Goal: Information Seeking & Learning: Learn about a topic

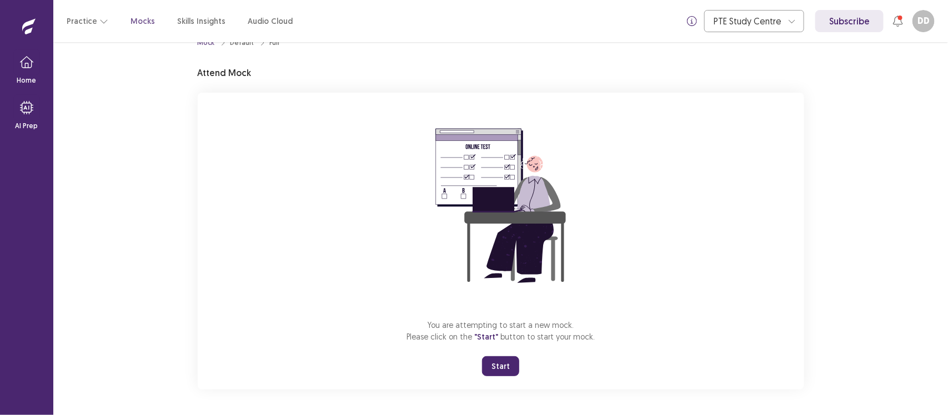
click at [497, 368] on button "Start" at bounding box center [500, 366] width 37 height 20
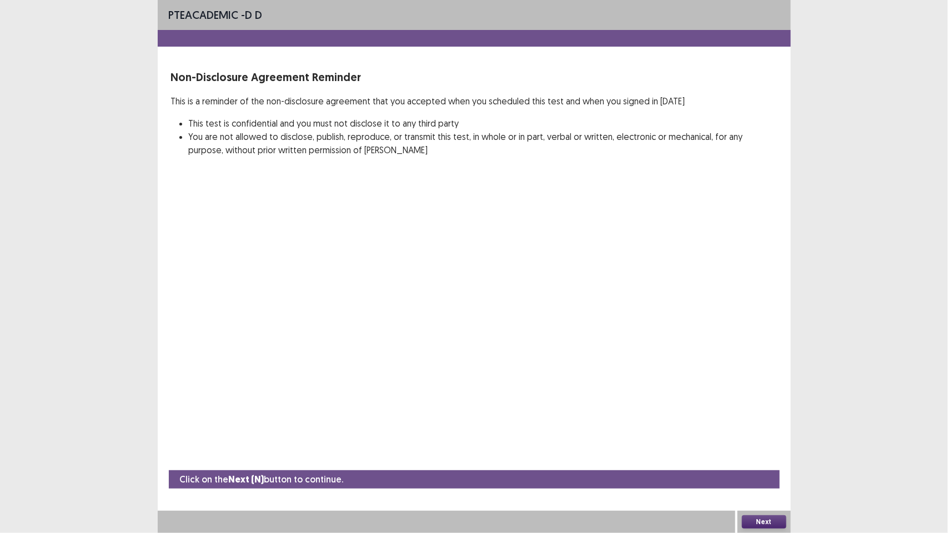
click at [773, 415] on button "Next" at bounding box center [764, 521] width 44 height 13
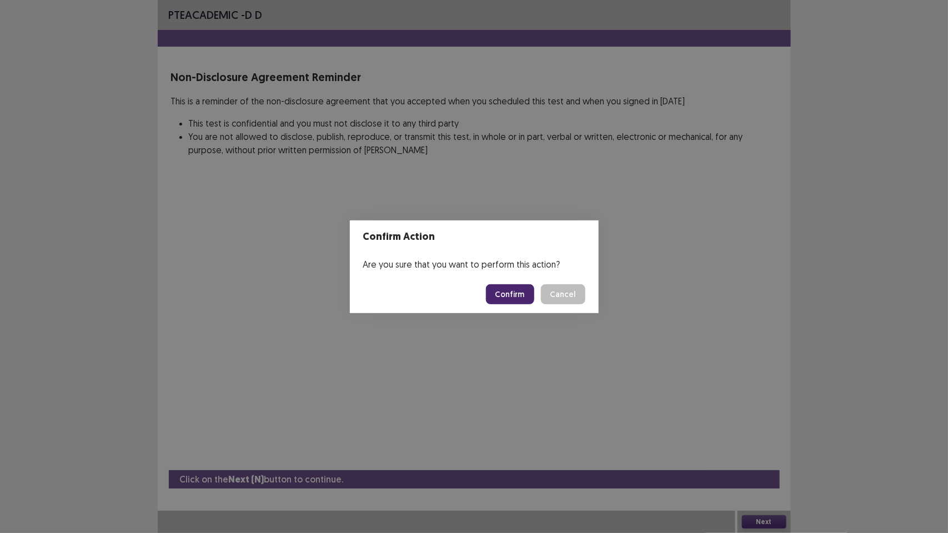
click at [511, 296] on button "Confirm" at bounding box center [510, 294] width 48 height 20
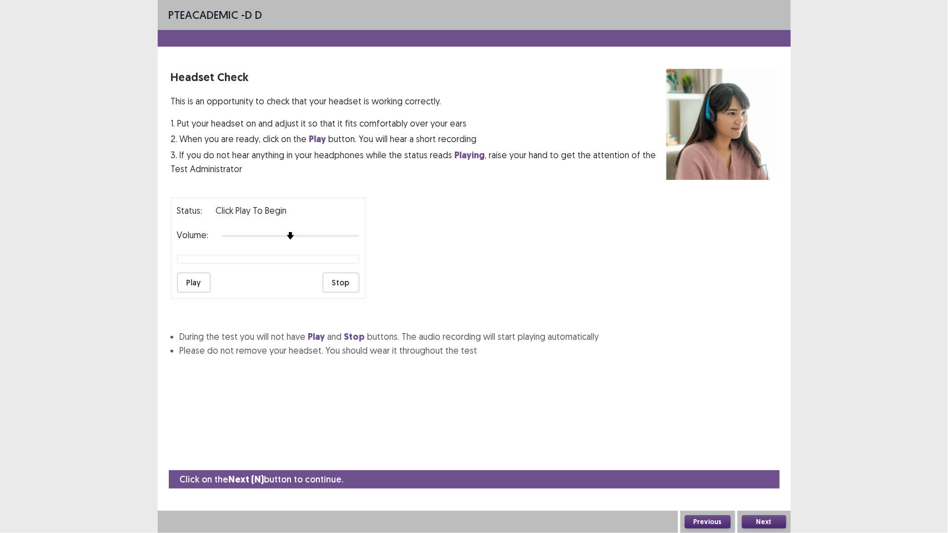
click at [197, 286] on button "Play" at bounding box center [193, 283] width 33 height 20
click at [343, 285] on button "Stop" at bounding box center [341, 283] width 37 height 20
click at [765, 415] on button "Next" at bounding box center [764, 521] width 44 height 13
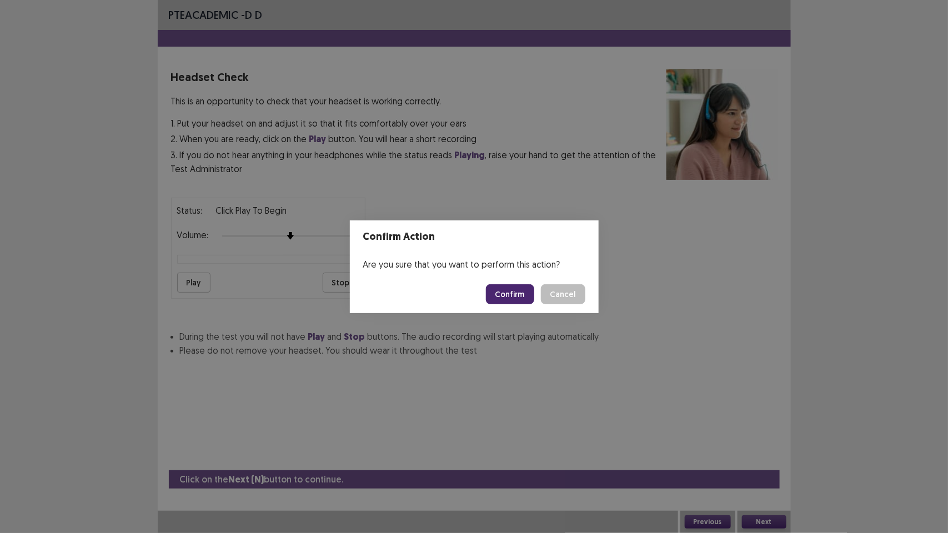
click at [516, 291] on button "Confirm" at bounding box center [510, 294] width 48 height 20
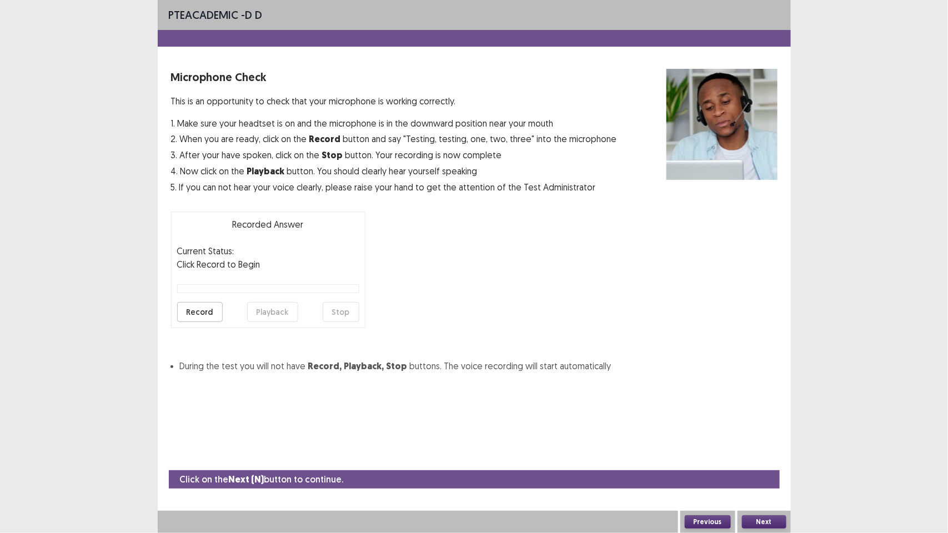
click at [201, 309] on button "Record" at bounding box center [200, 312] width 46 height 20
click at [270, 306] on button "Playback" at bounding box center [272, 312] width 51 height 20
click at [762, 415] on button "Next" at bounding box center [764, 521] width 44 height 13
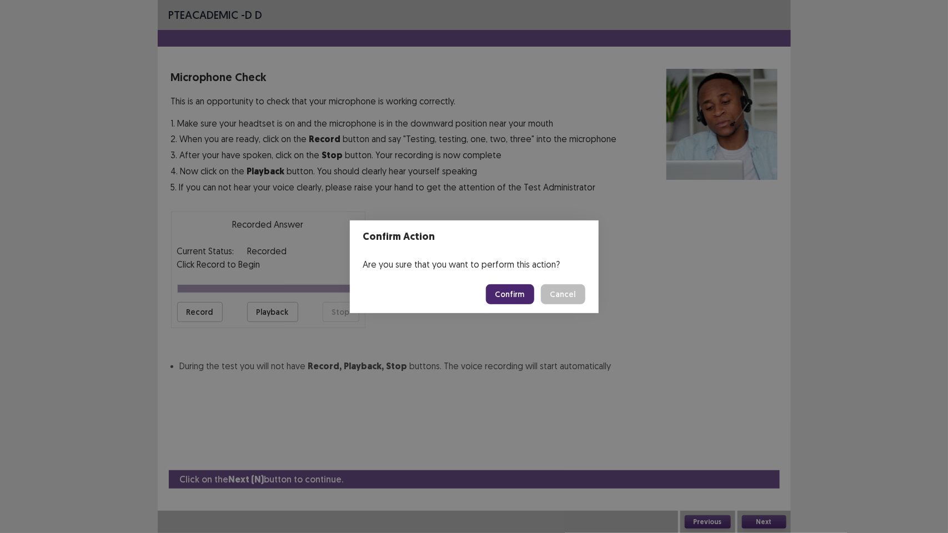
click at [514, 295] on button "Confirm" at bounding box center [510, 294] width 48 height 20
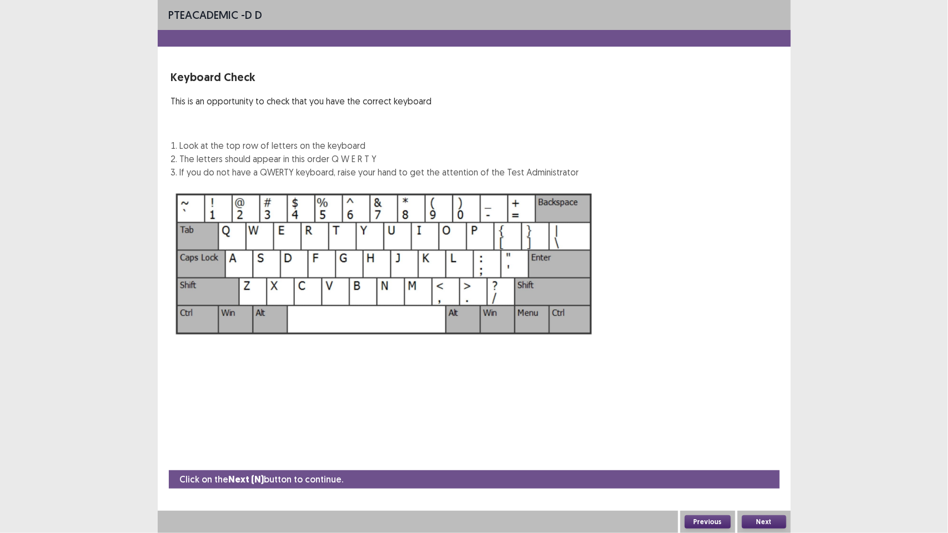
click at [773, 415] on button "Next" at bounding box center [764, 521] width 44 height 13
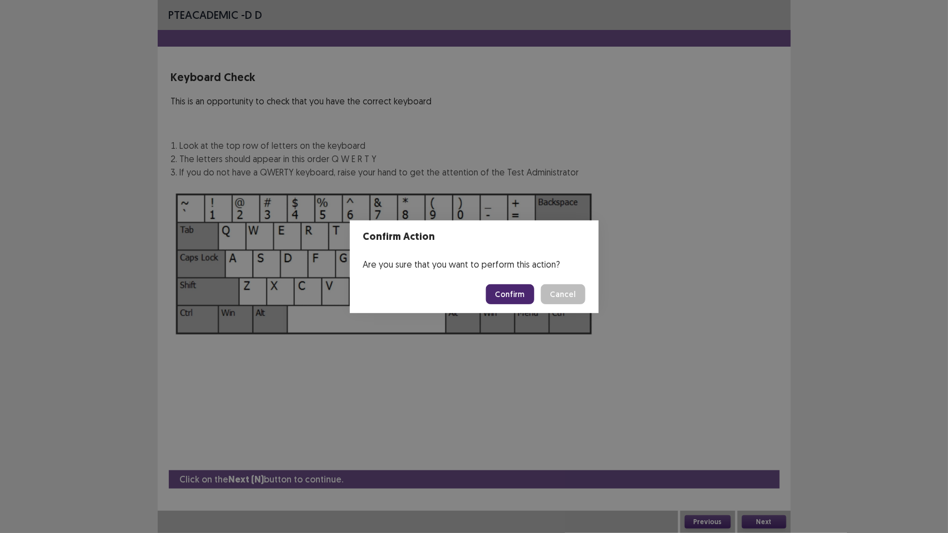
click at [511, 294] on button "Confirm" at bounding box center [510, 294] width 48 height 20
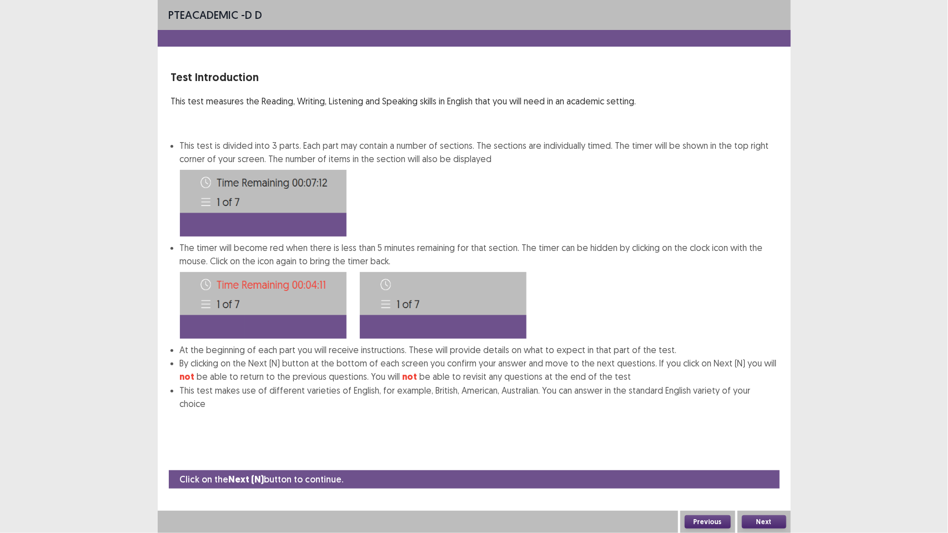
click at [761, 415] on button "Next" at bounding box center [764, 521] width 44 height 13
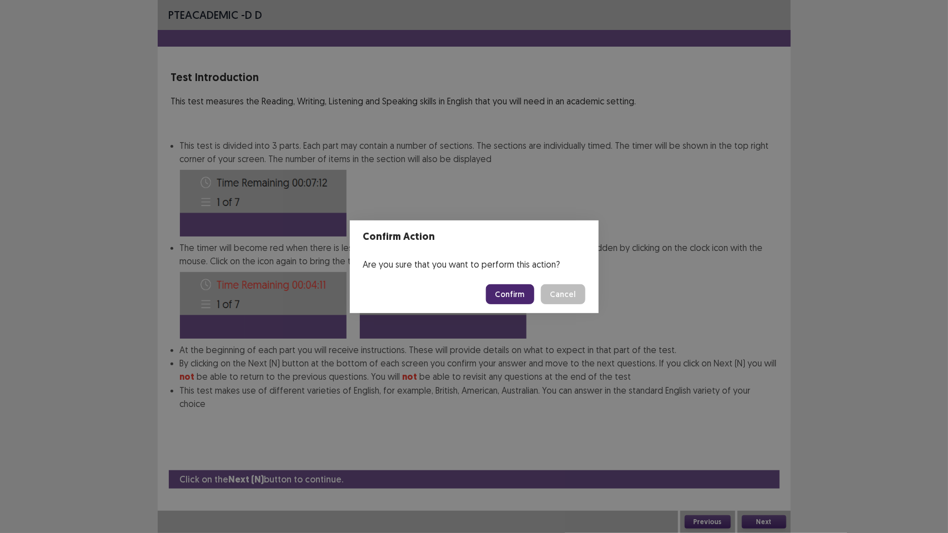
click at [510, 295] on button "Confirm" at bounding box center [510, 294] width 48 height 20
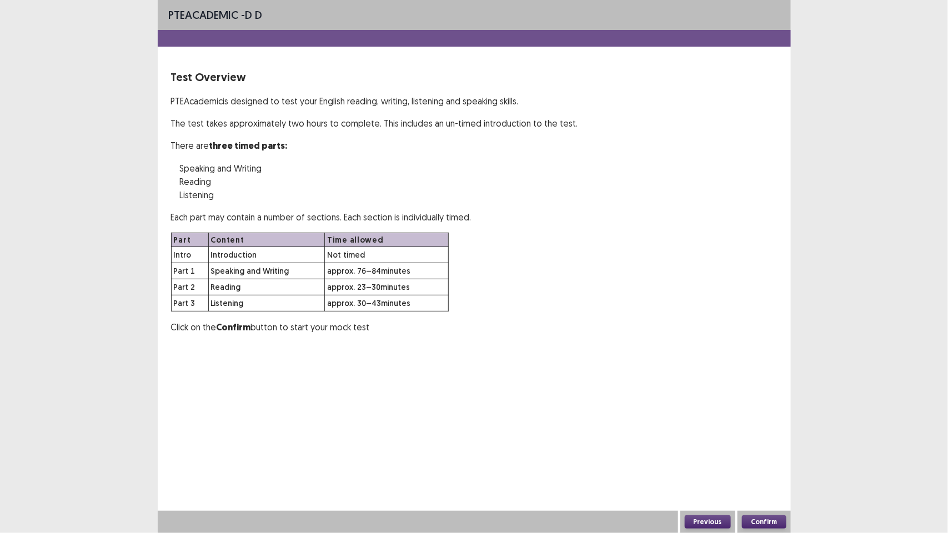
click at [762, 415] on button "Confirm" at bounding box center [764, 521] width 44 height 13
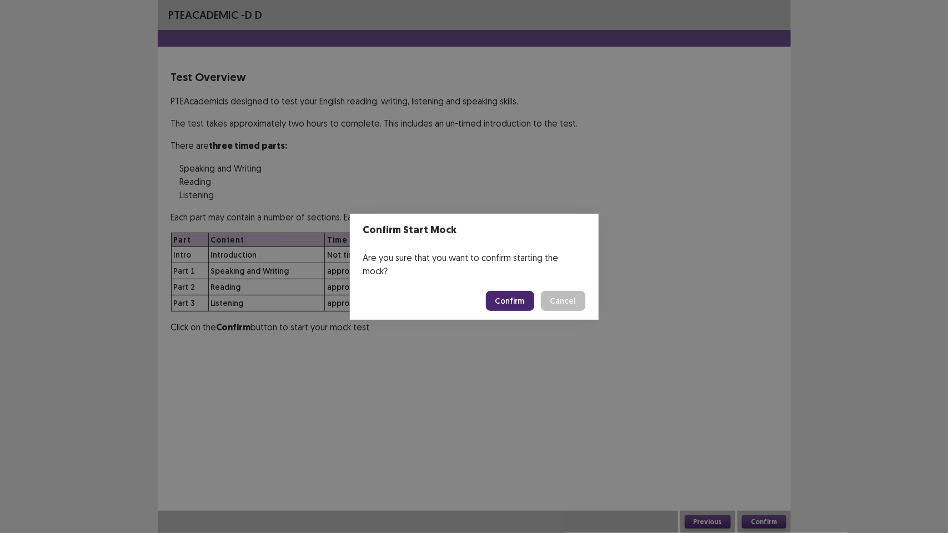
click at [514, 292] on button "Confirm" at bounding box center [510, 301] width 48 height 20
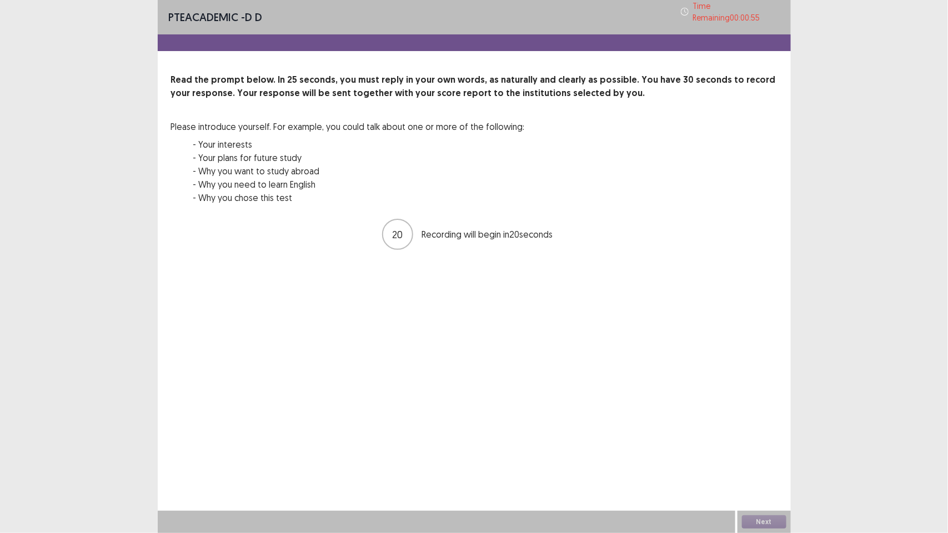
click at [875, 167] on div "PTE academic - D D Time Remaining 00 : 00 : 55 Read the prompt below. In 25 sec…" at bounding box center [474, 266] width 948 height 533
click at [874, 167] on div "PTE academic - D D Time Remaining 00 : 00 : 54 Read the prompt below. In 25 sec…" at bounding box center [474, 266] width 948 height 533
click at [765, 415] on button "Next" at bounding box center [764, 521] width 44 height 13
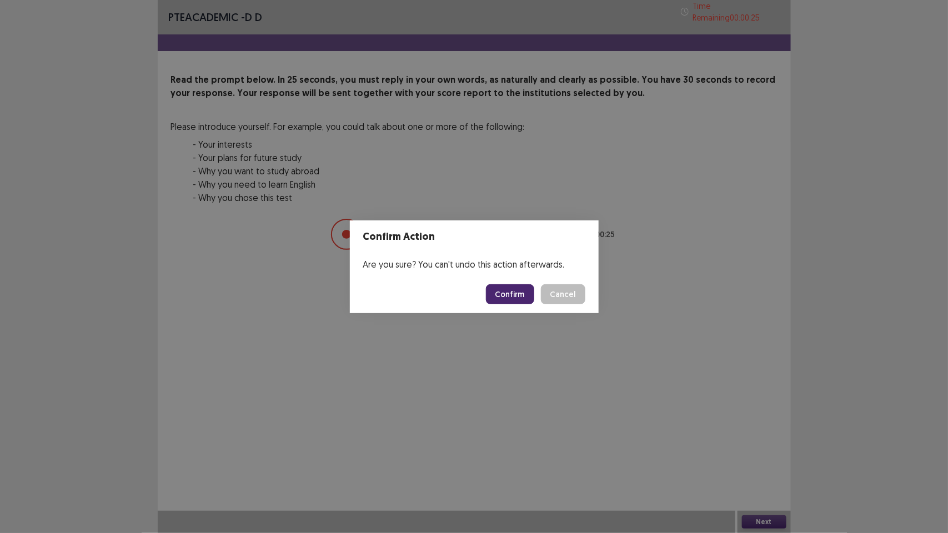
click at [521, 290] on button "Confirm" at bounding box center [510, 294] width 48 height 20
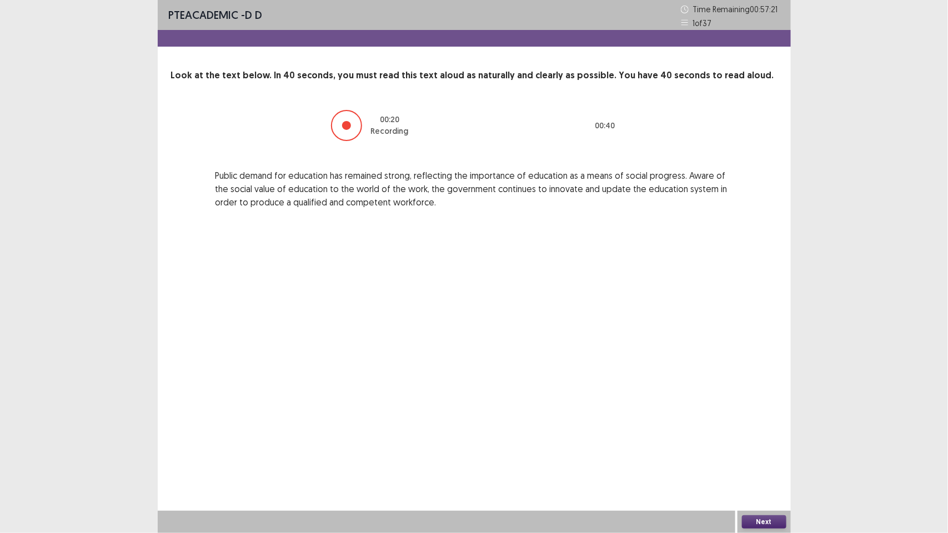
click at [762, 415] on button "Next" at bounding box center [764, 521] width 44 height 13
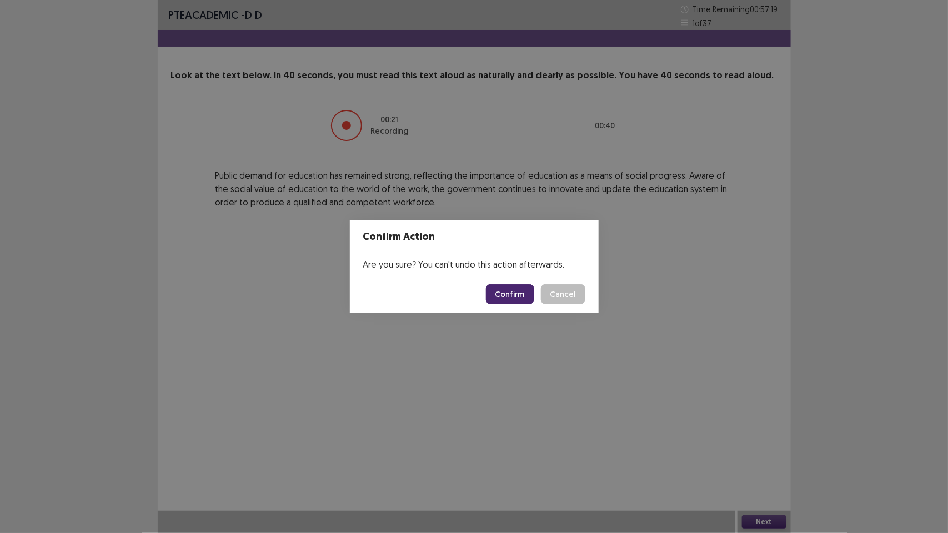
click at [500, 293] on button "Confirm" at bounding box center [510, 294] width 48 height 20
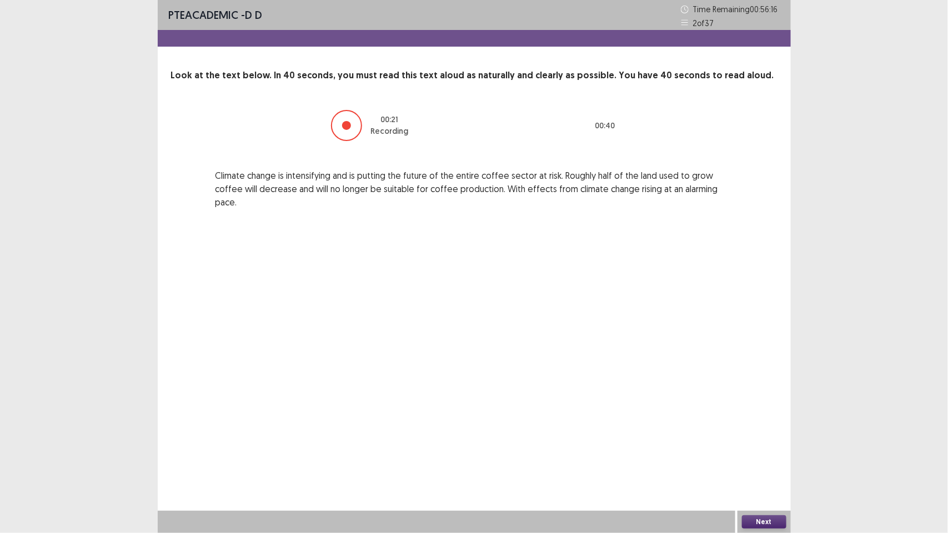
click at [761, 415] on button "Next" at bounding box center [764, 521] width 44 height 13
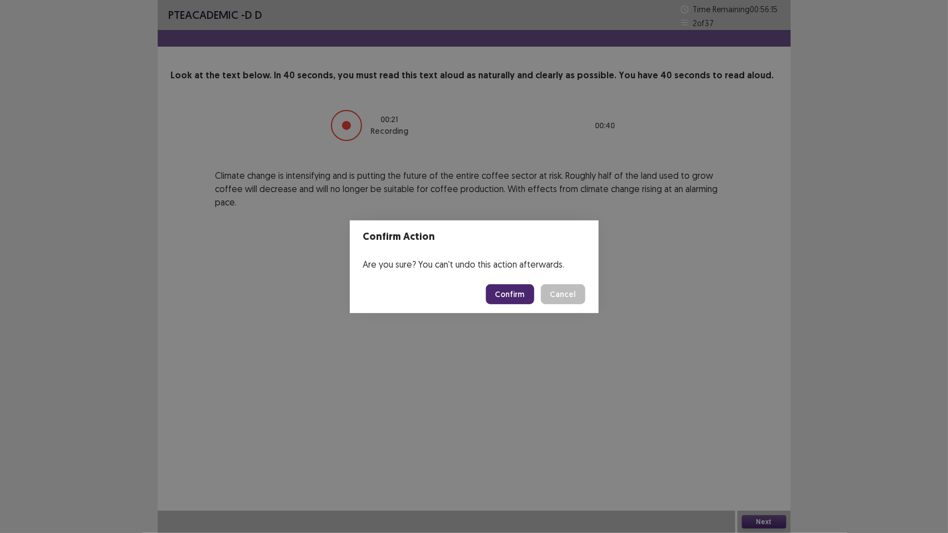
click at [512, 295] on button "Confirm" at bounding box center [510, 294] width 48 height 20
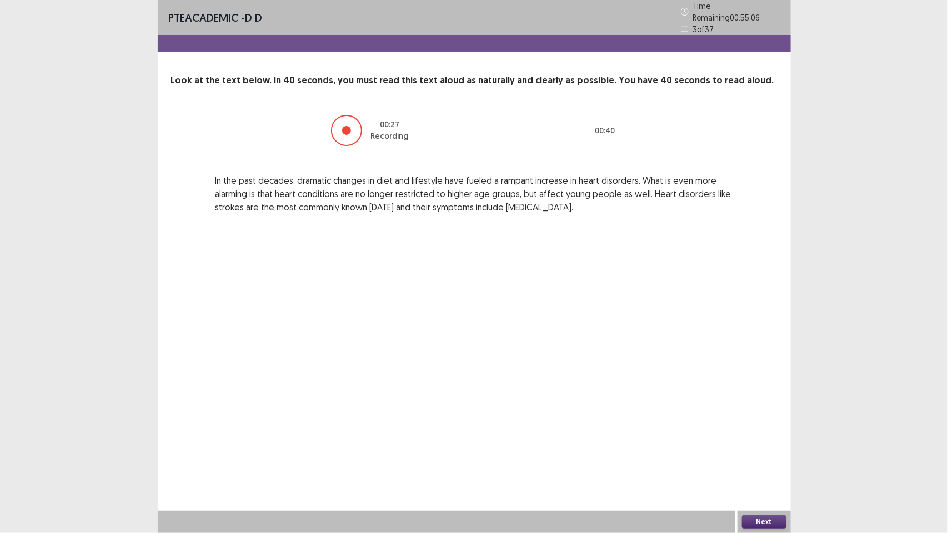
click at [759, 415] on button "Next" at bounding box center [764, 521] width 44 height 13
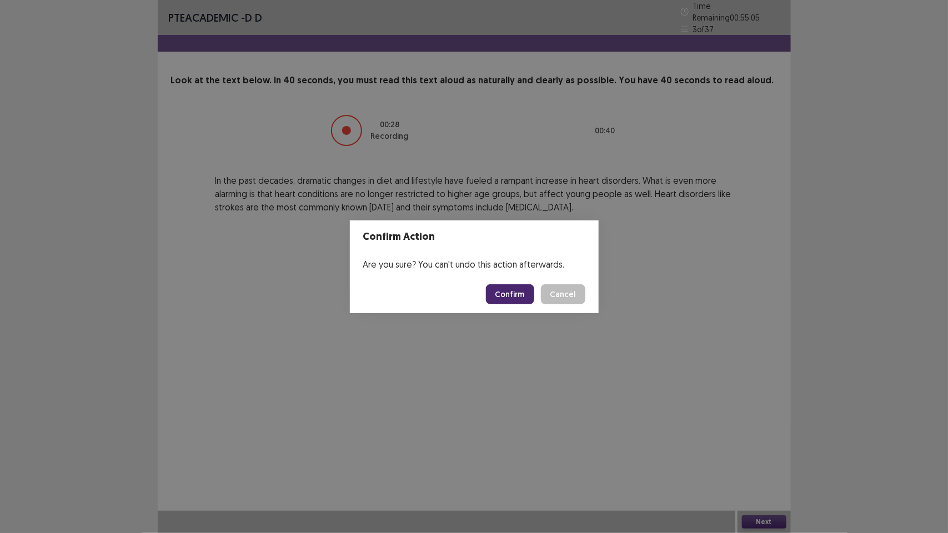
click at [503, 290] on button "Confirm" at bounding box center [510, 294] width 48 height 20
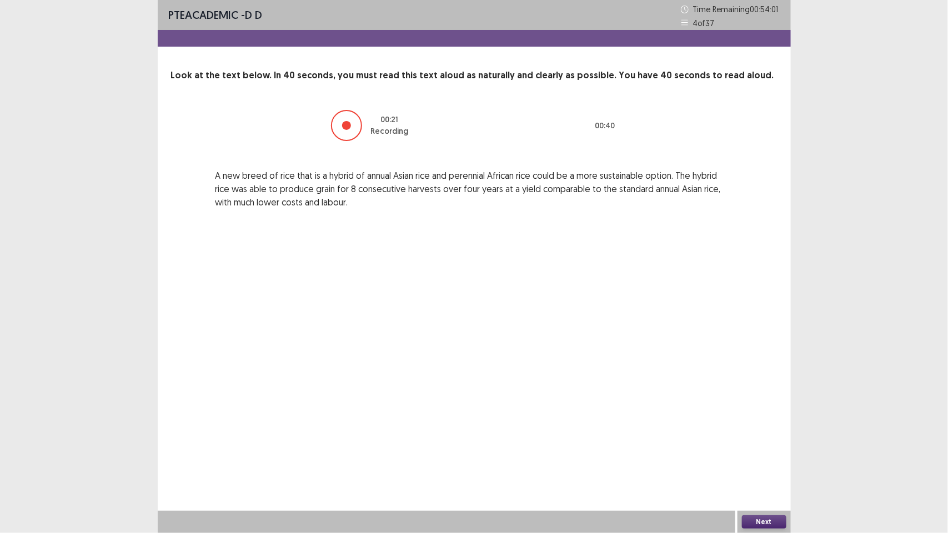
click at [759, 415] on button "Next" at bounding box center [764, 521] width 44 height 13
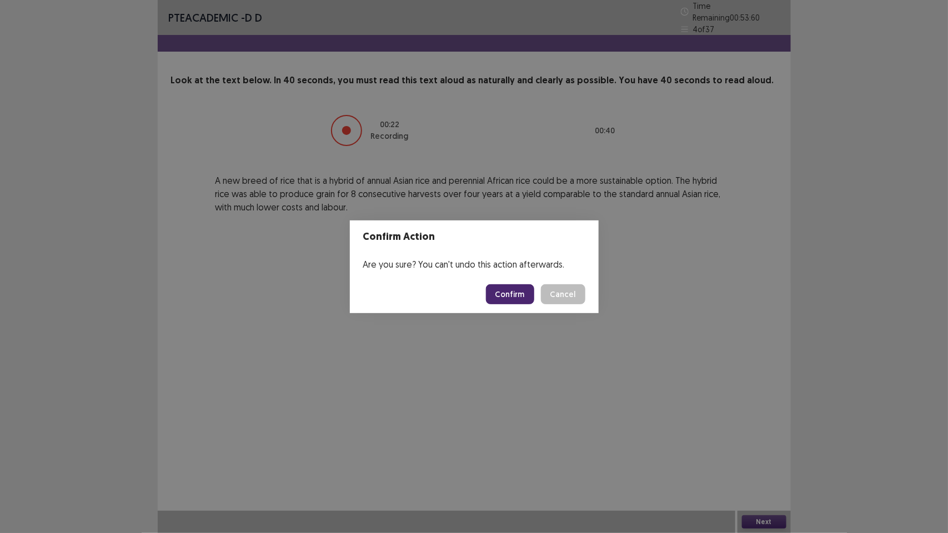
click at [517, 292] on button "Confirm" at bounding box center [510, 294] width 48 height 20
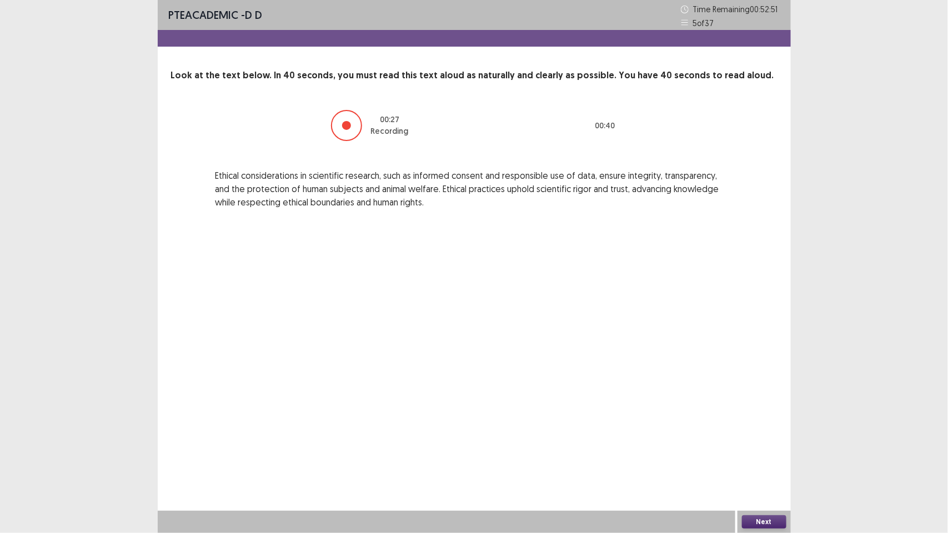
click at [757, 415] on button "Next" at bounding box center [764, 521] width 44 height 13
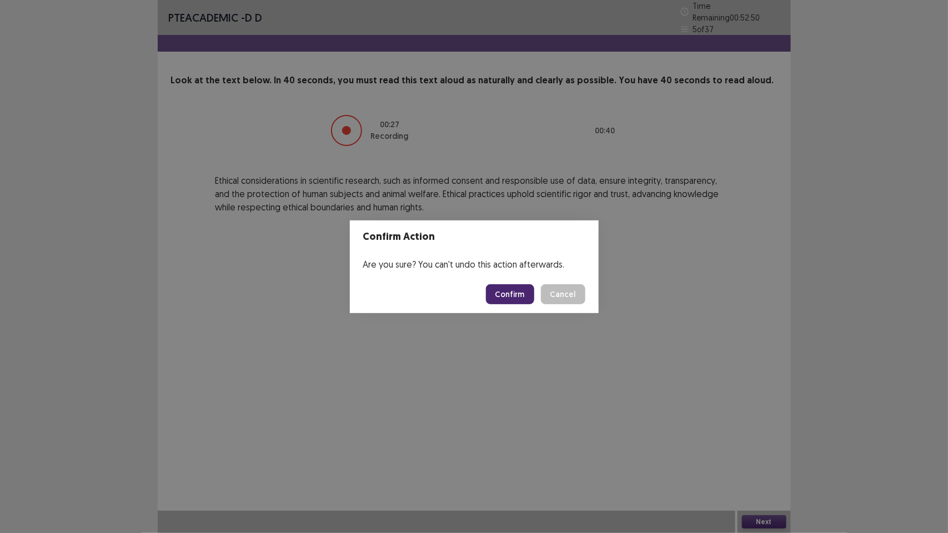
click at [513, 296] on button "Confirm" at bounding box center [510, 294] width 48 height 20
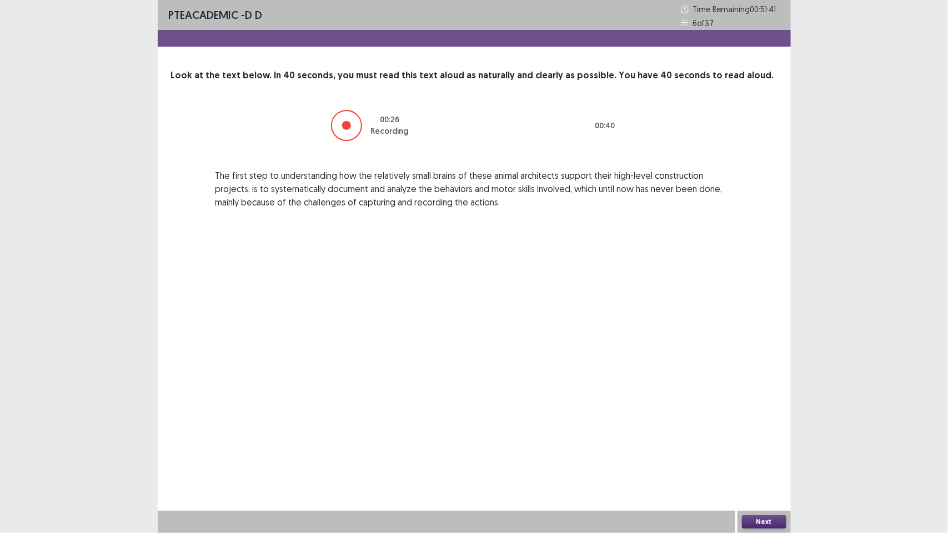
drag, startPoint x: 764, startPoint y: 522, endPoint x: 758, endPoint y: 515, distance: 9.8
click at [758, 415] on button "Next" at bounding box center [764, 521] width 44 height 13
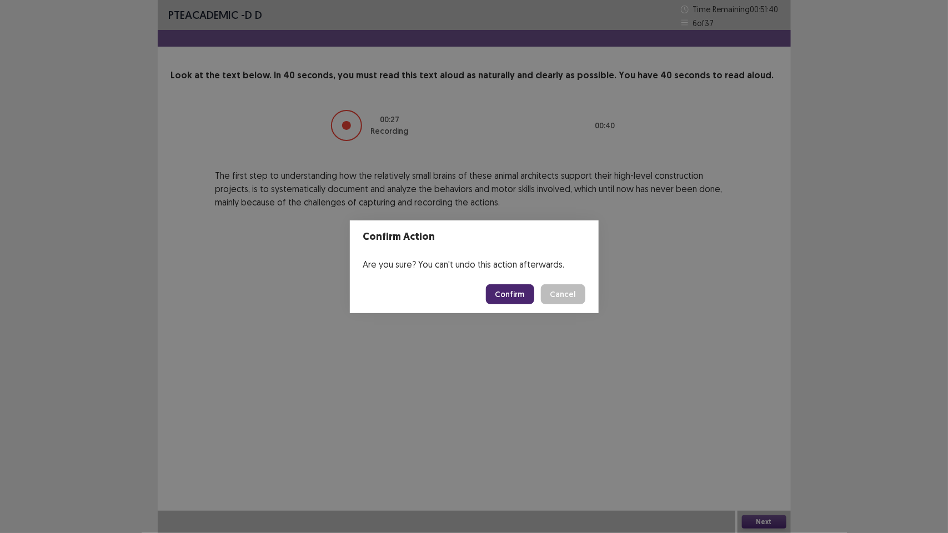
click at [512, 293] on button "Confirm" at bounding box center [510, 294] width 48 height 20
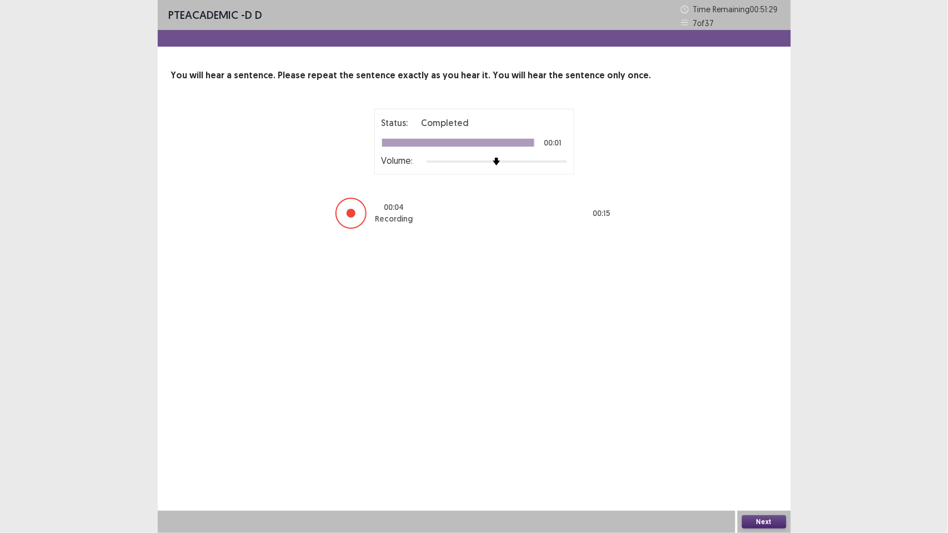
click at [765, 415] on button "Next" at bounding box center [764, 521] width 44 height 13
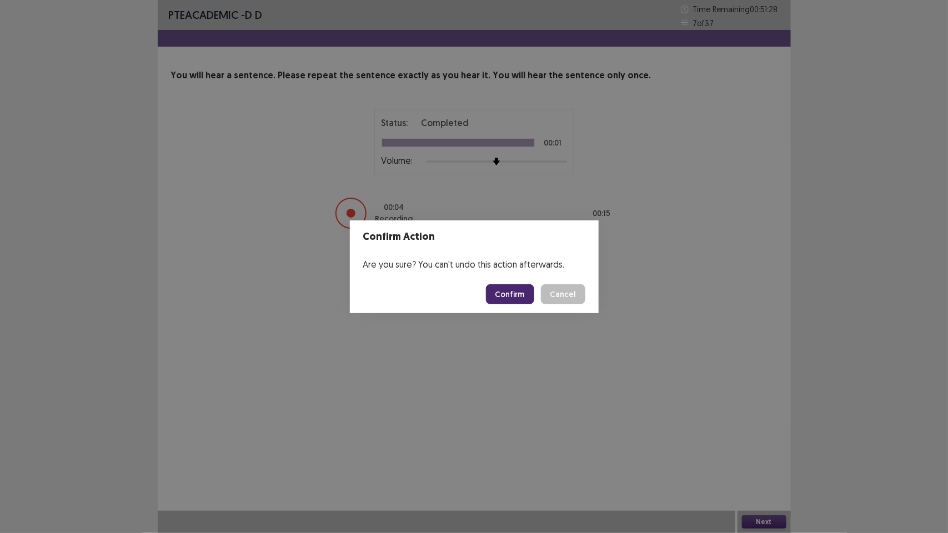
click at [506, 289] on button "Confirm" at bounding box center [510, 294] width 48 height 20
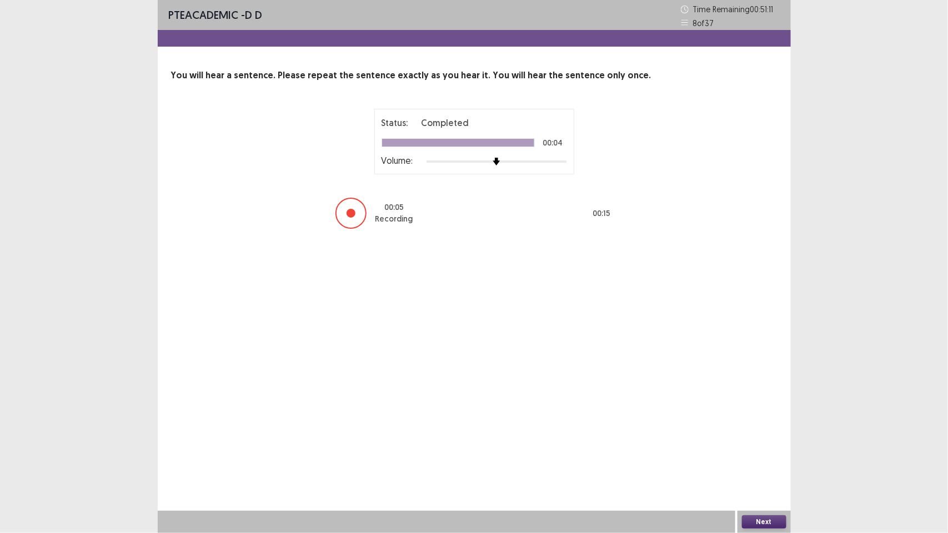
click at [758, 415] on button "Next" at bounding box center [764, 521] width 44 height 13
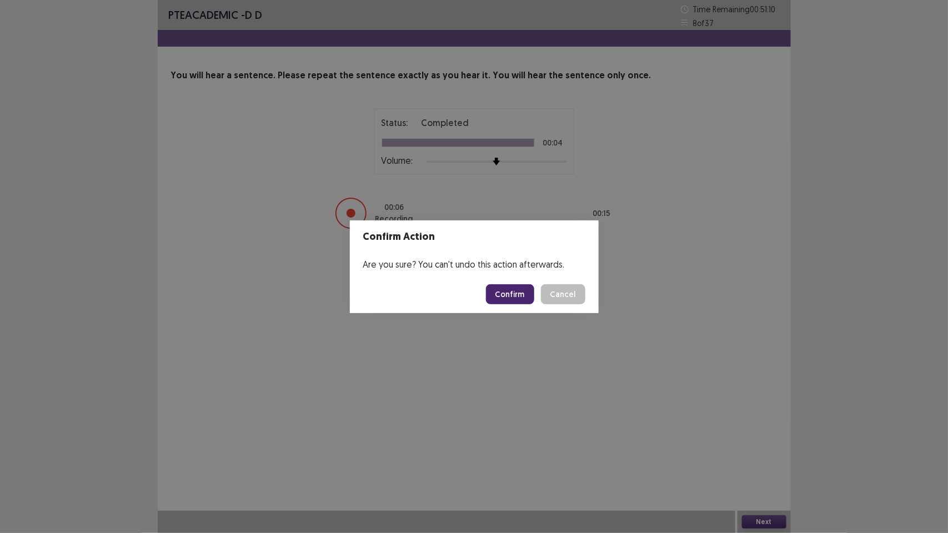
click at [511, 295] on button "Confirm" at bounding box center [510, 294] width 48 height 20
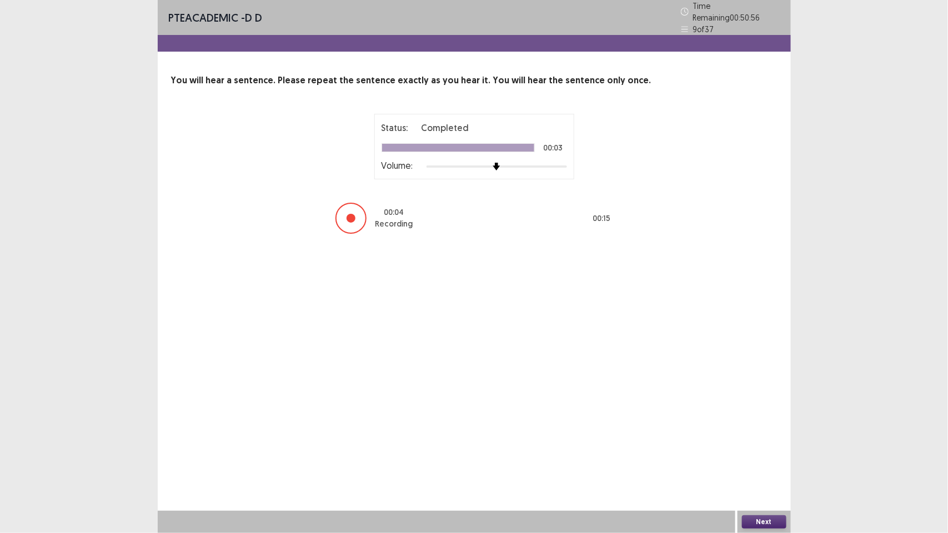
click at [765, 415] on button "Next" at bounding box center [764, 521] width 44 height 13
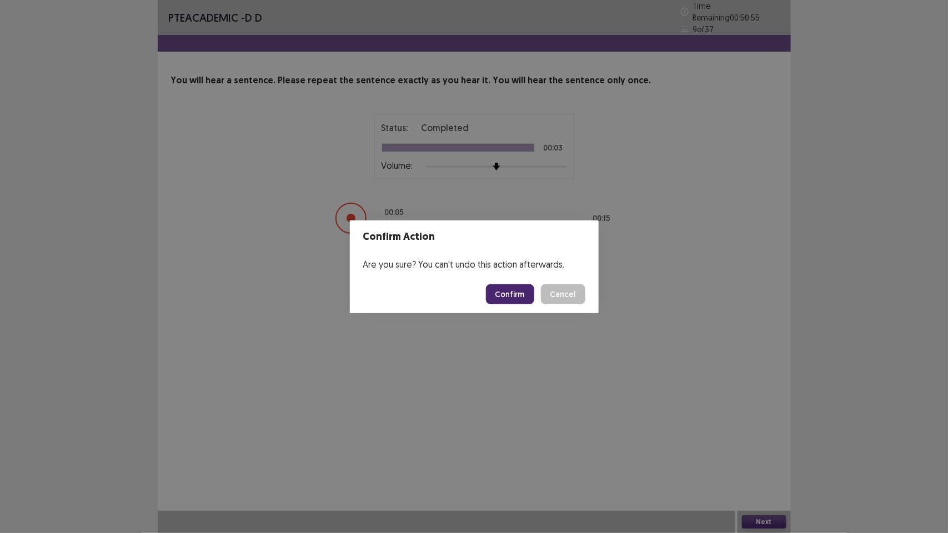
click at [516, 290] on button "Confirm" at bounding box center [510, 294] width 48 height 20
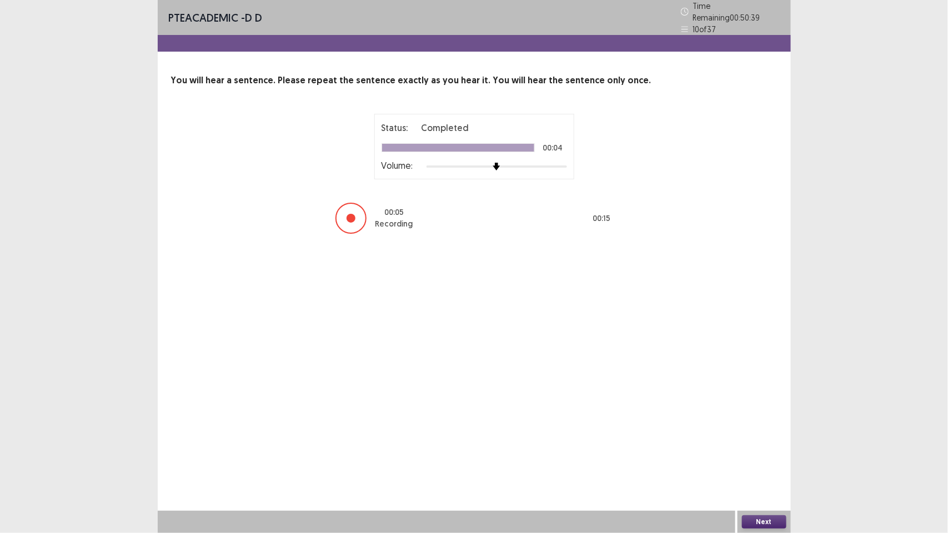
click at [779, 415] on button "Next" at bounding box center [764, 521] width 44 height 13
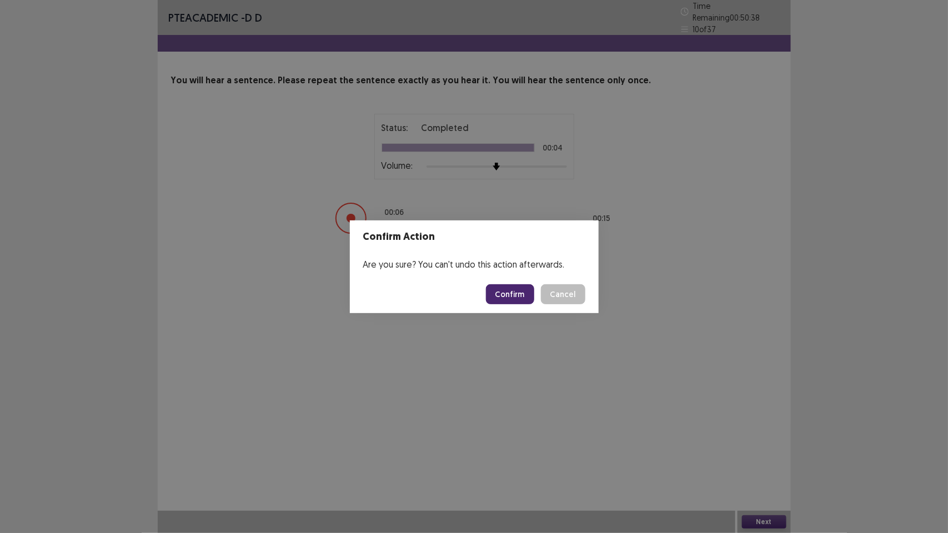
click at [510, 289] on button "Confirm" at bounding box center [510, 294] width 48 height 20
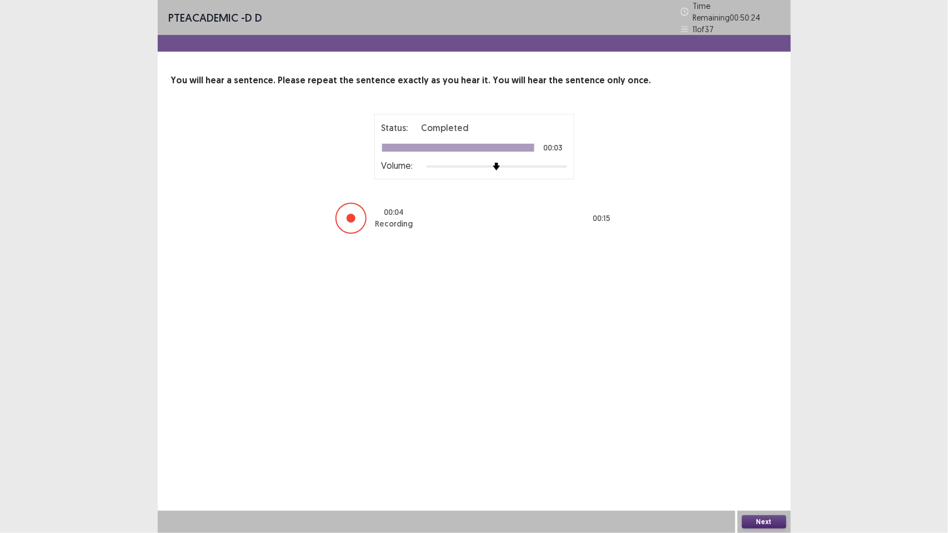
click at [759, 415] on button "Next" at bounding box center [764, 521] width 44 height 13
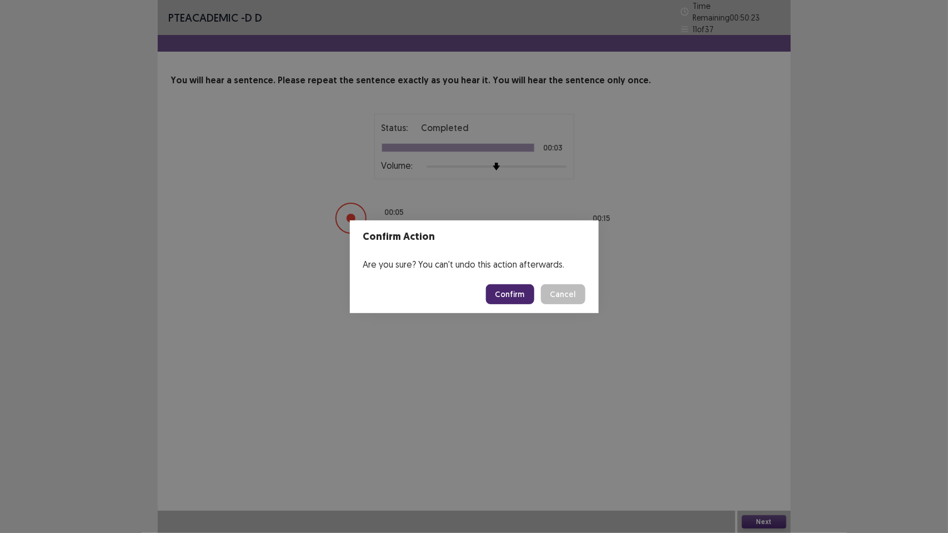
click at [511, 293] on button "Confirm" at bounding box center [510, 294] width 48 height 20
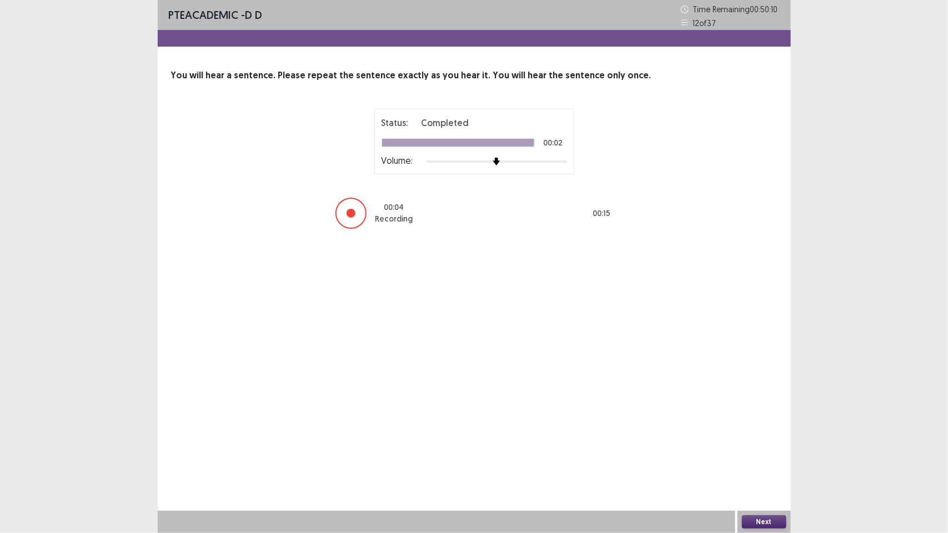
click at [756, 415] on button "Next" at bounding box center [764, 521] width 44 height 13
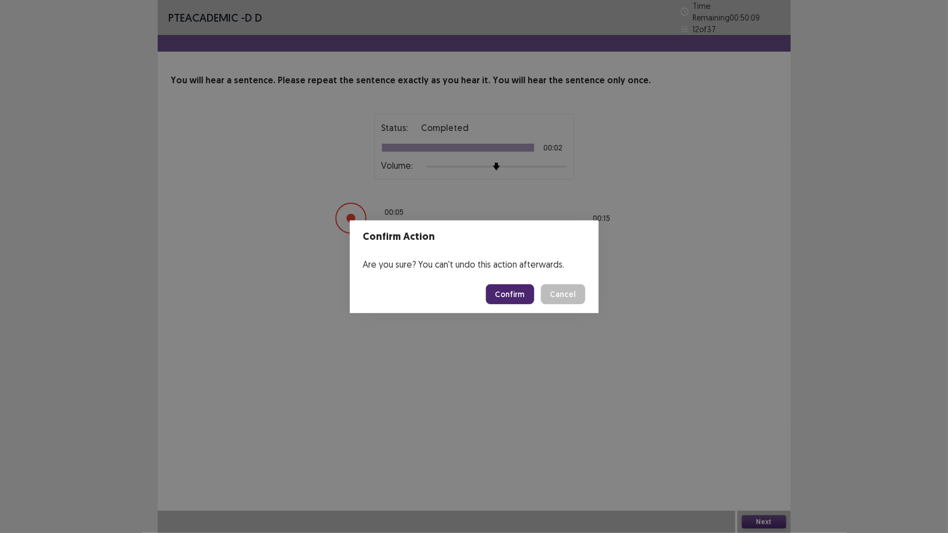
click at [512, 292] on button "Confirm" at bounding box center [510, 294] width 48 height 20
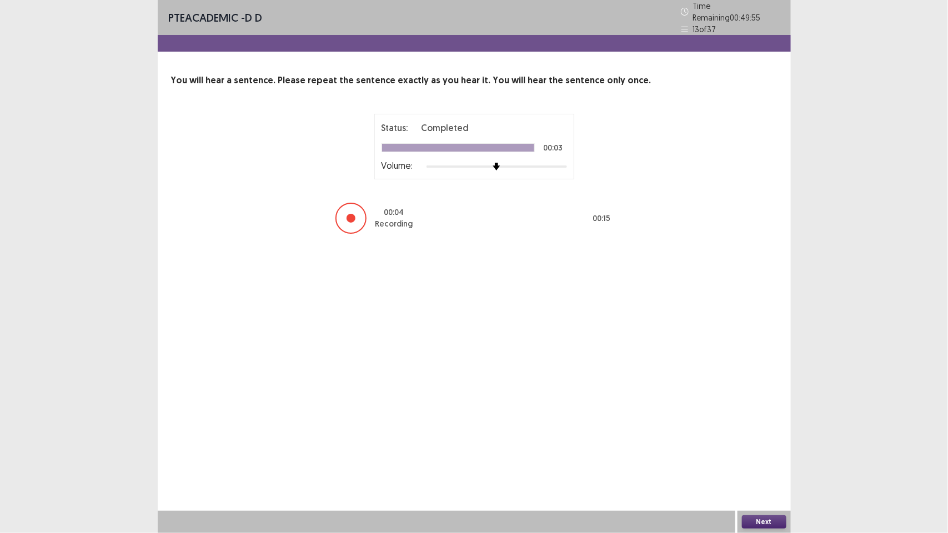
click at [769, 415] on button "Next" at bounding box center [764, 521] width 44 height 13
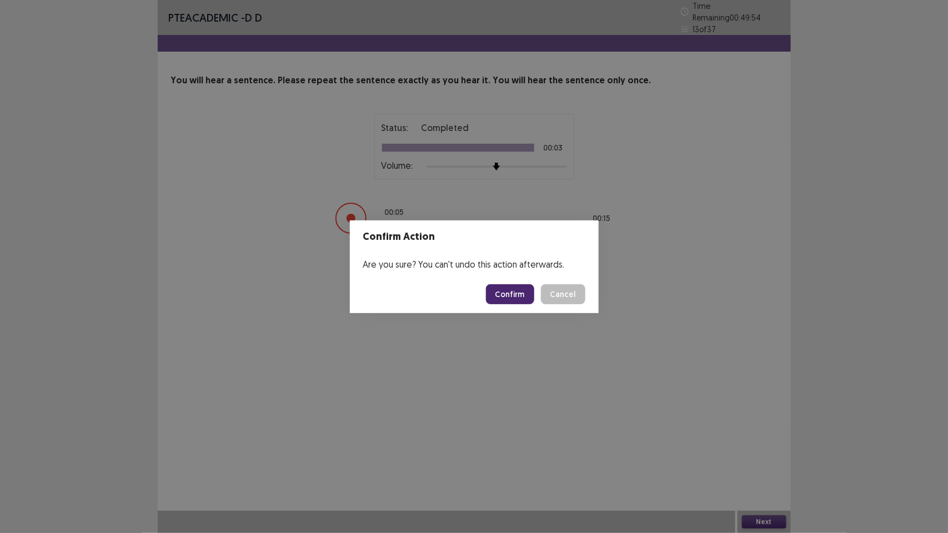
click at [514, 295] on button "Confirm" at bounding box center [510, 294] width 48 height 20
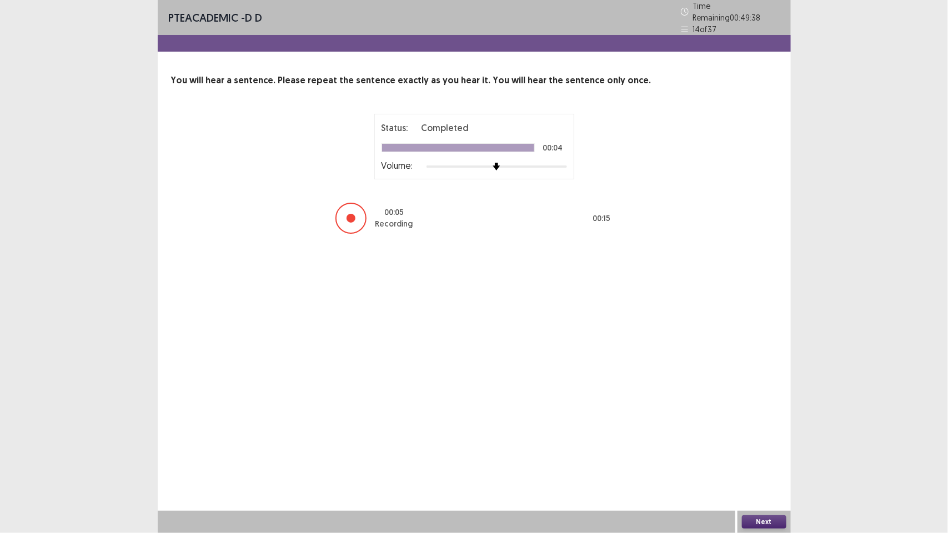
click at [764, 415] on button "Next" at bounding box center [764, 521] width 44 height 13
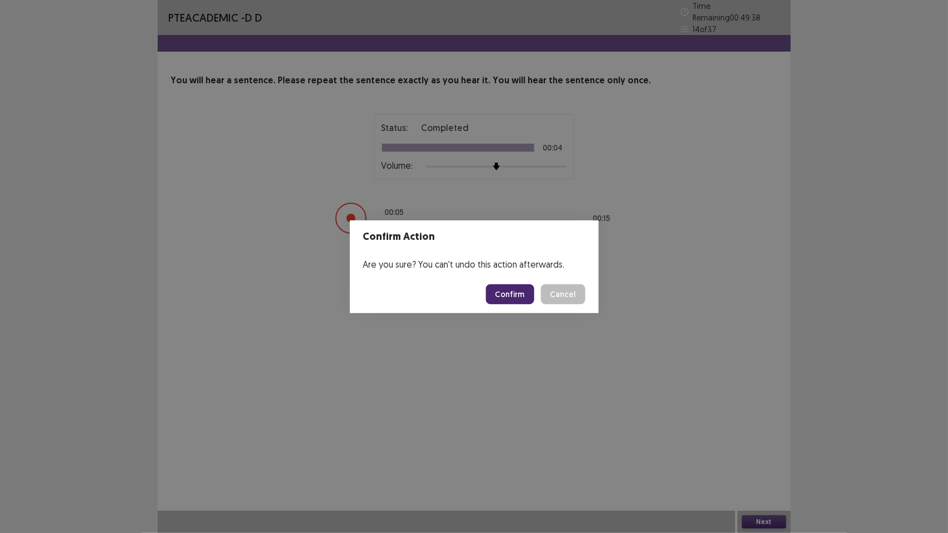
click at [508, 292] on button "Confirm" at bounding box center [510, 294] width 48 height 20
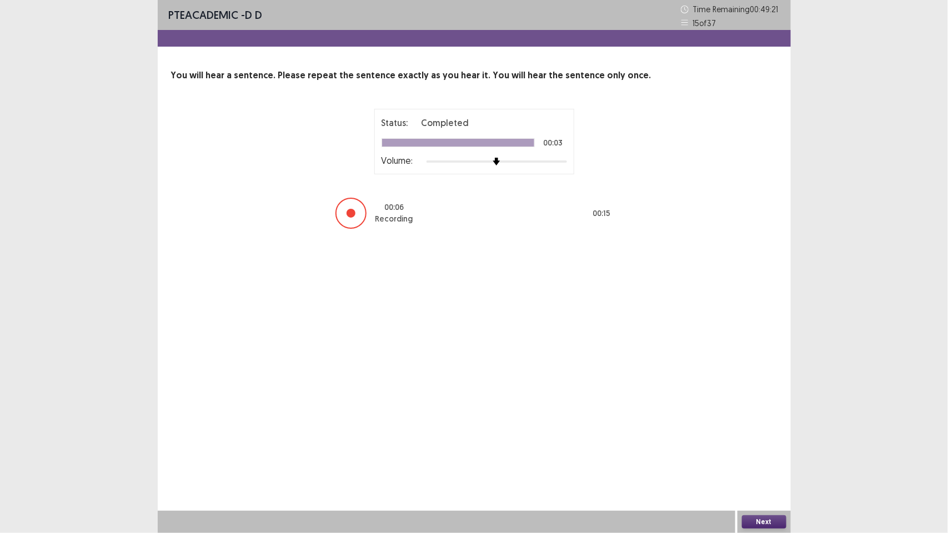
click at [770, 415] on button "Next" at bounding box center [764, 521] width 44 height 13
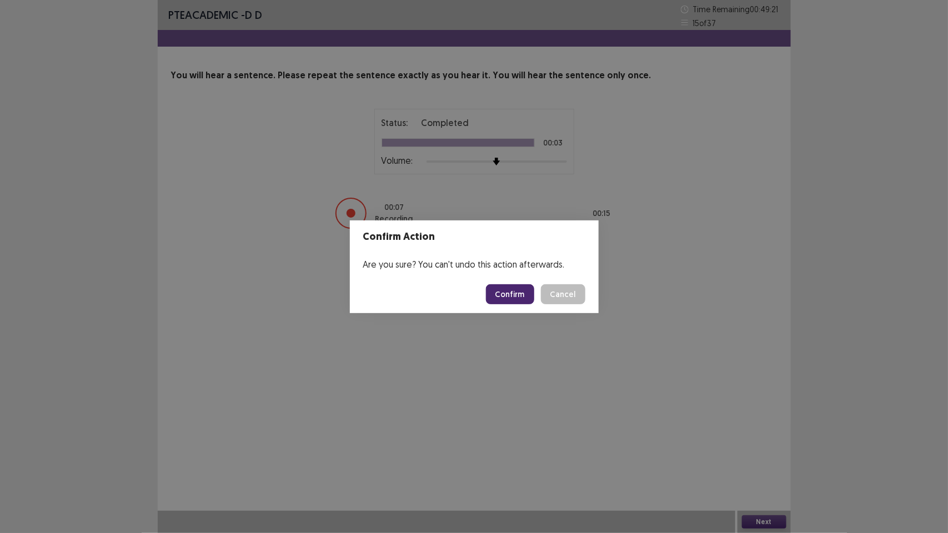
click at [504, 284] on button "Confirm" at bounding box center [510, 294] width 48 height 20
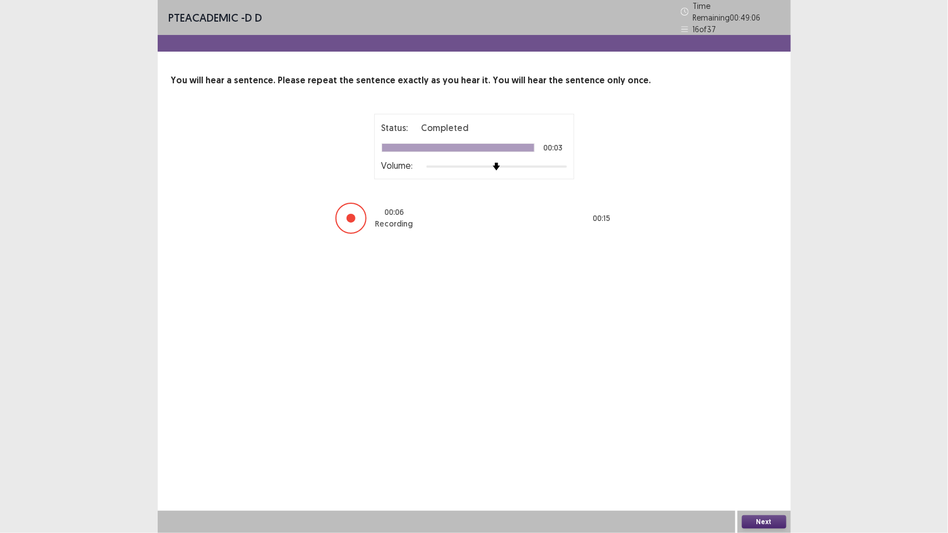
click at [758, 415] on button "Next" at bounding box center [764, 521] width 44 height 13
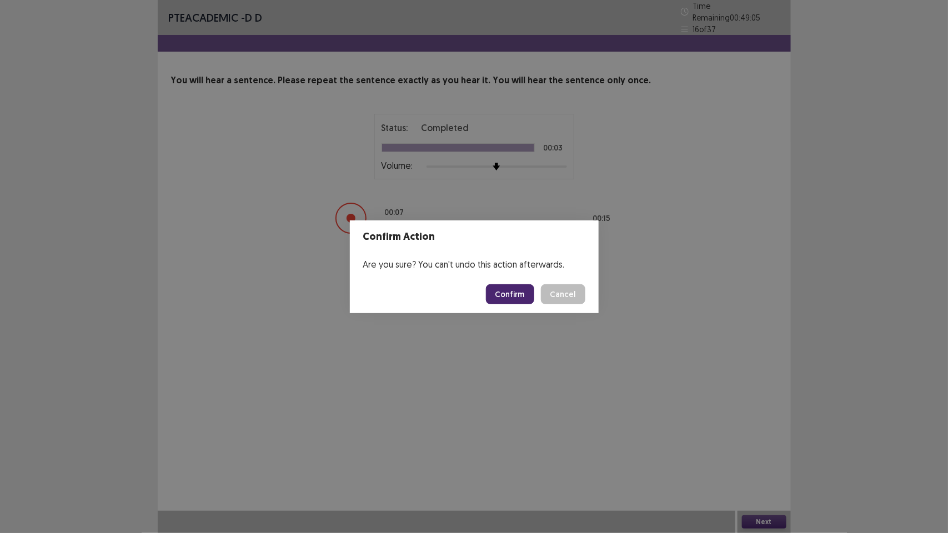
click at [492, 294] on button "Confirm" at bounding box center [510, 294] width 48 height 20
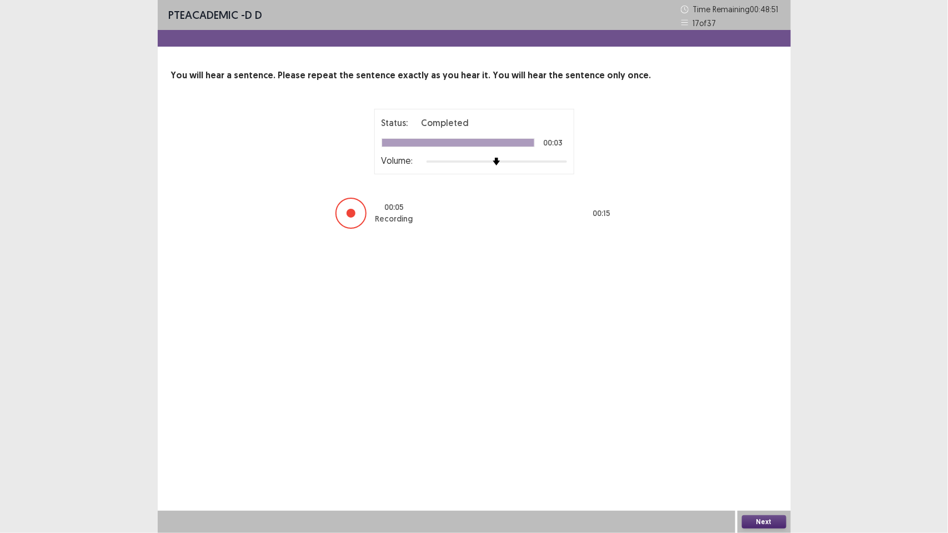
click at [759, 415] on button "Next" at bounding box center [764, 521] width 44 height 13
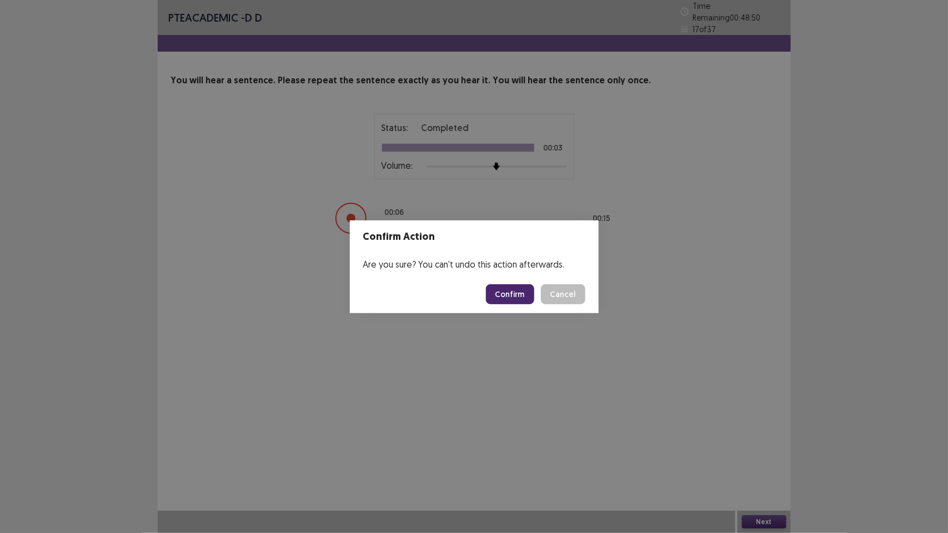
click at [520, 287] on button "Confirm" at bounding box center [510, 294] width 48 height 20
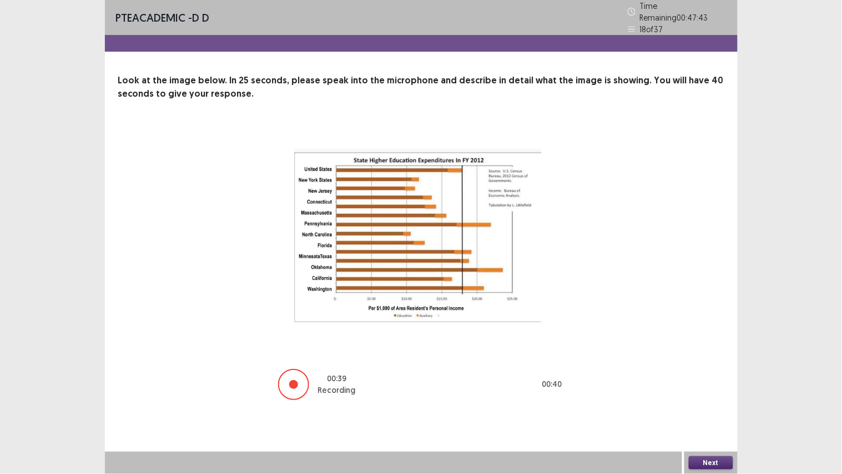
click at [298, 375] on div at bounding box center [293, 384] width 31 height 31
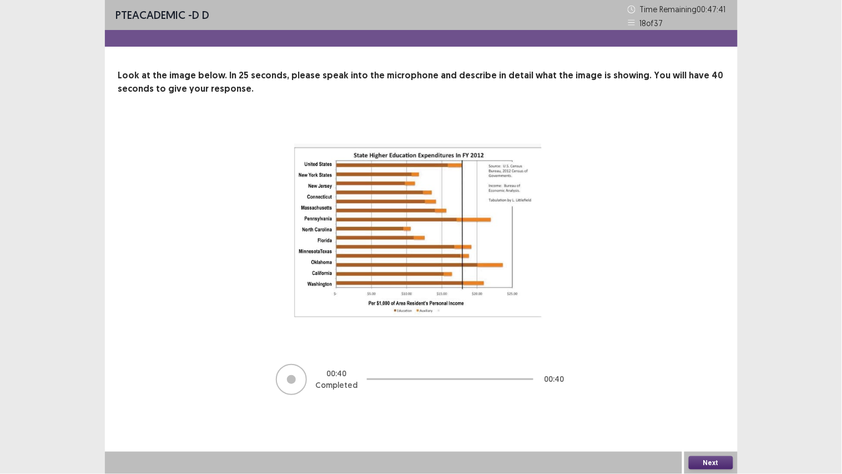
click at [713, 415] on button "Next" at bounding box center [711, 462] width 44 height 13
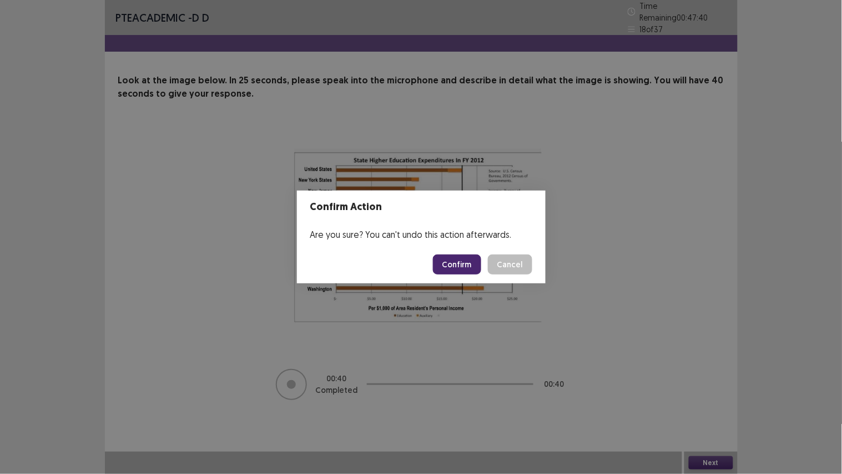
click at [457, 261] on button "Confirm" at bounding box center [457, 264] width 48 height 20
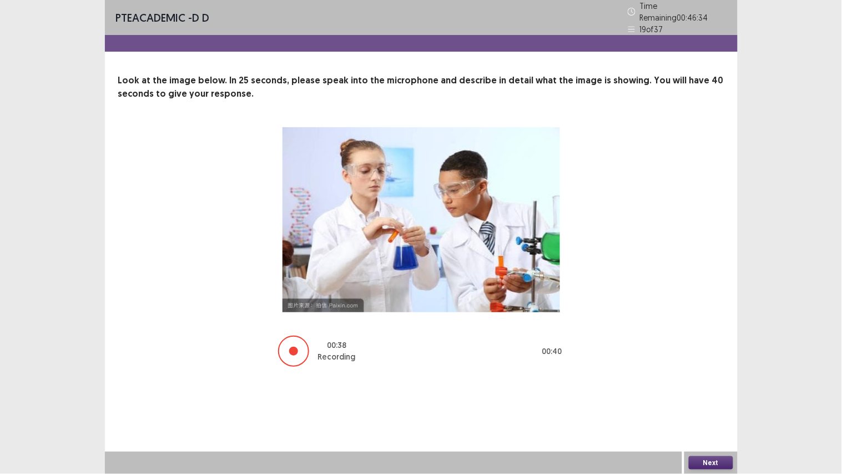
click at [708, 415] on button "Next" at bounding box center [711, 462] width 44 height 13
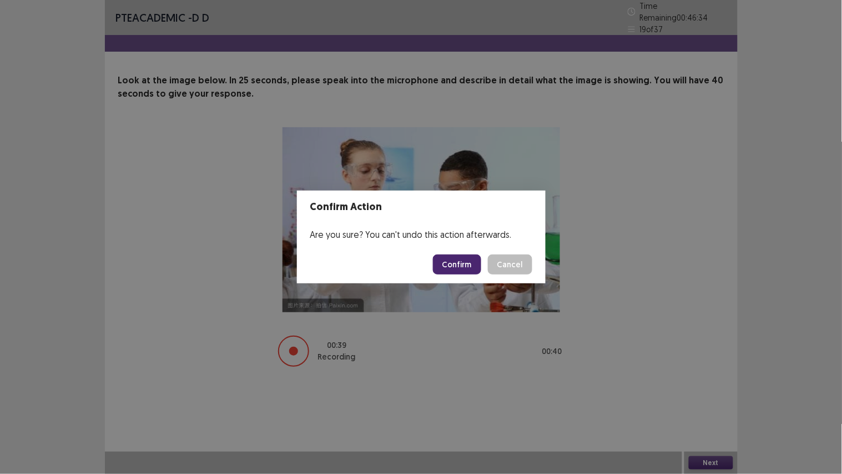
click at [467, 266] on button "Confirm" at bounding box center [457, 264] width 48 height 20
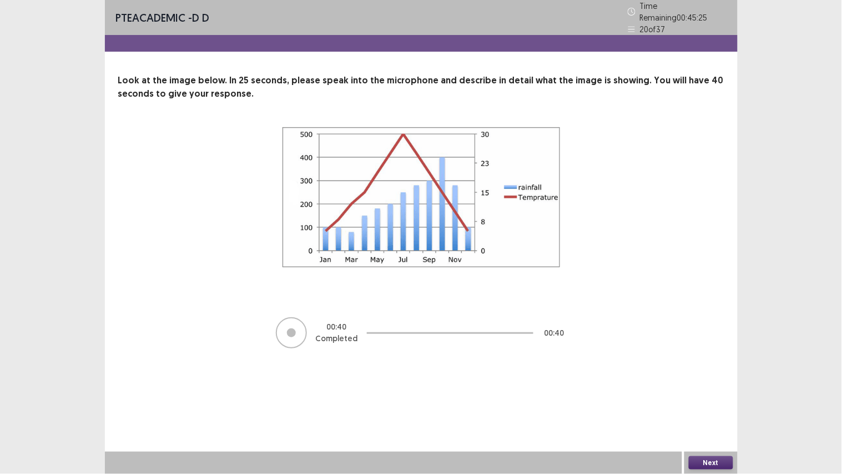
click at [700, 415] on button "Next" at bounding box center [711, 462] width 44 height 13
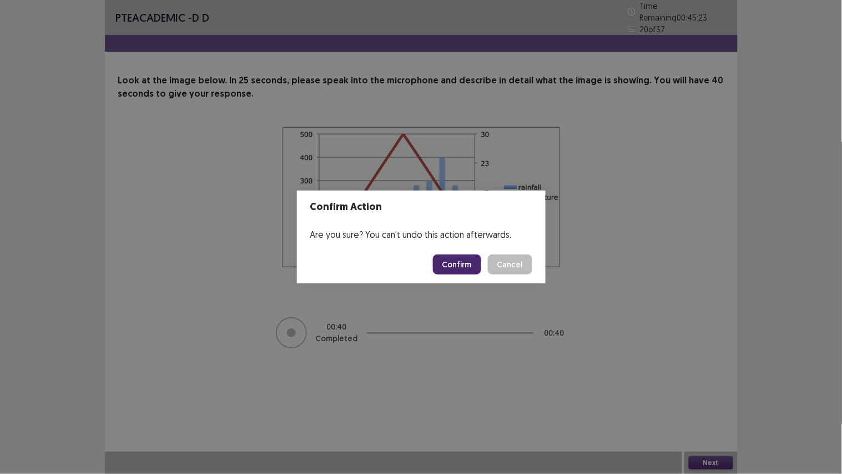
click at [450, 261] on button "Confirm" at bounding box center [457, 264] width 48 height 20
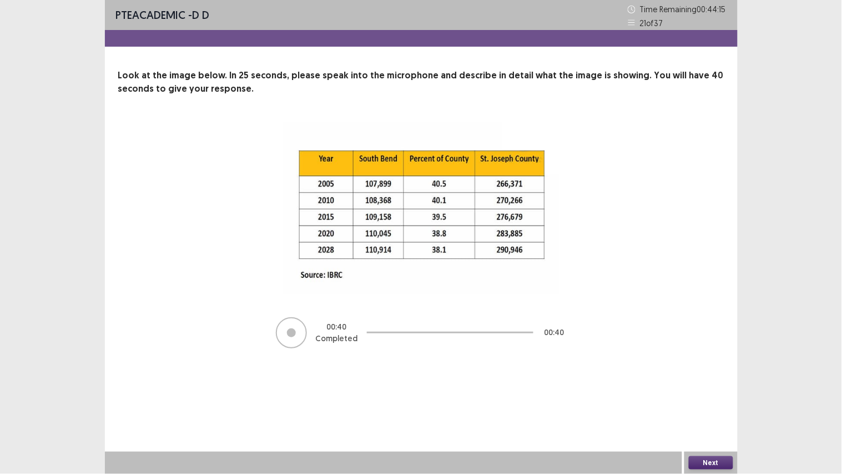
click at [703, 415] on div "Next" at bounding box center [710, 462] width 53 height 22
click at [714, 415] on button "Next" at bounding box center [711, 462] width 44 height 13
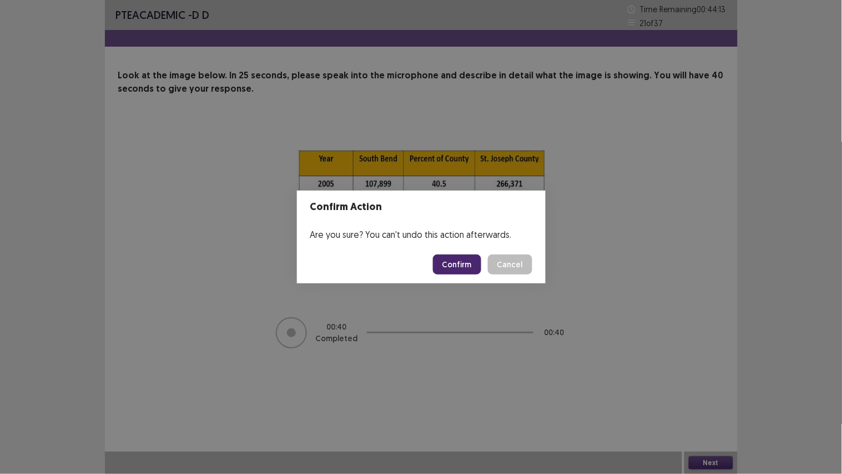
click at [460, 263] on button "Confirm" at bounding box center [457, 264] width 48 height 20
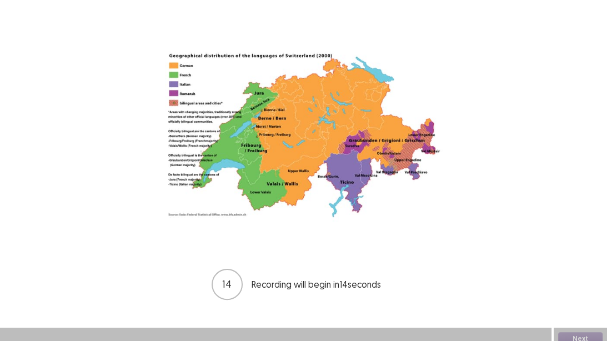
scroll to position [103, 0]
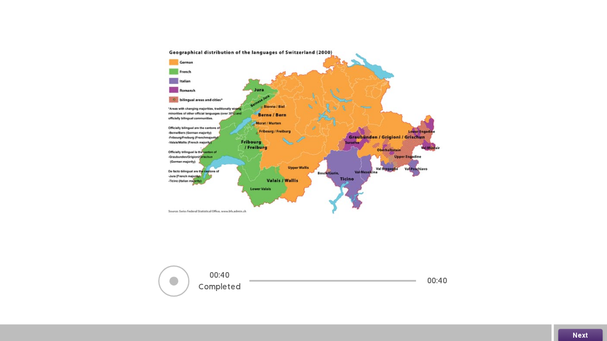
click at [573, 330] on button "Next" at bounding box center [580, 335] width 44 height 13
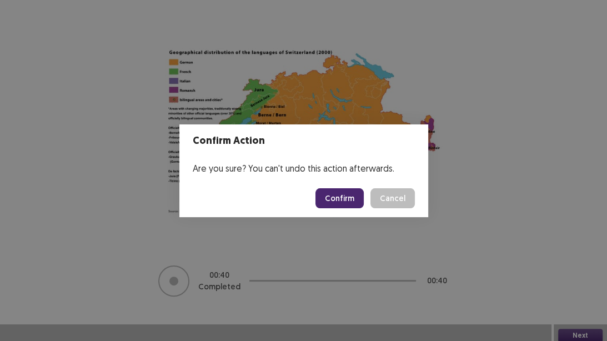
click at [338, 198] on button "Confirm" at bounding box center [339, 198] width 48 height 20
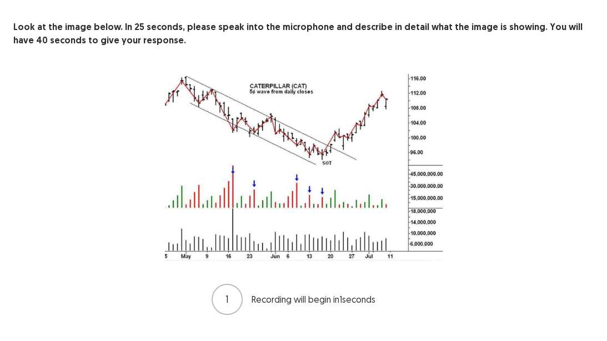
scroll to position [72, 0]
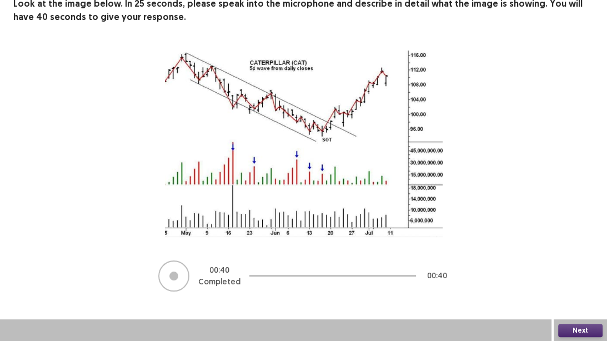
click at [576, 326] on button "Next" at bounding box center [580, 330] width 44 height 13
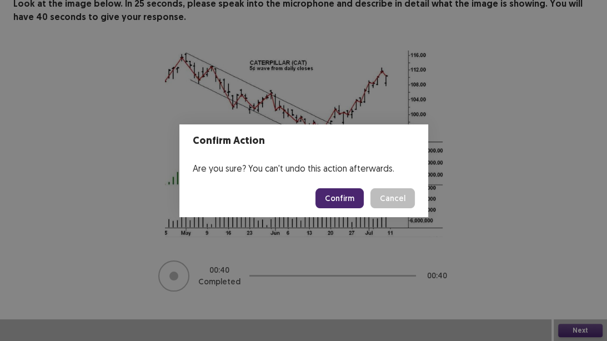
click at [348, 193] on button "Confirm" at bounding box center [339, 198] width 48 height 20
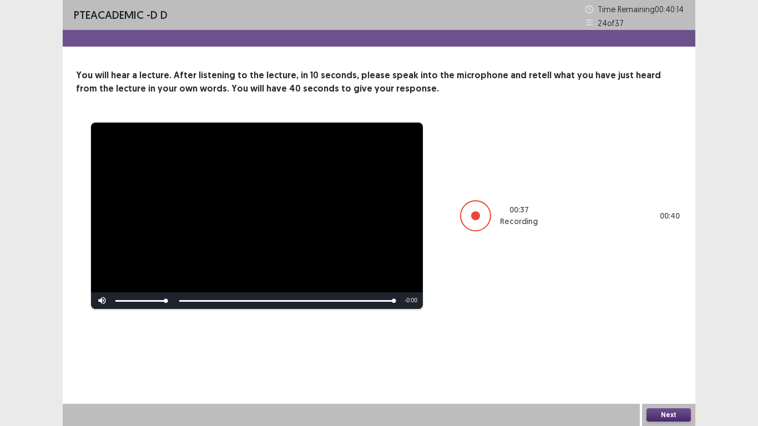
click at [668, 415] on button "Next" at bounding box center [669, 415] width 44 height 13
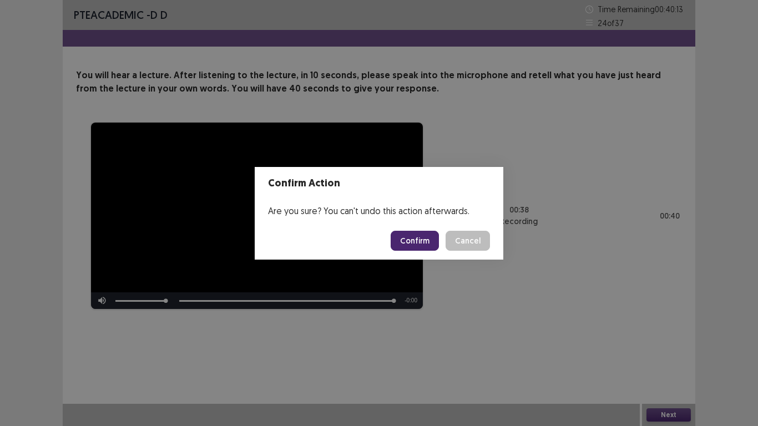
click at [416, 242] on button "Confirm" at bounding box center [415, 241] width 48 height 20
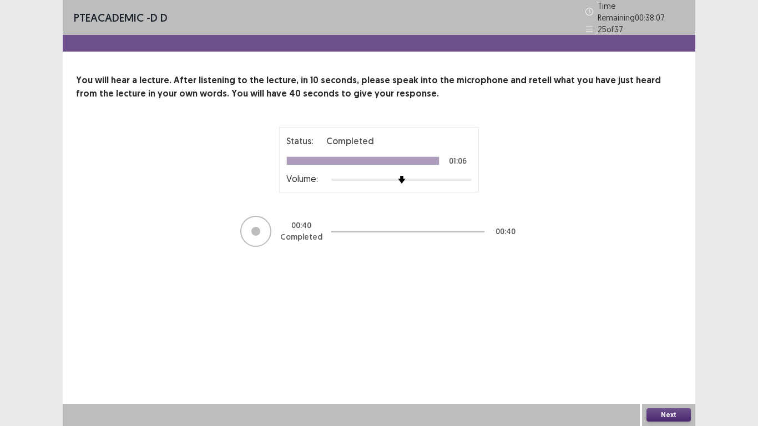
click at [667, 411] on button "Next" at bounding box center [669, 415] width 44 height 13
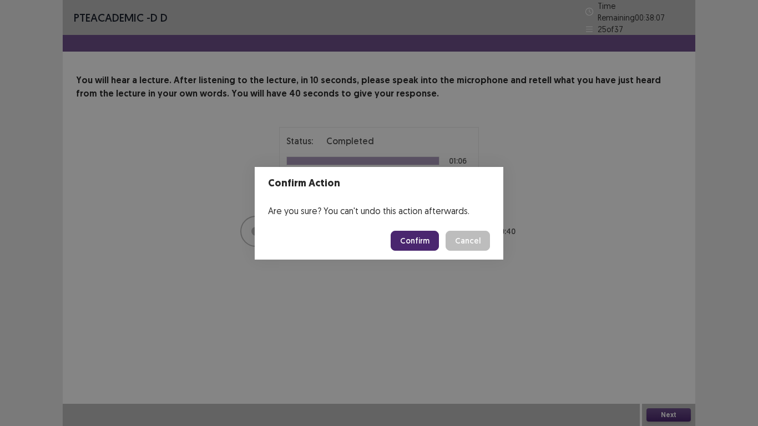
click at [423, 239] on button "Confirm" at bounding box center [415, 241] width 48 height 20
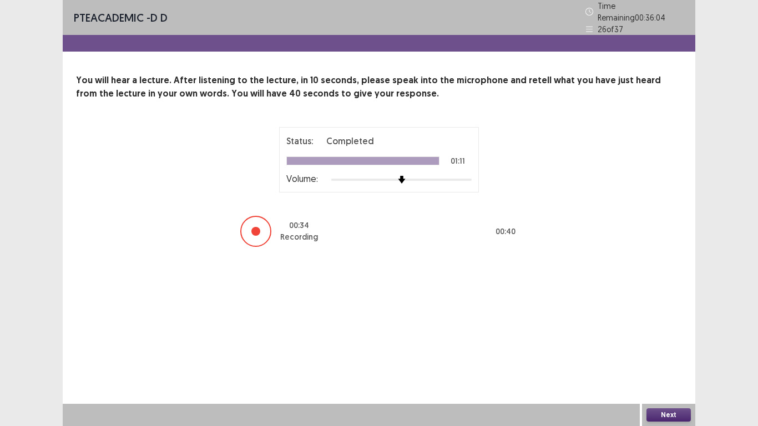
click at [661, 414] on button "Next" at bounding box center [669, 415] width 44 height 13
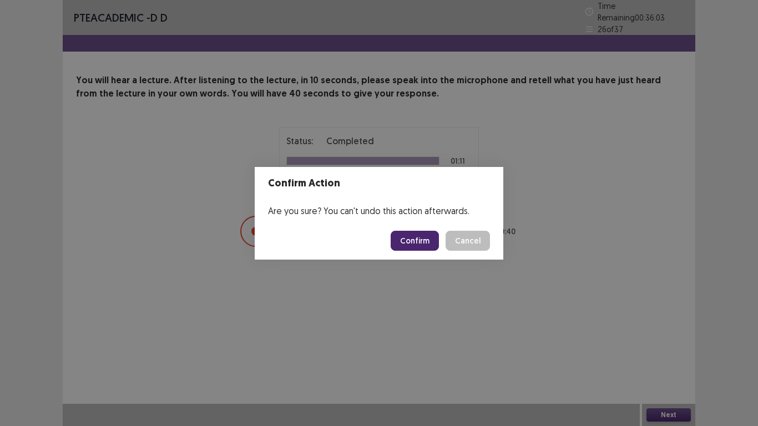
click at [425, 242] on button "Confirm" at bounding box center [415, 241] width 48 height 20
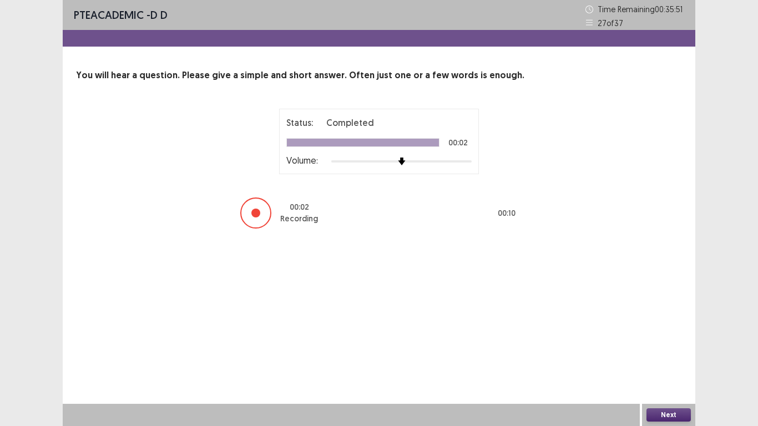
click at [659, 414] on button "Next" at bounding box center [669, 415] width 44 height 13
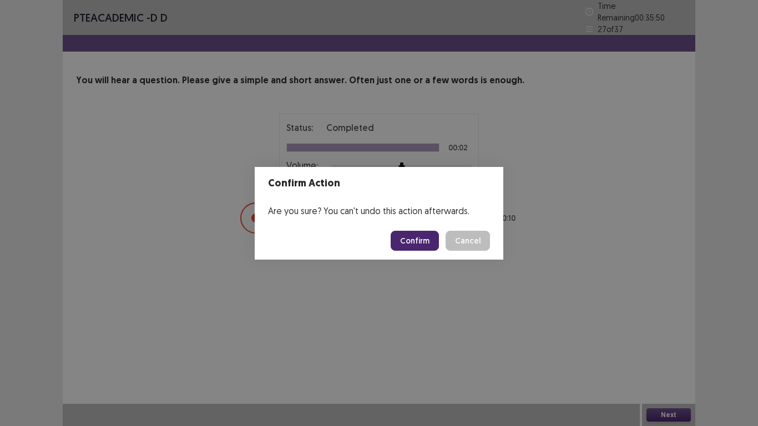
click at [419, 233] on button "Confirm" at bounding box center [415, 241] width 48 height 20
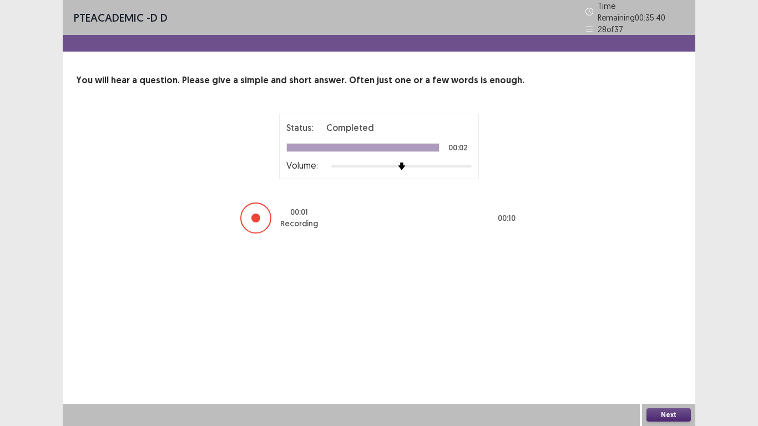
click at [663, 415] on button "Next" at bounding box center [669, 415] width 44 height 13
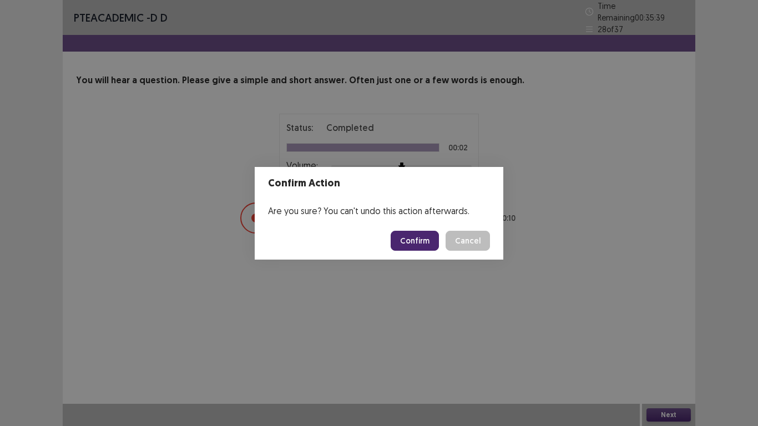
click at [421, 240] on button "Confirm" at bounding box center [415, 241] width 48 height 20
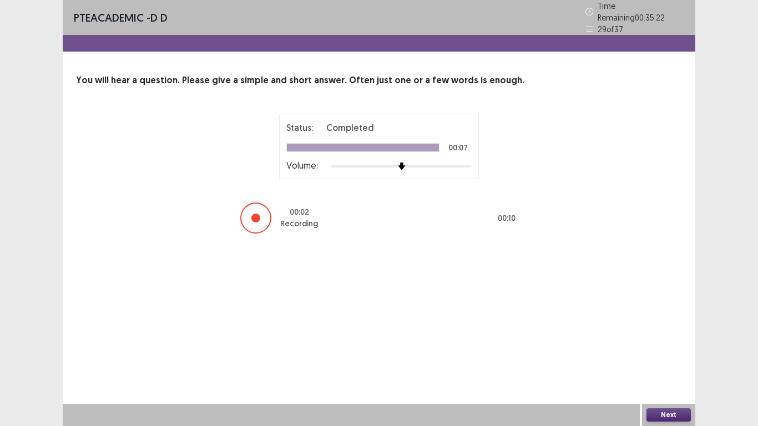
click at [666, 415] on button "Next" at bounding box center [669, 415] width 44 height 13
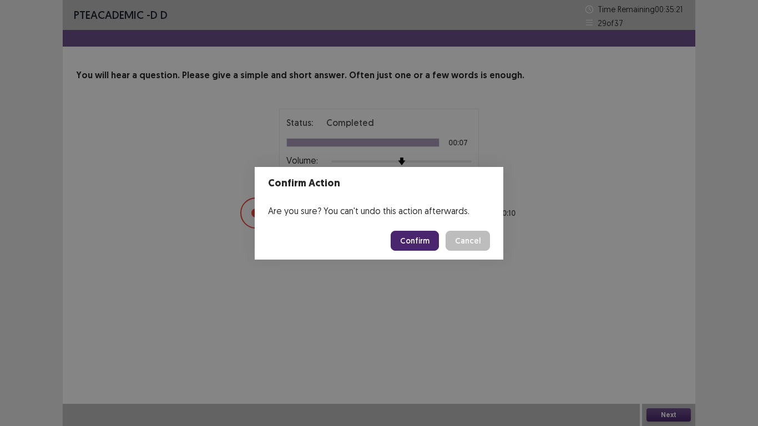
click at [422, 242] on button "Confirm" at bounding box center [415, 241] width 48 height 20
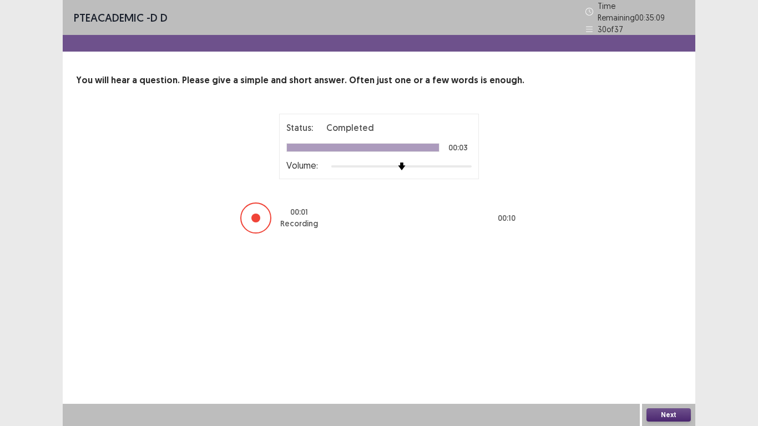
click at [671, 414] on button "Next" at bounding box center [669, 415] width 44 height 13
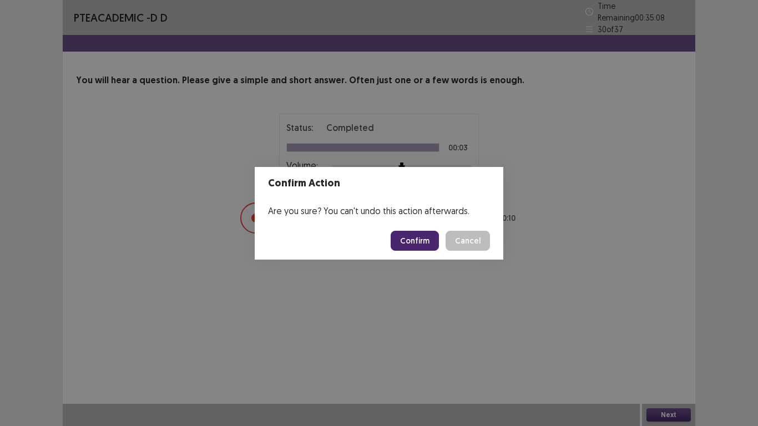
click at [419, 240] on button "Confirm" at bounding box center [415, 241] width 48 height 20
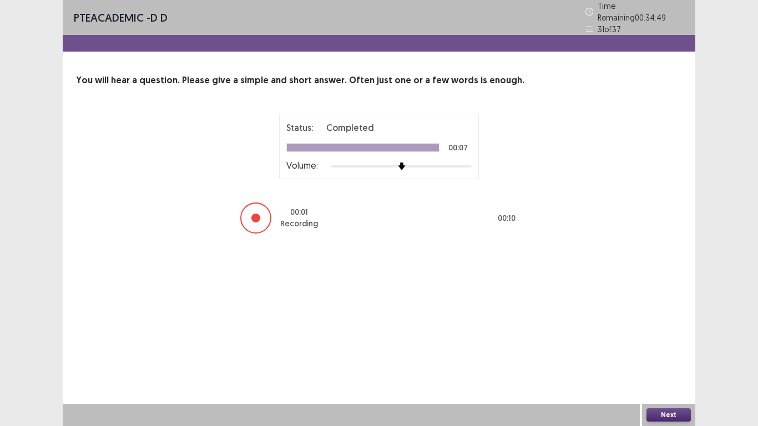
click at [673, 415] on button "Next" at bounding box center [669, 415] width 44 height 13
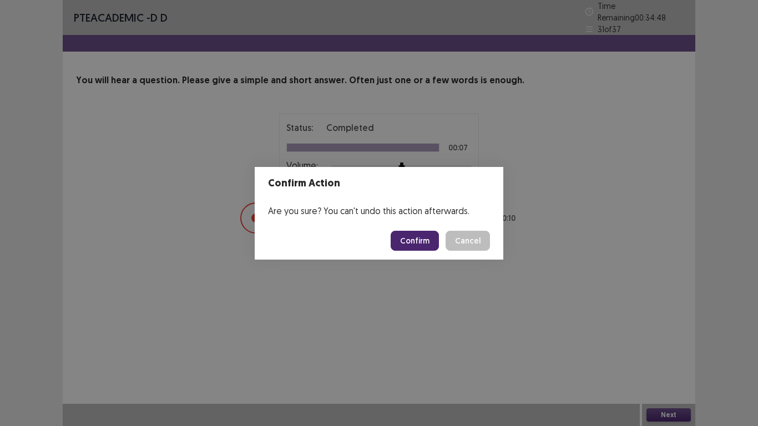
click at [412, 241] on button "Confirm" at bounding box center [415, 241] width 48 height 20
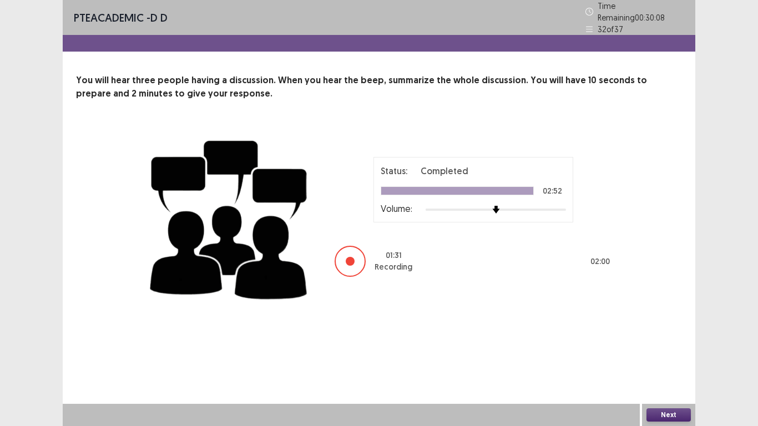
click at [674, 415] on button "Next" at bounding box center [669, 415] width 44 height 13
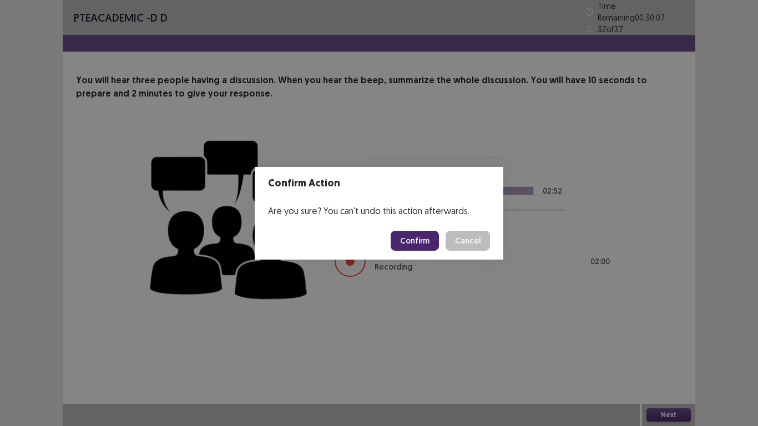
click at [422, 239] on button "Confirm" at bounding box center [415, 241] width 48 height 20
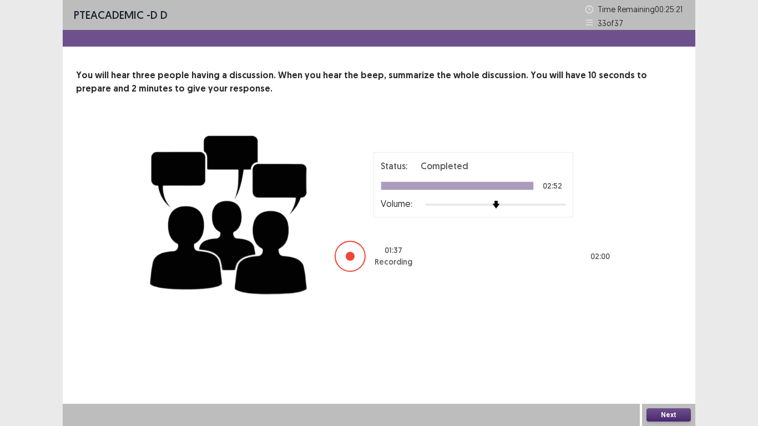
click at [379, 116] on div "You will hear three people having a discussion. When you hear the beep, summari…" at bounding box center [379, 186] width 633 height 235
click at [663, 415] on button "Next" at bounding box center [669, 415] width 44 height 13
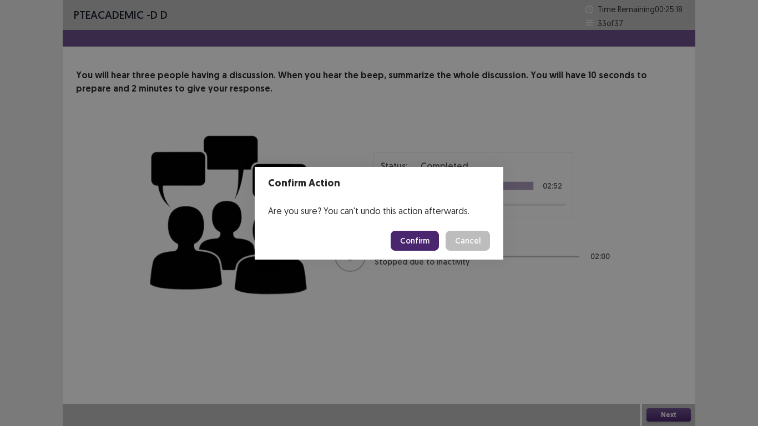
click at [410, 237] on button "Confirm" at bounding box center [415, 241] width 48 height 20
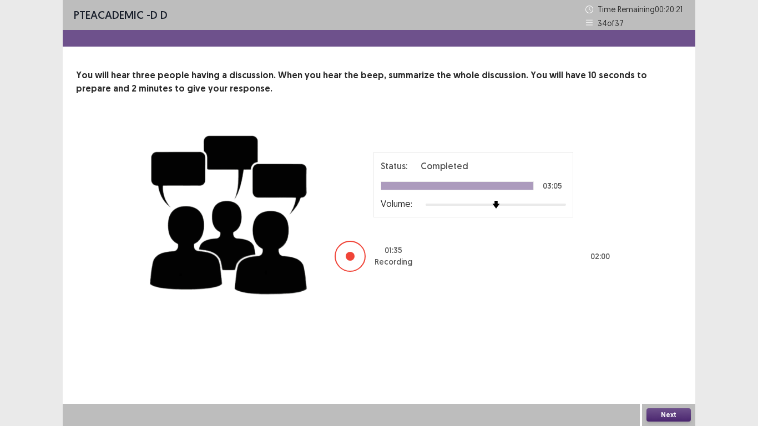
click at [667, 413] on button "Next" at bounding box center [669, 415] width 44 height 13
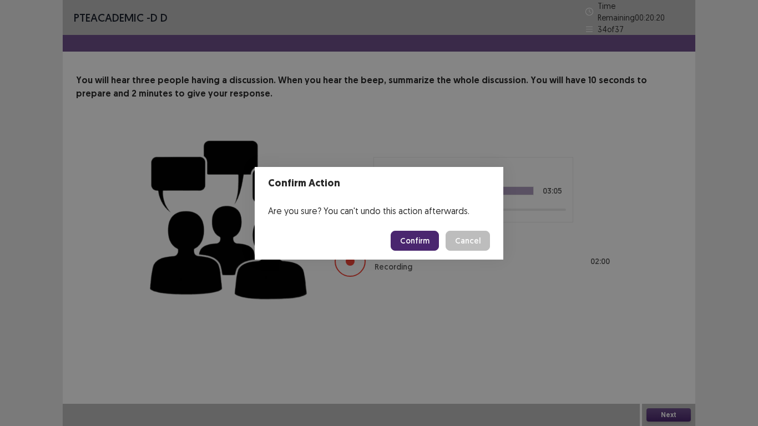
click at [421, 240] on button "Confirm" at bounding box center [415, 241] width 48 height 20
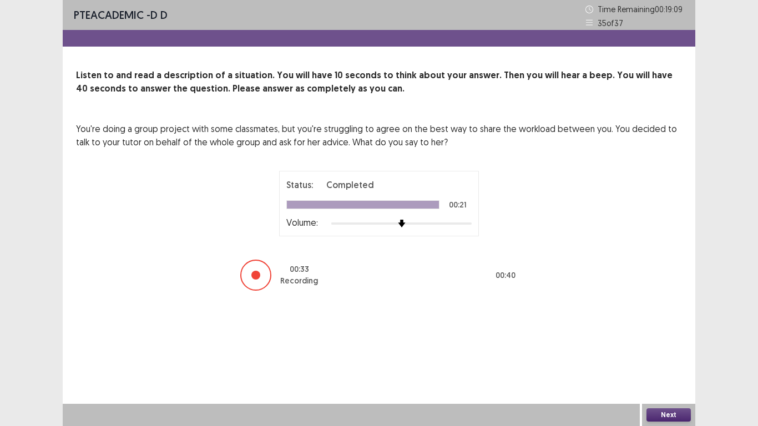
click at [670, 415] on button "Next" at bounding box center [669, 415] width 44 height 13
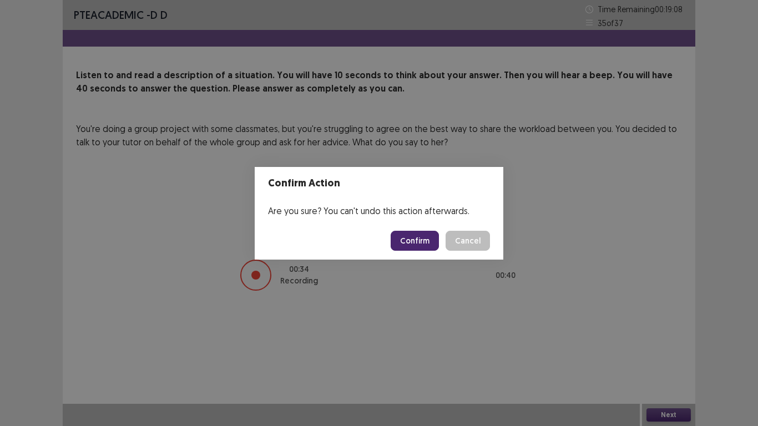
click at [420, 238] on button "Confirm" at bounding box center [415, 241] width 48 height 20
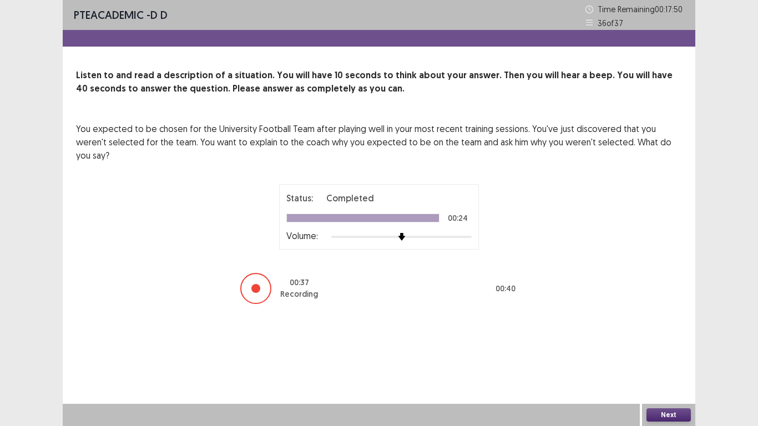
click at [664, 411] on button "Next" at bounding box center [669, 415] width 44 height 13
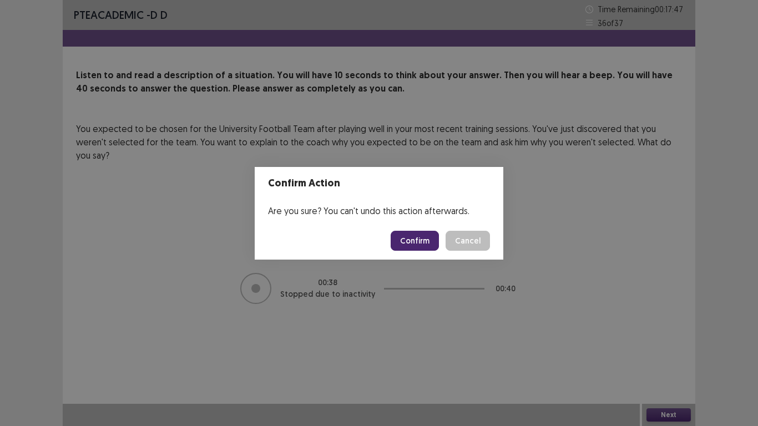
click at [422, 241] on button "Confirm" at bounding box center [415, 241] width 48 height 20
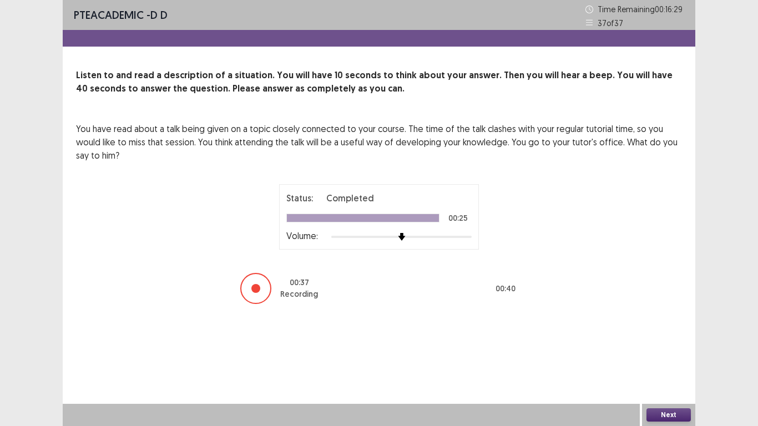
click at [667, 415] on button "Next" at bounding box center [669, 415] width 44 height 13
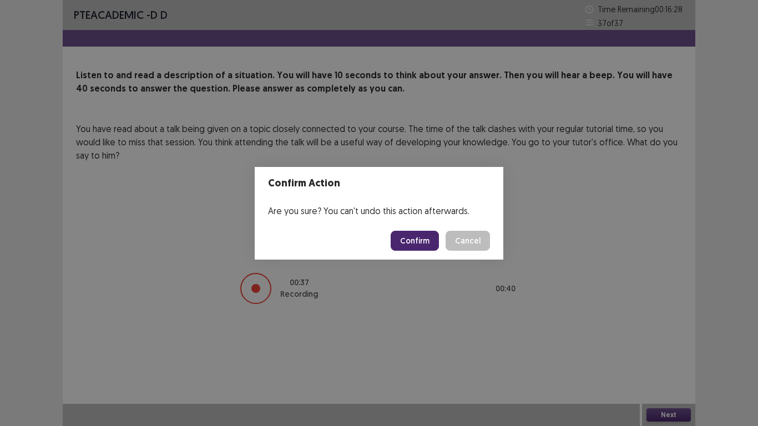
click at [419, 242] on button "Confirm" at bounding box center [415, 241] width 48 height 20
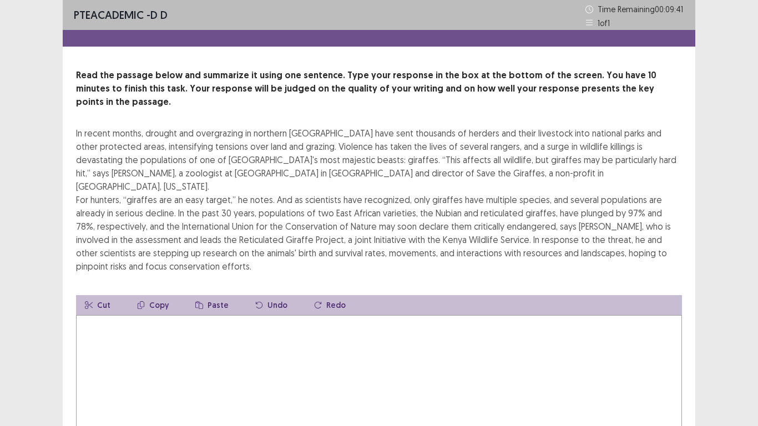
click at [95, 332] on textarea at bounding box center [379, 376] width 606 height 122
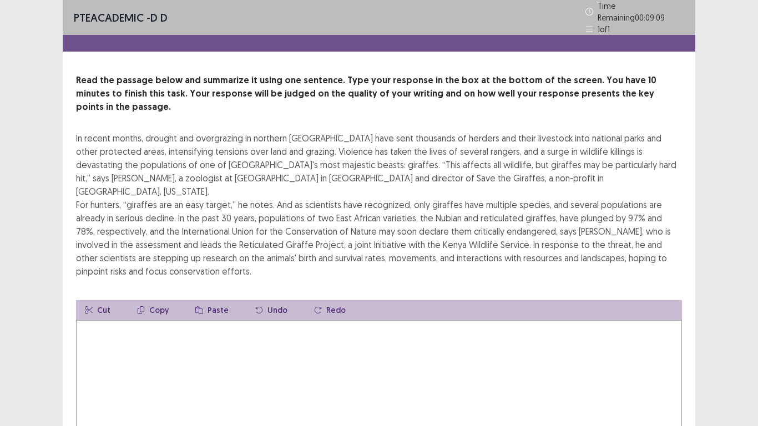
click at [155, 320] on textarea at bounding box center [379, 381] width 606 height 122
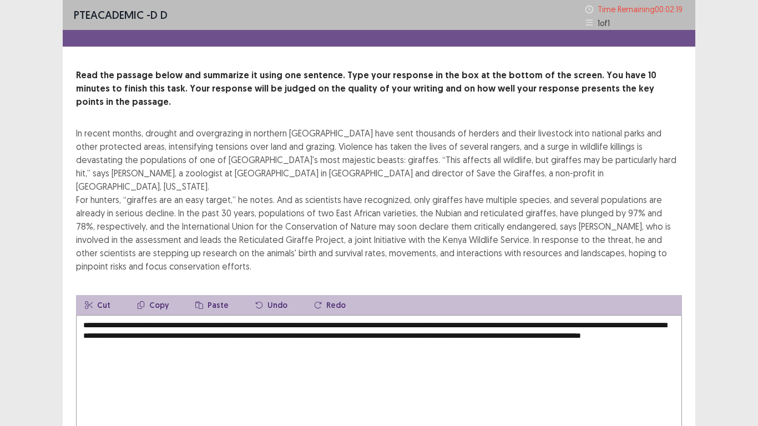
click at [326, 315] on textarea "**********" at bounding box center [379, 376] width 606 height 122
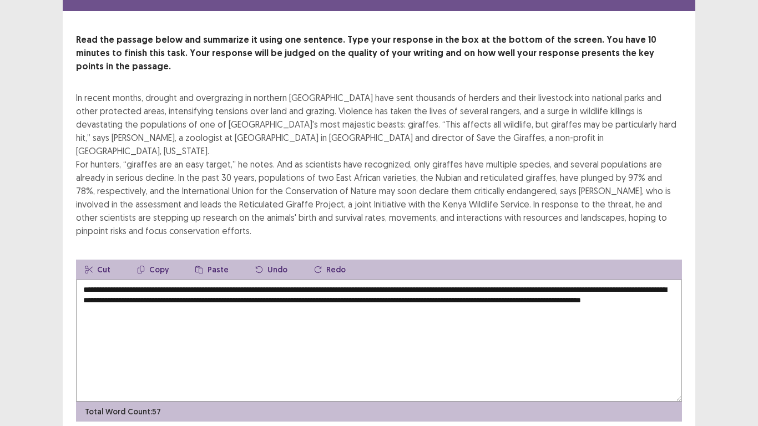
scroll to position [53, 0]
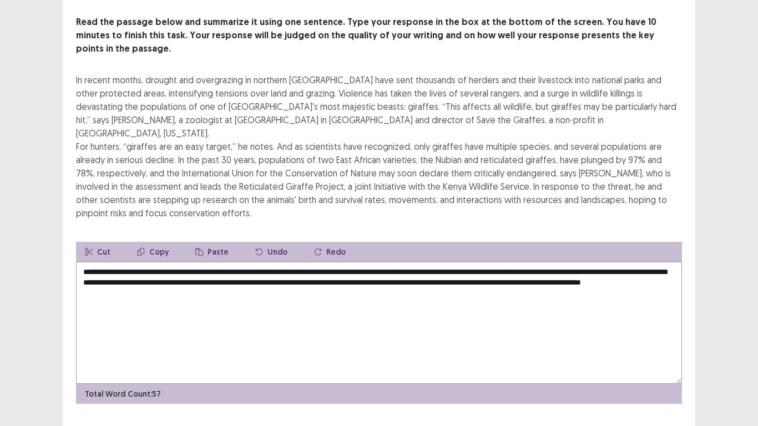
click at [397, 262] on textarea "**********" at bounding box center [379, 323] width 606 height 122
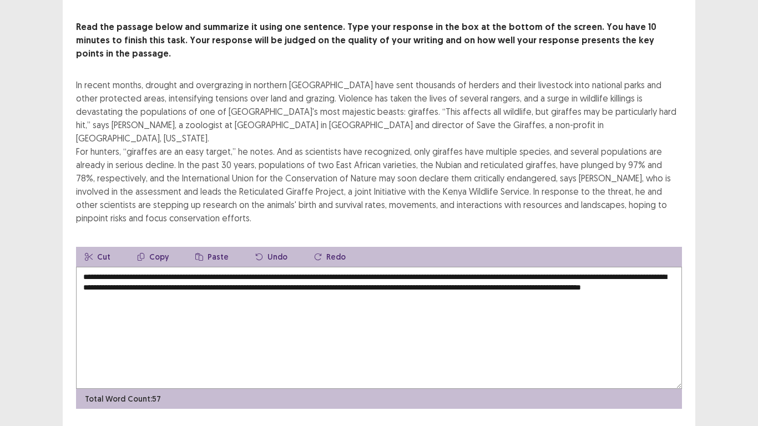
scroll to position [0, 0]
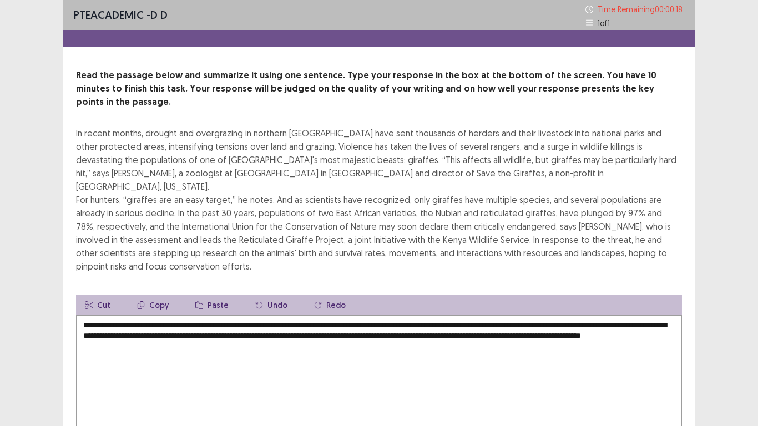
click at [143, 321] on textarea "**********" at bounding box center [379, 376] width 606 height 122
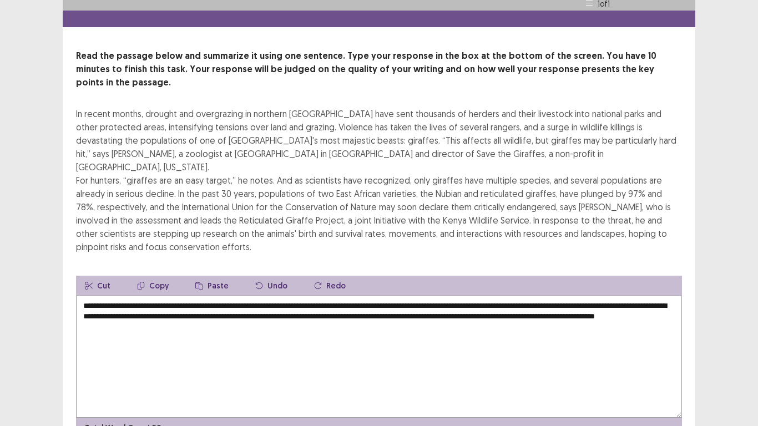
scroll to position [53, 0]
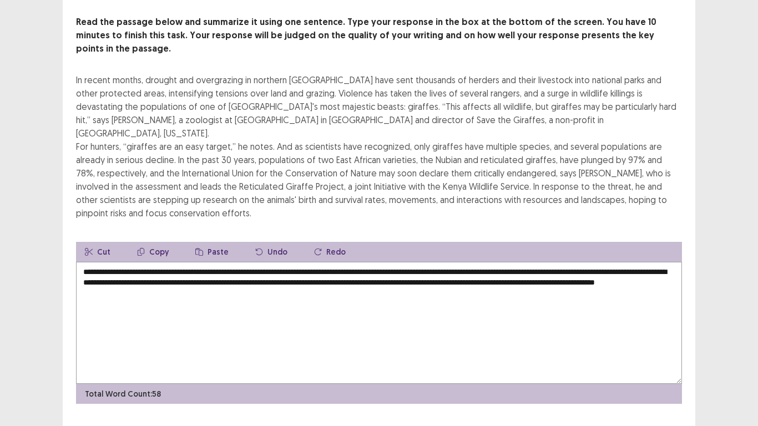
type textarea "**********"
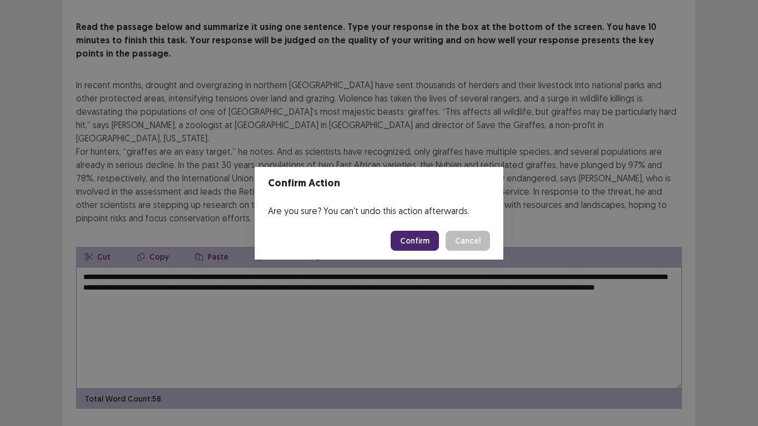
click at [417, 240] on button "Confirm" at bounding box center [415, 241] width 48 height 20
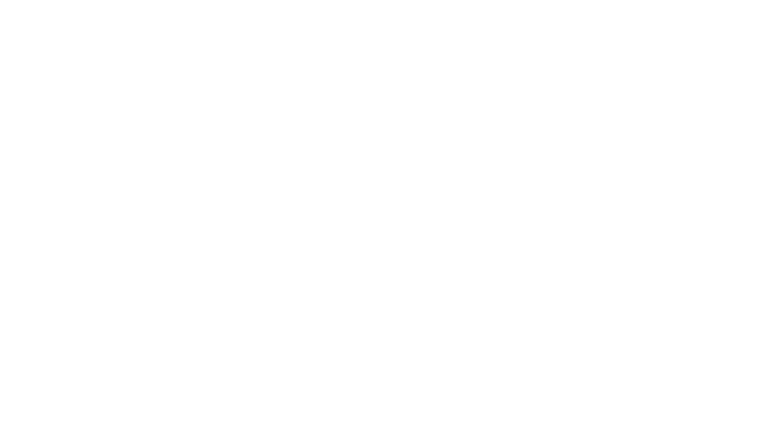
scroll to position [0, 0]
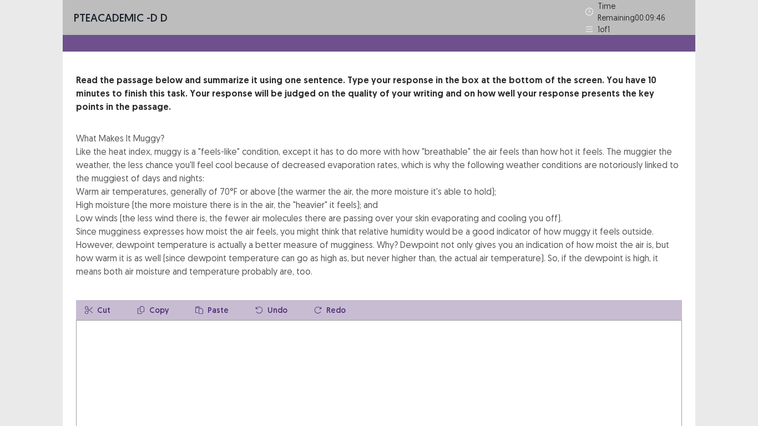
click at [123, 320] on textarea at bounding box center [379, 381] width 606 height 122
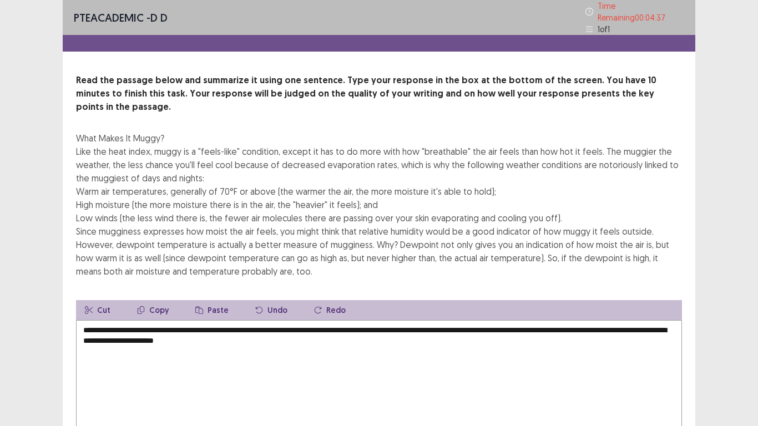
click at [280, 320] on textarea "**********" at bounding box center [379, 381] width 606 height 122
click at [300, 325] on textarea "**********" at bounding box center [379, 381] width 606 height 122
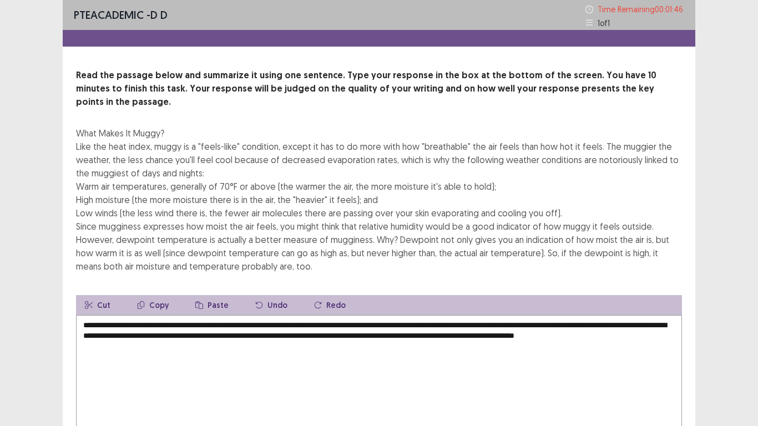
click at [291, 315] on textarea "**********" at bounding box center [379, 376] width 606 height 122
click at [425, 315] on textarea "**********" at bounding box center [379, 376] width 606 height 122
click at [423, 315] on textarea "**********" at bounding box center [379, 376] width 606 height 122
click at [608, 315] on textarea "**********" at bounding box center [379, 376] width 606 height 122
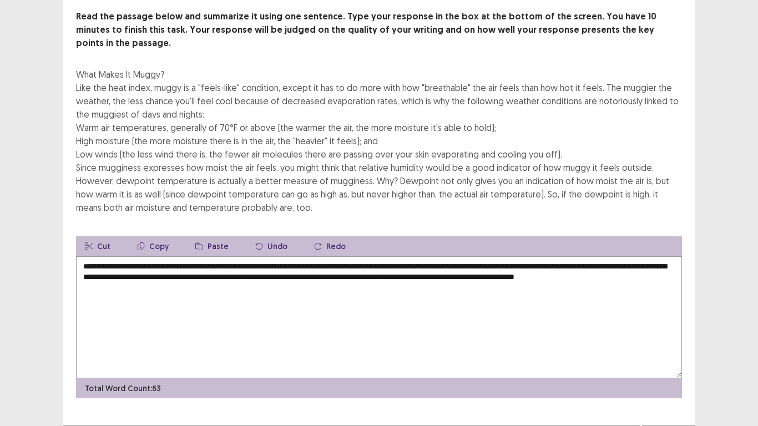
scroll to position [67, 0]
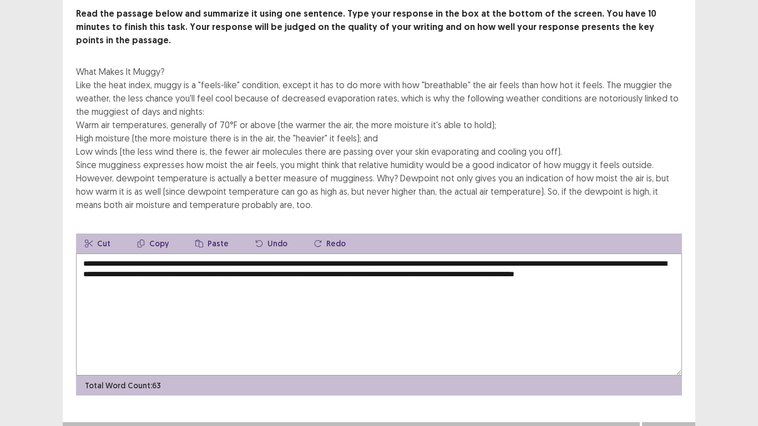
type textarea "**********"
click at [668, 415] on button "Next" at bounding box center [669, 433] width 44 height 13
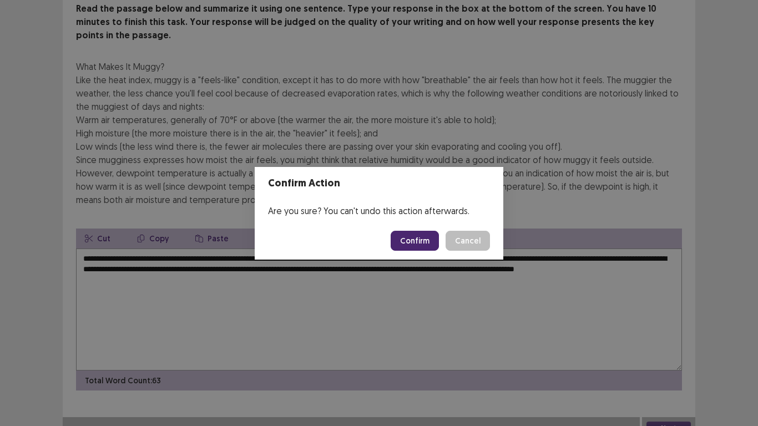
click at [424, 239] on button "Confirm" at bounding box center [415, 241] width 48 height 20
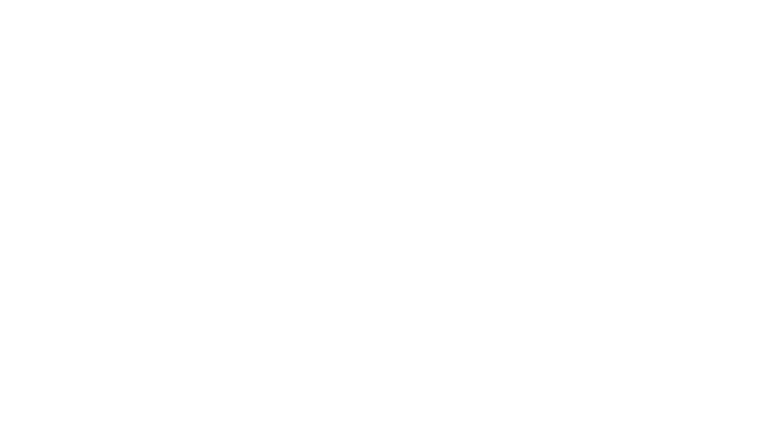
scroll to position [0, 0]
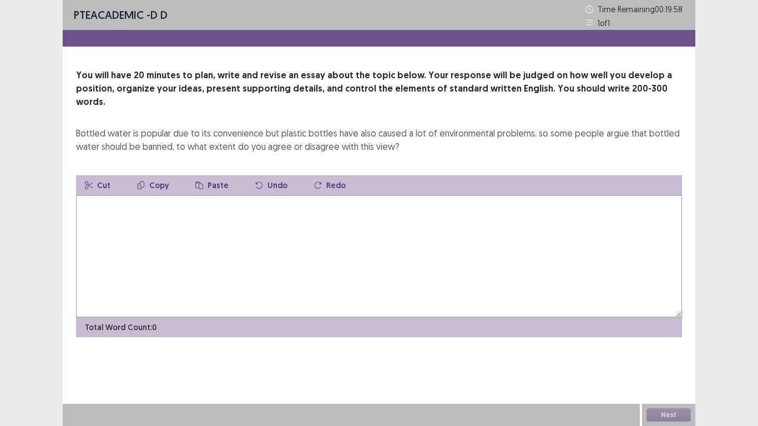
click at [194, 228] on textarea at bounding box center [379, 256] width 606 height 122
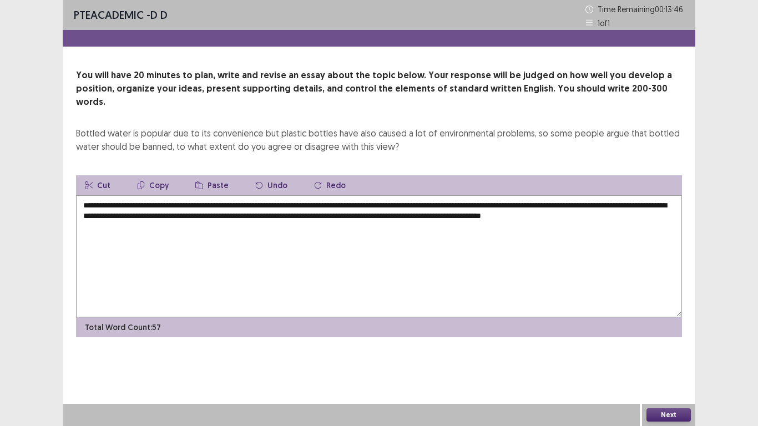
drag, startPoint x: 257, startPoint y: 193, endPoint x: 520, endPoint y: 194, distance: 263.1
click at [520, 195] on textarea "**********" at bounding box center [379, 256] width 606 height 122
click at [150, 216] on textarea "**********" at bounding box center [379, 256] width 606 height 122
drag, startPoint x: 150, startPoint y: 216, endPoint x: 290, endPoint y: 214, distance: 139.9
click at [343, 237] on textarea "**********" at bounding box center [379, 256] width 606 height 122
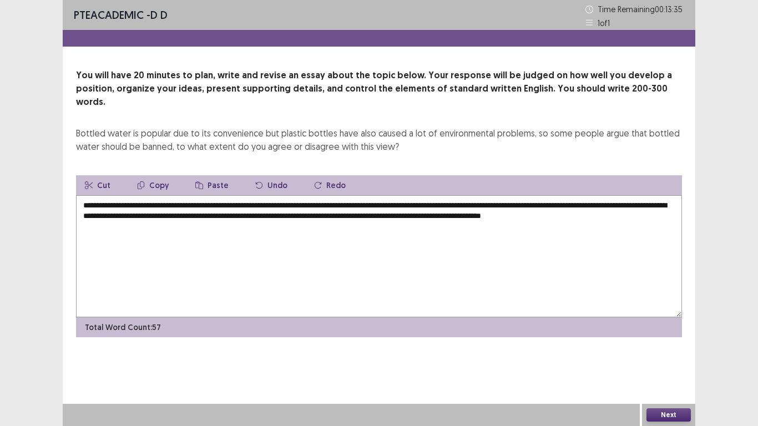
drag, startPoint x: 129, startPoint y: 192, endPoint x: 520, endPoint y: 192, distance: 390.3
click at [520, 195] on textarea "**********" at bounding box center [379, 256] width 606 height 122
click at [150, 175] on button "Copy" at bounding box center [152, 185] width 49 height 20
click at [146, 216] on textarea "**********" at bounding box center [379, 256] width 606 height 122
click at [209, 175] on button "Paste" at bounding box center [212, 185] width 51 height 20
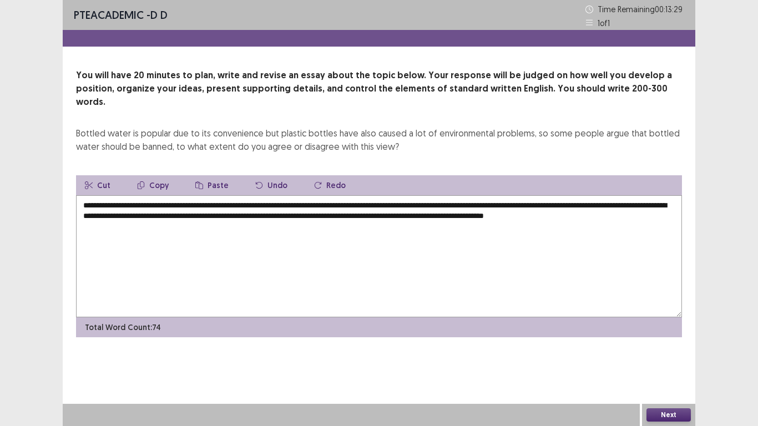
click at [145, 216] on textarea "**********" at bounding box center [379, 256] width 606 height 122
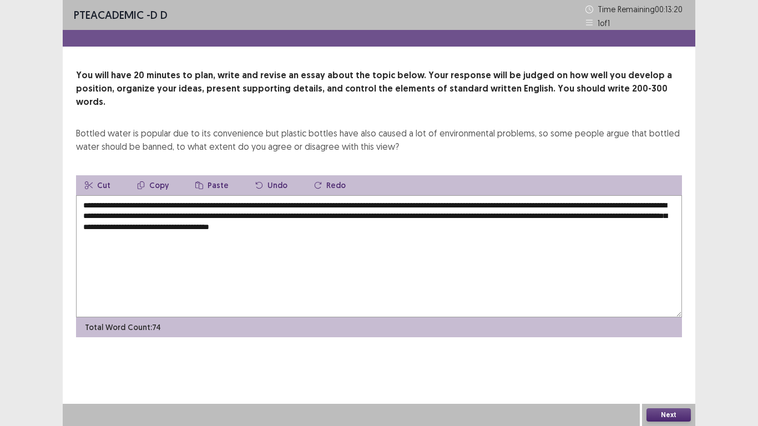
click at [140, 215] on textarea "**********" at bounding box center [379, 256] width 606 height 122
click at [261, 214] on textarea "**********" at bounding box center [379, 256] width 606 height 122
click at [264, 213] on textarea "**********" at bounding box center [379, 256] width 606 height 122
click at [235, 214] on textarea "**********" at bounding box center [379, 256] width 606 height 122
click at [528, 213] on textarea "**********" at bounding box center [379, 256] width 606 height 122
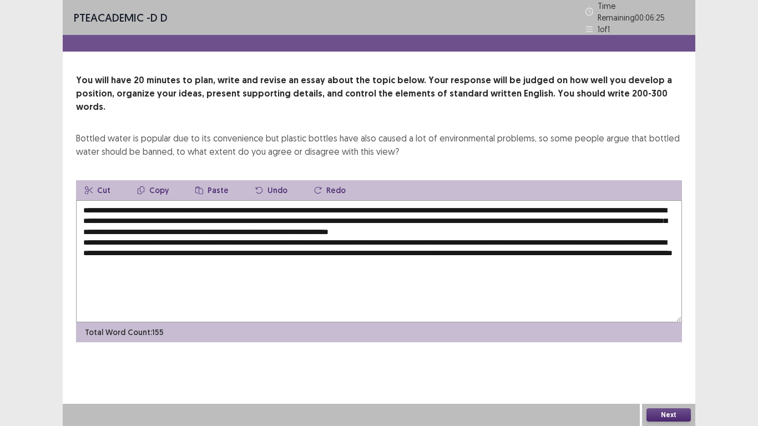
click at [204, 180] on button "Paste" at bounding box center [212, 190] width 51 height 20
click at [377, 248] on textarea at bounding box center [379, 261] width 606 height 122
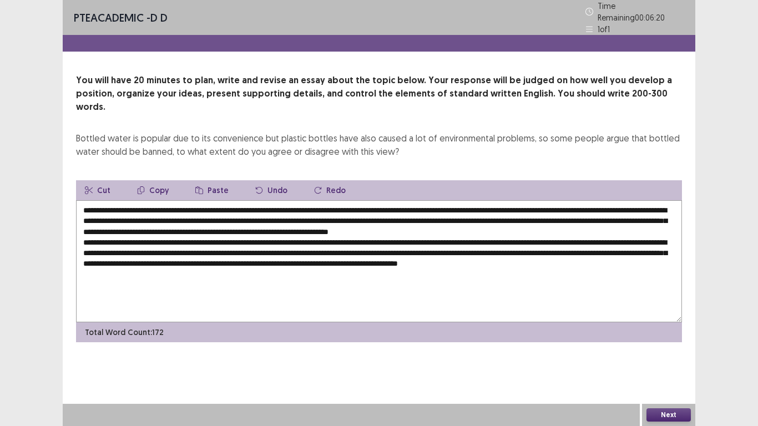
click at [179, 258] on textarea at bounding box center [379, 261] width 606 height 122
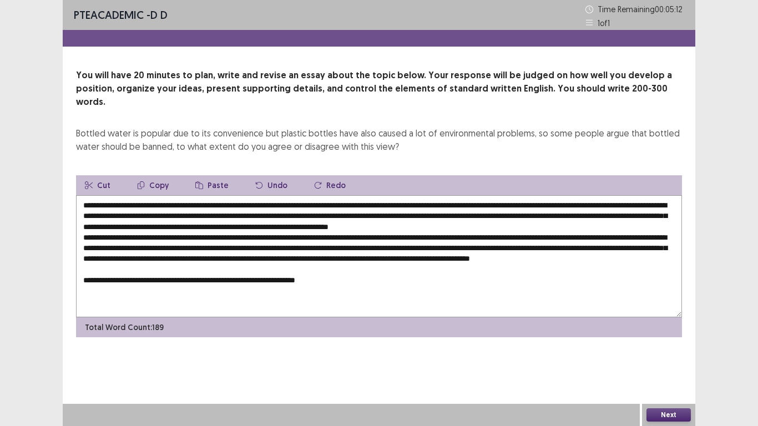
click at [214, 175] on button "Paste" at bounding box center [212, 185] width 51 height 20
click at [343, 278] on textarea at bounding box center [379, 256] width 606 height 122
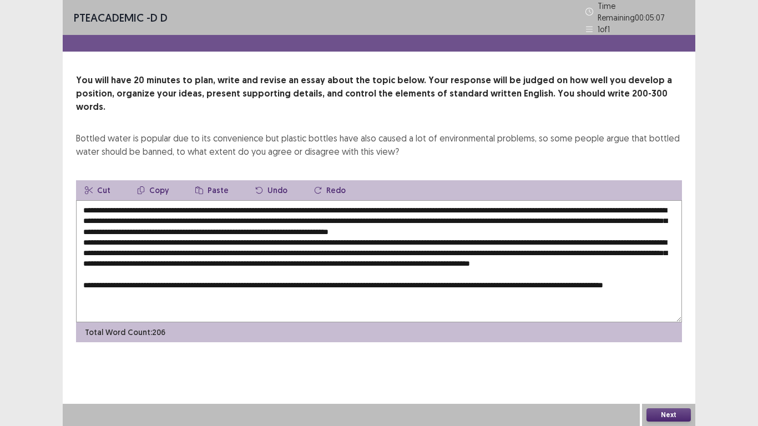
click at [177, 293] on textarea at bounding box center [379, 261] width 606 height 122
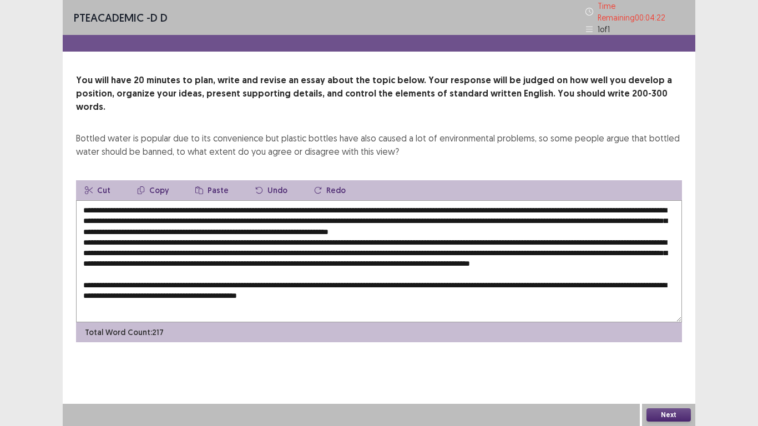
click at [282, 259] on textarea at bounding box center [379, 261] width 606 height 122
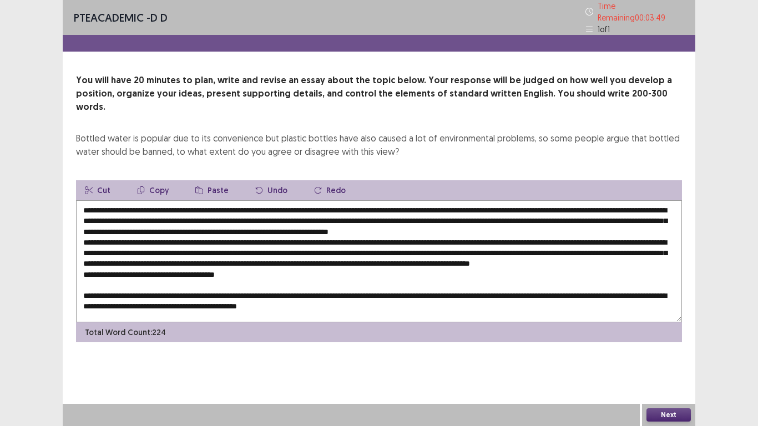
click at [213, 180] on button "Paste" at bounding box center [212, 190] width 51 height 20
click at [249, 267] on textarea at bounding box center [379, 261] width 606 height 122
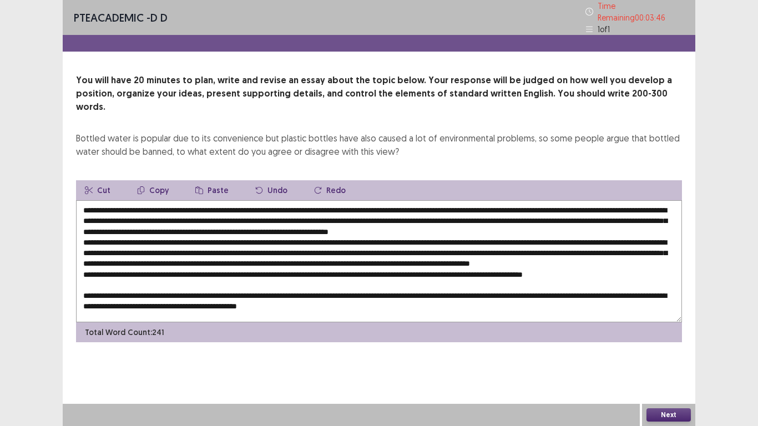
click at [638, 266] on textarea at bounding box center [379, 261] width 606 height 122
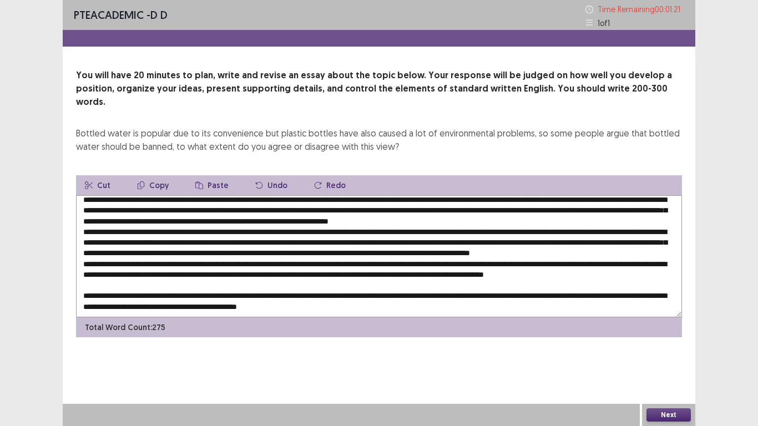
scroll to position [27, 0]
click at [98, 277] on textarea at bounding box center [379, 256] width 606 height 122
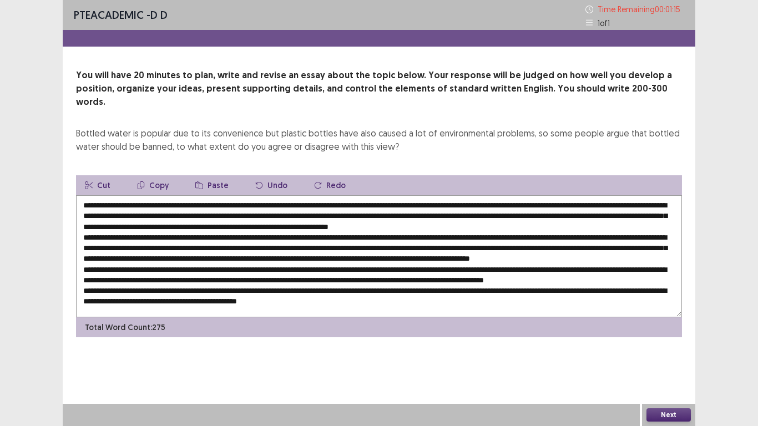
scroll to position [0, 0]
click at [120, 195] on textarea at bounding box center [379, 256] width 606 height 122
type textarea "**********"
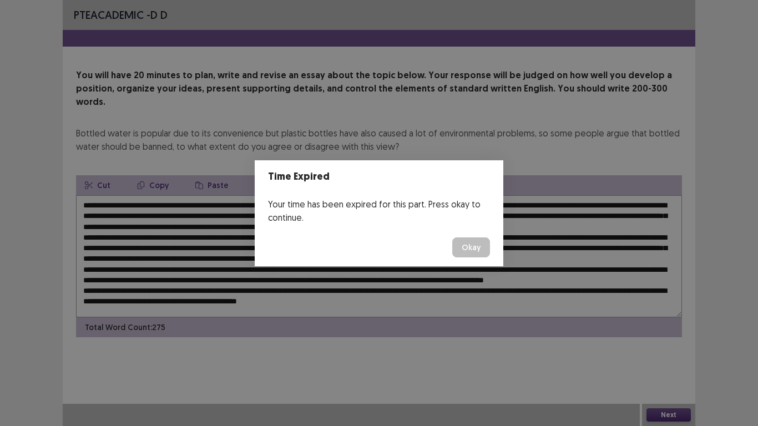
click at [470, 251] on button "Okay" at bounding box center [471, 248] width 38 height 20
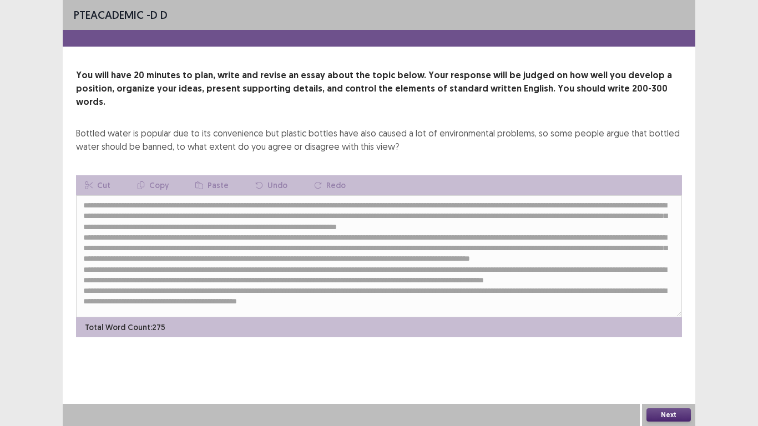
scroll to position [16, 0]
click at [668, 415] on button "Next" at bounding box center [669, 415] width 44 height 13
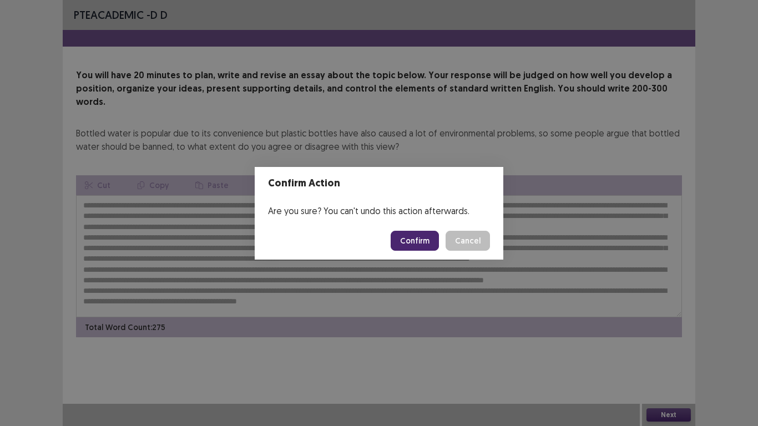
click at [424, 239] on button "Confirm" at bounding box center [415, 241] width 48 height 20
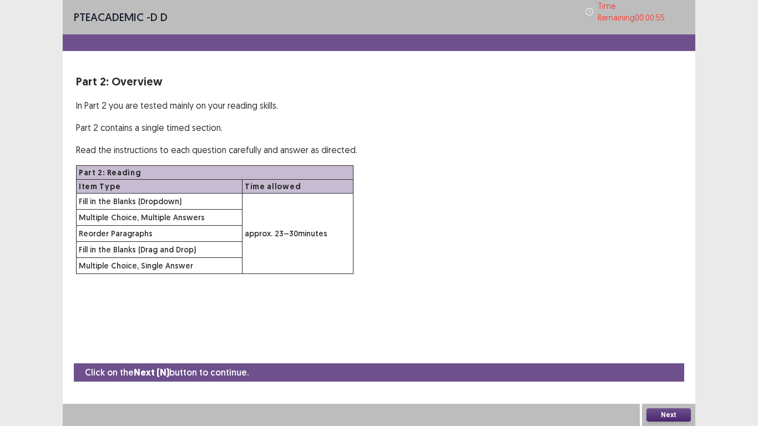
click at [672, 414] on button "Next" at bounding box center [669, 415] width 44 height 13
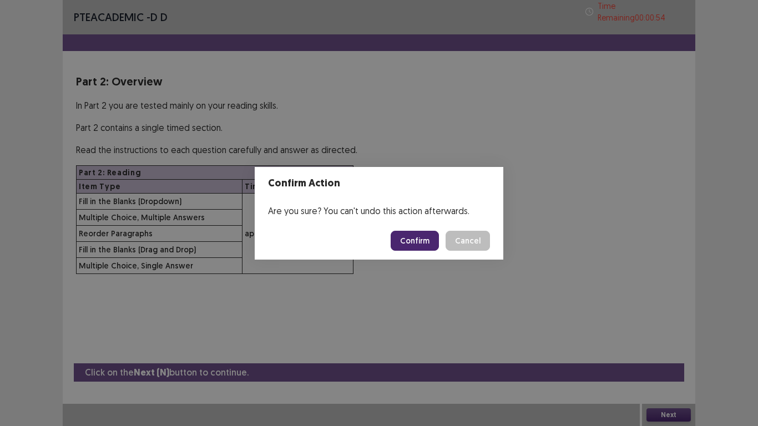
click at [419, 241] on button "Confirm" at bounding box center [415, 241] width 48 height 20
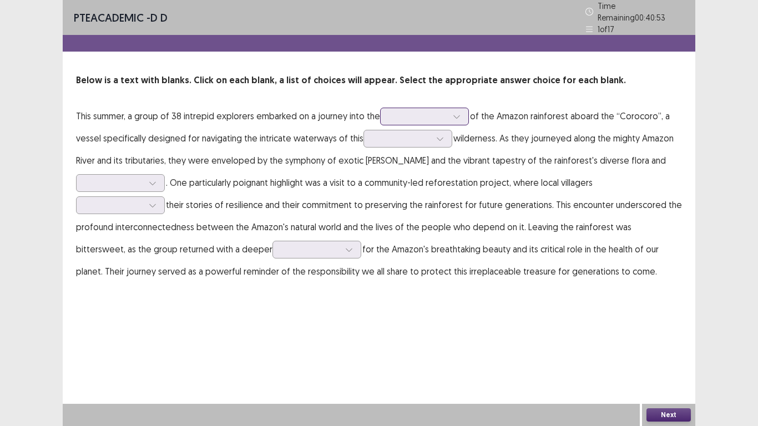
click at [456, 115] on icon at bounding box center [457, 116] width 6 height 3
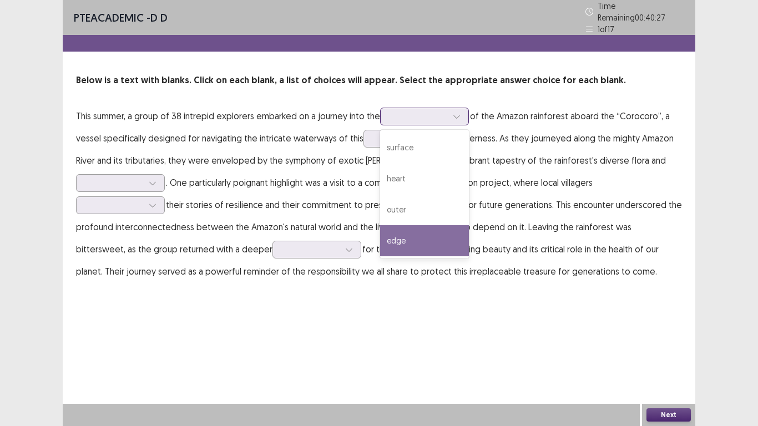
click at [405, 234] on div "edge" at bounding box center [424, 240] width 89 height 31
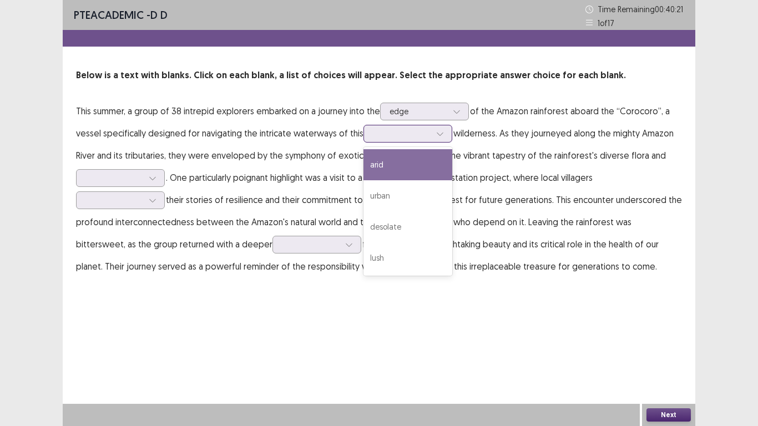
click at [437, 132] on icon at bounding box center [440, 134] width 8 height 8
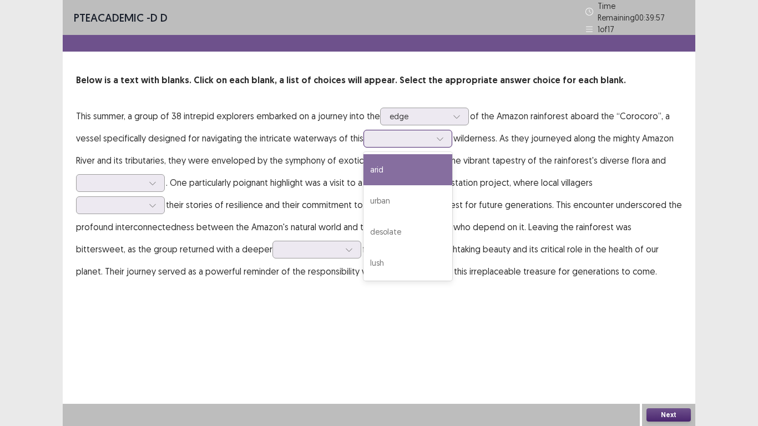
click at [385, 167] on div "arid" at bounding box center [408, 169] width 89 height 31
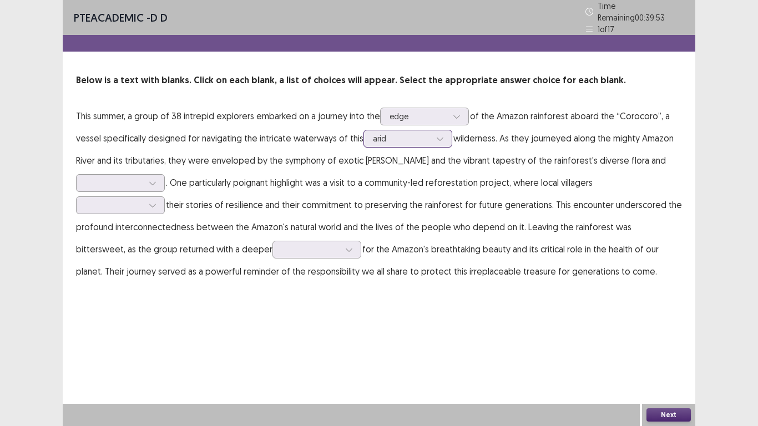
click at [419, 133] on div at bounding box center [402, 138] width 58 height 11
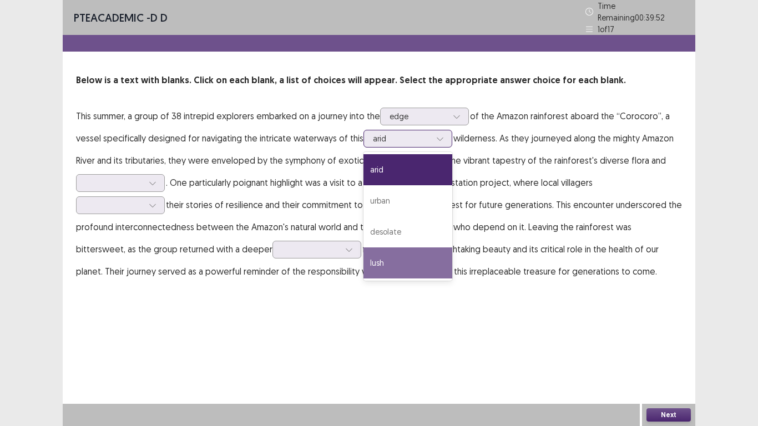
click at [375, 258] on div "lush" at bounding box center [408, 263] width 89 height 31
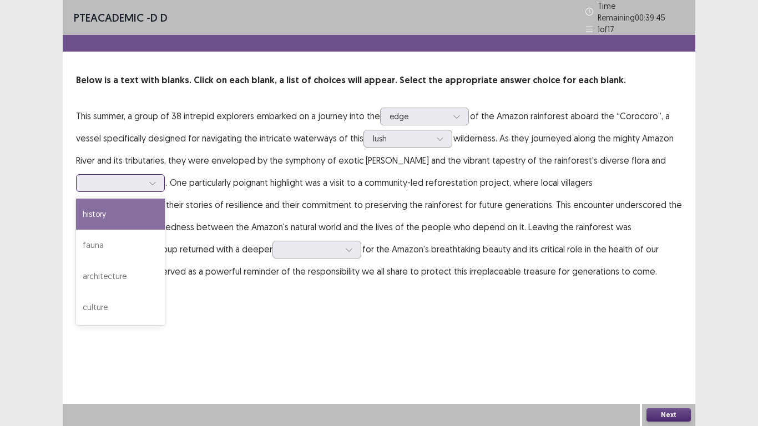
click at [157, 178] on div at bounding box center [152, 183] width 17 height 17
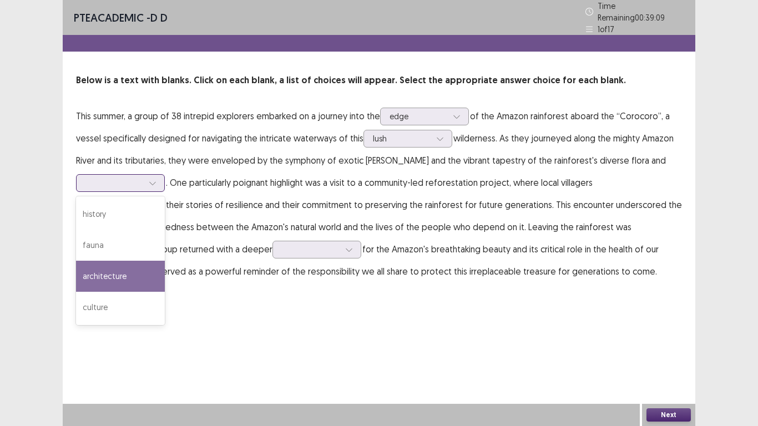
click at [108, 273] on div "architecture" at bounding box center [120, 276] width 89 height 31
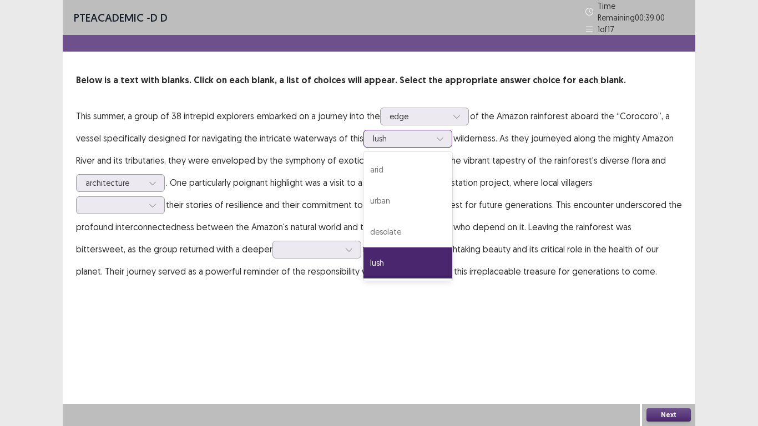
click at [432, 132] on div at bounding box center [440, 138] width 17 height 17
click at [383, 195] on div "urban" at bounding box center [408, 200] width 89 height 31
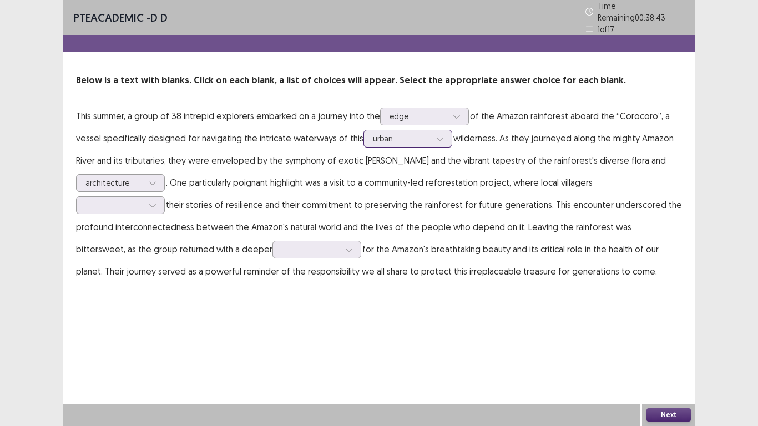
click at [437, 135] on icon at bounding box center [440, 139] width 8 height 8
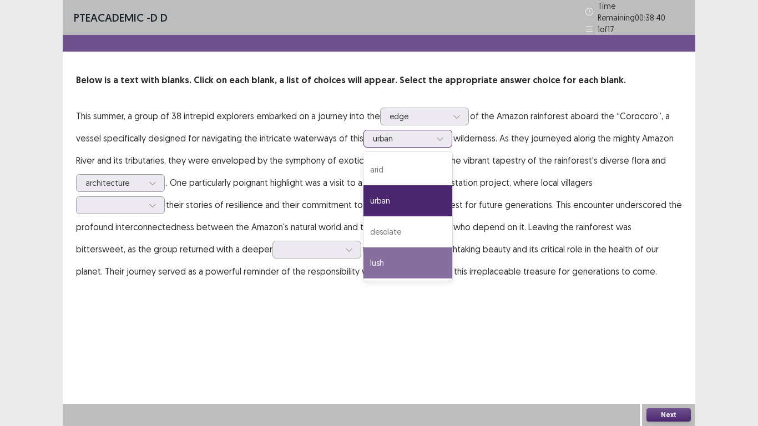
click at [380, 255] on div "lush" at bounding box center [408, 263] width 89 height 31
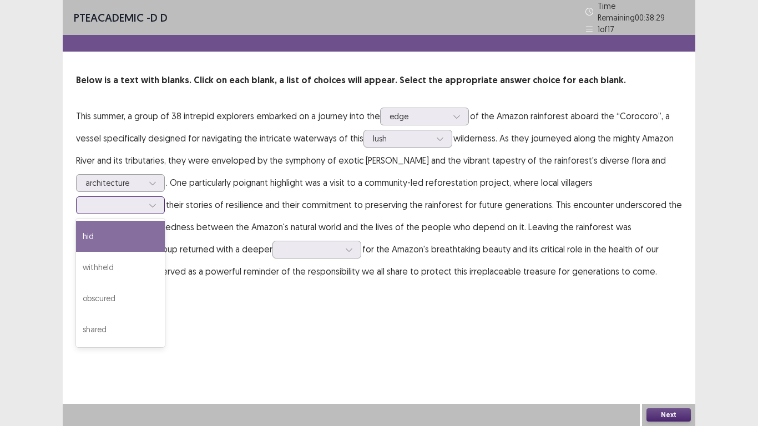
click at [154, 202] on icon at bounding box center [153, 206] width 8 height 8
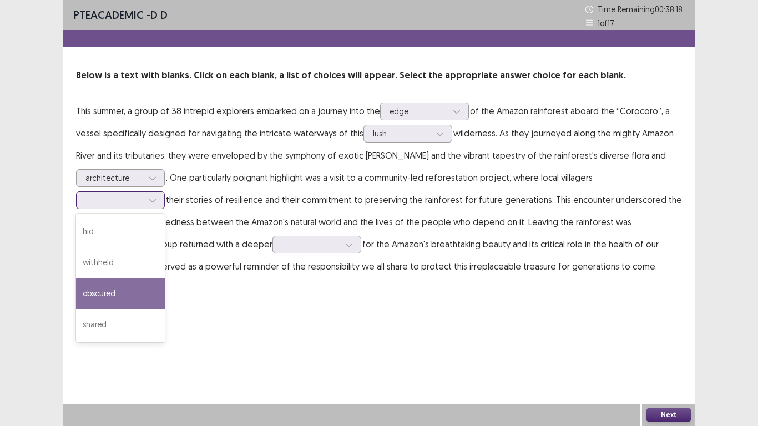
click at [95, 295] on div "obscured" at bounding box center [120, 293] width 89 height 31
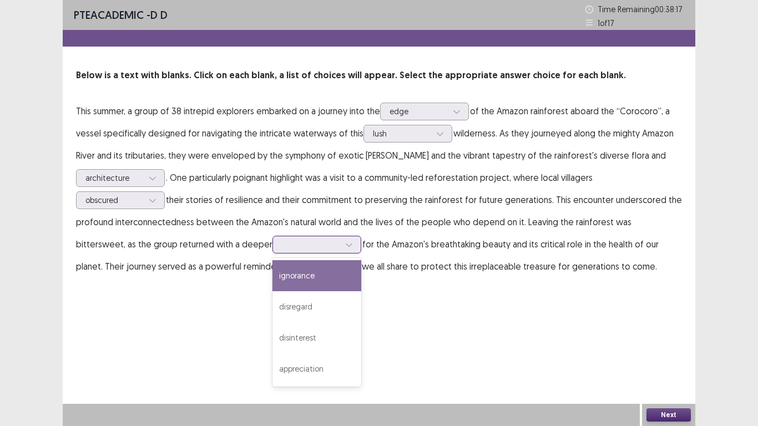
click at [282, 245] on div at bounding box center [311, 244] width 58 height 11
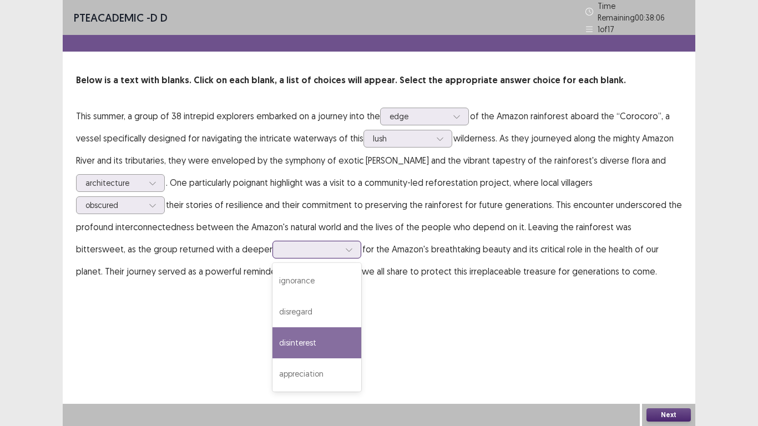
click at [273, 340] on div "disinterest" at bounding box center [317, 343] width 89 height 31
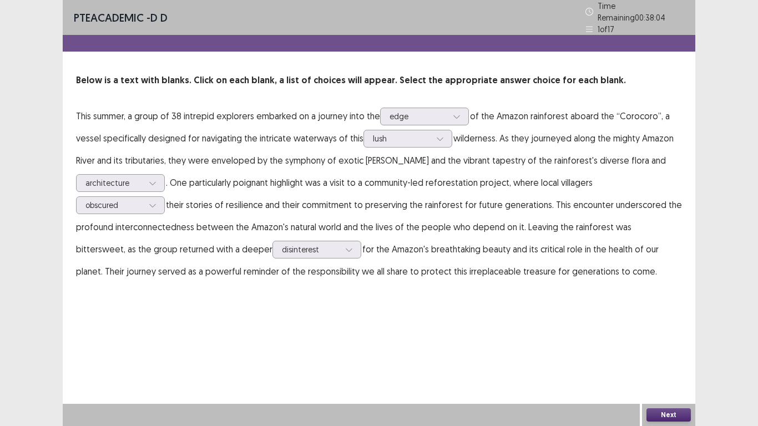
click at [671, 415] on button "Next" at bounding box center [669, 415] width 44 height 13
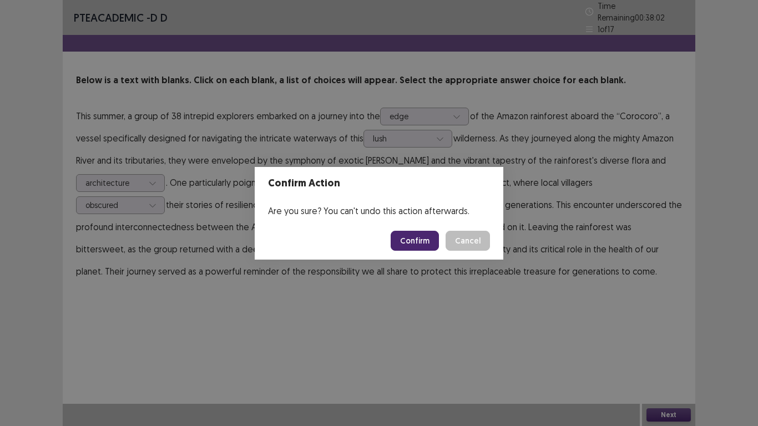
click at [422, 240] on button "Confirm" at bounding box center [415, 241] width 48 height 20
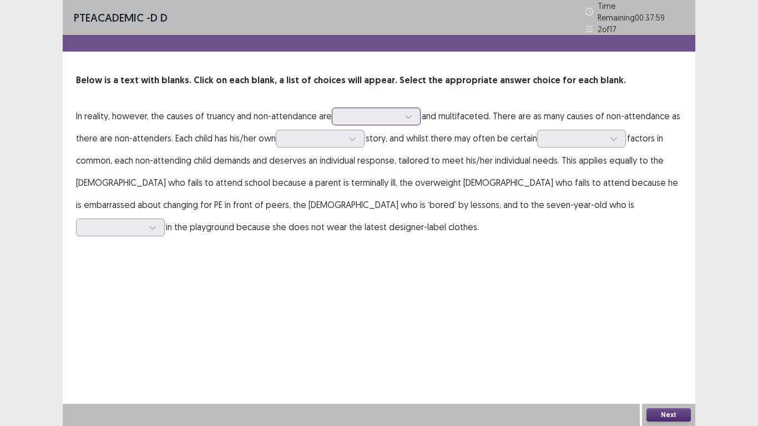
click at [404, 114] on div at bounding box center [408, 116] width 17 height 17
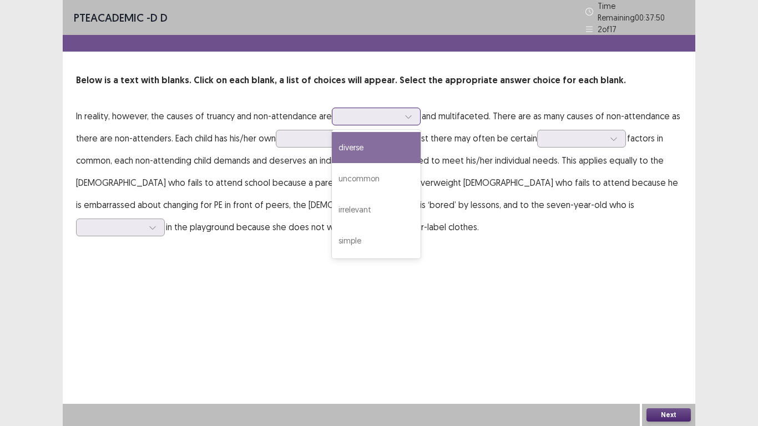
click at [369, 143] on div "diverse" at bounding box center [376, 147] width 89 height 31
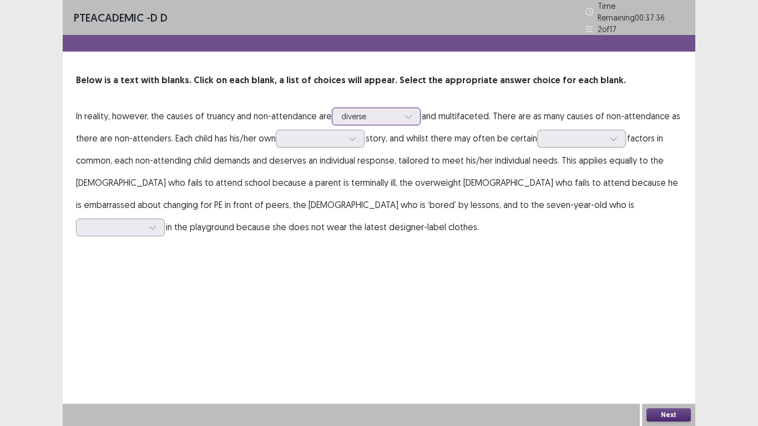
click at [410, 113] on icon at bounding box center [409, 117] width 8 height 8
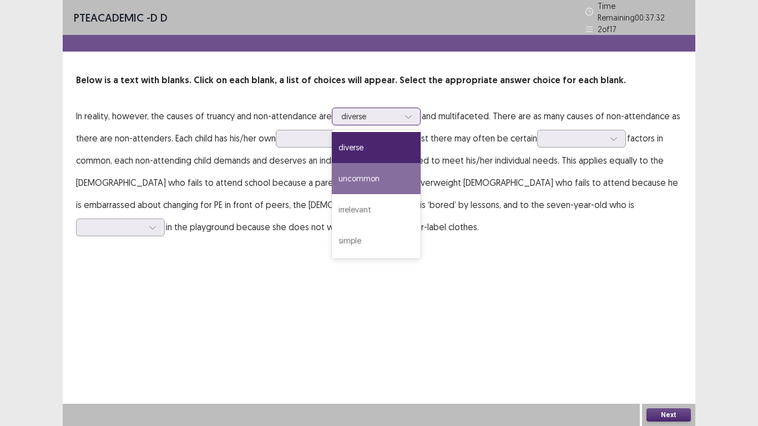
click at [373, 174] on div "uncommon" at bounding box center [376, 178] width 89 height 31
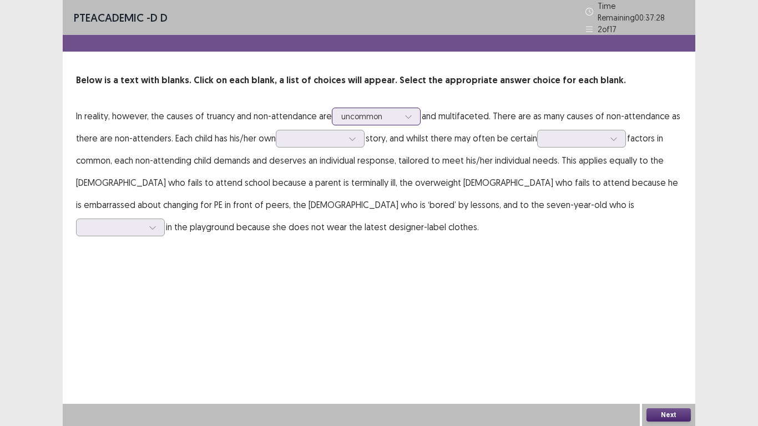
click at [410, 113] on icon at bounding box center [409, 117] width 8 height 8
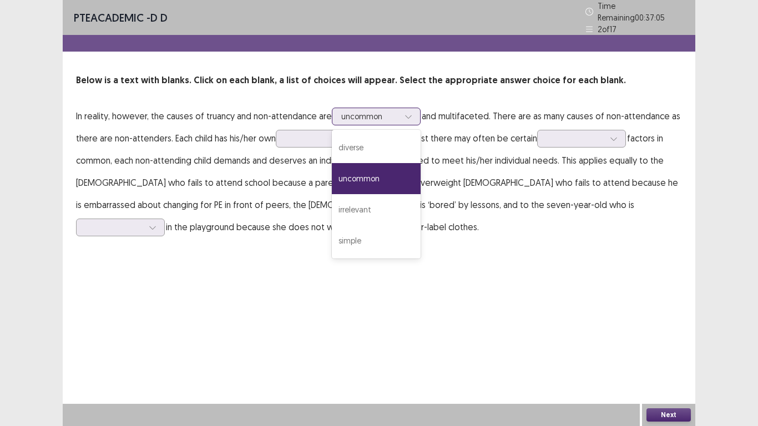
click at [356, 175] on div "uncommon" at bounding box center [376, 178] width 89 height 31
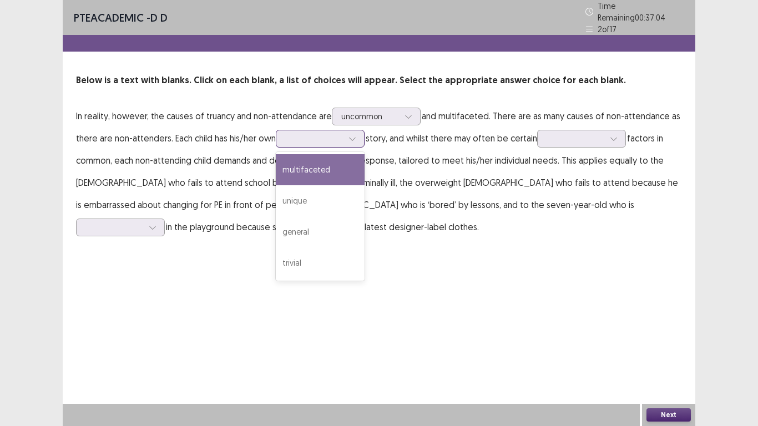
click at [353, 135] on icon at bounding box center [353, 139] width 8 height 8
click at [320, 164] on div "multifaceted" at bounding box center [320, 169] width 89 height 31
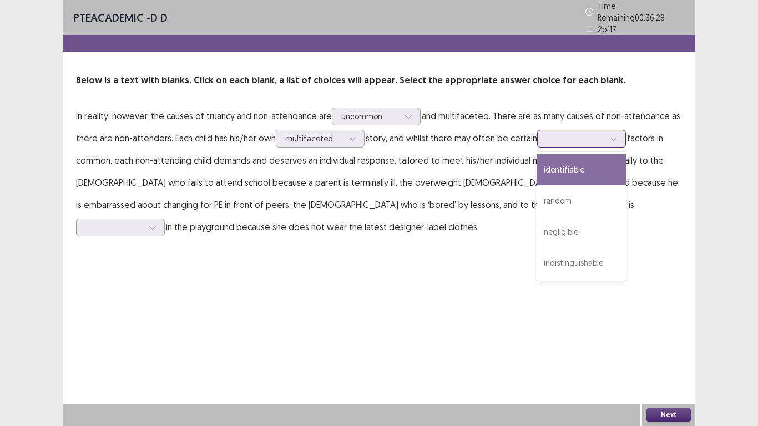
click at [590, 133] on div at bounding box center [576, 138] width 58 height 11
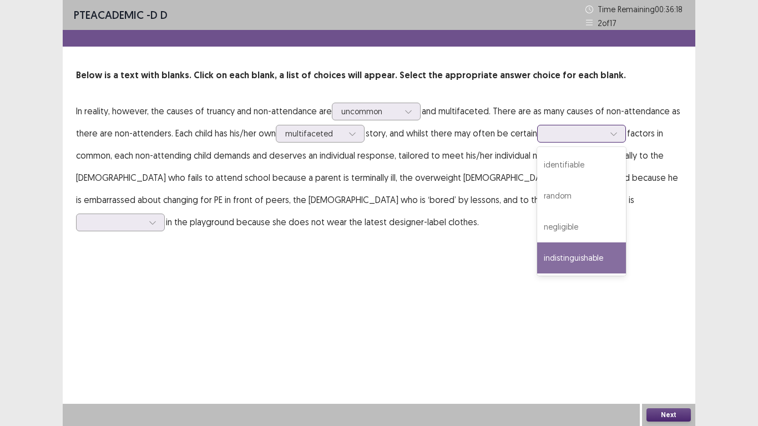
click at [577, 262] on div "indistinguishable" at bounding box center [581, 258] width 89 height 31
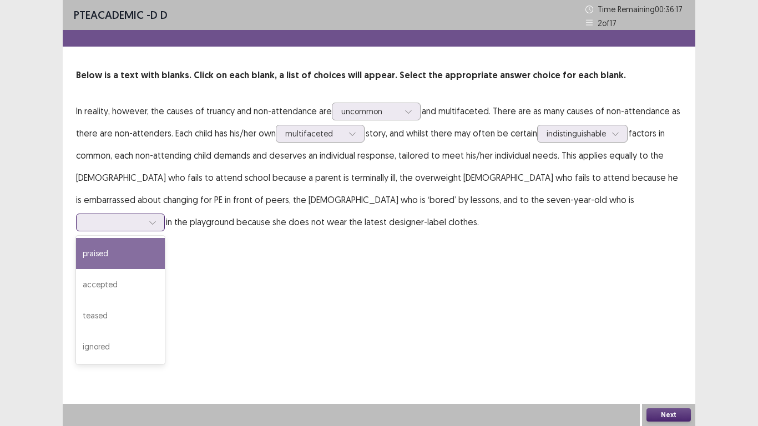
click at [157, 219] on icon at bounding box center [153, 223] width 8 height 8
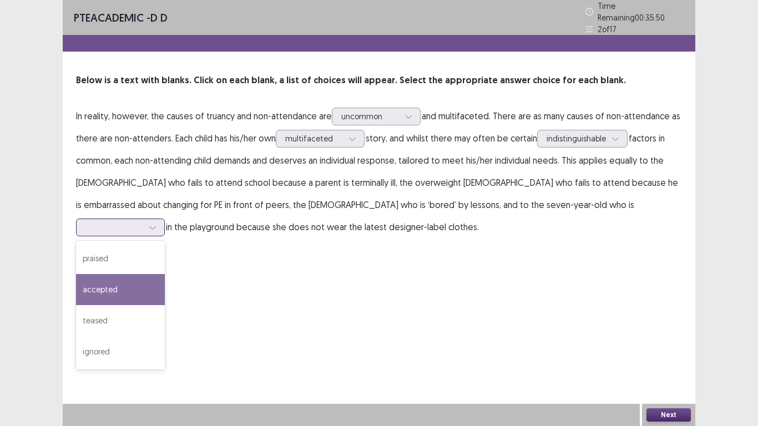
click at [165, 274] on div "accepted" at bounding box center [120, 289] width 89 height 31
click at [157, 224] on icon at bounding box center [153, 228] width 8 height 8
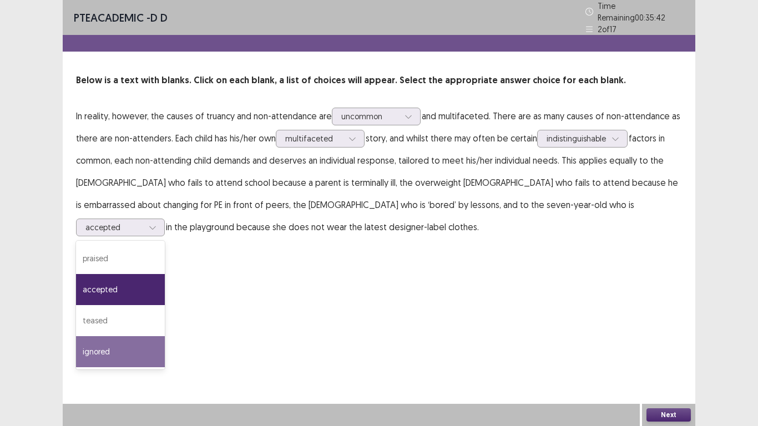
click at [663, 415] on button "Next" at bounding box center [669, 415] width 44 height 13
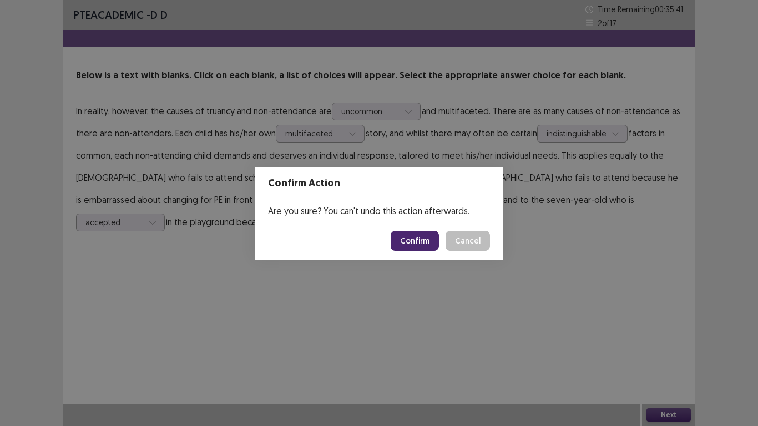
click at [419, 236] on button "Confirm" at bounding box center [415, 241] width 48 height 20
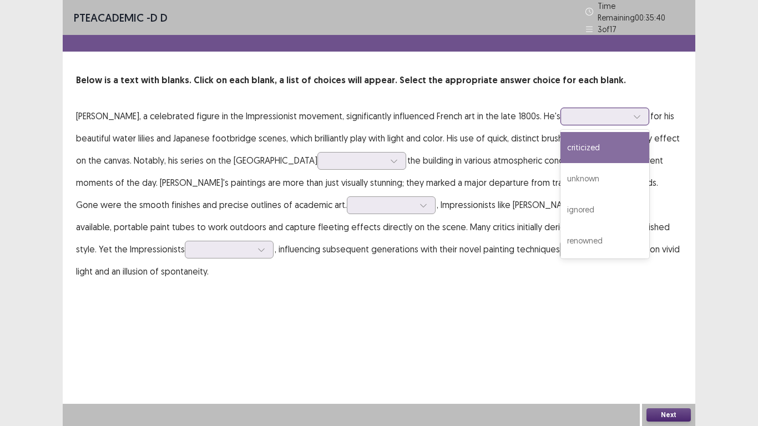
click at [611, 111] on div at bounding box center [599, 116] width 58 height 11
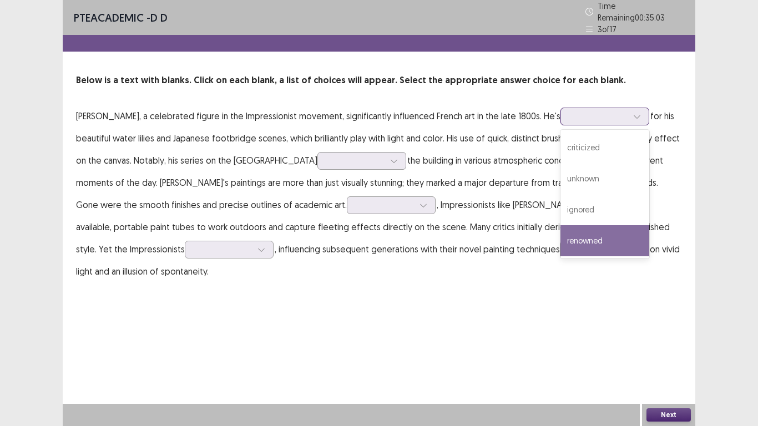
click at [576, 238] on div "renowned" at bounding box center [605, 240] width 89 height 31
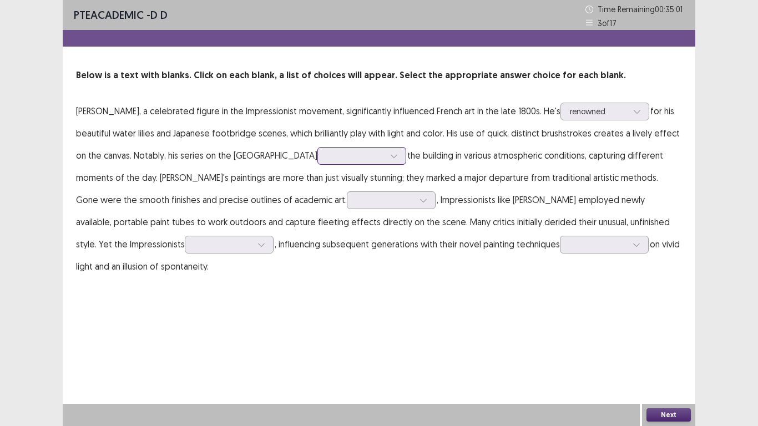
click at [386, 157] on div at bounding box center [394, 156] width 17 height 17
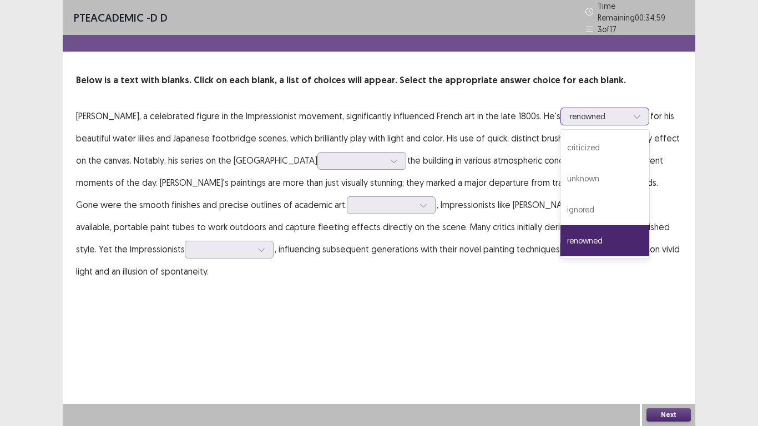
click at [614, 111] on div at bounding box center [599, 116] width 58 height 11
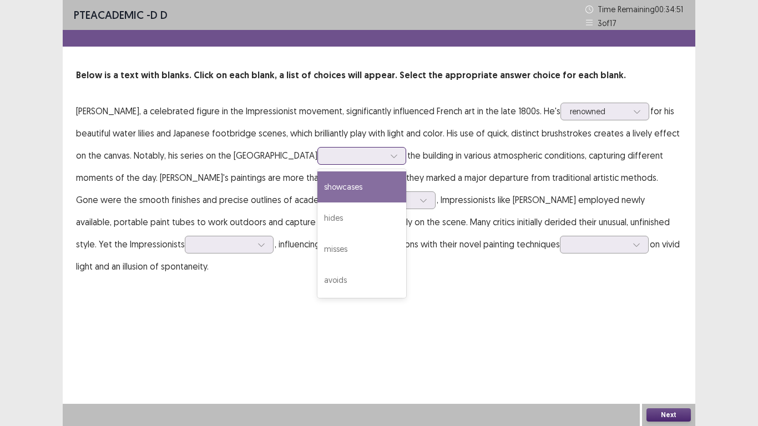
click at [390, 152] on icon at bounding box center [394, 156] width 8 height 8
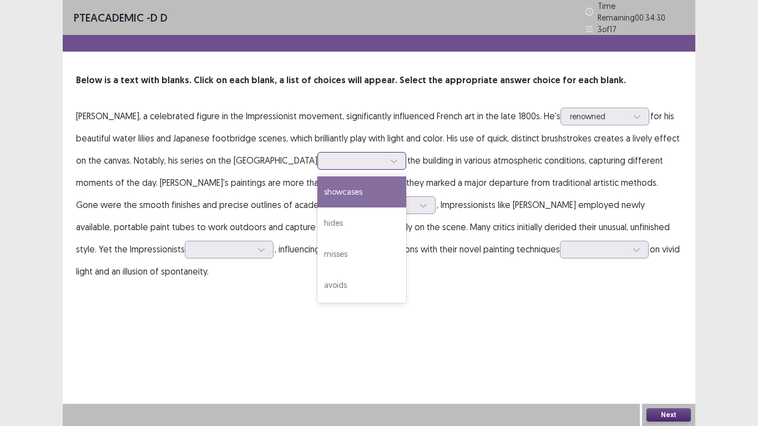
click at [331, 189] on div "showcases" at bounding box center [362, 192] width 89 height 31
click at [346, 155] on div at bounding box center [356, 160] width 58 height 11
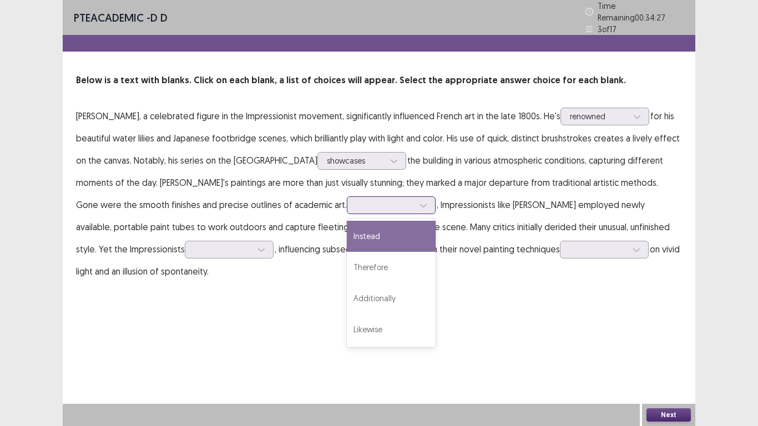
click at [356, 200] on div at bounding box center [385, 205] width 58 height 11
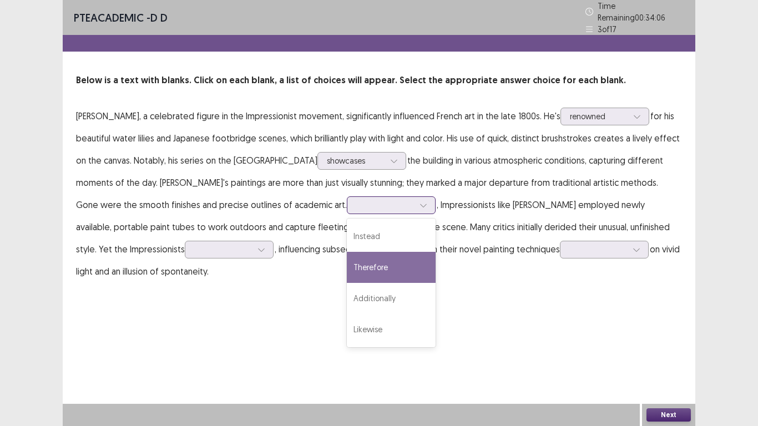
click at [347, 260] on div "Therefore" at bounding box center [391, 267] width 89 height 31
click at [420, 204] on icon at bounding box center [423, 205] width 6 height 3
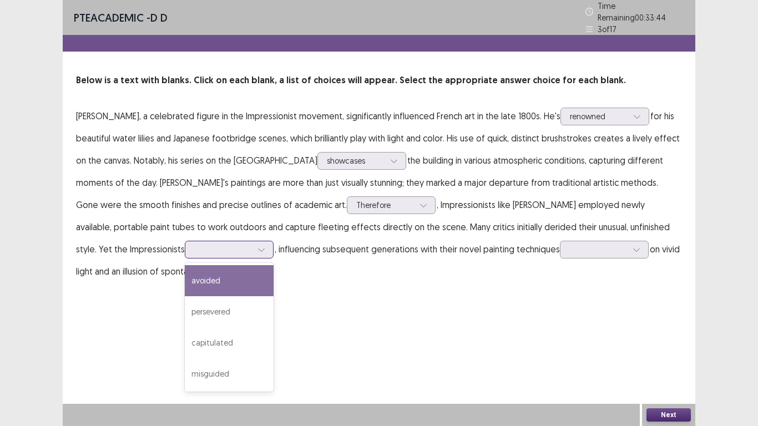
click at [258, 246] on icon at bounding box center [262, 250] width 8 height 8
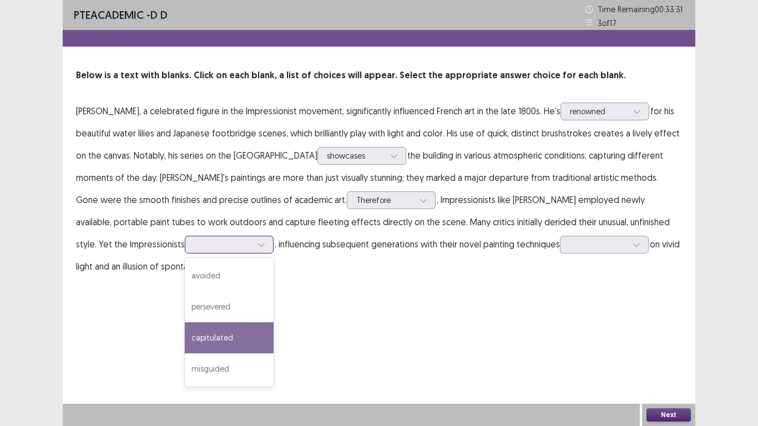
click at [185, 336] on div "capitulated" at bounding box center [229, 338] width 89 height 31
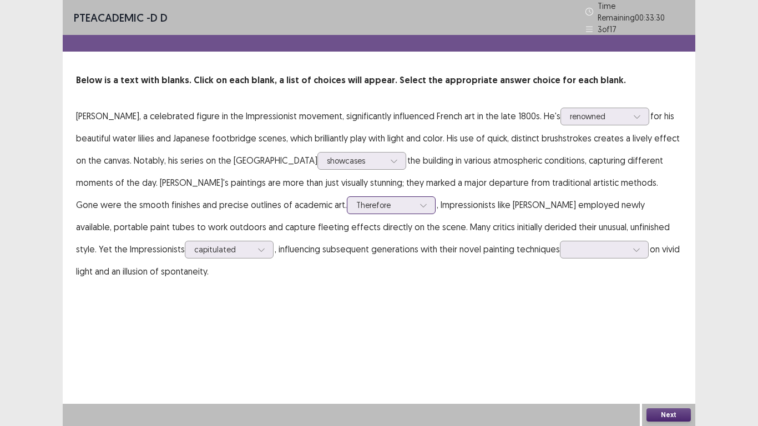
click at [415, 202] on div at bounding box center [423, 205] width 17 height 17
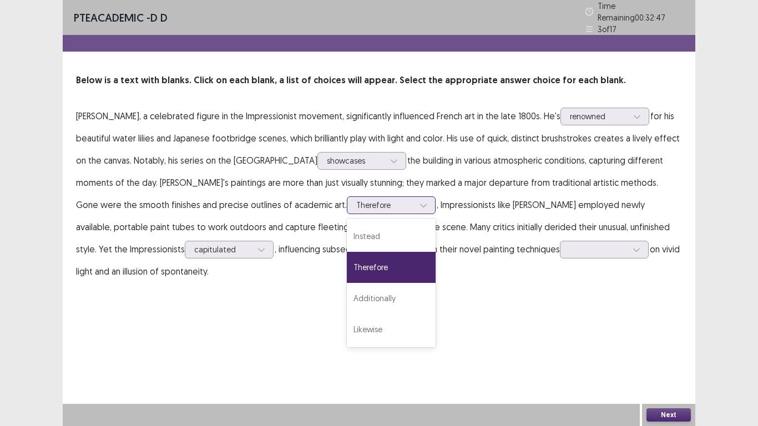
click at [347, 260] on div "Therefore" at bounding box center [391, 267] width 89 height 31
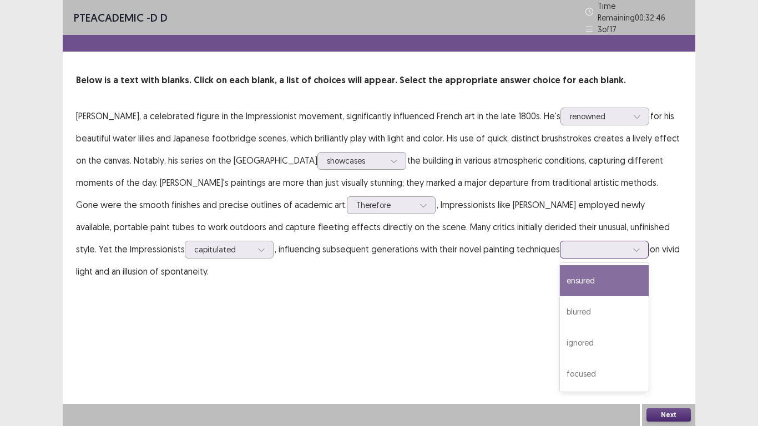
click at [570, 244] on div at bounding box center [599, 249] width 58 height 11
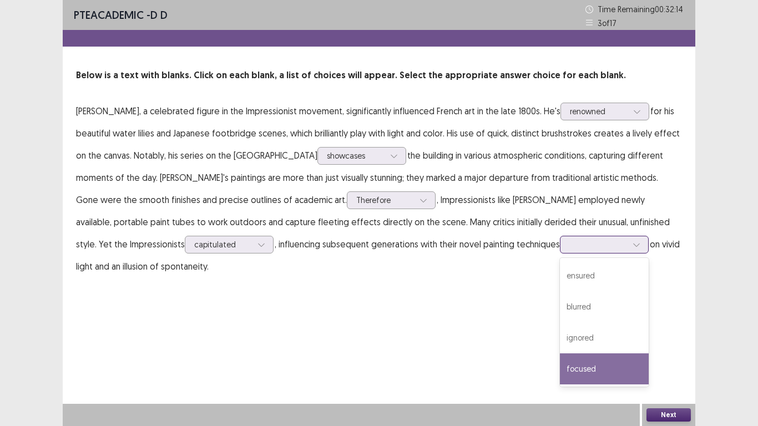
click at [560, 372] on div "focused" at bounding box center [604, 369] width 89 height 31
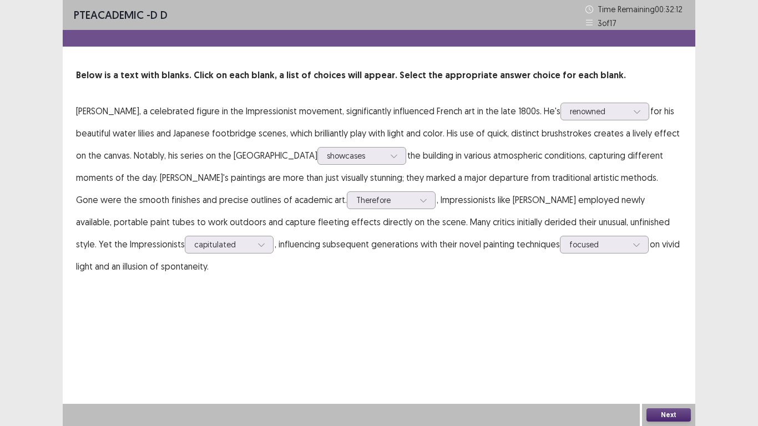
click at [671, 415] on button "Next" at bounding box center [669, 415] width 44 height 13
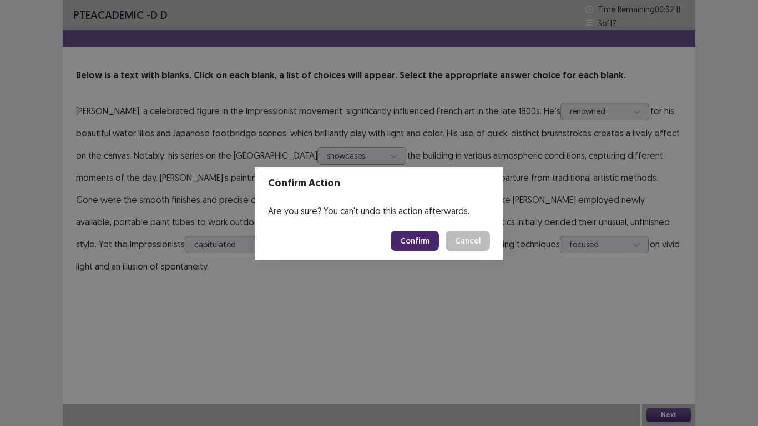
click at [418, 245] on button "Confirm" at bounding box center [415, 241] width 48 height 20
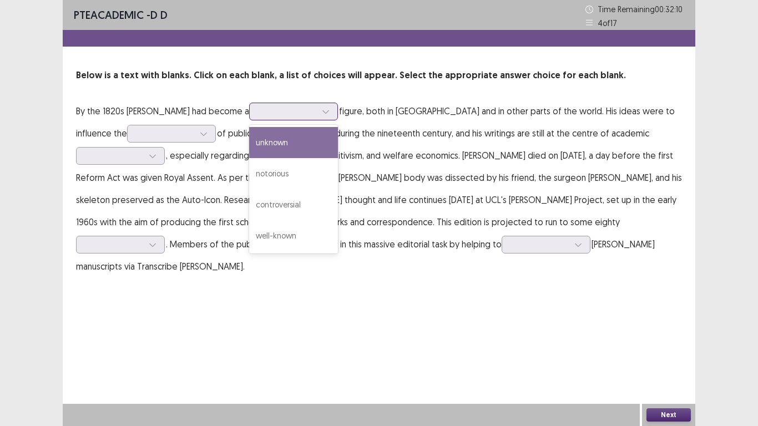
click at [322, 108] on icon at bounding box center [326, 112] width 8 height 8
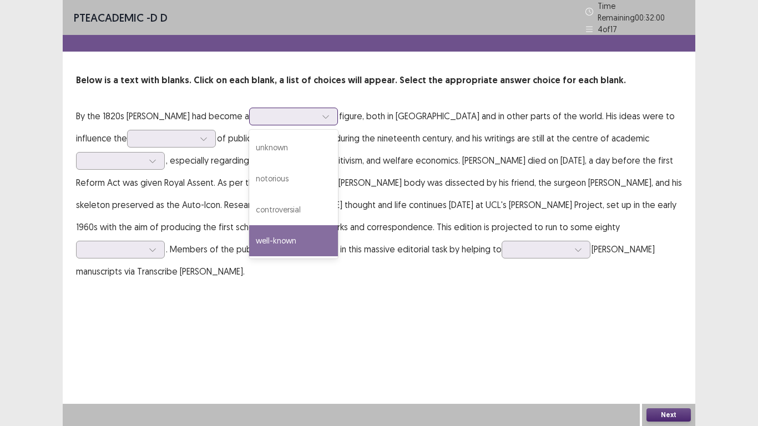
click at [249, 238] on div "well-known" at bounding box center [293, 240] width 89 height 31
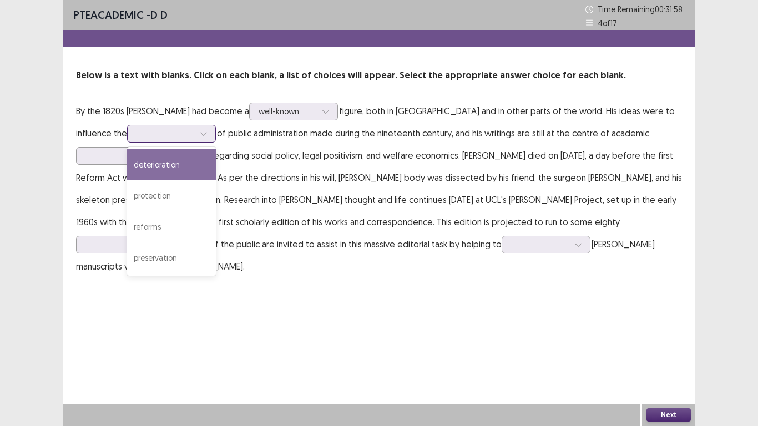
click at [200, 133] on icon at bounding box center [204, 134] width 8 height 8
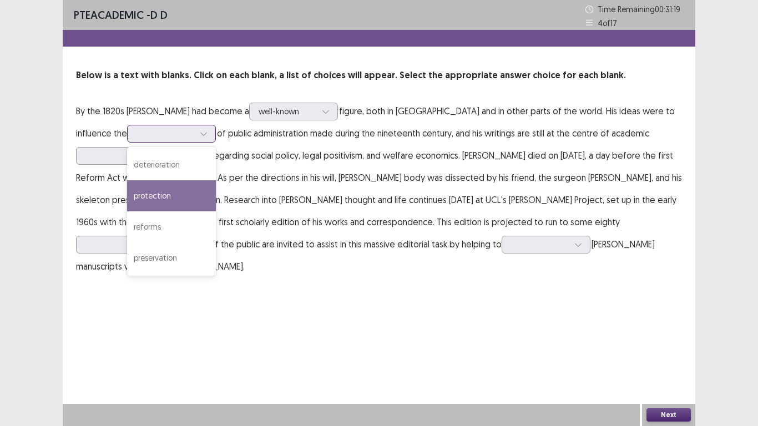
click at [127, 195] on div "protection" at bounding box center [171, 195] width 89 height 31
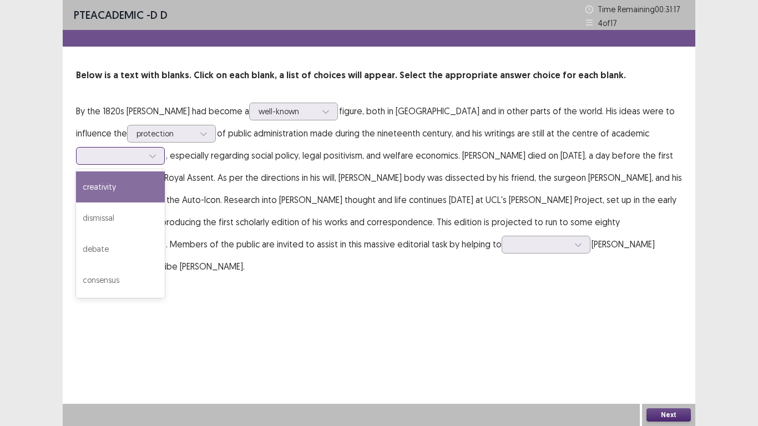
click at [150, 158] on icon at bounding box center [153, 156] width 8 height 8
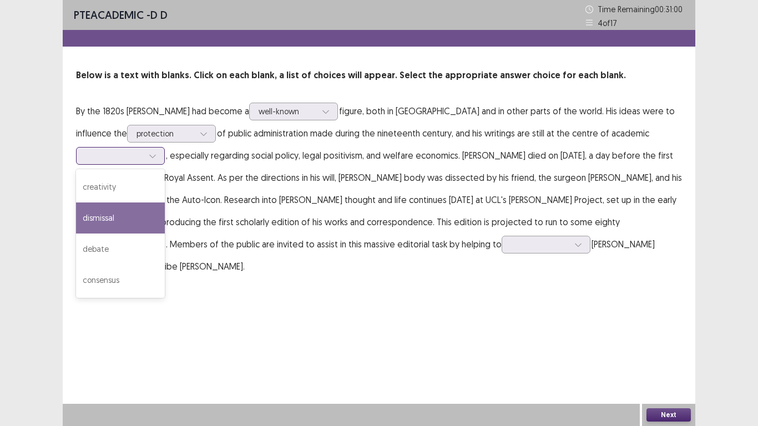
click at [112, 218] on div "dismissal" at bounding box center [120, 218] width 89 height 31
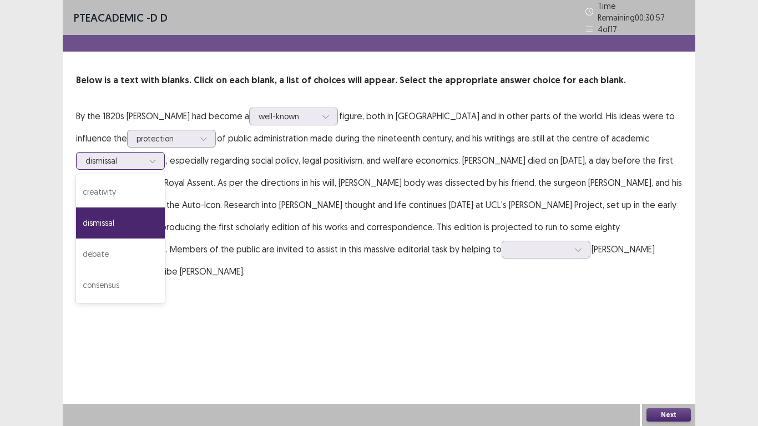
click at [145, 154] on div at bounding box center [152, 161] width 17 height 17
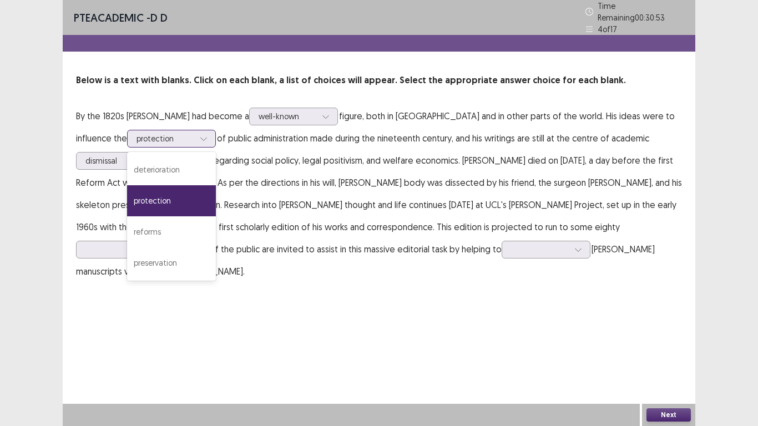
click at [137, 133] on div at bounding box center [166, 138] width 58 height 11
click at [127, 228] on div "reforms" at bounding box center [171, 231] width 89 height 31
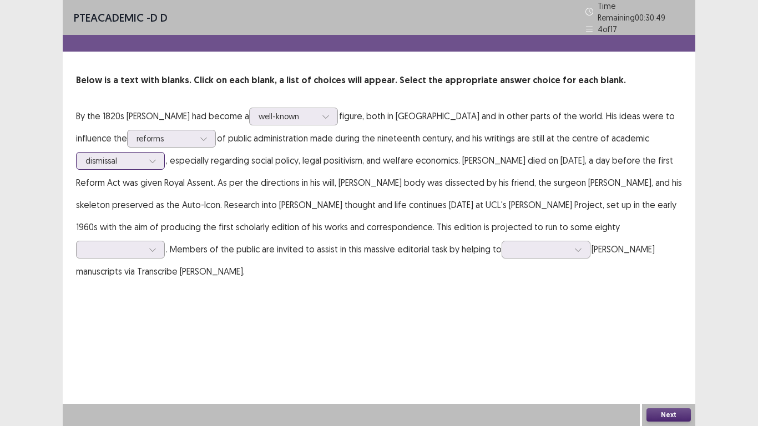
click at [132, 155] on div at bounding box center [114, 160] width 58 height 11
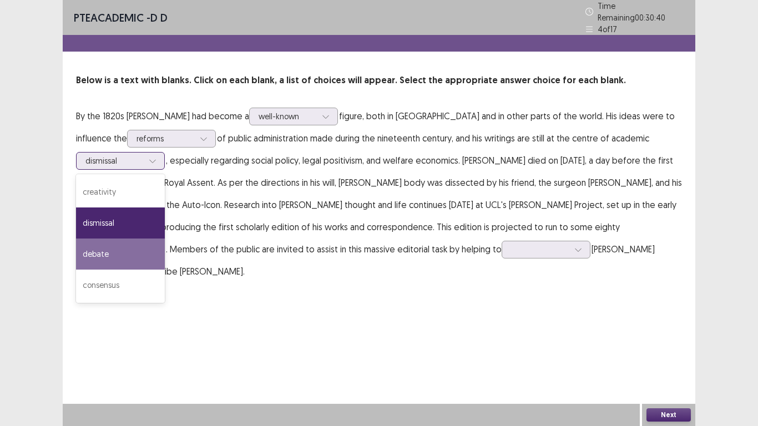
click at [111, 248] on div "debate" at bounding box center [120, 254] width 89 height 31
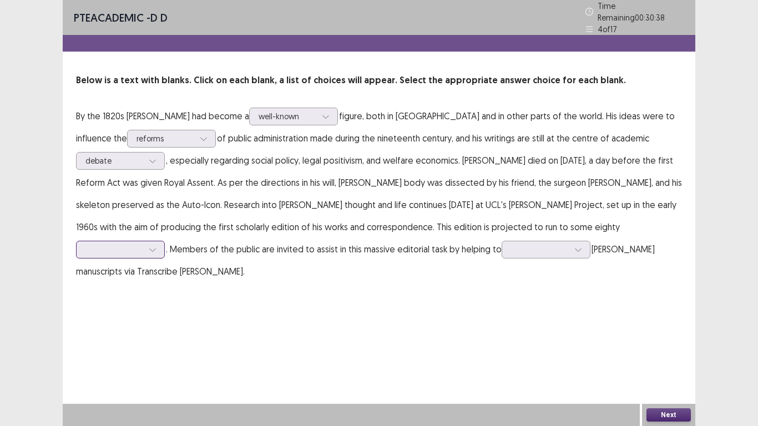
click at [161, 241] on div at bounding box center [152, 249] width 17 height 17
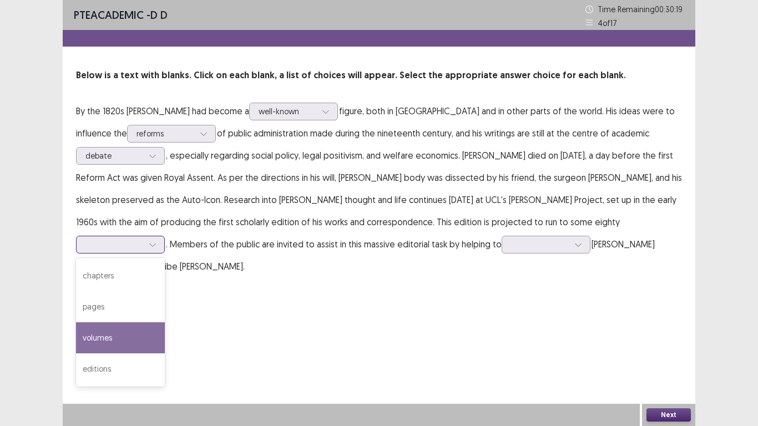
click at [165, 323] on div "volumes" at bounding box center [120, 338] width 89 height 31
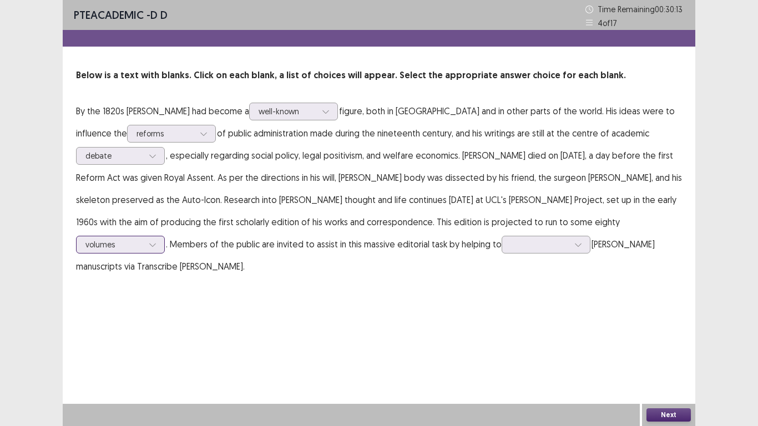
click at [144, 236] on div "volumes" at bounding box center [114, 244] width 60 height 17
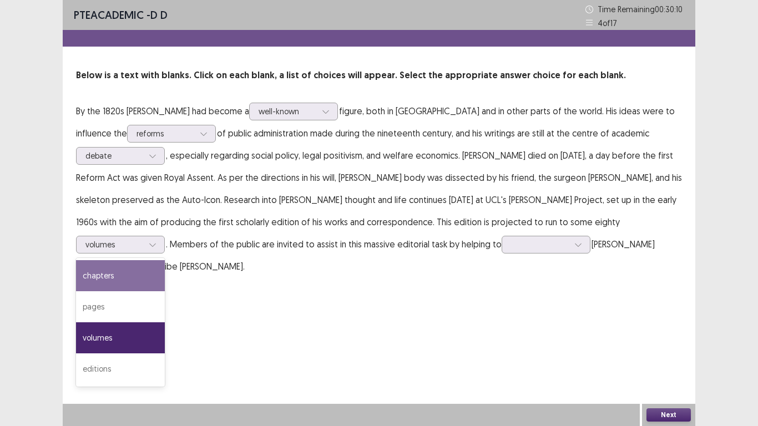
click at [494, 254] on p "By the 1820s [PERSON_NAME] had become a well-known figure, both in [GEOGRAPHIC_…" at bounding box center [379, 189] width 606 height 178
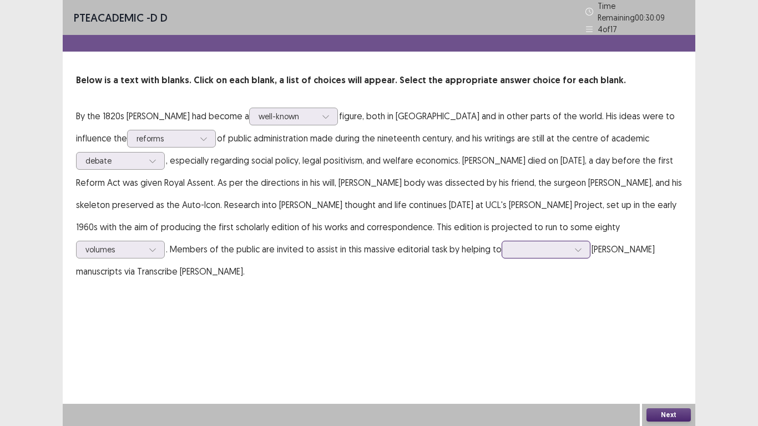
click at [570, 243] on div at bounding box center [578, 249] width 17 height 17
click at [502, 276] on div "transcribe" at bounding box center [546, 280] width 89 height 31
click at [672, 415] on button "Next" at bounding box center [669, 415] width 44 height 13
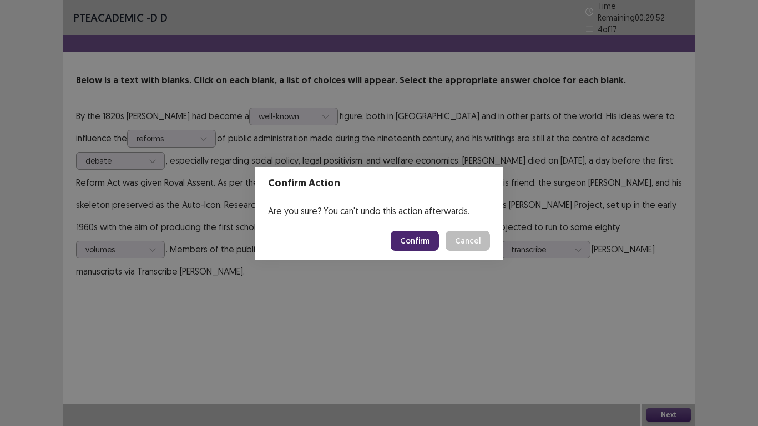
click at [415, 241] on button "Confirm" at bounding box center [415, 241] width 48 height 20
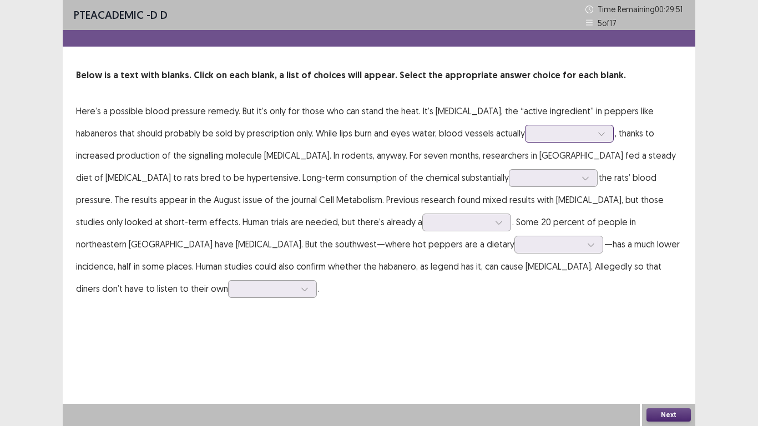
click at [535, 132] on div at bounding box center [564, 133] width 58 height 11
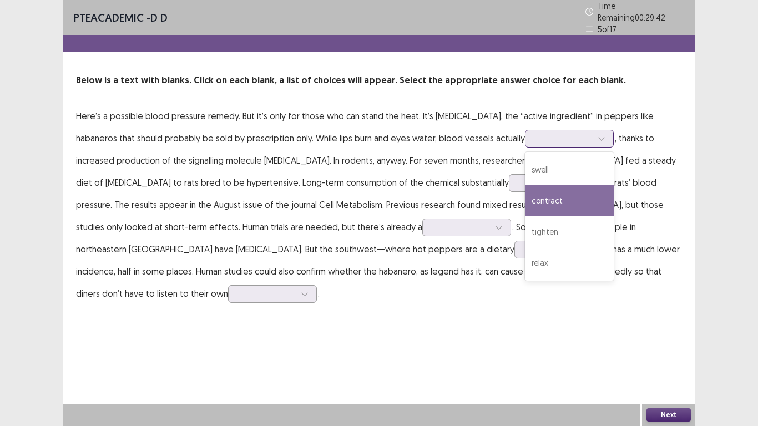
click at [525, 197] on div "contract" at bounding box center [569, 200] width 89 height 31
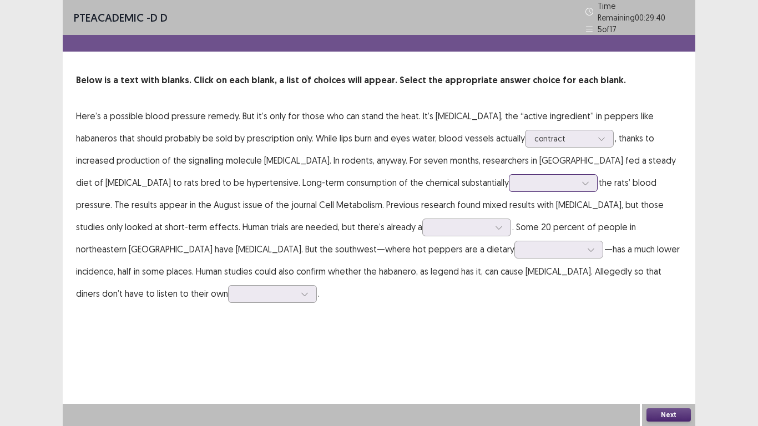
click at [517, 177] on div at bounding box center [547, 183] width 60 height 13
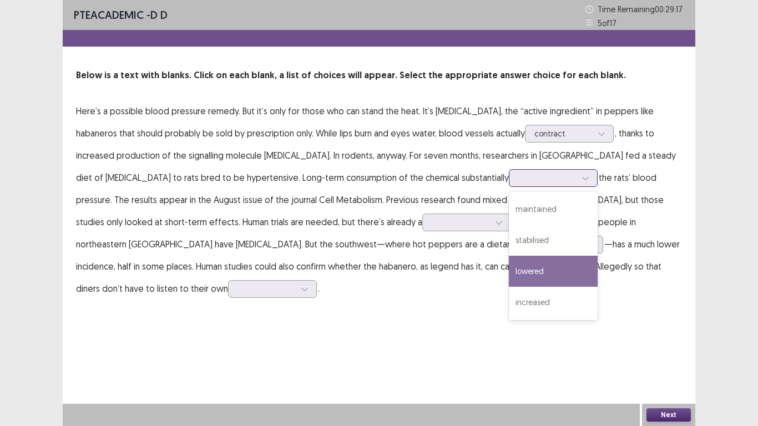
click at [509, 274] on div "lowered" at bounding box center [553, 271] width 89 height 31
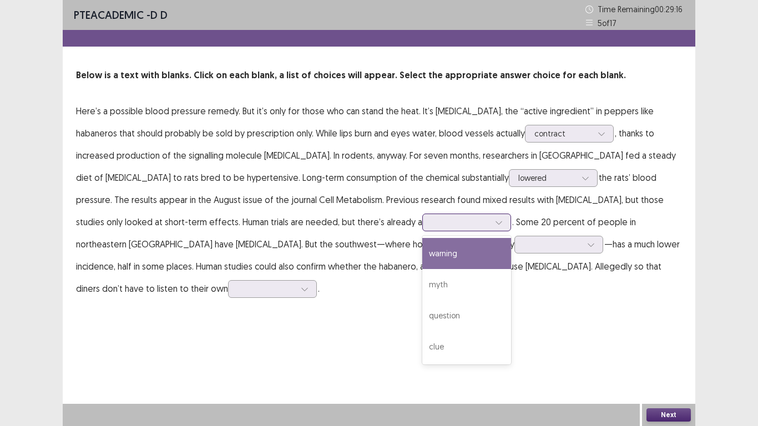
click at [491, 218] on div at bounding box center [499, 222] width 17 height 17
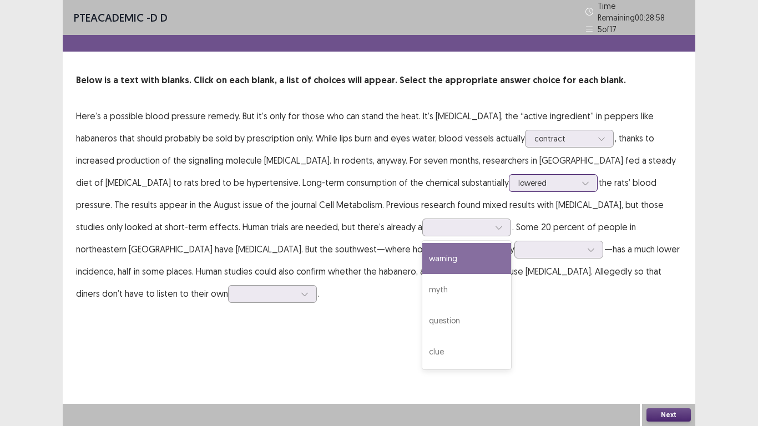
click at [582, 180] on icon at bounding box center [586, 183] width 8 height 8
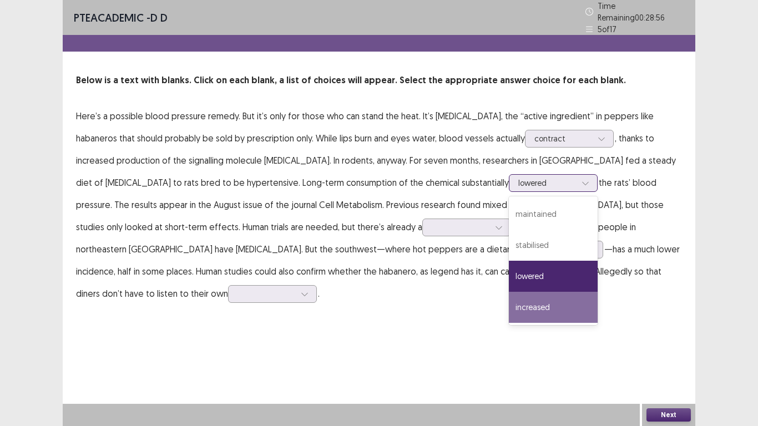
click at [509, 305] on div "increased" at bounding box center [553, 307] width 89 height 31
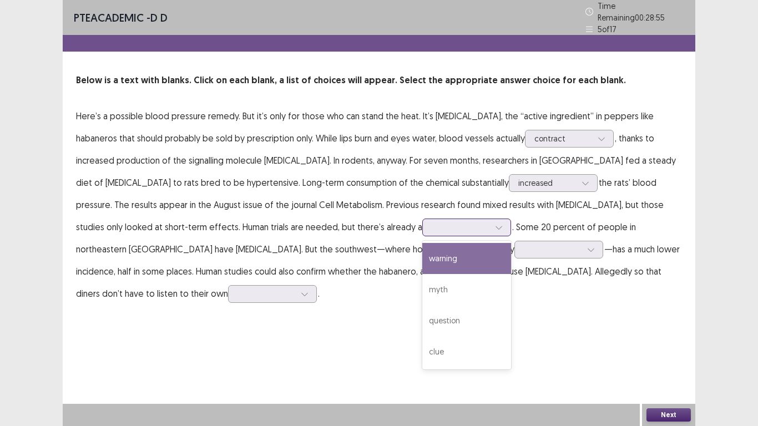
click at [495, 224] on icon at bounding box center [499, 228] width 8 height 8
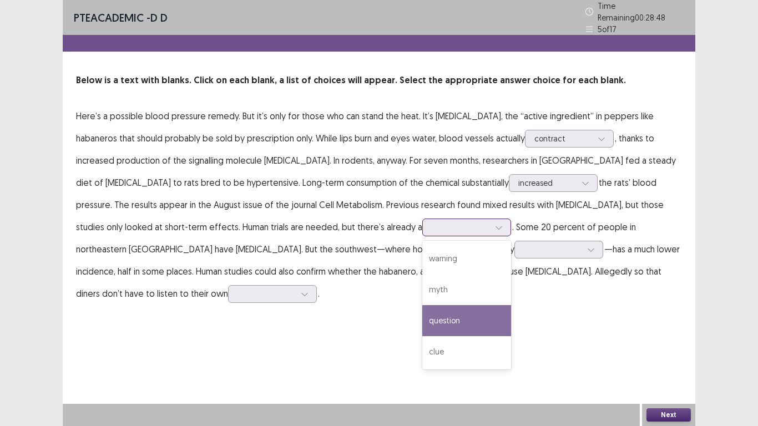
click at [422, 316] on div "question" at bounding box center [466, 320] width 89 height 31
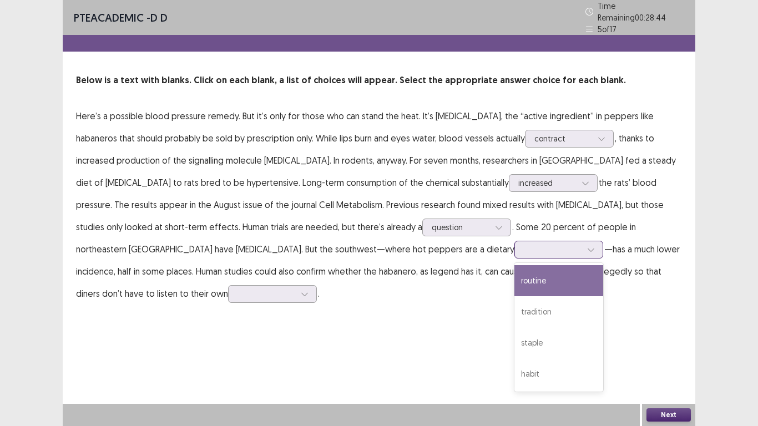
click at [587, 246] on icon at bounding box center [591, 250] width 8 height 8
click at [515, 280] on div "routine" at bounding box center [559, 280] width 89 height 31
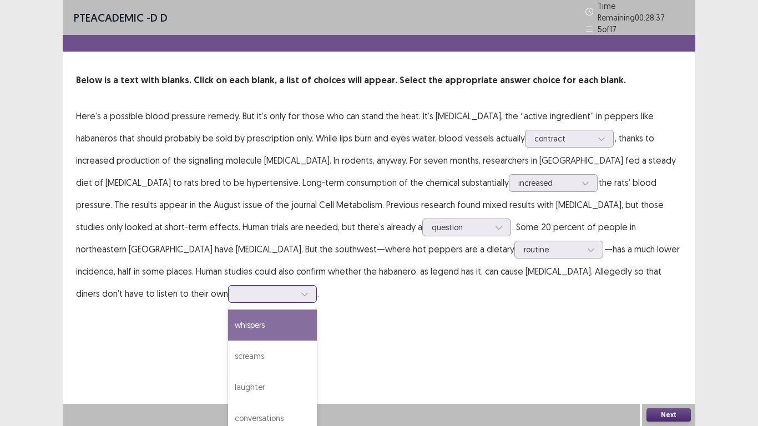
click at [313, 286] on div at bounding box center [304, 294] width 17 height 17
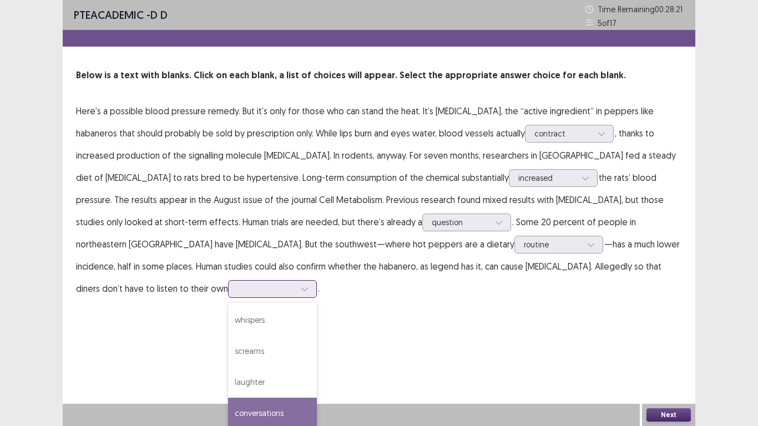
click at [317, 398] on div "conversations" at bounding box center [272, 413] width 89 height 31
click at [313, 281] on div at bounding box center [304, 289] width 17 height 17
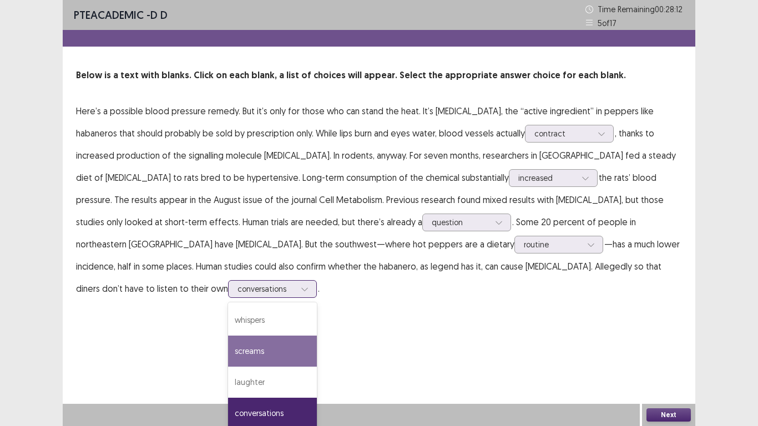
click at [317, 336] on div "screams" at bounding box center [272, 351] width 89 height 31
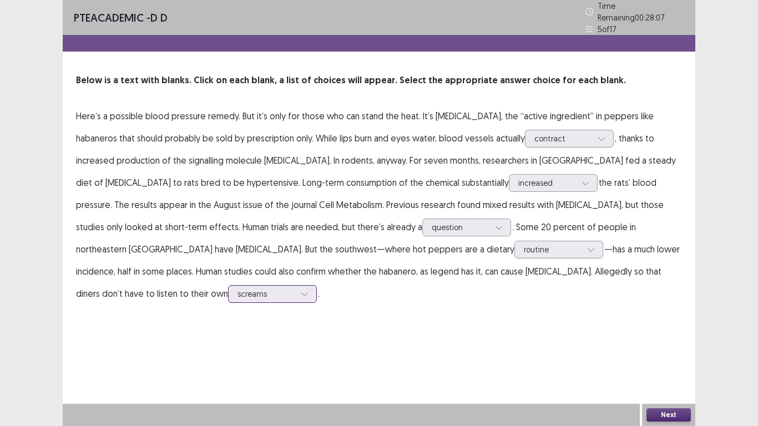
click at [309, 290] on icon at bounding box center [305, 294] width 8 height 8
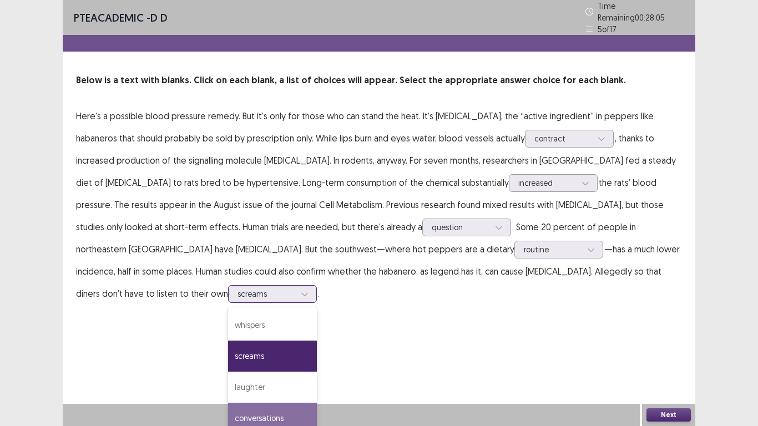
click at [317, 403] on div "conversations" at bounding box center [272, 418] width 89 height 31
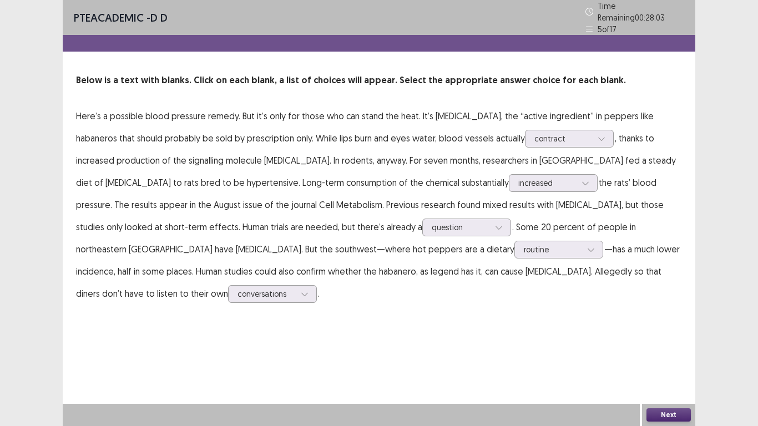
click at [666, 414] on button "Next" at bounding box center [669, 415] width 44 height 13
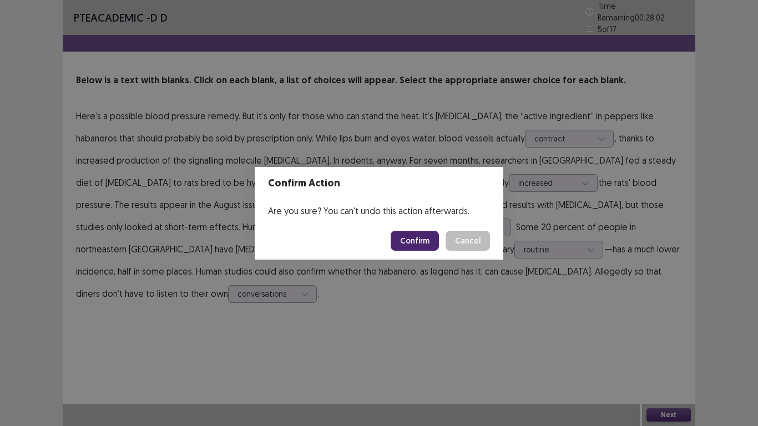
click at [424, 238] on button "Confirm" at bounding box center [415, 241] width 48 height 20
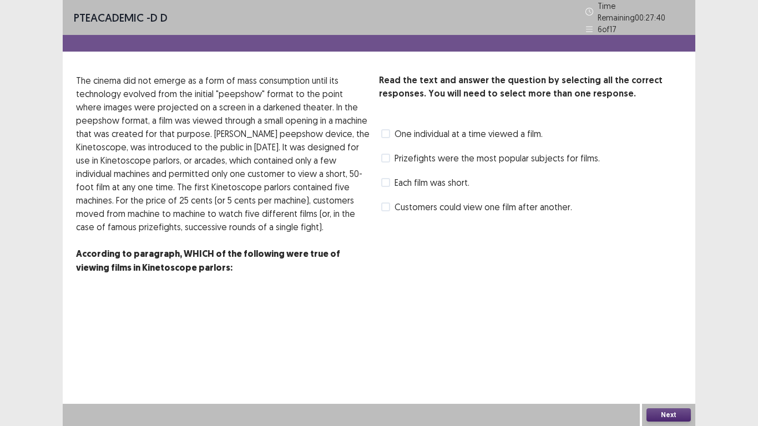
click at [393, 152] on label "Prizefights were the most popular subjects for films." at bounding box center [490, 158] width 219 height 13
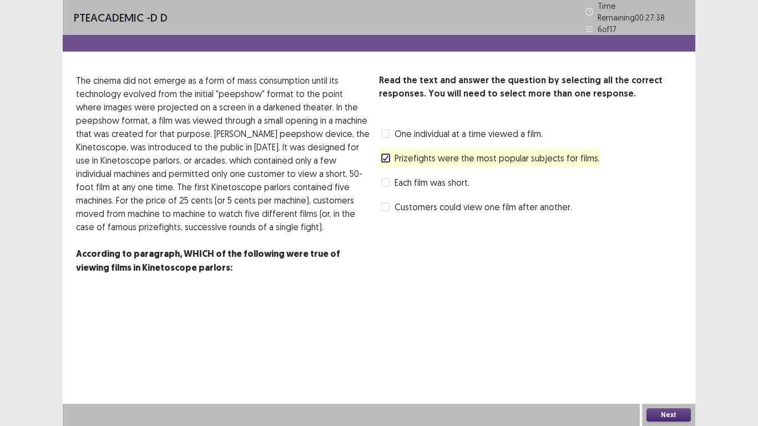
click at [679, 415] on div "Next" at bounding box center [668, 415] width 53 height 22
drag, startPoint x: 667, startPoint y: 416, endPoint x: 546, endPoint y: 281, distance: 181.6
click at [666, 408] on div "Next" at bounding box center [668, 415] width 53 height 22
click at [668, 414] on button "Next" at bounding box center [669, 415] width 44 height 13
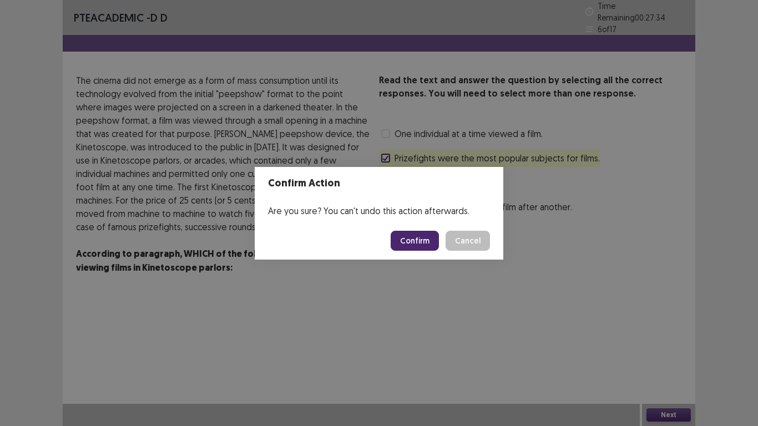
click at [425, 238] on button "Confirm" at bounding box center [415, 241] width 48 height 20
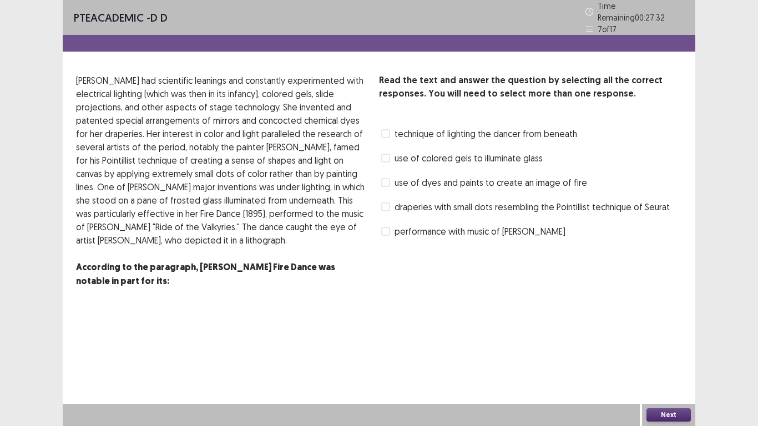
click at [386, 129] on span at bounding box center [385, 133] width 9 height 9
click at [385, 154] on span at bounding box center [385, 158] width 9 height 9
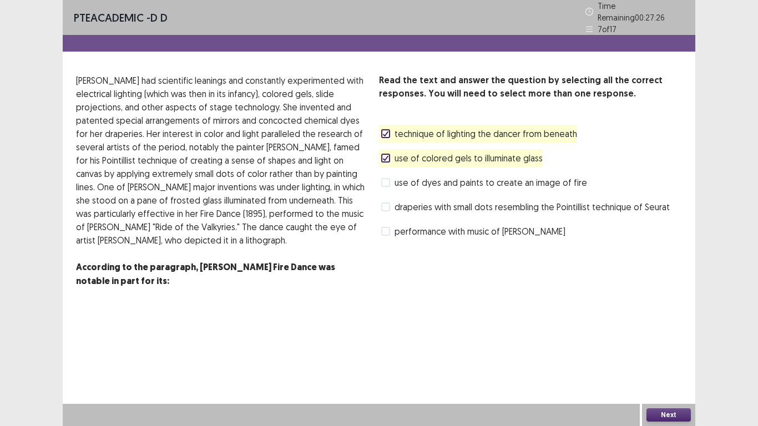
click at [667, 411] on button "Next" at bounding box center [669, 415] width 44 height 13
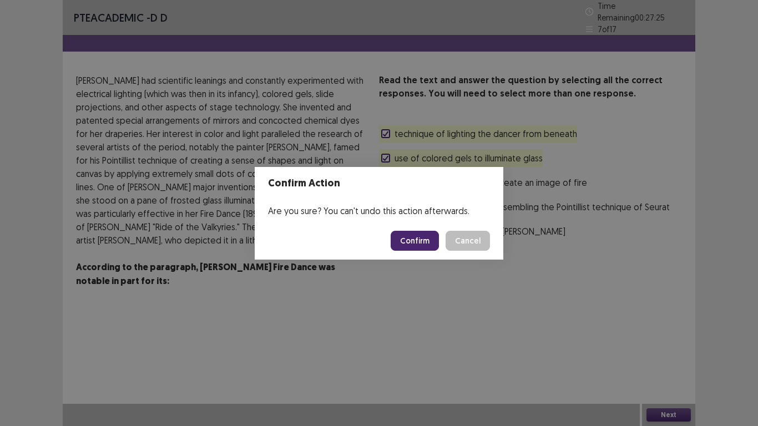
click at [420, 243] on button "Confirm" at bounding box center [415, 241] width 48 height 20
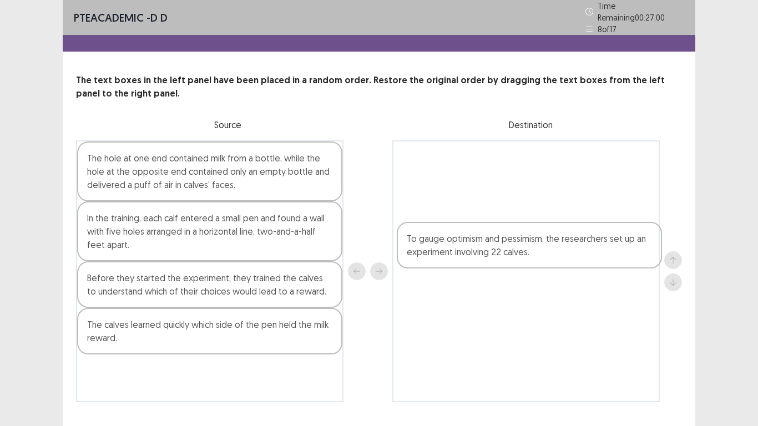
drag, startPoint x: 113, startPoint y: 281, endPoint x: 437, endPoint y: 245, distance: 326.7
click at [437, 245] on div "The hole at one end contained milk from a bottle, while the hole at the opposit…" at bounding box center [379, 271] width 606 height 262
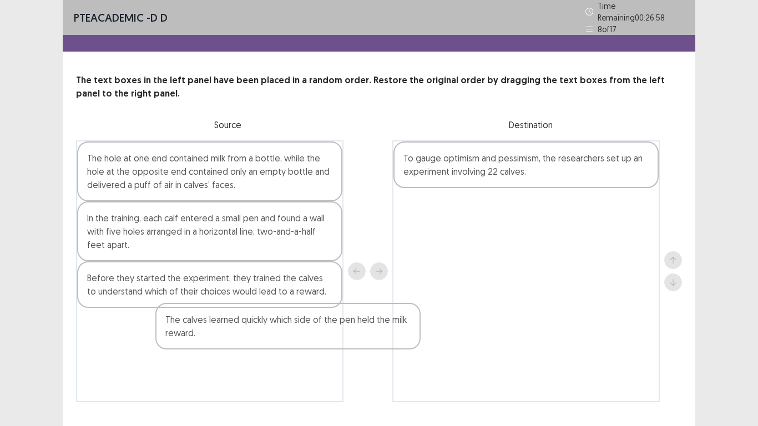
scroll to position [7, 0]
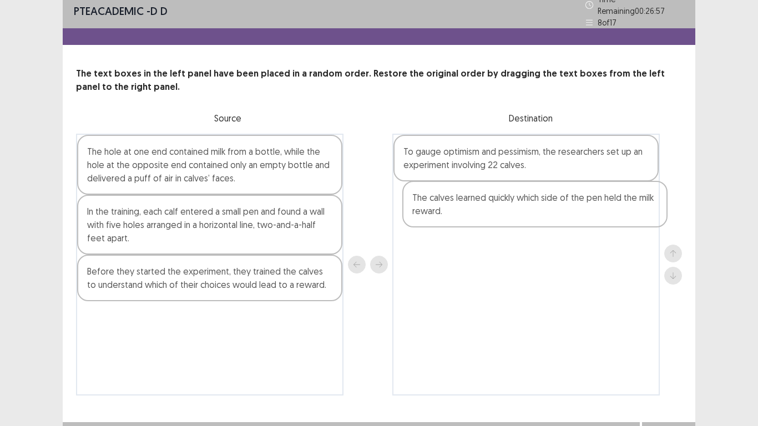
drag, startPoint x: 142, startPoint y: 323, endPoint x: 472, endPoint y: 201, distance: 351.6
click at [472, 201] on div "The hole at one end contained milk from a bottle, while the hole at the opposit…" at bounding box center [379, 265] width 606 height 262
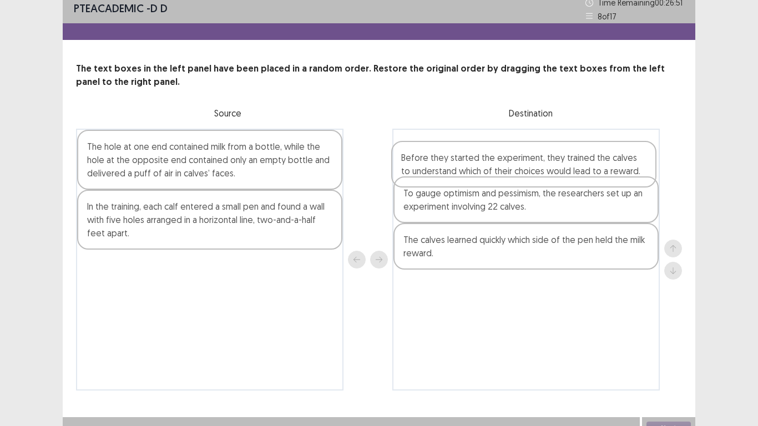
drag, startPoint x: 192, startPoint y: 285, endPoint x: 514, endPoint y: 172, distance: 341.5
click at [514, 172] on div "The hole at one end contained milk from a bottle, while the hole at the opposit…" at bounding box center [379, 260] width 606 height 262
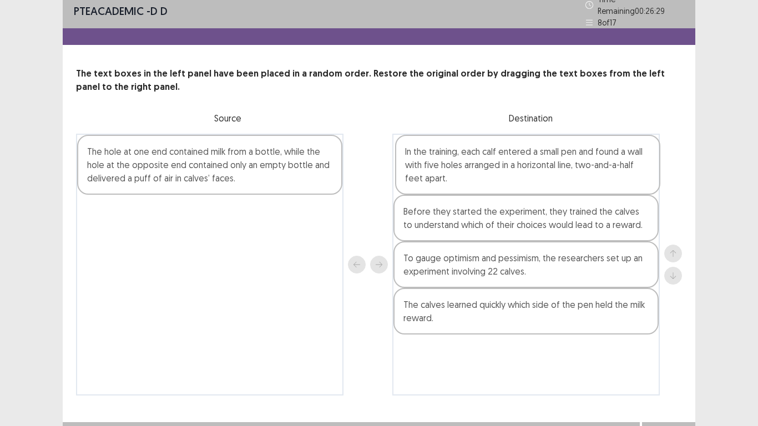
drag, startPoint x: 145, startPoint y: 230, endPoint x: 466, endPoint y: 175, distance: 325.5
click at [466, 175] on div "The hole at one end contained milk from a bottle, while the hole at the opposit…" at bounding box center [379, 265] width 606 height 262
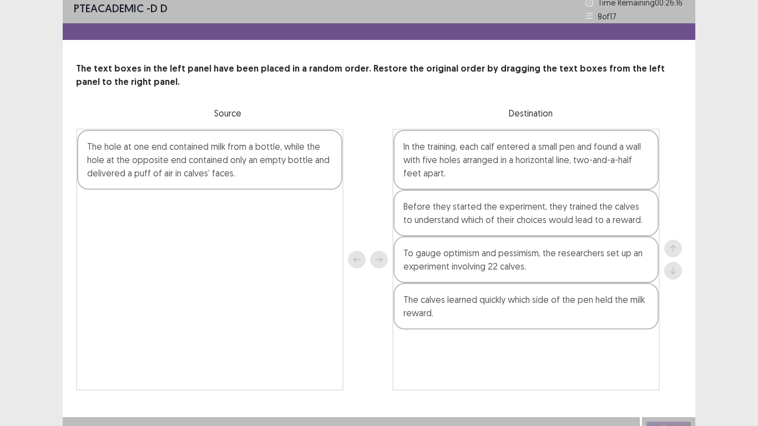
click at [222, 165] on div "The hole at one end contained milk from a bottle, while the hole at the opposit…" at bounding box center [210, 260] width 268 height 262
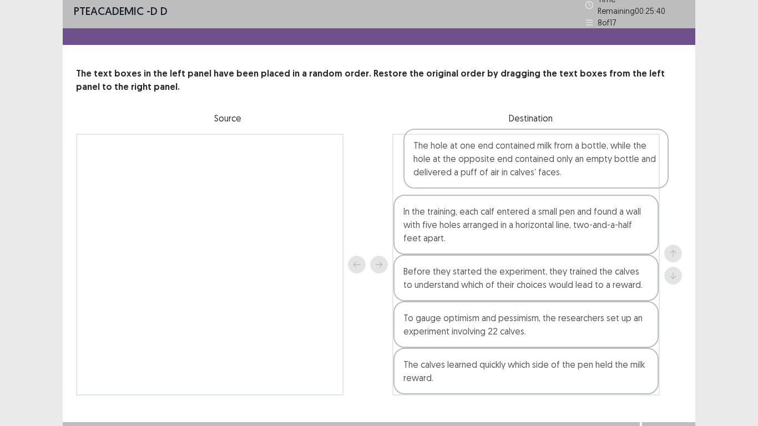
drag, startPoint x: 250, startPoint y: 161, endPoint x: 583, endPoint y: 159, distance: 332.5
click at [583, 159] on div "The hole at one end contained milk from a bottle, while the hole at the opposit…" at bounding box center [379, 265] width 606 height 262
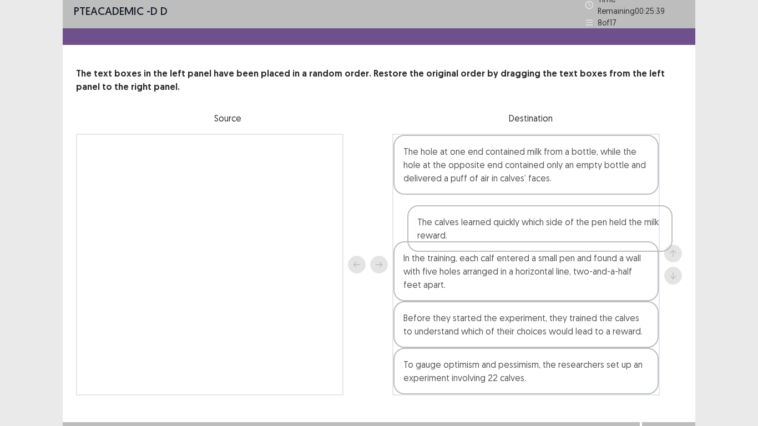
drag, startPoint x: 492, startPoint y: 384, endPoint x: 496, endPoint y: 217, distance: 166.6
click at [496, 217] on div "The hole at one end contained milk from a bottle, while the hole at the opposit…" at bounding box center [526, 265] width 268 height 262
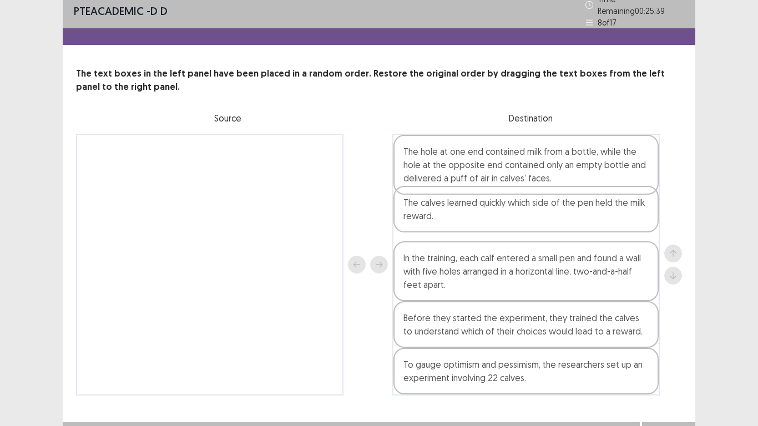
scroll to position [11, 0]
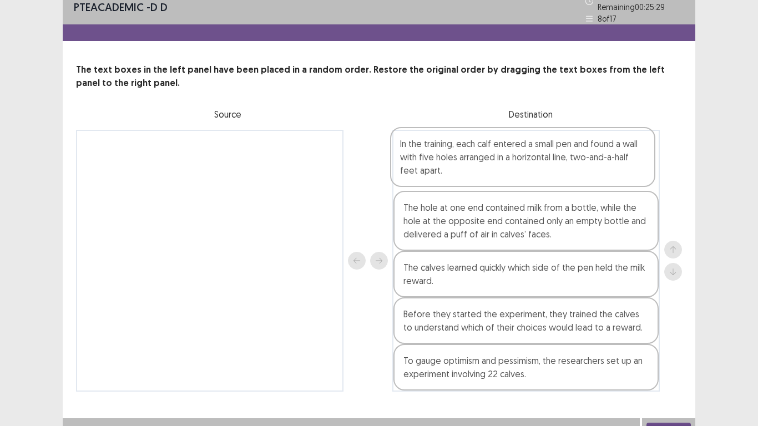
drag, startPoint x: 482, startPoint y: 270, endPoint x: 479, endPoint y: 162, distance: 108.8
click at [479, 162] on div "The hole at one end contained milk from a bottle, while the hole at the opposit…" at bounding box center [526, 261] width 268 height 262
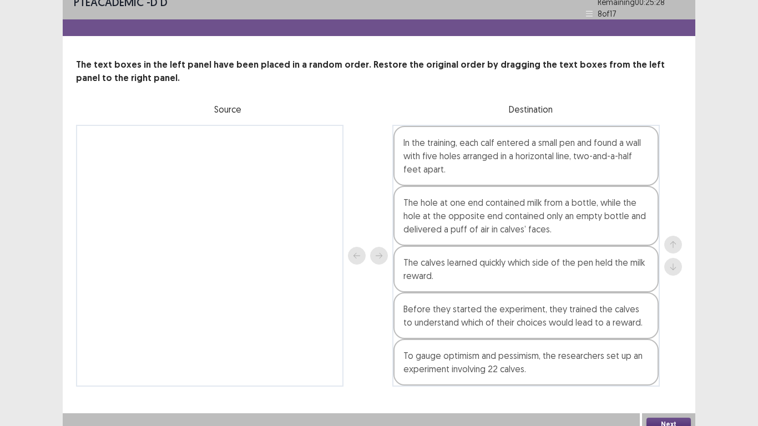
scroll to position [20, 0]
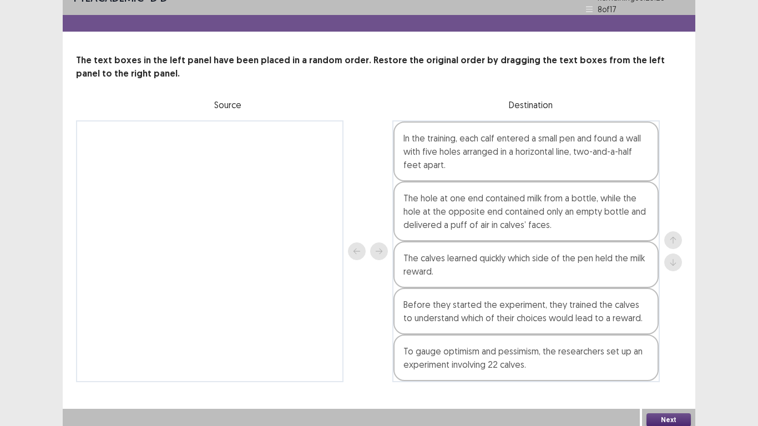
click at [664, 414] on button "Next" at bounding box center [669, 420] width 44 height 13
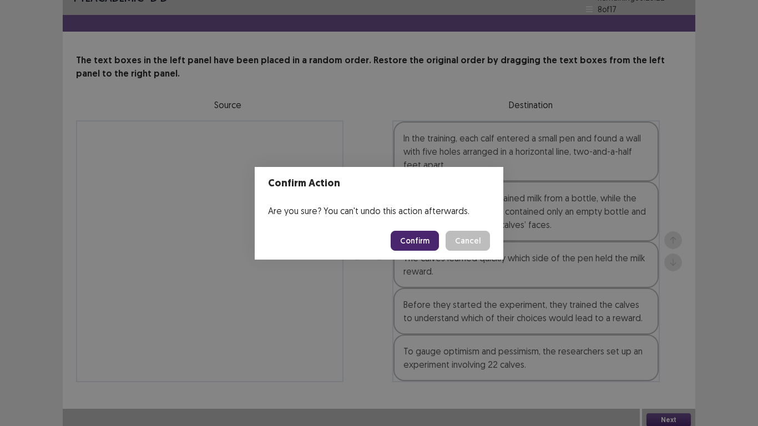
click at [419, 235] on button "Confirm" at bounding box center [415, 241] width 48 height 20
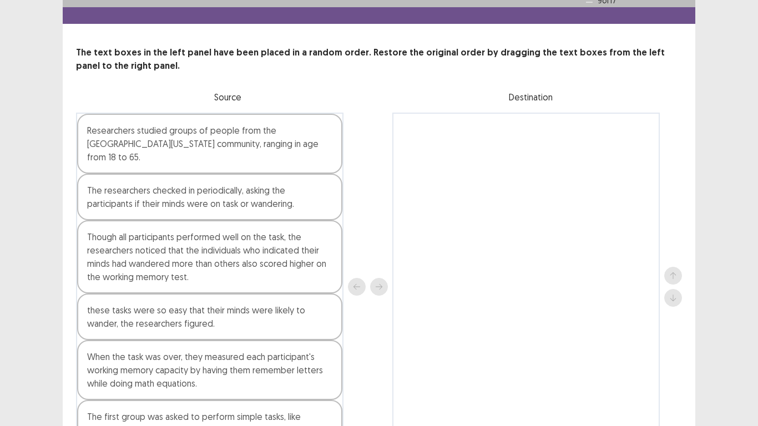
scroll to position [0, 0]
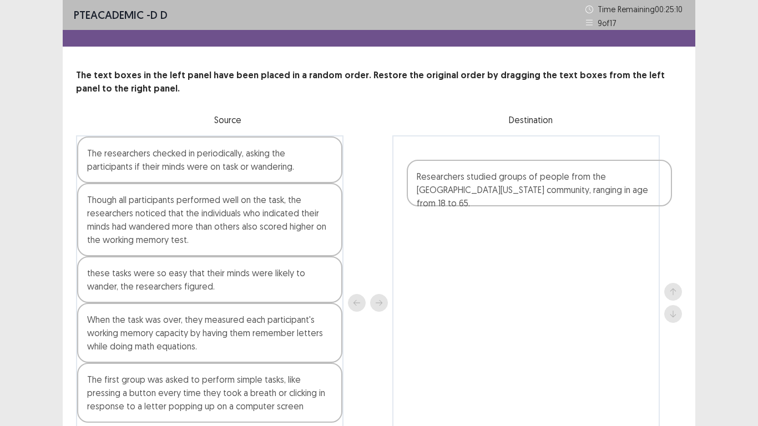
drag, startPoint x: 149, startPoint y: 170, endPoint x: 487, endPoint y: 194, distance: 339.5
click at [487, 194] on div "Researchers studied groups of people from the [GEOGRAPHIC_DATA][US_STATE] commu…" at bounding box center [379, 302] width 606 height 335
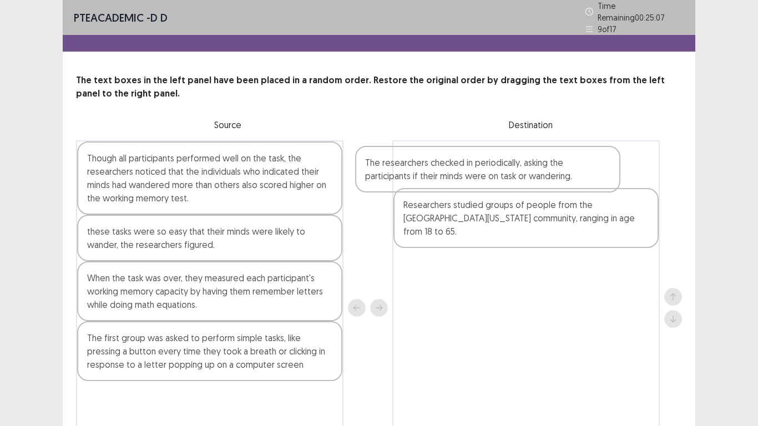
drag, startPoint x: 208, startPoint y: 167, endPoint x: 489, endPoint y: 176, distance: 281.6
click at [489, 176] on div "The researchers checked in periodically, asking the participants if their minds…" at bounding box center [379, 307] width 606 height 335
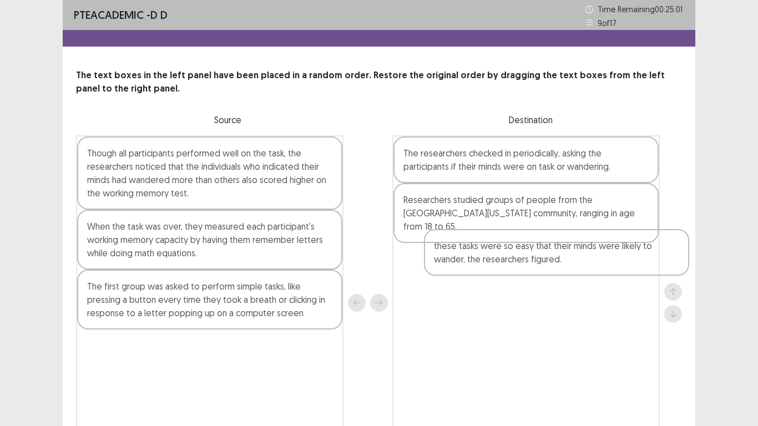
drag, startPoint x: 149, startPoint y: 239, endPoint x: 502, endPoint y: 258, distance: 353.0
click at [502, 258] on div "Though all participants performed well on the task, the researchers noticed tha…" at bounding box center [379, 302] width 606 height 335
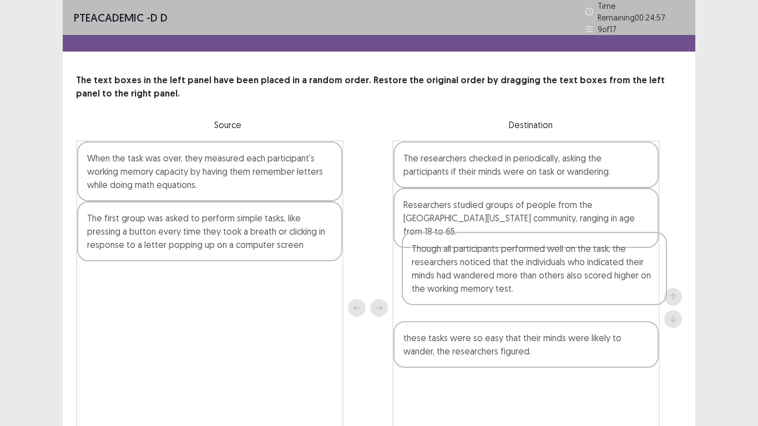
drag, startPoint x: 211, startPoint y: 175, endPoint x: 540, endPoint y: 275, distance: 343.7
click at [540, 275] on div "Though all participants performed well on the task, the researchers noticed tha…" at bounding box center [379, 307] width 606 height 335
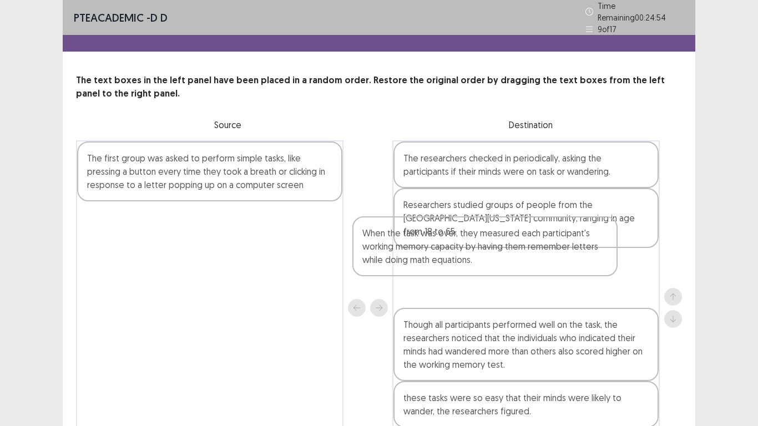
drag, startPoint x: 203, startPoint y: 172, endPoint x: 508, endPoint y: 255, distance: 315.8
click at [508, 255] on div "When the task was over, they measured each participant's working memory capacit…" at bounding box center [379, 307] width 606 height 335
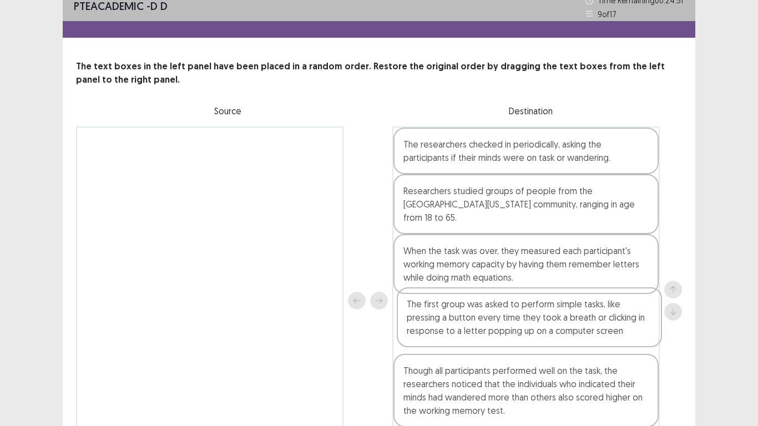
drag, startPoint x: 176, startPoint y: 174, endPoint x: 501, endPoint y: 325, distance: 358.4
click at [501, 325] on div "The first group was asked to perform simple tasks, like pressing a button every…" at bounding box center [379, 301] width 606 height 349
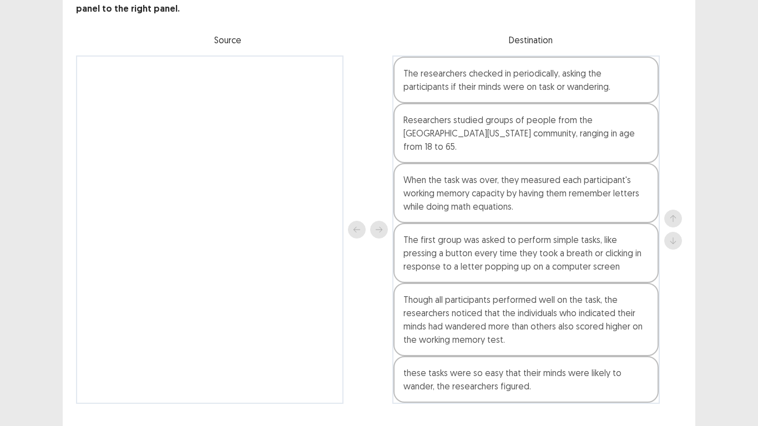
scroll to position [93, 0]
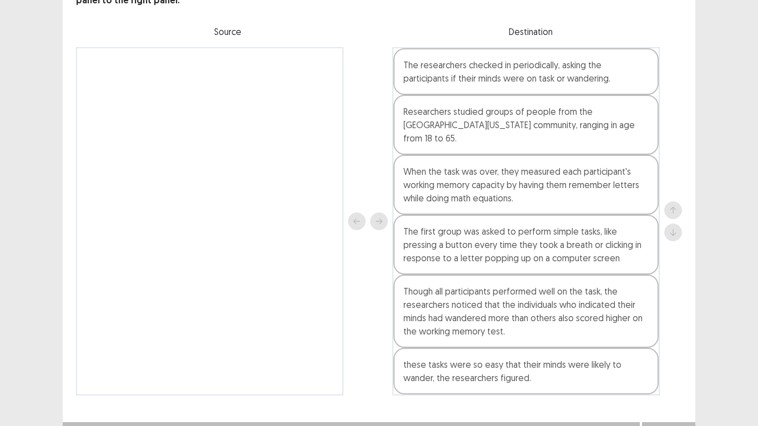
click at [507, 230] on div "The first group was asked to perform simple tasks, like pressing a button every…" at bounding box center [526, 245] width 265 height 60
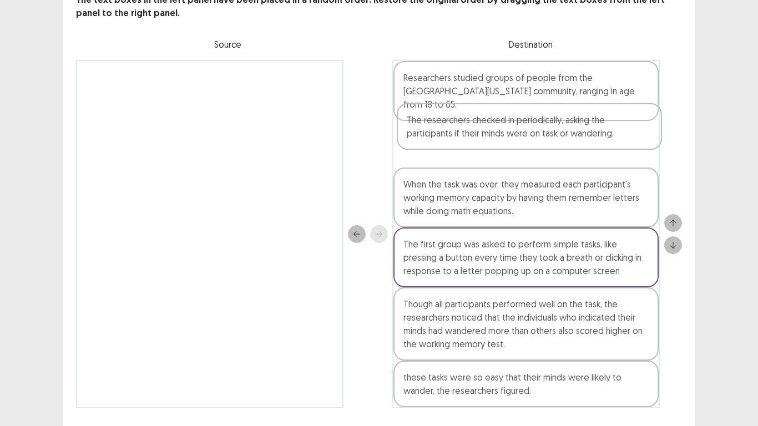
scroll to position [73, 0]
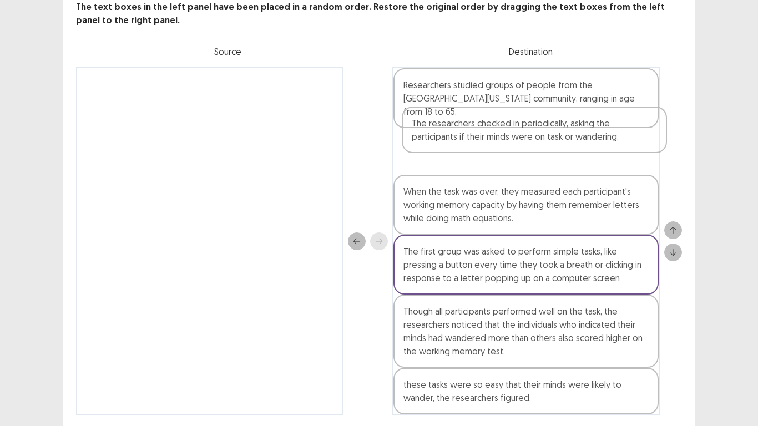
drag, startPoint x: 497, startPoint y: 77, endPoint x: 508, endPoint y: 144, distance: 68.5
click at [508, 144] on div "The researchers checked in periodically, asking the participants if their minds…" at bounding box center [526, 241] width 268 height 349
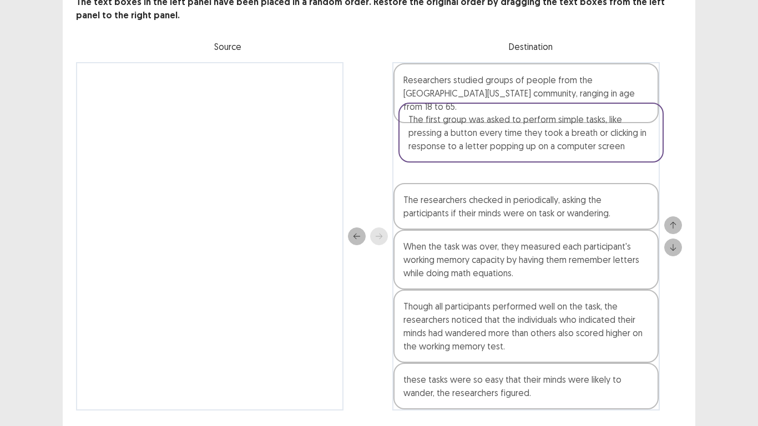
drag, startPoint x: 456, startPoint y: 258, endPoint x: 464, endPoint y: 137, distance: 121.3
click at [464, 137] on div "Researchers studied groups of people from the [GEOGRAPHIC_DATA][US_STATE] commu…" at bounding box center [526, 236] width 268 height 349
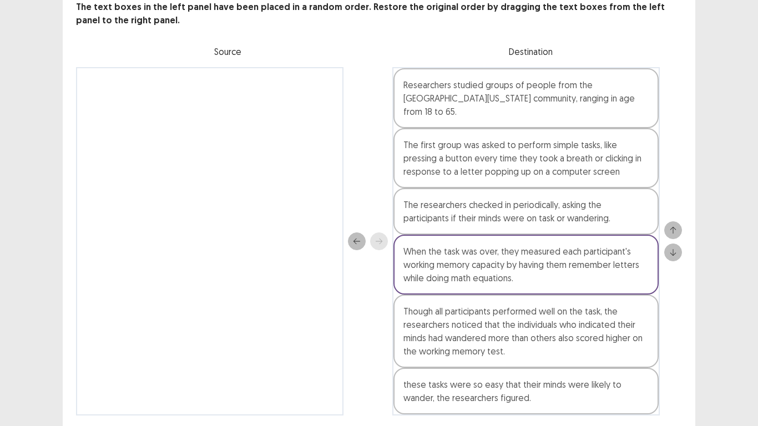
scroll to position [93, 0]
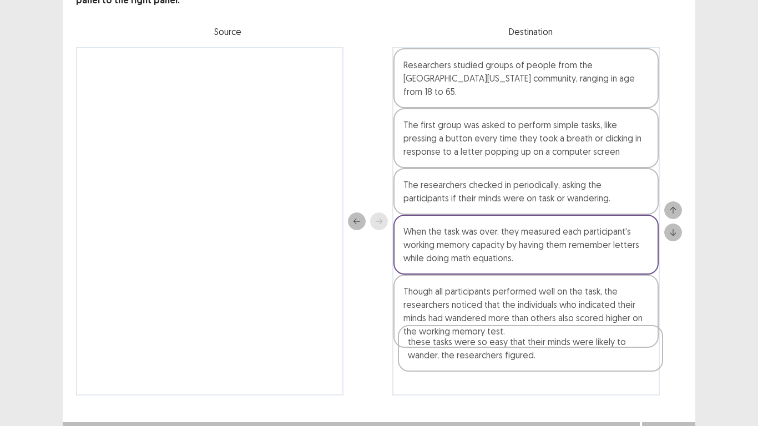
drag, startPoint x: 451, startPoint y: 369, endPoint x: 458, endPoint y: 360, distance: 11.6
click at [458, 360] on div "Researchers studied groups of people from the [GEOGRAPHIC_DATA][US_STATE] commu…" at bounding box center [526, 221] width 268 height 349
drag, startPoint x: 466, startPoint y: 357, endPoint x: 472, endPoint y: 339, distance: 18.6
click at [472, 339] on div "Researchers studied groups of people from the [GEOGRAPHIC_DATA][US_STATE] commu…" at bounding box center [526, 221] width 268 height 349
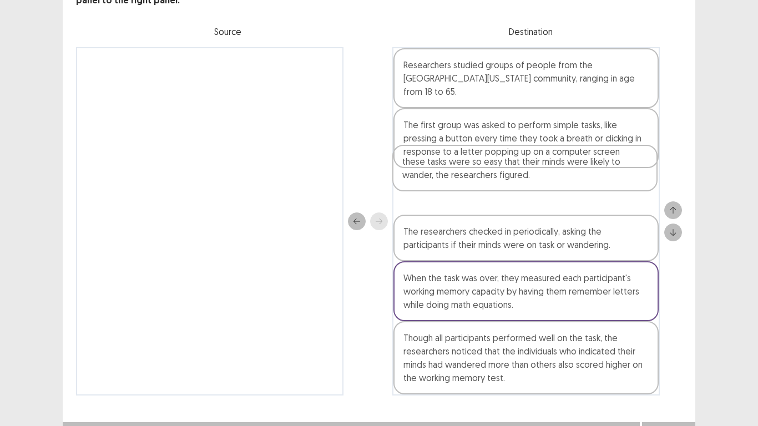
drag, startPoint x: 513, startPoint y: 355, endPoint x: 512, endPoint y: 164, distance: 191.5
click at [512, 164] on div "Researchers studied groups of people from the [GEOGRAPHIC_DATA][US_STATE] commu…" at bounding box center [526, 221] width 268 height 349
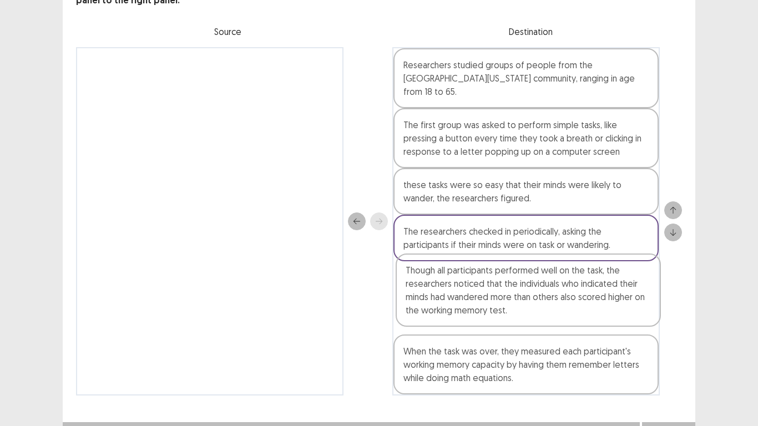
drag, startPoint x: 496, startPoint y: 348, endPoint x: 502, endPoint y: 295, distance: 53.0
click at [502, 295] on div "Researchers studied groups of people from the [GEOGRAPHIC_DATA][US_STATE] commu…" at bounding box center [526, 221] width 268 height 349
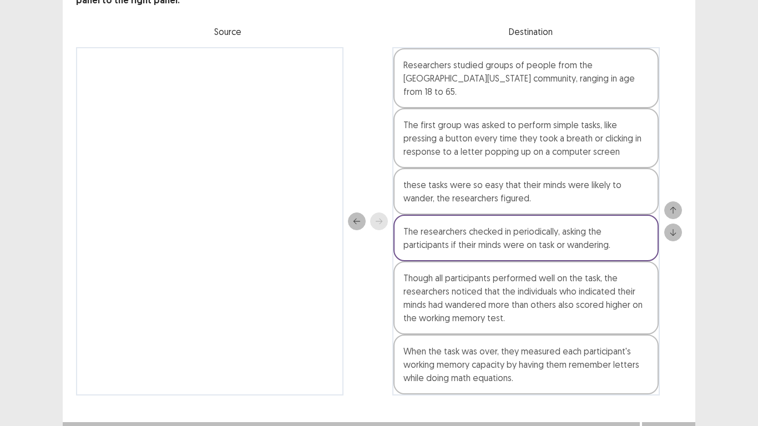
click at [673, 415] on button "Next" at bounding box center [669, 433] width 44 height 13
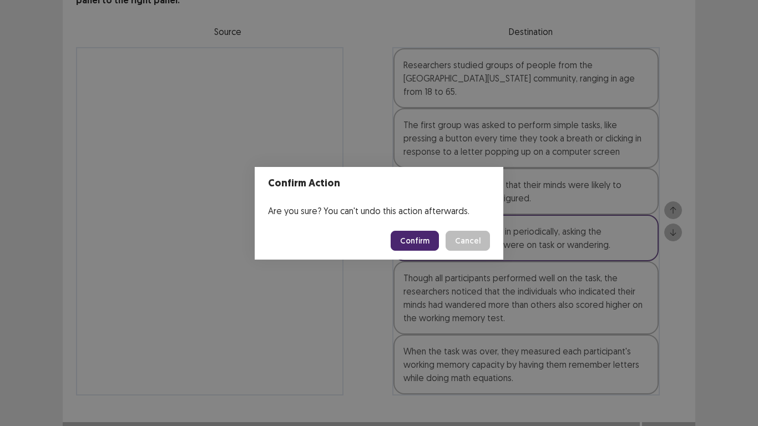
click at [414, 245] on button "Confirm" at bounding box center [415, 241] width 48 height 20
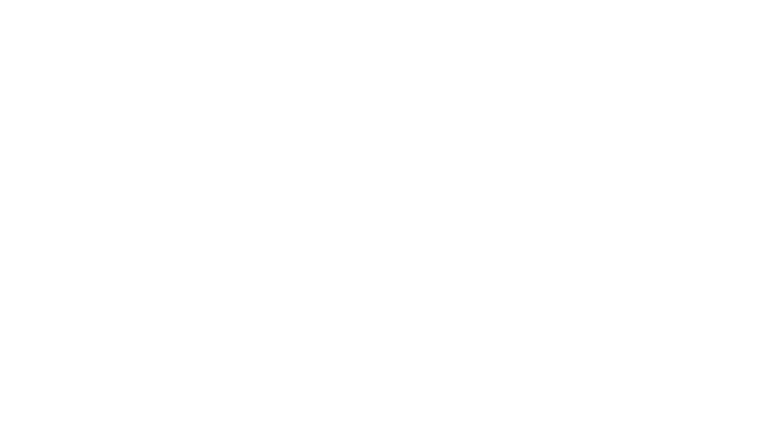
scroll to position [0, 0]
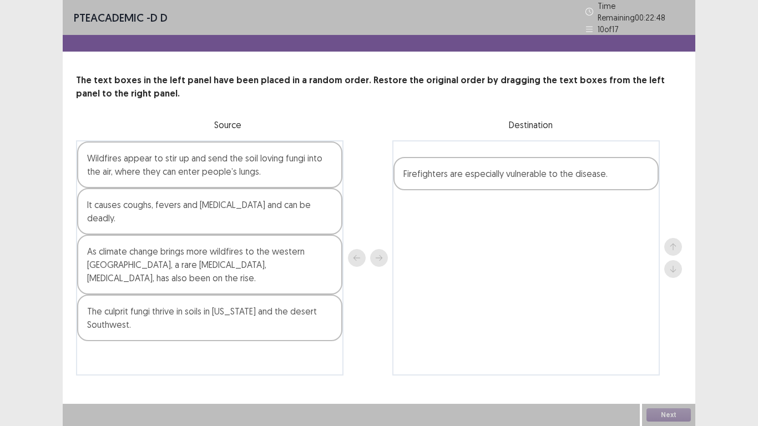
drag, startPoint x: 111, startPoint y: 240, endPoint x: 432, endPoint y: 180, distance: 327.0
click at [432, 180] on div "Wildfires appear to stir up and send the soil loving fungi into the air, where …" at bounding box center [379, 257] width 606 height 235
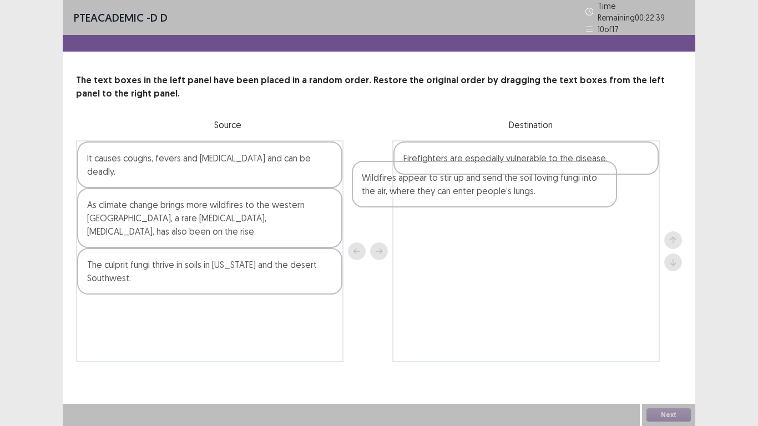
drag, startPoint x: 134, startPoint y: 179, endPoint x: 411, endPoint y: 204, distance: 278.7
click at [411, 204] on div "Wildfires appear to stir up and send the soil loving fungi into the air, where …" at bounding box center [379, 251] width 606 height 222
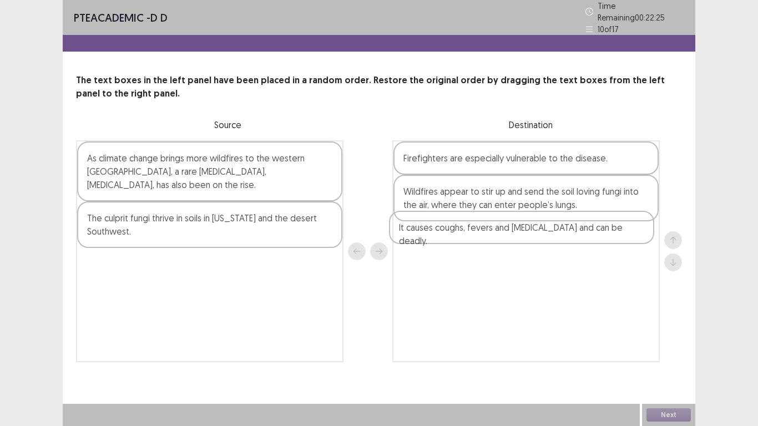
drag, startPoint x: 173, startPoint y: 164, endPoint x: 491, endPoint y: 239, distance: 326.1
click at [491, 239] on div "It causes coughs, fevers and [MEDICAL_DATA] and can be deadly. As climate chang…" at bounding box center [379, 251] width 606 height 222
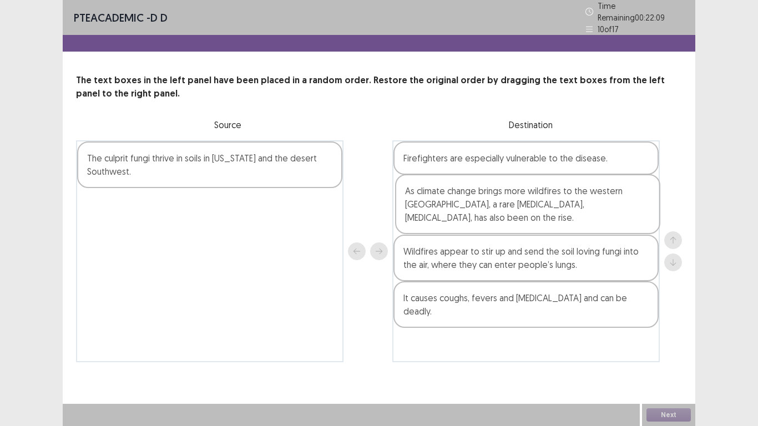
drag, startPoint x: 154, startPoint y: 177, endPoint x: 486, endPoint y: 216, distance: 334.8
click at [486, 216] on div "As climate change brings more wildfires to the western [GEOGRAPHIC_DATA], a rar…" at bounding box center [379, 251] width 606 height 222
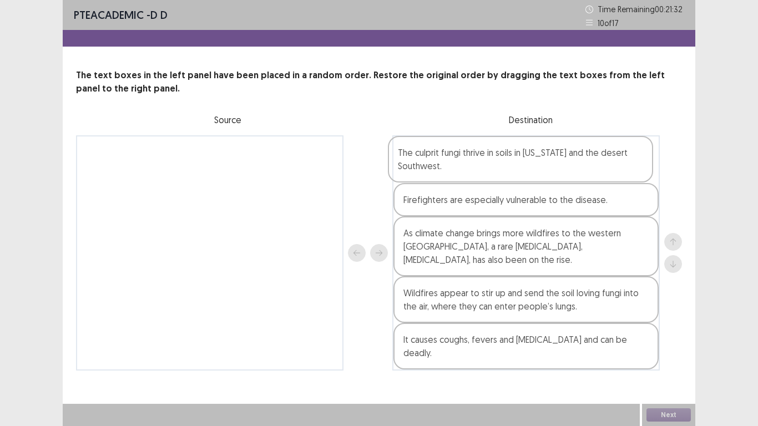
drag, startPoint x: 140, startPoint y: 168, endPoint x: 457, endPoint y: 170, distance: 317.5
click at [457, 170] on div "The culprit fungi thrive in soils in [US_STATE] and the desert Southwest. Firef…" at bounding box center [379, 252] width 606 height 235
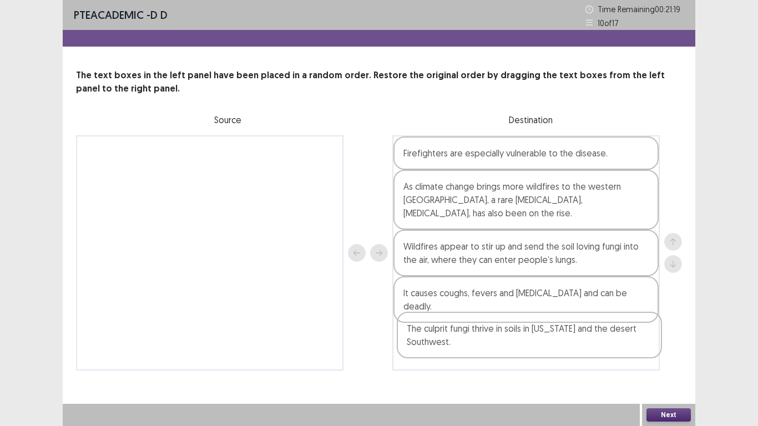
drag, startPoint x: 438, startPoint y: 165, endPoint x: 443, endPoint y: 345, distance: 179.9
click at [443, 345] on div "The culprit fungi thrive in soils in [US_STATE] and the desert Southwest. Firef…" at bounding box center [526, 252] width 268 height 235
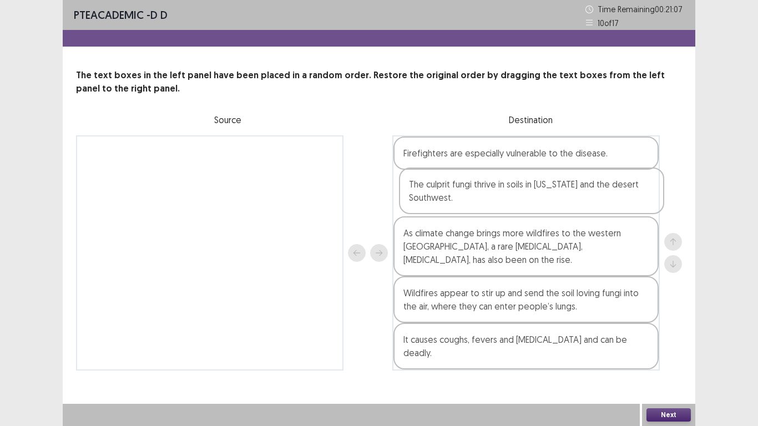
drag, startPoint x: 519, startPoint y: 339, endPoint x: 524, endPoint y: 194, distance: 145.5
click at [524, 194] on div "Firefighters are especially vulnerable to the disease. As climate change brings…" at bounding box center [526, 252] width 268 height 235
click at [671, 413] on button "Next" at bounding box center [669, 415] width 44 height 13
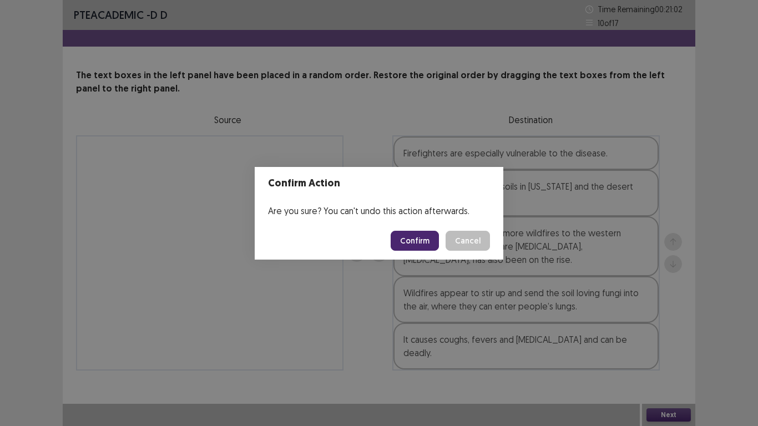
click at [421, 239] on button "Confirm" at bounding box center [415, 241] width 48 height 20
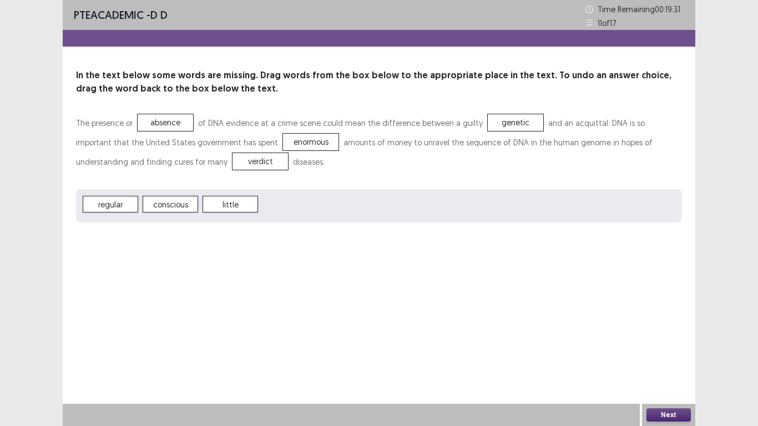
click at [670, 414] on button "Next" at bounding box center [669, 415] width 44 height 13
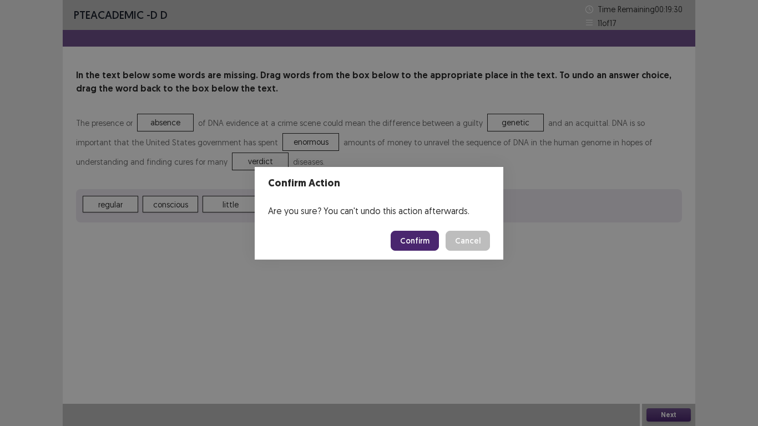
click at [425, 243] on button "Confirm" at bounding box center [415, 241] width 48 height 20
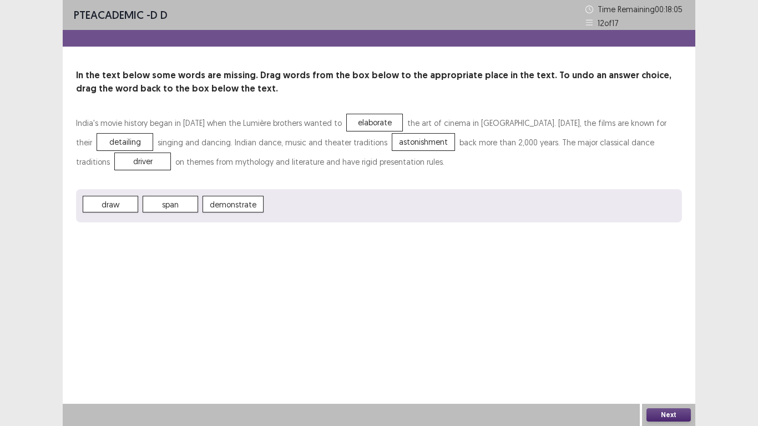
click at [162, 204] on span "span" at bounding box center [171, 204] width 56 height 17
click at [677, 415] on button "Next" at bounding box center [669, 415] width 44 height 13
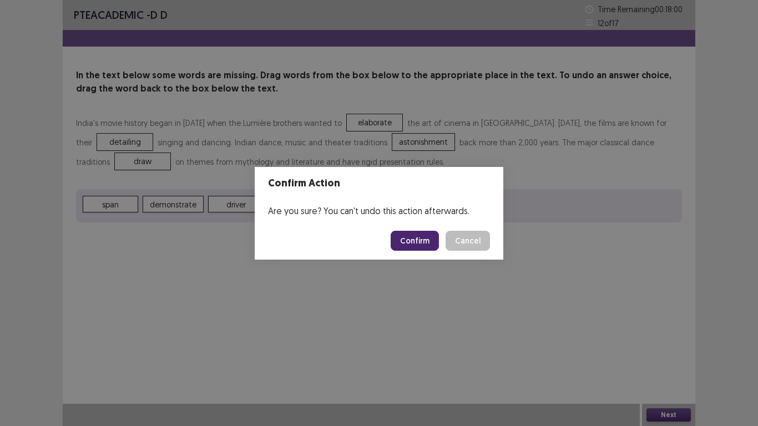
click at [420, 238] on button "Confirm" at bounding box center [415, 241] width 48 height 20
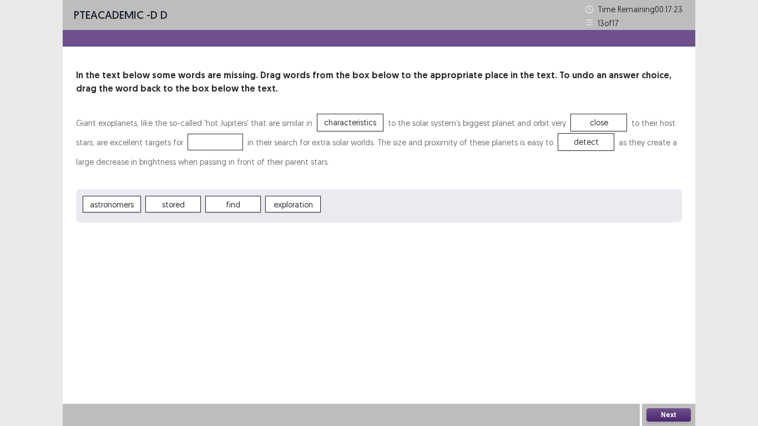
click at [115, 206] on span "astronomers" at bounding box center [112, 204] width 58 height 17
drag, startPoint x: 677, startPoint y: 414, endPoint x: 572, endPoint y: 300, distance: 154.8
click at [671, 399] on div "PTE academic - D D Time Remaining 00 : 17 : 05 13 of 17 In the text below some …" at bounding box center [379, 213] width 633 height 426
click at [669, 415] on button "Next" at bounding box center [669, 415] width 44 height 13
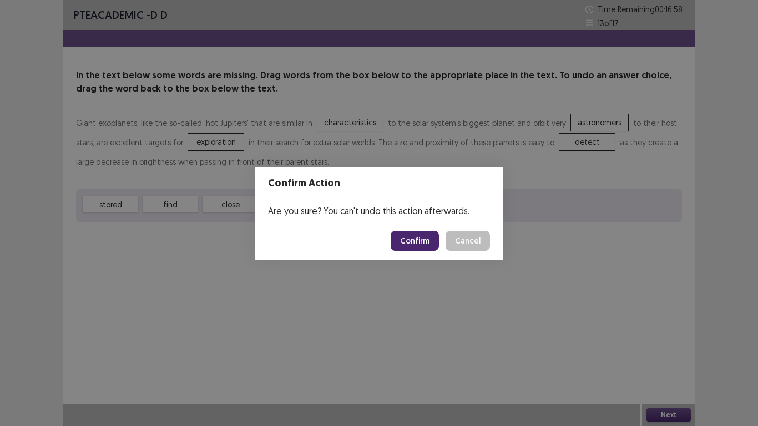
click at [412, 237] on button "Confirm" at bounding box center [415, 241] width 48 height 20
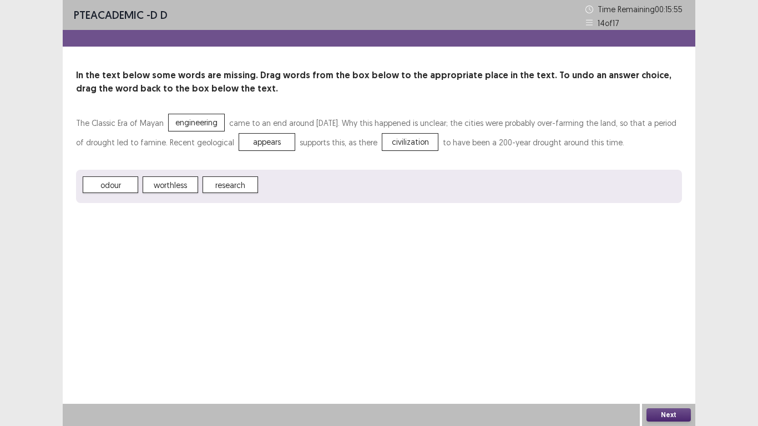
click at [665, 415] on button "Next" at bounding box center [669, 415] width 44 height 13
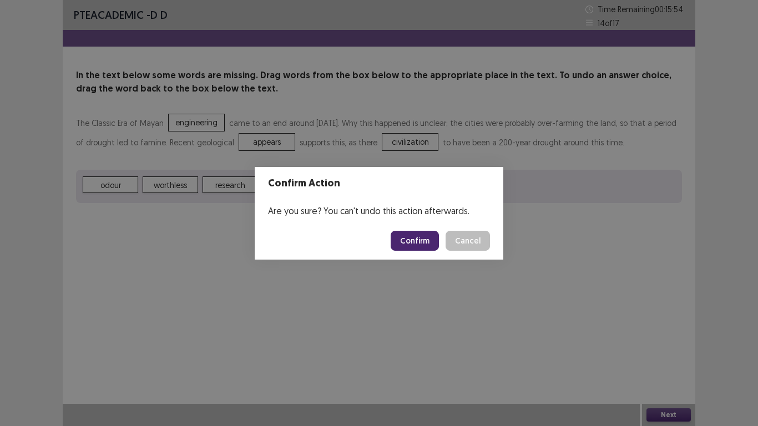
click at [423, 240] on button "Confirm" at bounding box center [415, 241] width 48 height 20
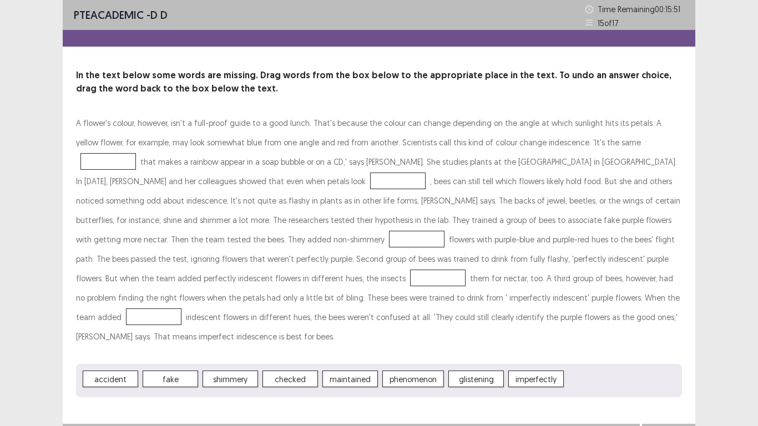
click at [136, 153] on div at bounding box center [108, 161] width 56 height 17
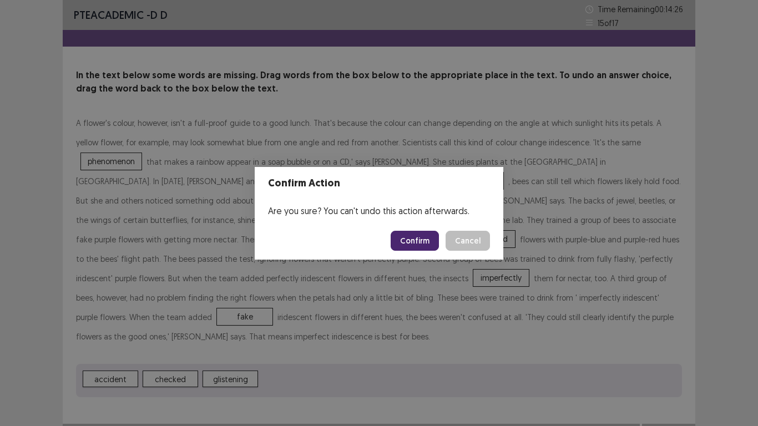
click at [413, 243] on button "Confirm" at bounding box center [415, 241] width 48 height 20
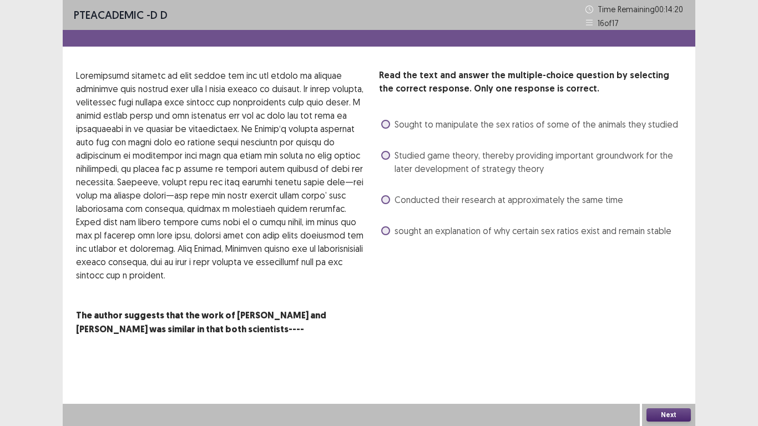
click at [385, 201] on span at bounding box center [385, 199] width 9 height 9
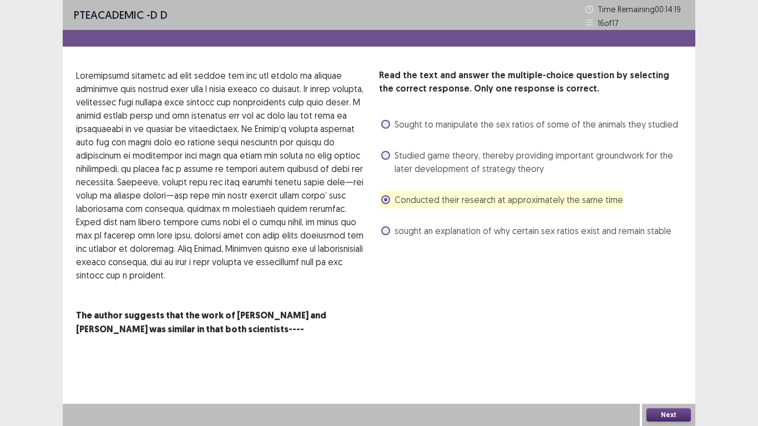
click at [660, 405] on div "Next" at bounding box center [668, 415] width 53 height 22
click at [664, 415] on button "Next" at bounding box center [669, 415] width 44 height 13
click at [665, 413] on div "Confirm Action Are you sure? You can't undo this action afterwards. Confirm Can…" at bounding box center [379, 213] width 758 height 426
click at [673, 410] on button "Next" at bounding box center [669, 415] width 44 height 13
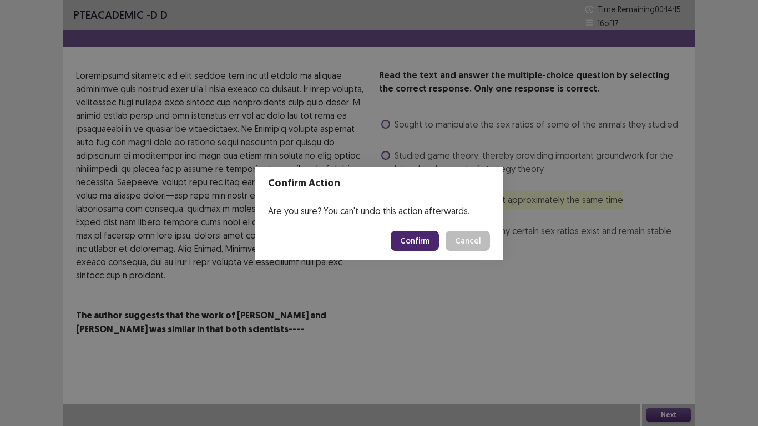
click at [419, 241] on button "Confirm" at bounding box center [415, 241] width 48 height 20
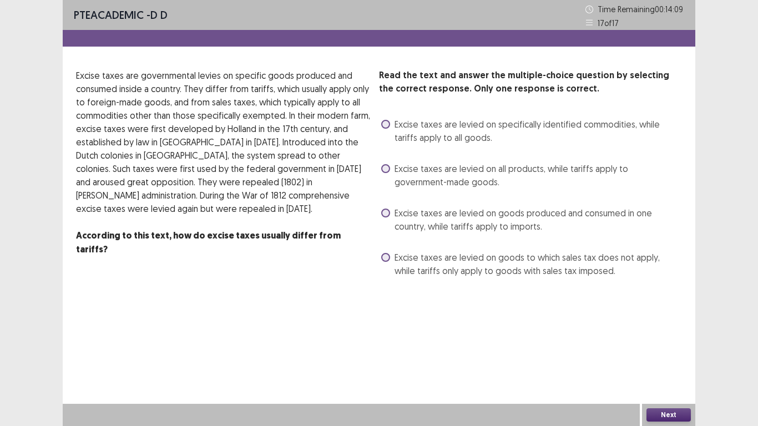
click at [386, 165] on span at bounding box center [385, 168] width 9 height 9
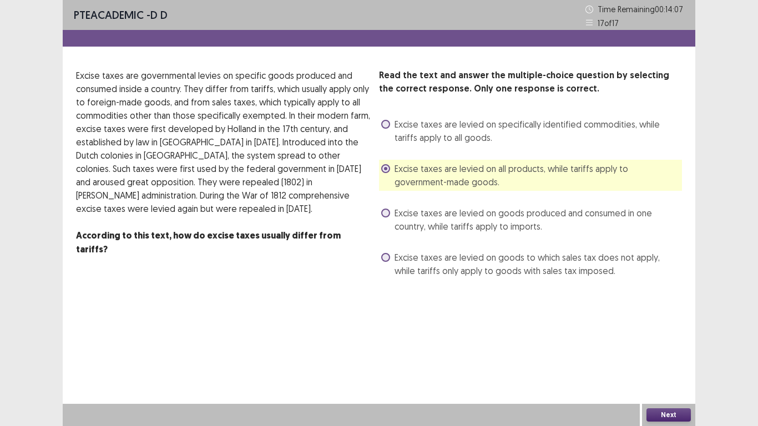
click at [658, 415] on button "Next" at bounding box center [669, 415] width 44 height 13
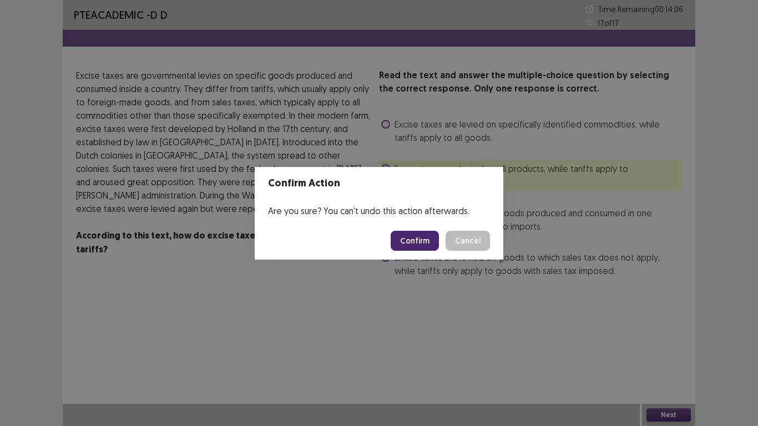
click at [421, 238] on button "Confirm" at bounding box center [415, 241] width 48 height 20
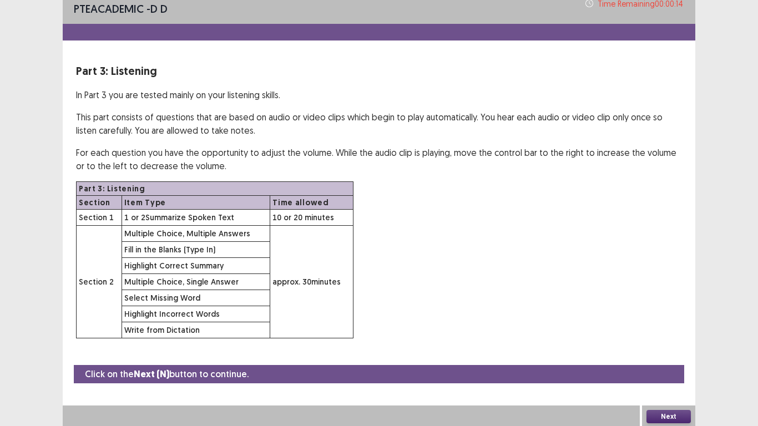
scroll to position [8, 0]
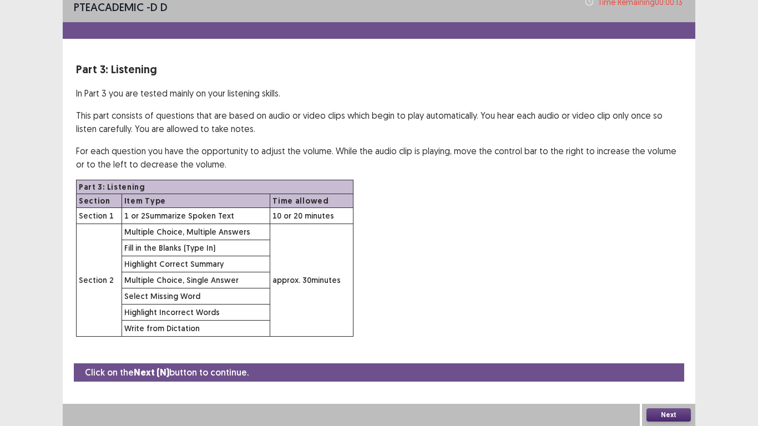
click at [668, 412] on button "Next" at bounding box center [669, 415] width 44 height 13
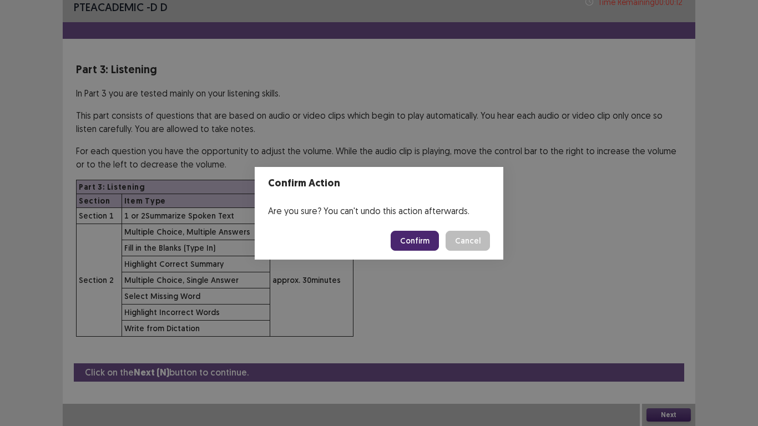
click at [426, 240] on button "Confirm" at bounding box center [415, 241] width 48 height 20
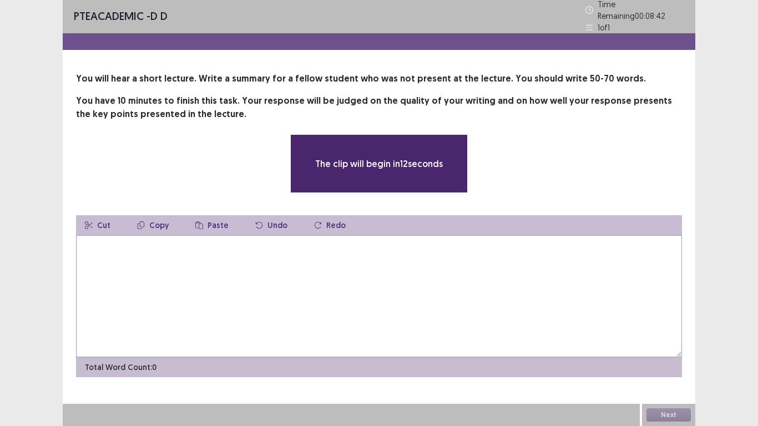
scroll to position [0, 0]
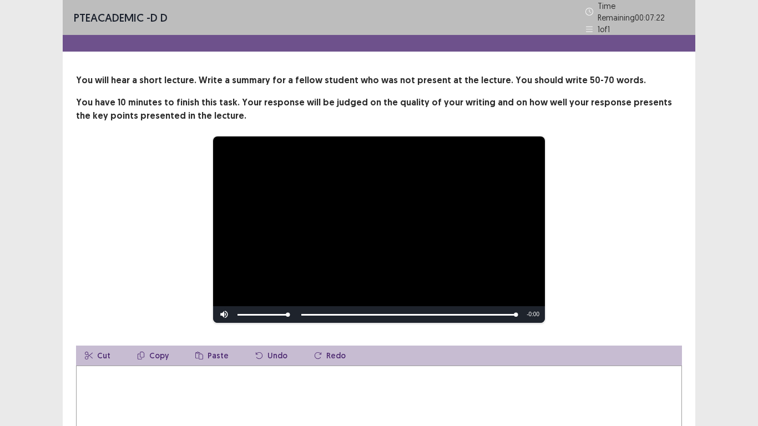
click at [258, 385] on textarea at bounding box center [379, 427] width 606 height 122
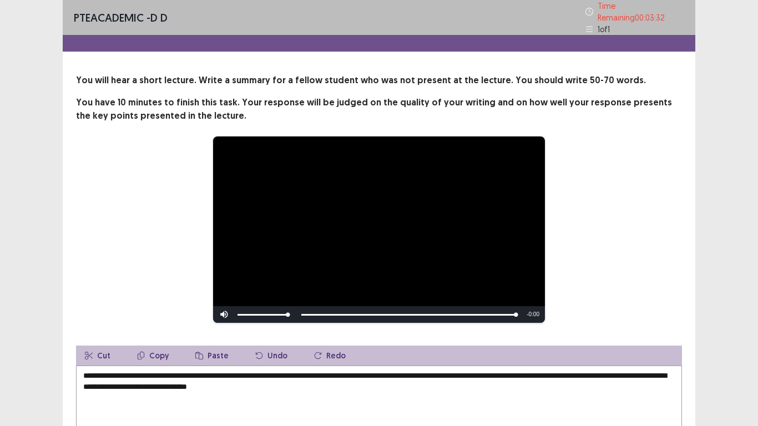
scroll to position [56, 0]
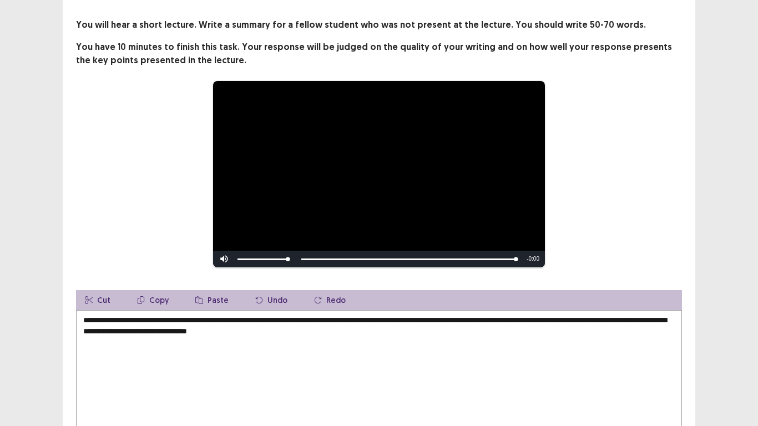
click at [249, 317] on textarea "**********" at bounding box center [379, 371] width 606 height 122
click at [535, 315] on textarea "**********" at bounding box center [379, 371] width 606 height 122
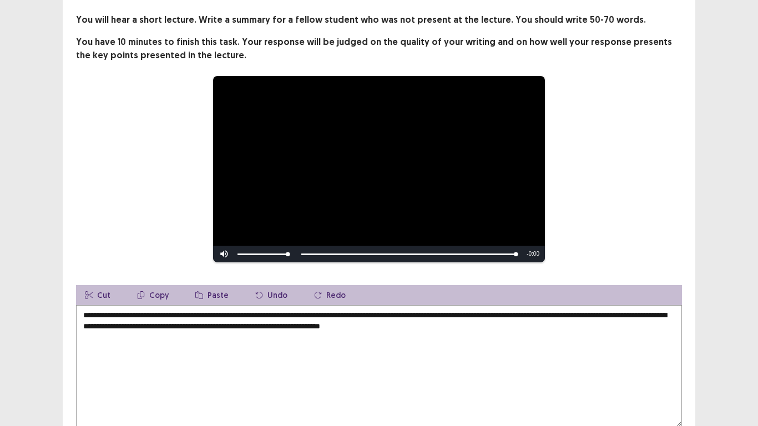
click at [236, 327] on textarea "**********" at bounding box center [379, 366] width 606 height 122
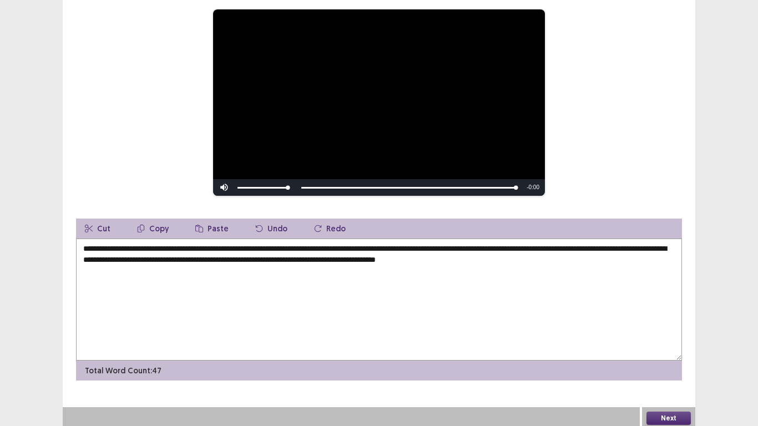
scroll to position [125, 0]
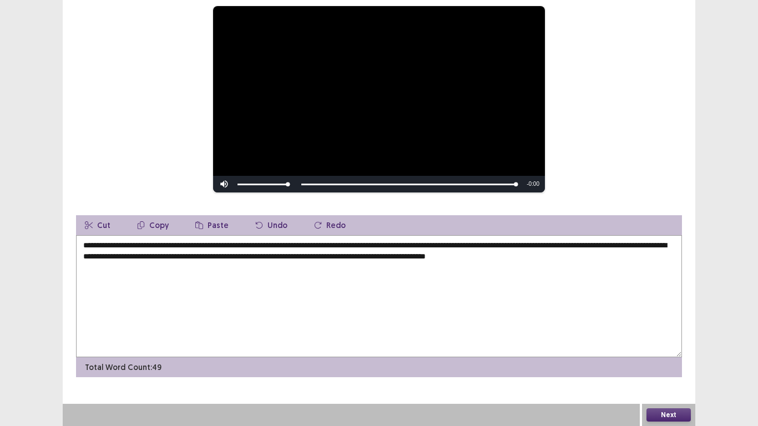
click at [535, 256] on textarea "**********" at bounding box center [379, 296] width 606 height 122
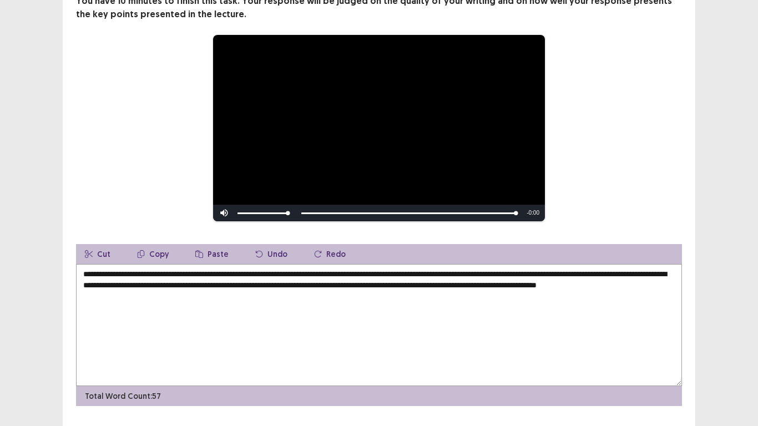
scroll to position [111, 0]
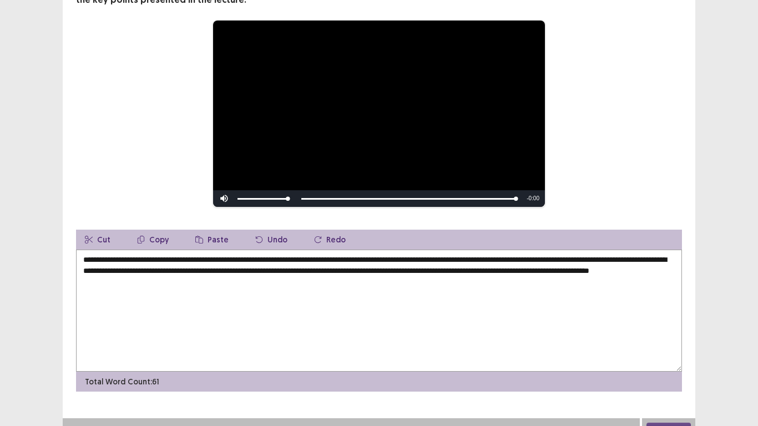
click at [135, 280] on textarea "**********" at bounding box center [379, 311] width 606 height 122
click at [157, 280] on textarea "**********" at bounding box center [379, 311] width 606 height 122
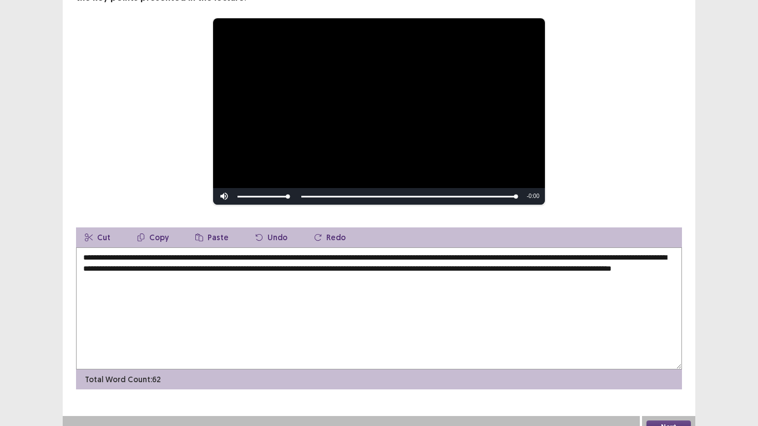
scroll to position [125, 0]
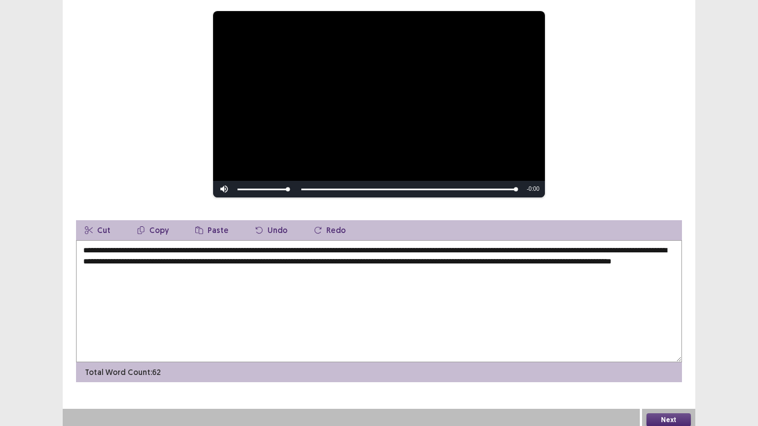
type textarea "**********"
click at [673, 415] on button "Next" at bounding box center [669, 420] width 44 height 13
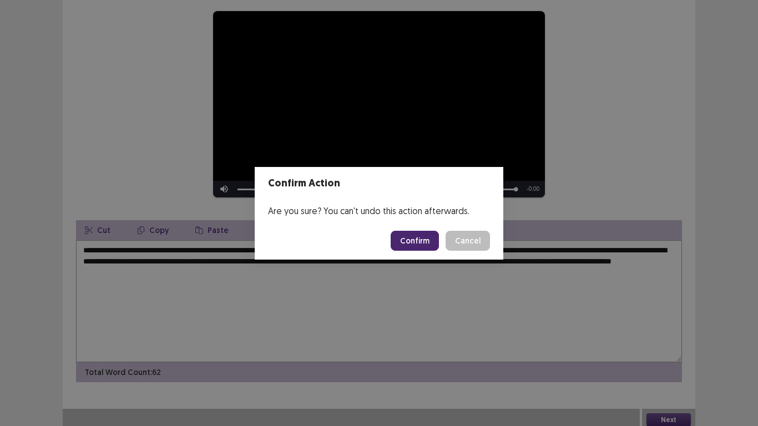
click at [421, 244] on button "Confirm" at bounding box center [415, 241] width 48 height 20
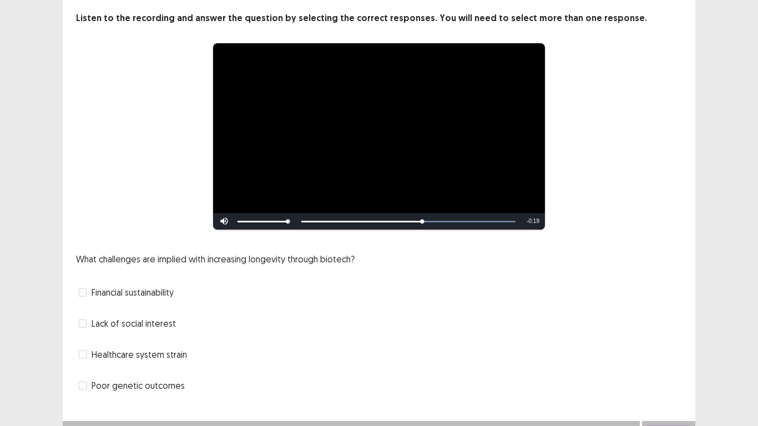
scroll to position [74, 0]
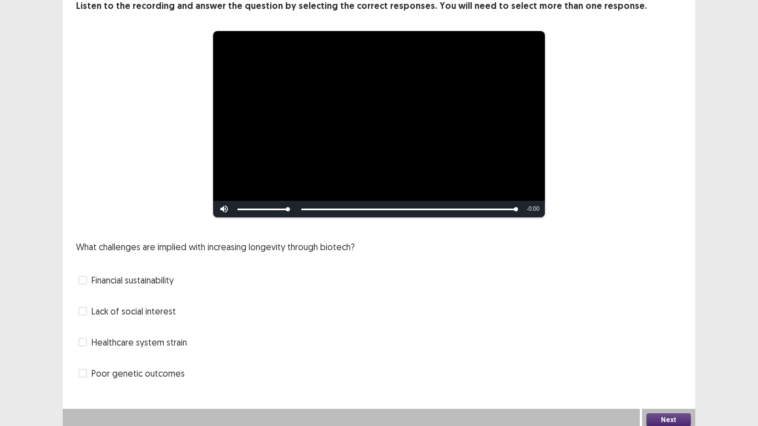
click at [137, 276] on span "Financial sustainability" at bounding box center [133, 280] width 82 height 13
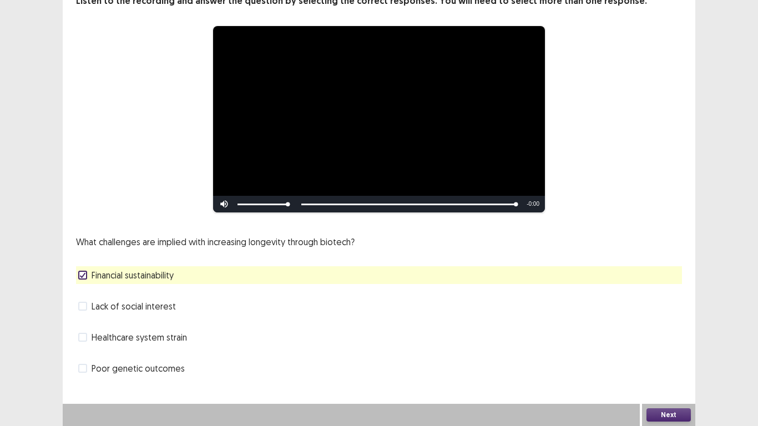
click at [147, 332] on span "Healthcare system strain" at bounding box center [139, 337] width 95 height 13
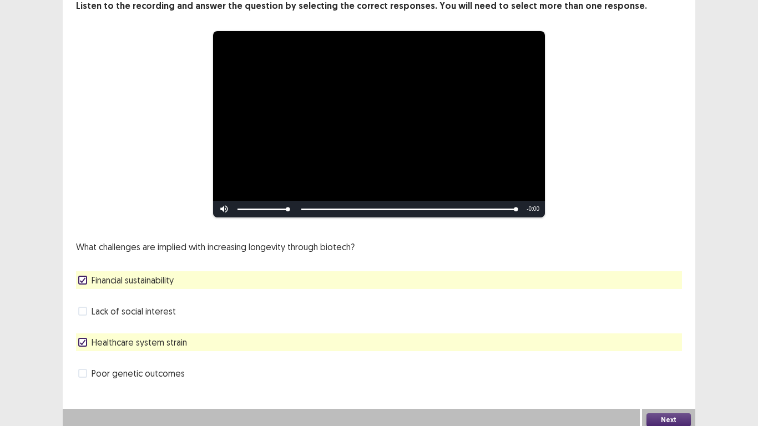
click at [664, 414] on button "Next" at bounding box center [669, 420] width 44 height 13
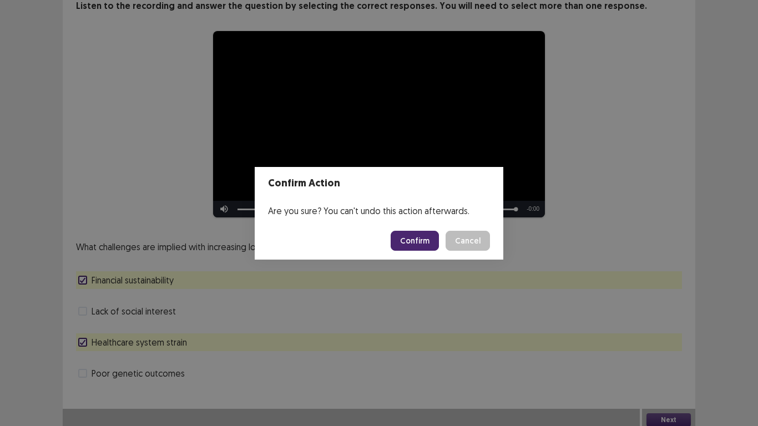
click at [412, 243] on button "Confirm" at bounding box center [415, 241] width 48 height 20
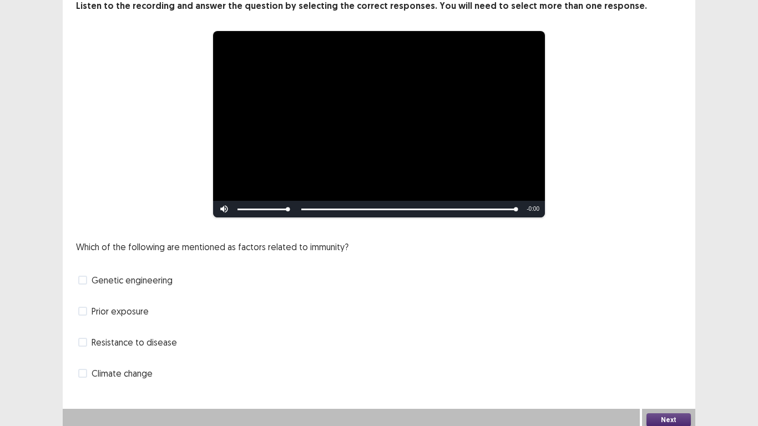
click at [83, 276] on span at bounding box center [82, 280] width 9 height 9
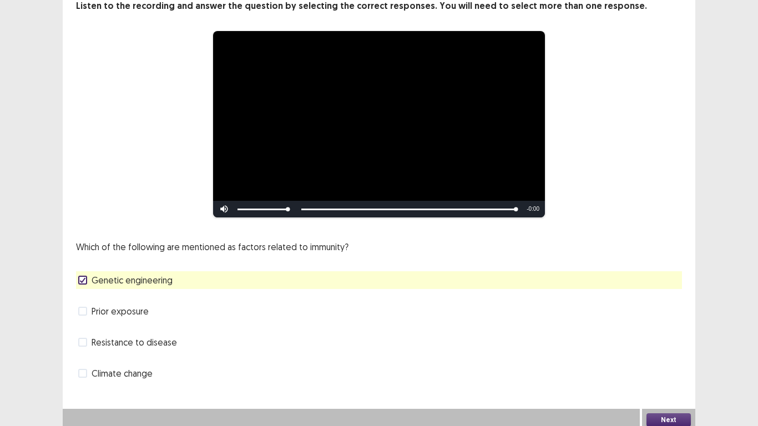
click at [84, 307] on span at bounding box center [82, 311] width 9 height 9
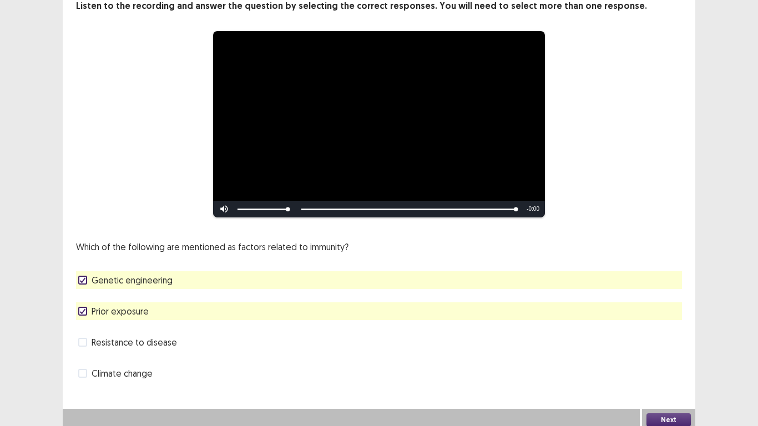
click at [662, 414] on button "Next" at bounding box center [669, 420] width 44 height 13
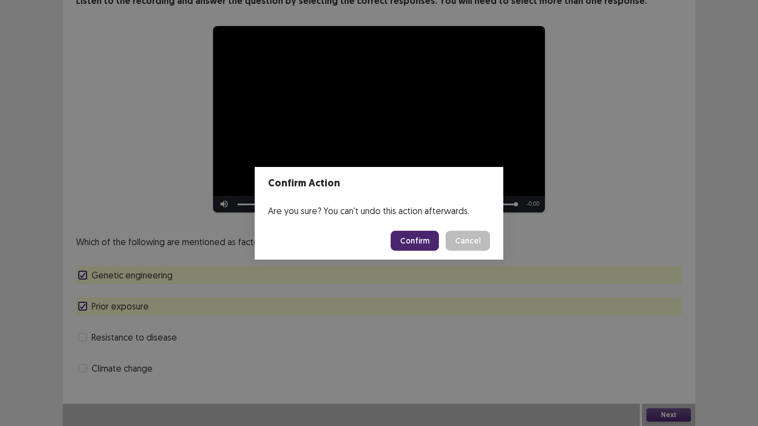
click at [410, 240] on button "Confirm" at bounding box center [415, 241] width 48 height 20
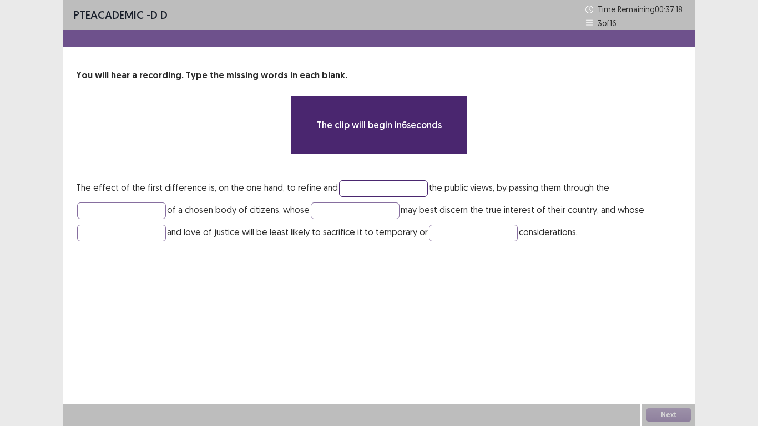
click at [362, 188] on input "text" at bounding box center [383, 188] width 89 height 17
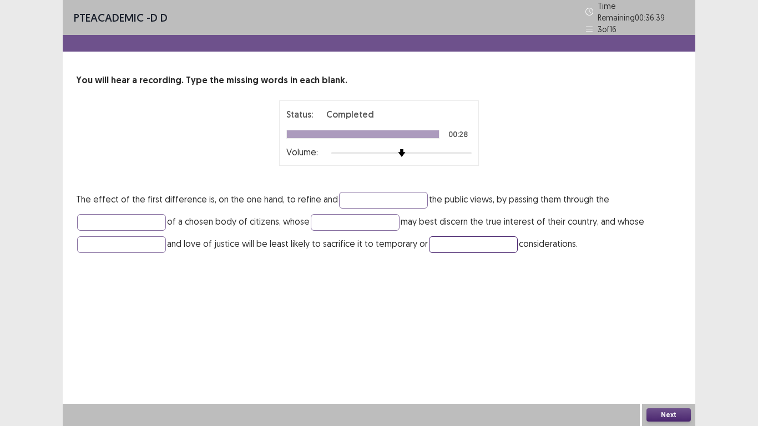
click at [452, 239] on input "text" at bounding box center [473, 244] width 89 height 17
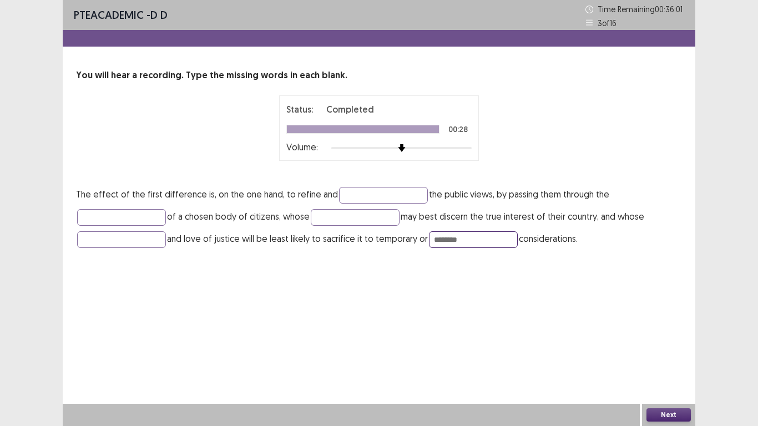
click at [450, 239] on input "********" at bounding box center [473, 239] width 89 height 17
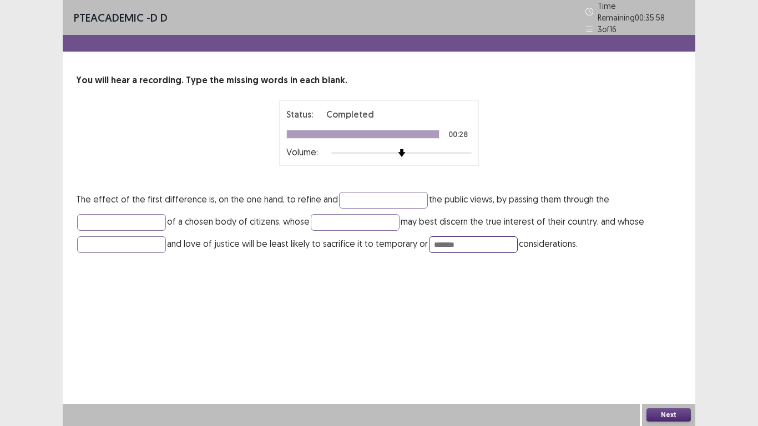
click at [460, 239] on input "*******" at bounding box center [473, 244] width 89 height 17
type input "*******"
click at [116, 236] on input "text" at bounding box center [121, 244] width 89 height 17
click at [373, 198] on input "text" at bounding box center [383, 200] width 89 height 17
type input "*******"
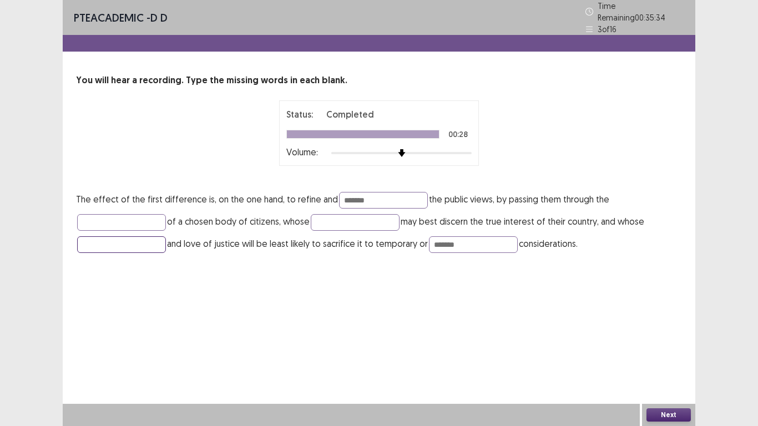
click at [125, 241] on input "text" at bounding box center [121, 244] width 89 height 17
type input "**********"
click at [112, 283] on div "**********" at bounding box center [379, 213] width 633 height 426
click at [105, 237] on input "**********" at bounding box center [121, 244] width 89 height 17
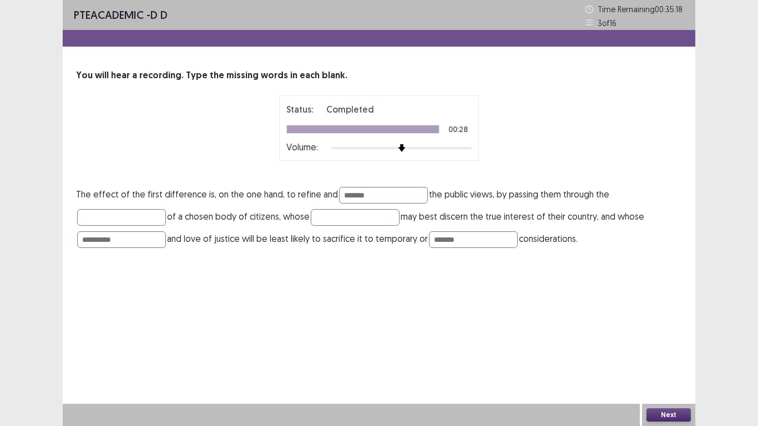
drag, startPoint x: 103, startPoint y: 237, endPoint x: 562, endPoint y: 325, distance: 467.9
click at [562, 325] on div "**********" at bounding box center [379, 213] width 633 height 426
click at [668, 413] on button "Next" at bounding box center [669, 415] width 44 height 13
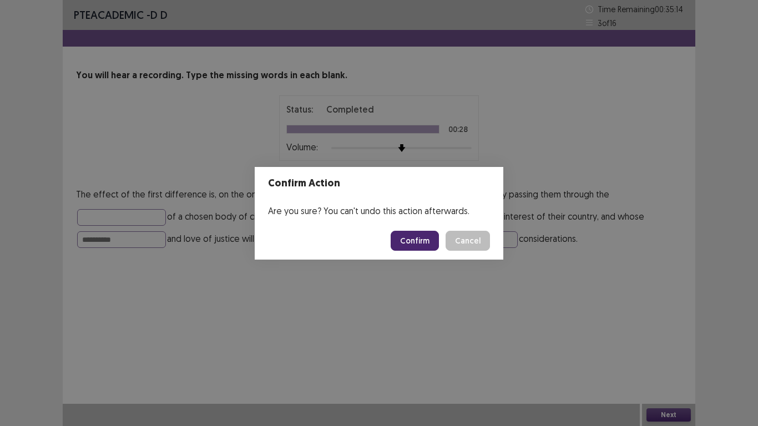
click at [422, 244] on button "Confirm" at bounding box center [415, 241] width 48 height 20
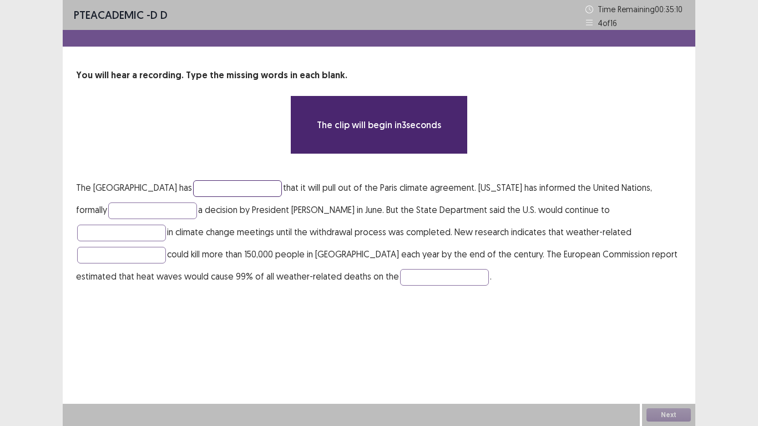
click at [198, 189] on input "text" at bounding box center [237, 188] width 89 height 17
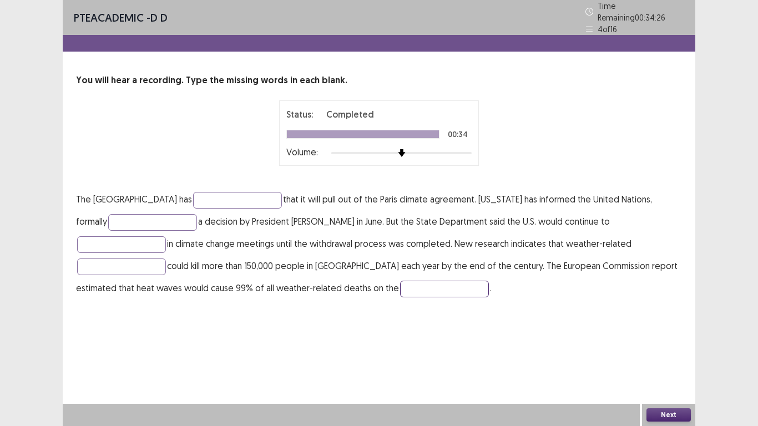
click at [400, 285] on input "text" at bounding box center [444, 289] width 89 height 17
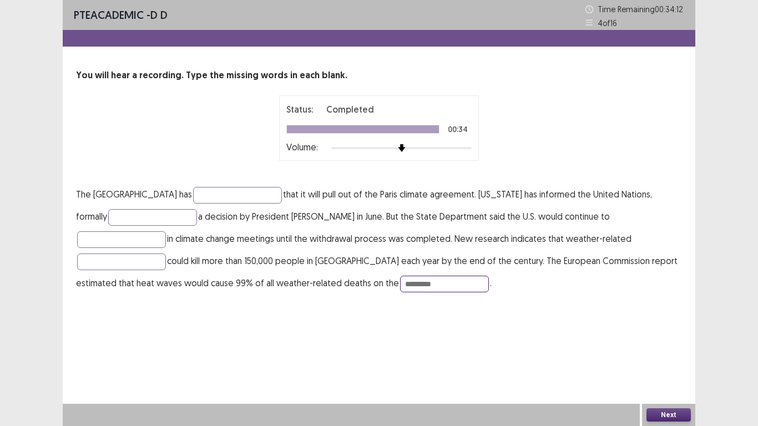
type input "*********"
click at [316, 314] on div "PTE academic - D D Time Remaining 00 : 34 : 12 4 of 16 You will hear a recordin…" at bounding box center [379, 158] width 633 height 316
click at [205, 189] on input "text" at bounding box center [237, 195] width 89 height 17
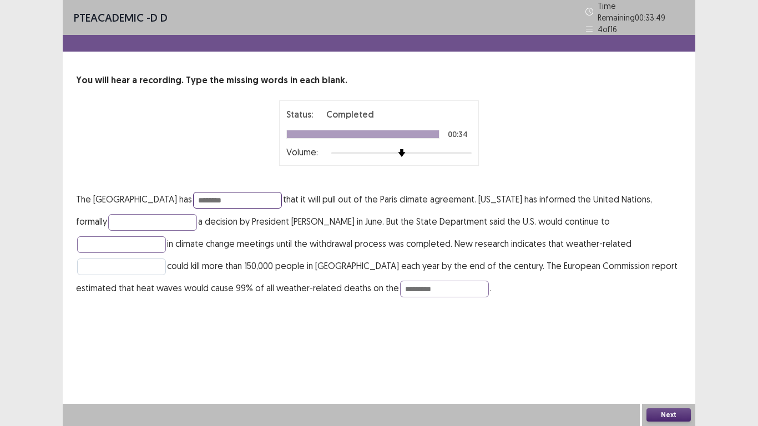
type input "********"
click at [166, 259] on input "text" at bounding box center [121, 267] width 89 height 17
click at [166, 259] on input "********" at bounding box center [121, 267] width 89 height 17
type input "********"
click at [400, 281] on input "*********" at bounding box center [444, 289] width 89 height 17
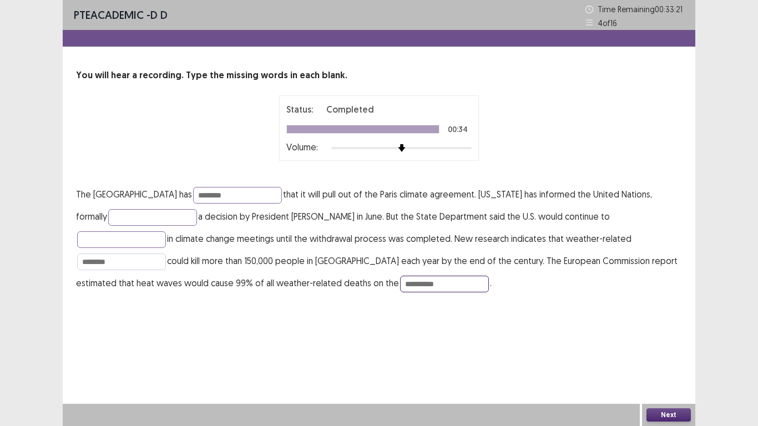
type input "**********"
click at [166, 254] on input "********" at bounding box center [121, 262] width 89 height 17
click at [666, 413] on button "Next" at bounding box center [669, 415] width 44 height 13
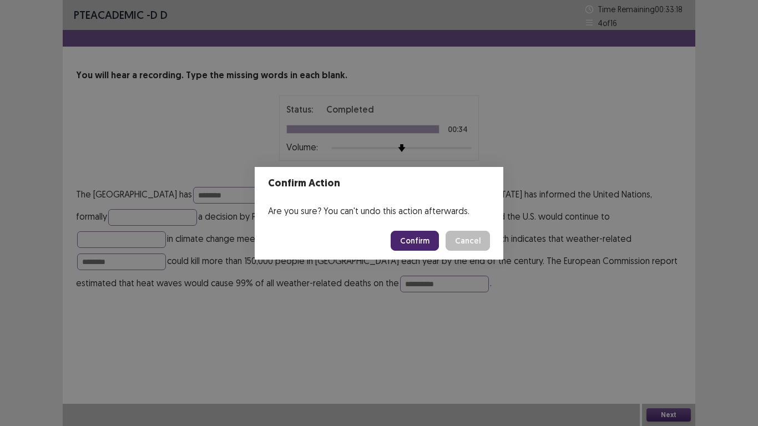
click at [417, 236] on button "Confirm" at bounding box center [415, 241] width 48 height 20
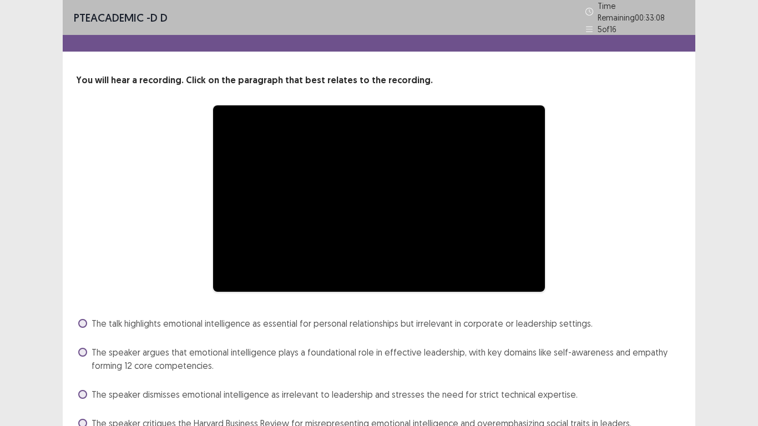
scroll to position [50, 0]
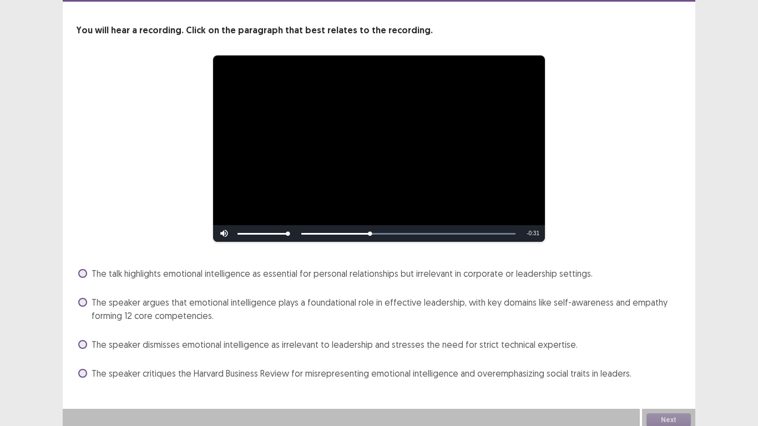
click at [147, 345] on span "The speaker dismisses emotional intelligence as irrelevant to leadership and st…" at bounding box center [335, 344] width 486 height 13
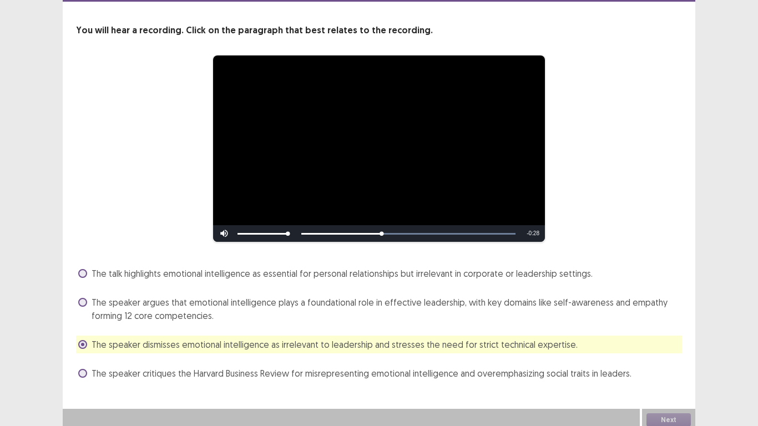
click at [153, 338] on span "The speaker dismisses emotional intelligence as irrelevant to leadership and st…" at bounding box center [335, 344] width 486 height 13
click at [215, 297] on span "The speaker argues that emotional intelligence plays a foundational role in eff…" at bounding box center [387, 309] width 591 height 27
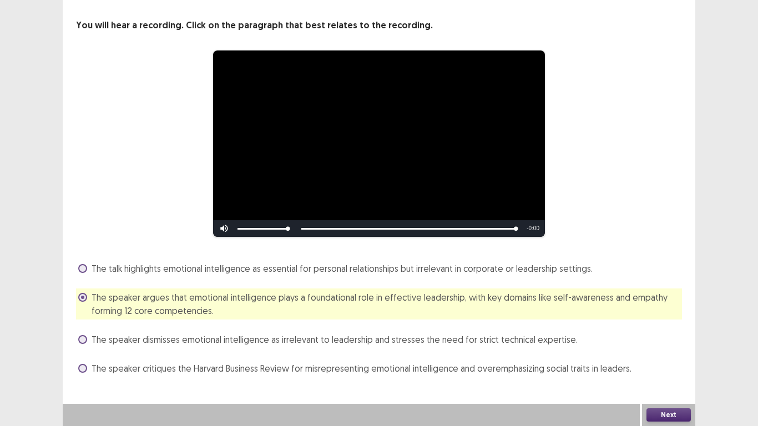
click at [673, 415] on button "Next" at bounding box center [669, 415] width 44 height 13
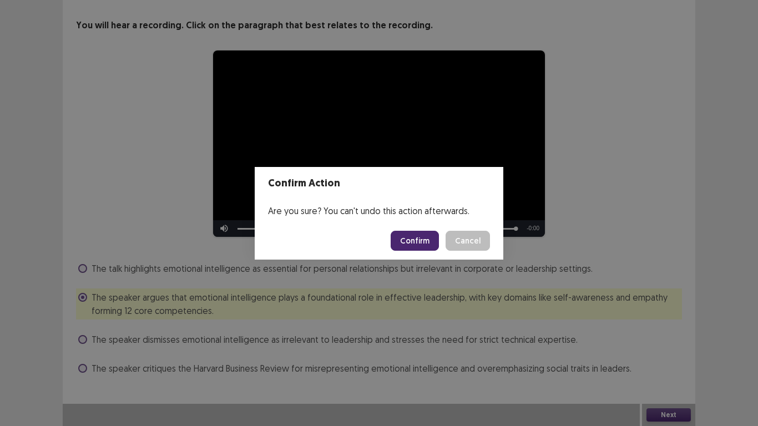
click at [414, 240] on button "Confirm" at bounding box center [415, 241] width 48 height 20
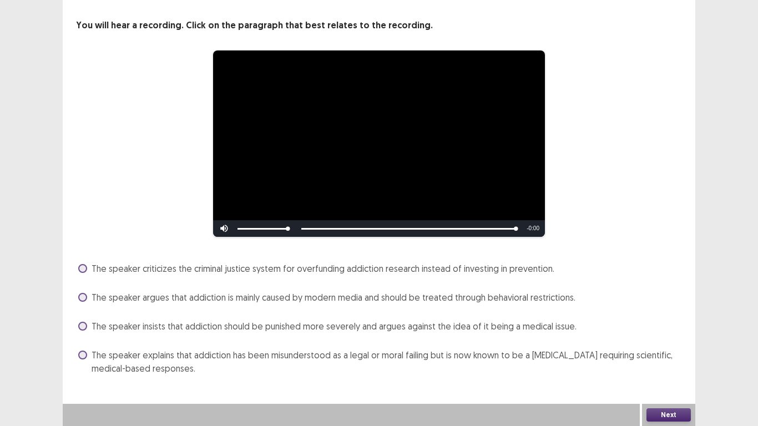
click at [281, 352] on span "The speaker explains that addiction has been misunderstood as a legal or moral …" at bounding box center [387, 362] width 591 height 27
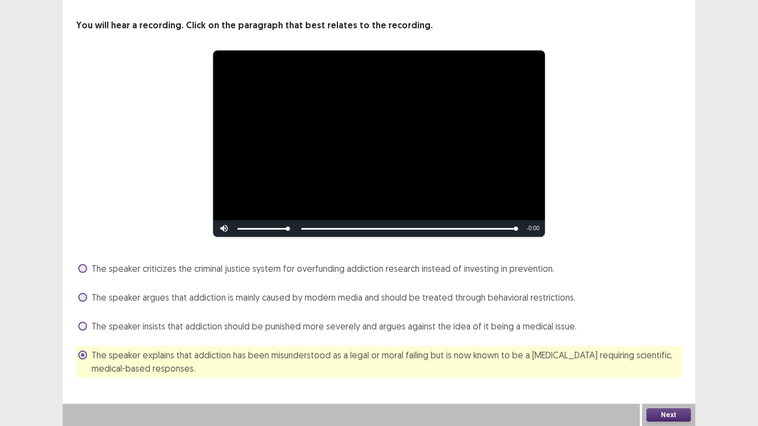
click at [660, 420] on button "Next" at bounding box center [669, 415] width 44 height 13
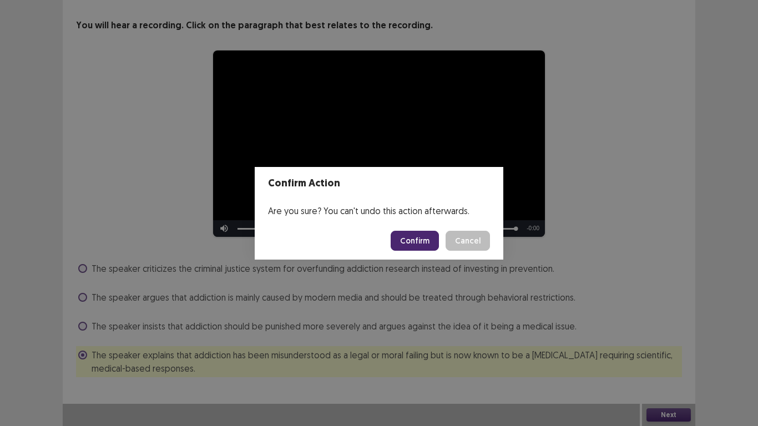
click at [423, 240] on button "Confirm" at bounding box center [415, 241] width 48 height 20
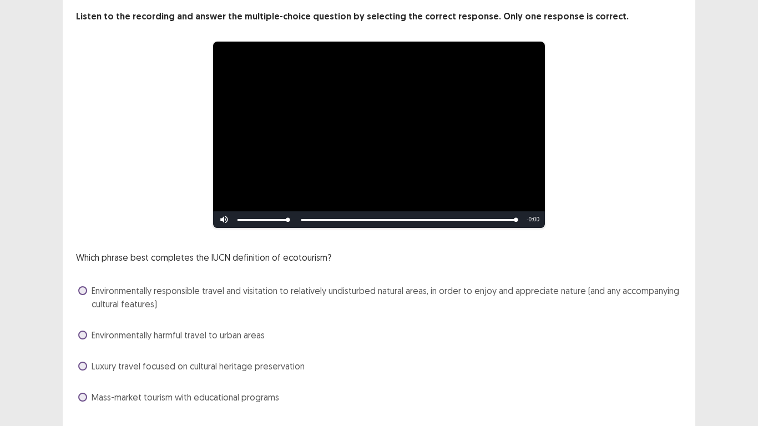
scroll to position [88, 0]
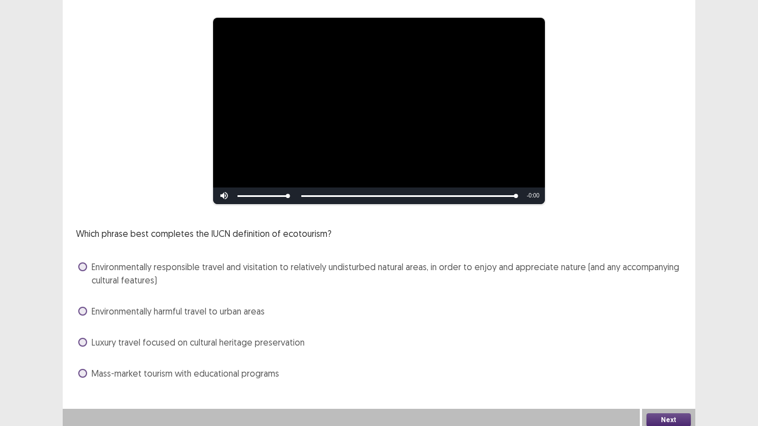
click at [143, 263] on span "Environmentally responsible travel and visitation to relatively undisturbed nat…" at bounding box center [387, 273] width 591 height 27
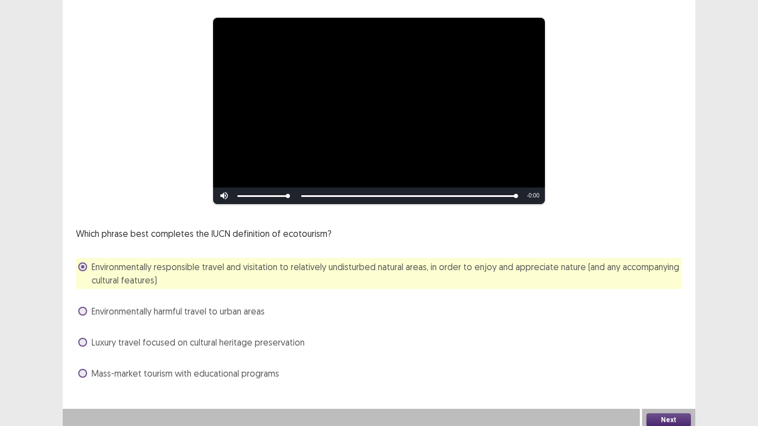
click at [666, 414] on button "Next" at bounding box center [669, 420] width 44 height 13
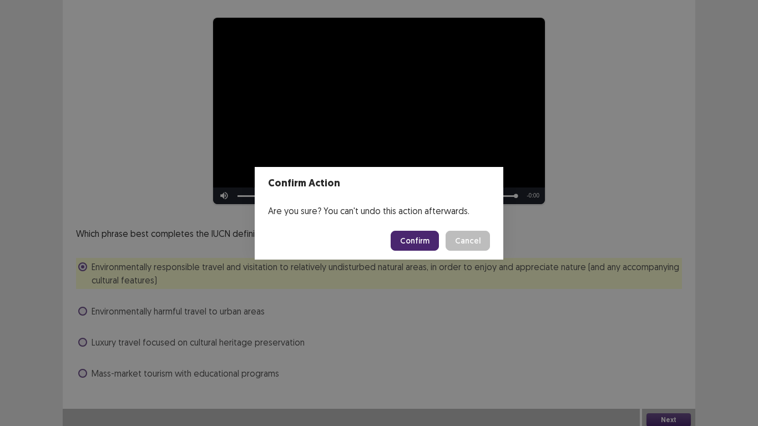
click at [405, 243] on button "Confirm" at bounding box center [415, 241] width 48 height 20
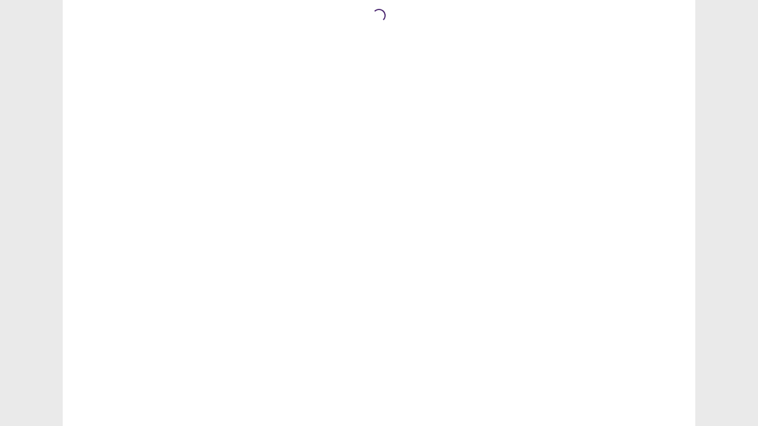
scroll to position [0, 0]
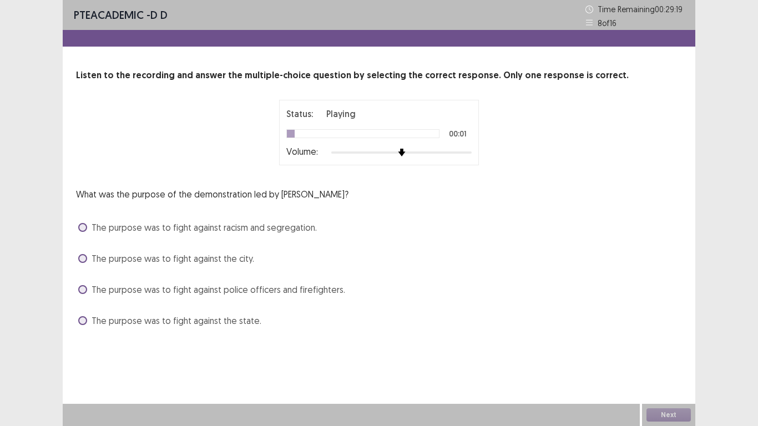
click at [229, 227] on span "The purpose was to fight against racism and segregation." at bounding box center [204, 227] width 225 height 13
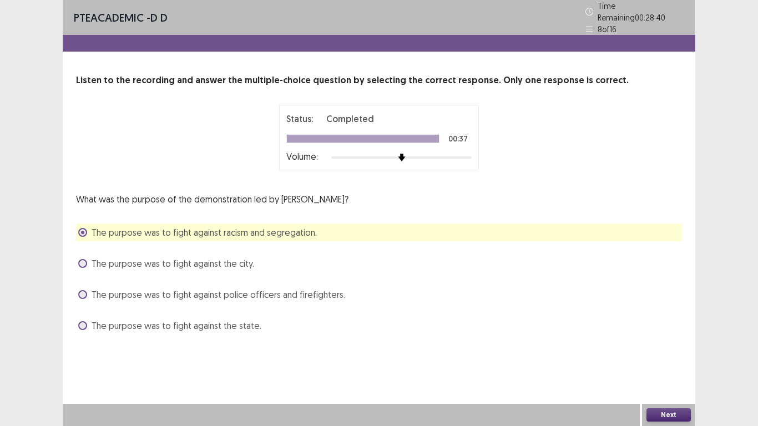
click at [666, 417] on button "Next" at bounding box center [669, 415] width 44 height 13
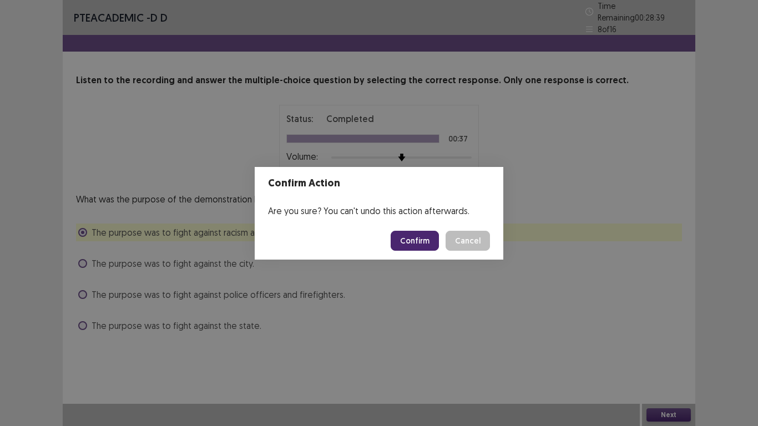
click at [421, 239] on button "Confirm" at bounding box center [415, 241] width 48 height 20
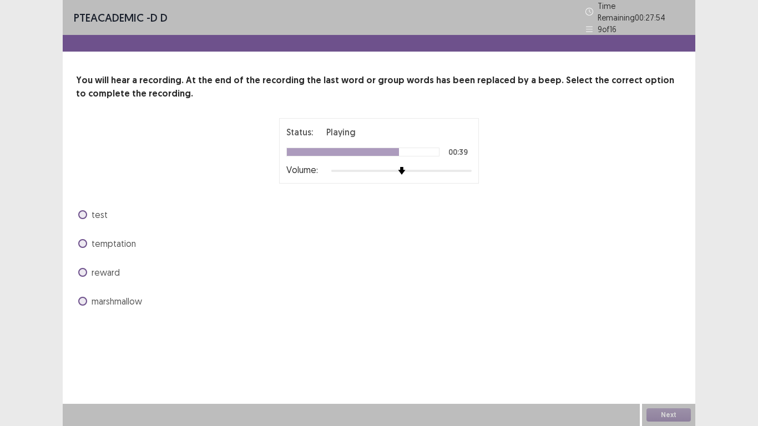
click at [93, 268] on span "reward" at bounding box center [106, 272] width 28 height 13
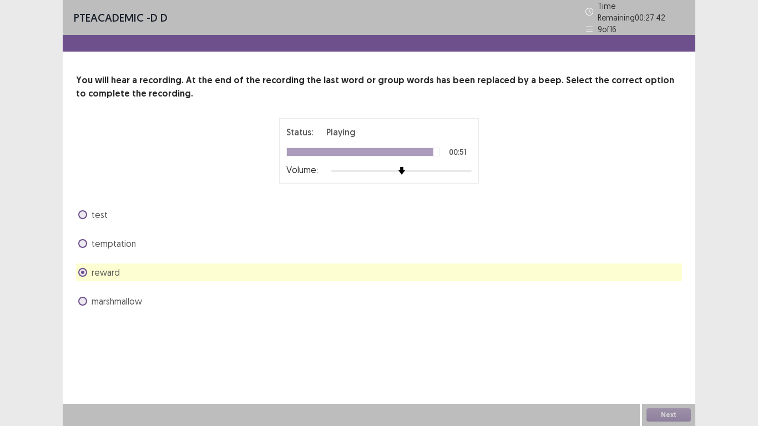
click at [668, 412] on div "Next" at bounding box center [668, 415] width 53 height 22
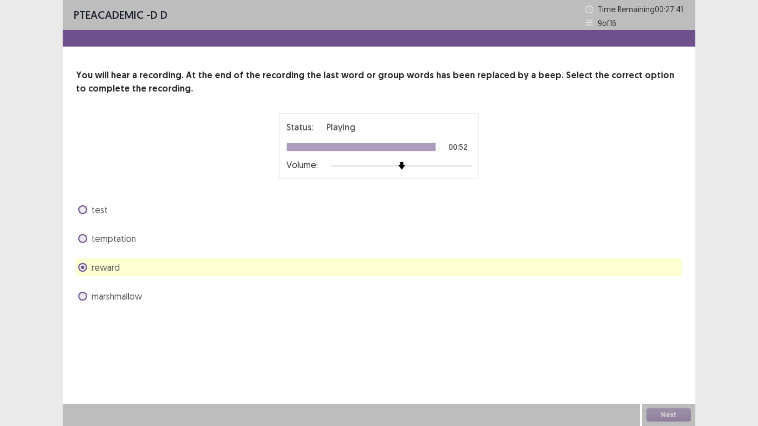
click at [668, 419] on div "Next" at bounding box center [668, 415] width 53 height 22
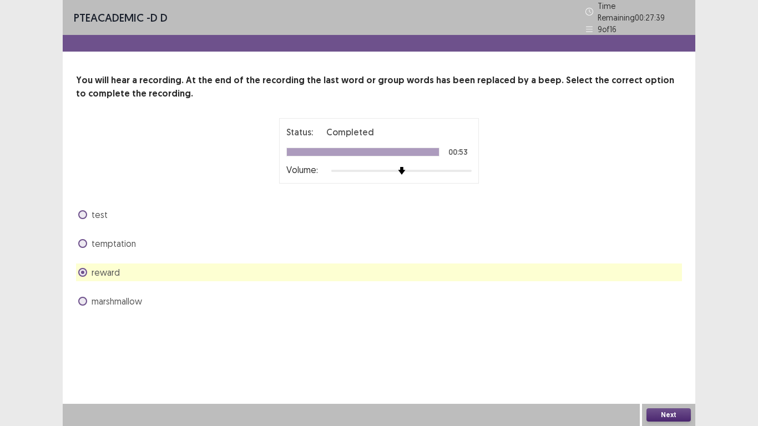
click at [668, 411] on button "Next" at bounding box center [669, 415] width 44 height 13
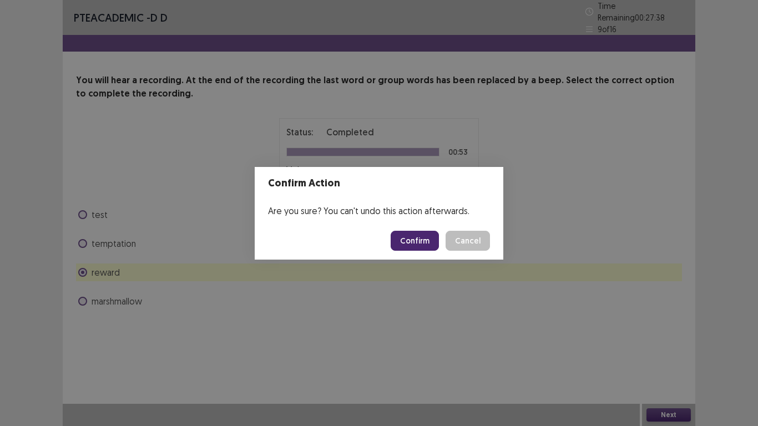
click at [419, 243] on button "Confirm" at bounding box center [415, 241] width 48 height 20
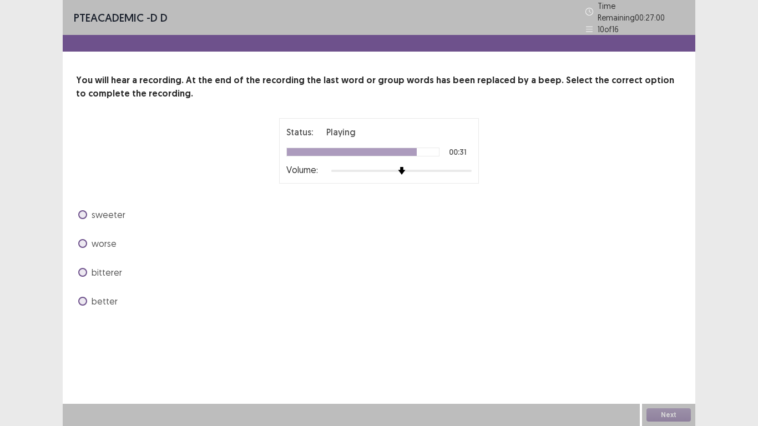
click at [84, 241] on span at bounding box center [82, 243] width 9 height 9
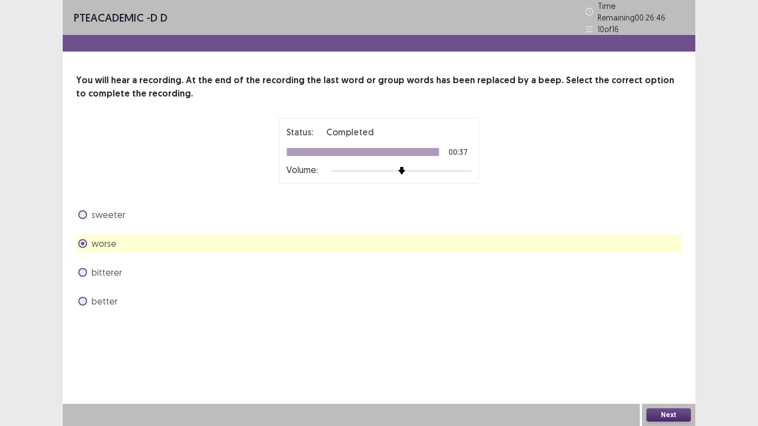
click at [79, 299] on span at bounding box center [82, 301] width 9 height 9
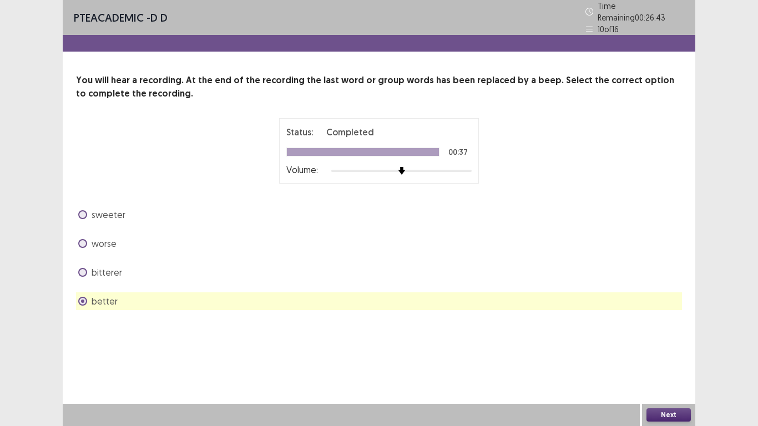
click at [658, 415] on button "Next" at bounding box center [669, 415] width 44 height 13
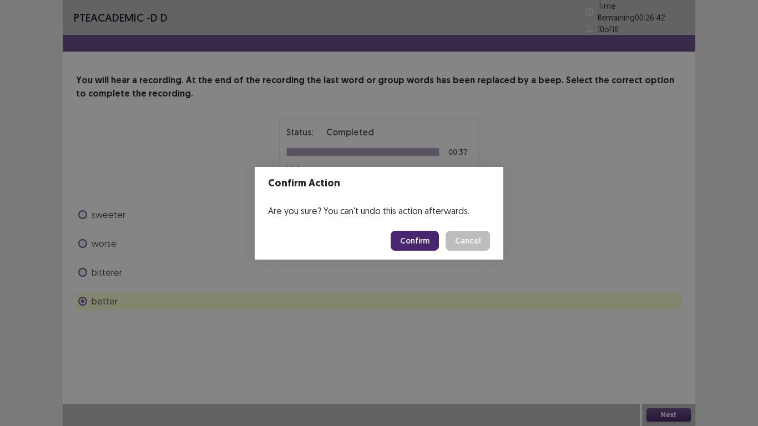
click at [417, 240] on button "Confirm" at bounding box center [415, 241] width 48 height 20
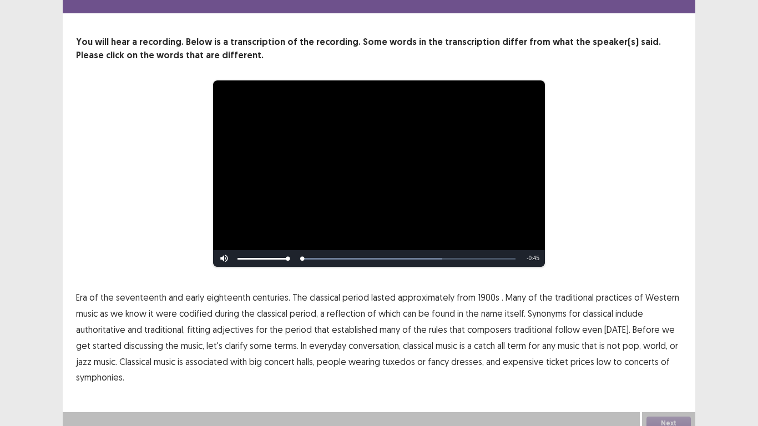
scroll to position [42, 0]
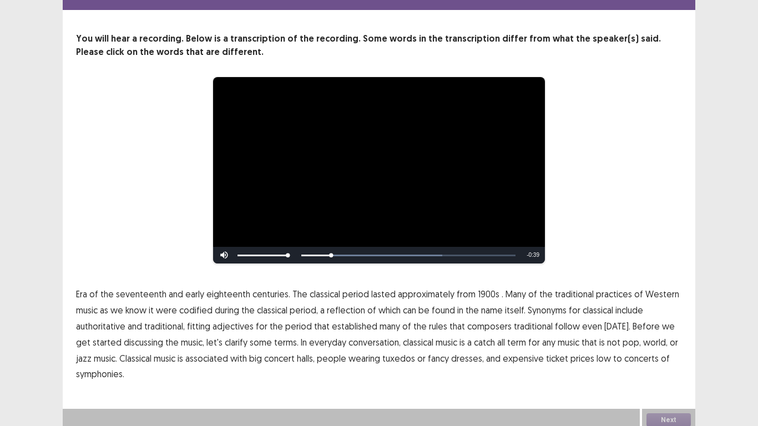
click at [480, 288] on span "1900s" at bounding box center [489, 294] width 22 height 13
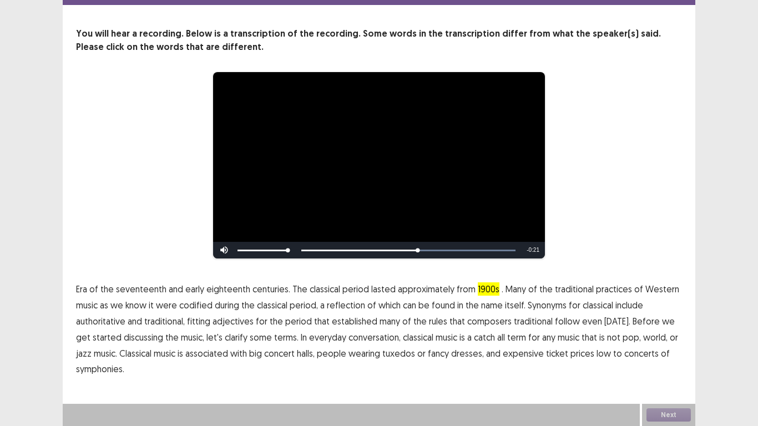
click at [520, 322] on span "traditional" at bounding box center [533, 321] width 39 height 13
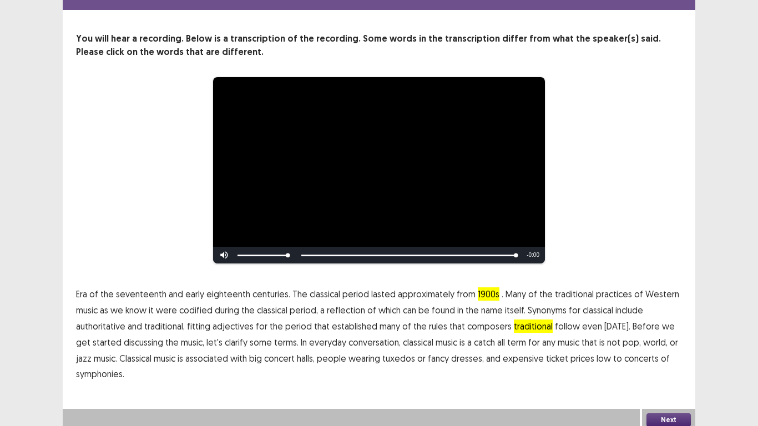
click at [597, 352] on span "low" at bounding box center [604, 358] width 14 height 13
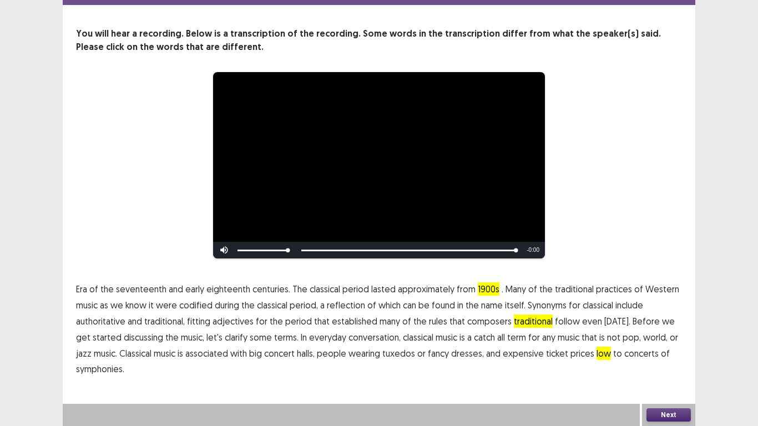
click at [666, 416] on button "Next" at bounding box center [669, 415] width 44 height 13
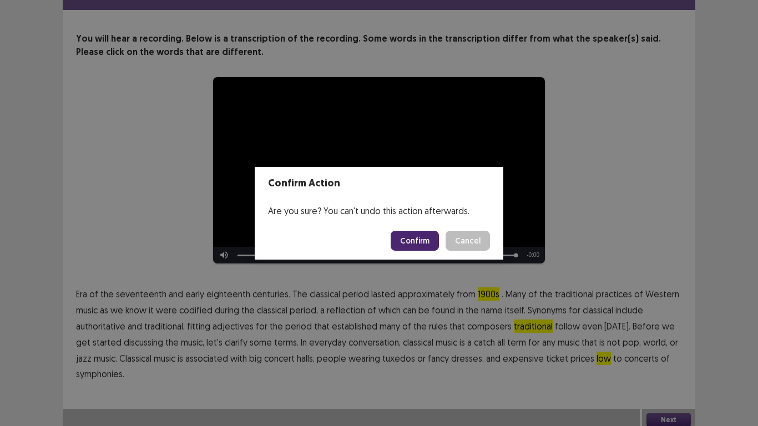
click at [423, 240] on button "Confirm" at bounding box center [415, 241] width 48 height 20
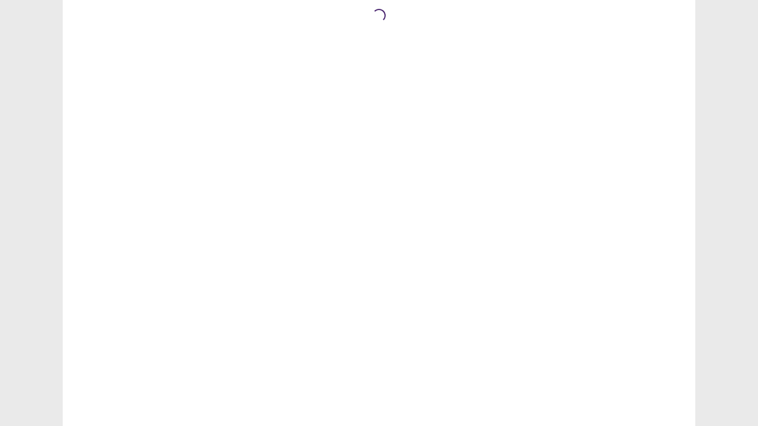
scroll to position [0, 0]
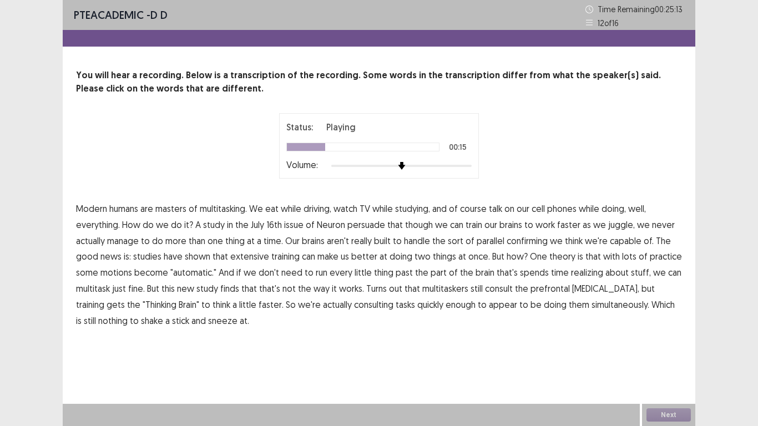
click at [367, 225] on span "persuade" at bounding box center [367, 224] width 38 height 13
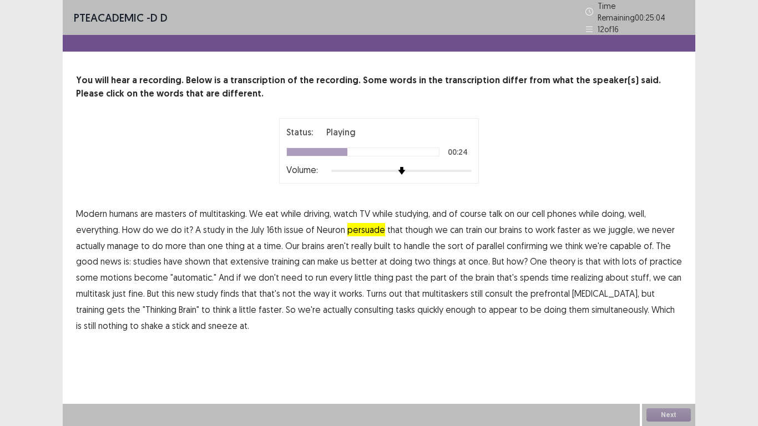
click at [519, 241] on span "confirming" at bounding box center [527, 245] width 41 height 13
click at [578, 271] on span "realizing" at bounding box center [587, 277] width 32 height 13
click at [354, 306] on span "consulting" at bounding box center [373, 309] width 39 height 13
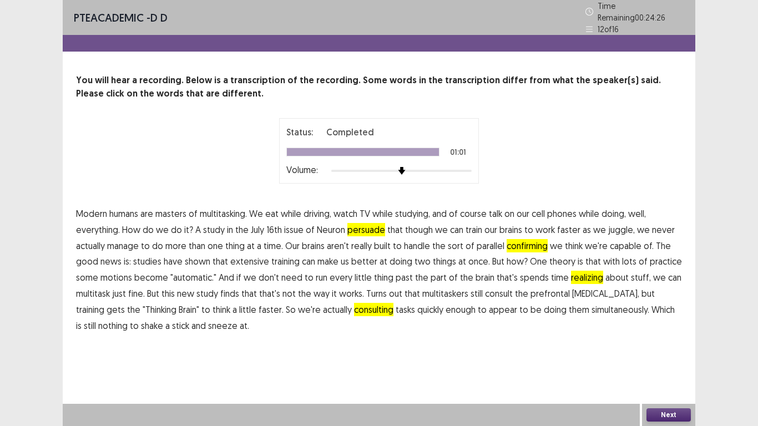
click at [664, 415] on button "Next" at bounding box center [669, 415] width 44 height 13
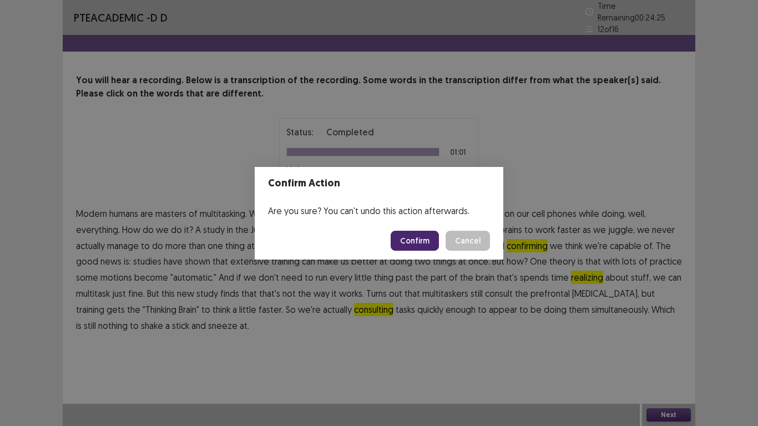
click at [422, 239] on button "Confirm" at bounding box center [415, 241] width 48 height 20
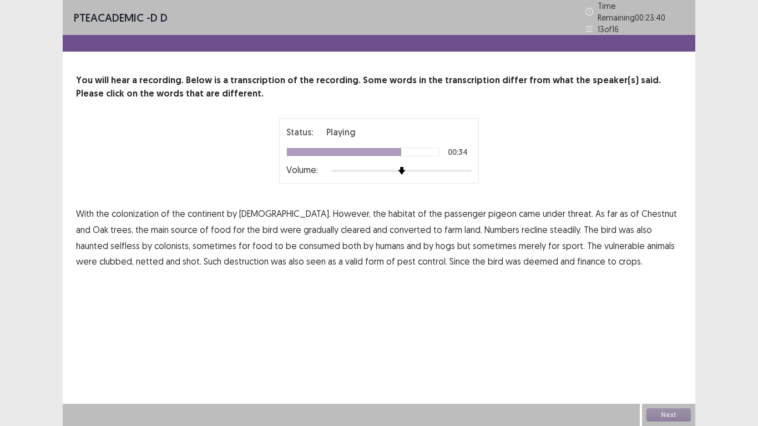
click at [647, 243] on span "animals" at bounding box center [661, 245] width 28 height 13
click at [577, 256] on span "finance" at bounding box center [591, 261] width 28 height 13
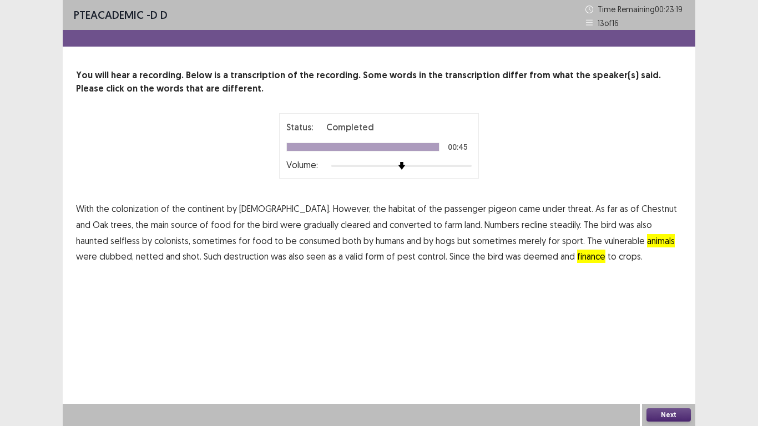
click at [667, 416] on button "Next" at bounding box center [669, 415] width 44 height 13
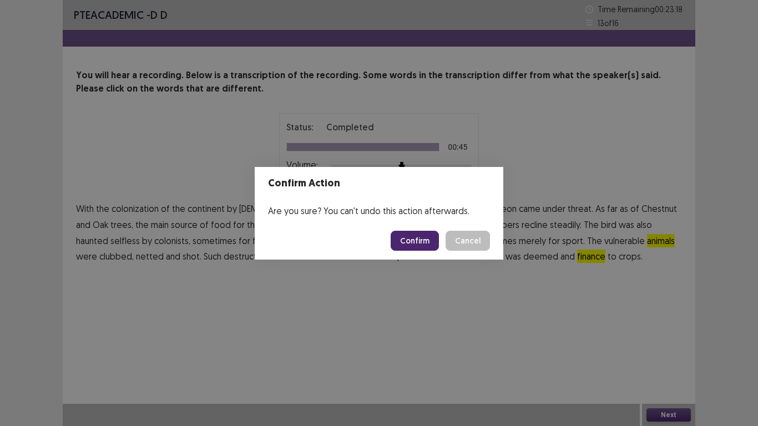
click at [426, 240] on button "Confirm" at bounding box center [415, 241] width 48 height 20
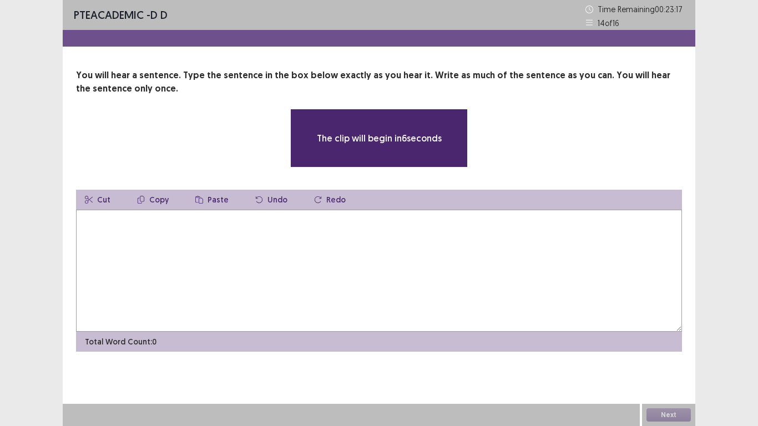
click at [348, 234] on textarea at bounding box center [379, 271] width 606 height 122
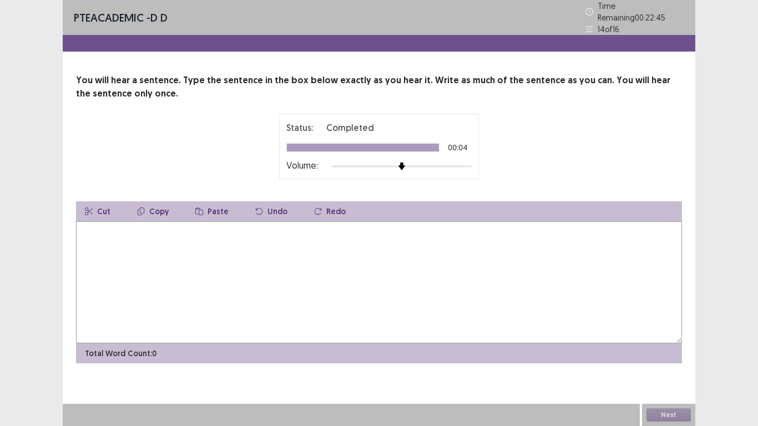
click at [220, 248] on textarea at bounding box center [379, 282] width 606 height 122
click at [175, 225] on textarea "**********" at bounding box center [379, 282] width 606 height 122
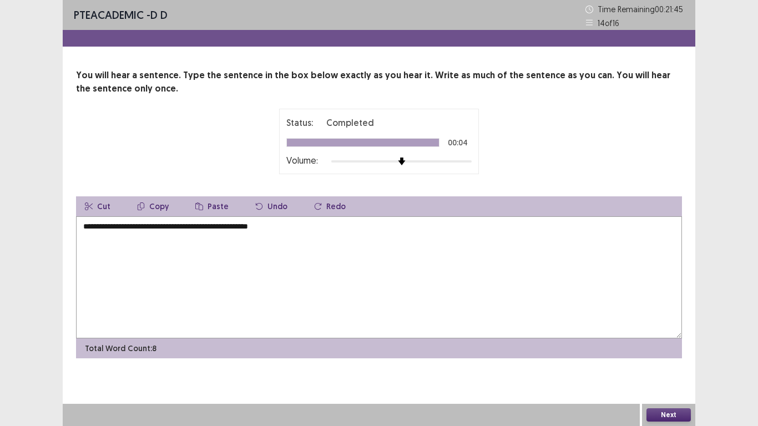
click at [167, 225] on textarea "**********" at bounding box center [379, 277] width 606 height 122
type textarea "**********"
click at [666, 412] on button "Next" at bounding box center [669, 415] width 44 height 13
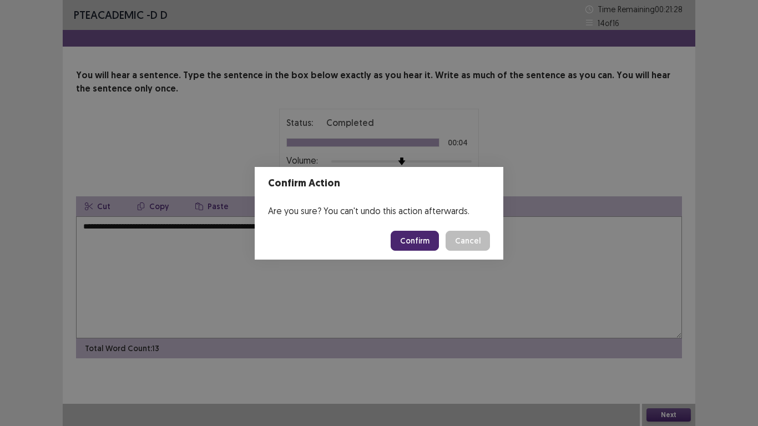
click at [419, 240] on button "Confirm" at bounding box center [415, 241] width 48 height 20
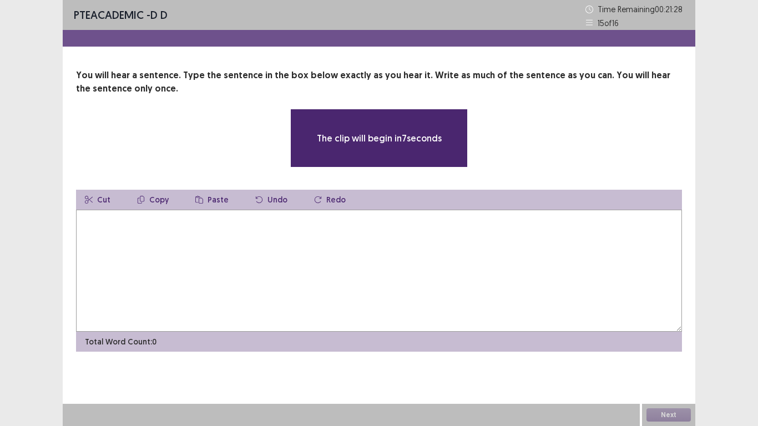
click at [276, 254] on textarea at bounding box center [379, 271] width 606 height 122
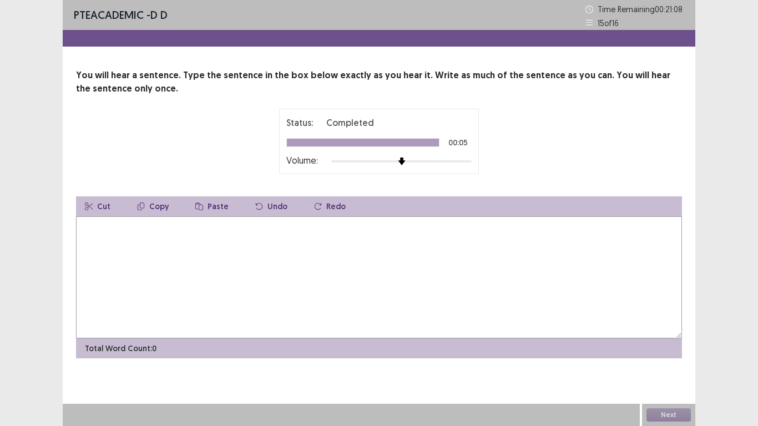
drag, startPoint x: 277, startPoint y: 226, endPoint x: 273, endPoint y: 239, distance: 14.0
click at [275, 234] on textarea at bounding box center [379, 277] width 606 height 122
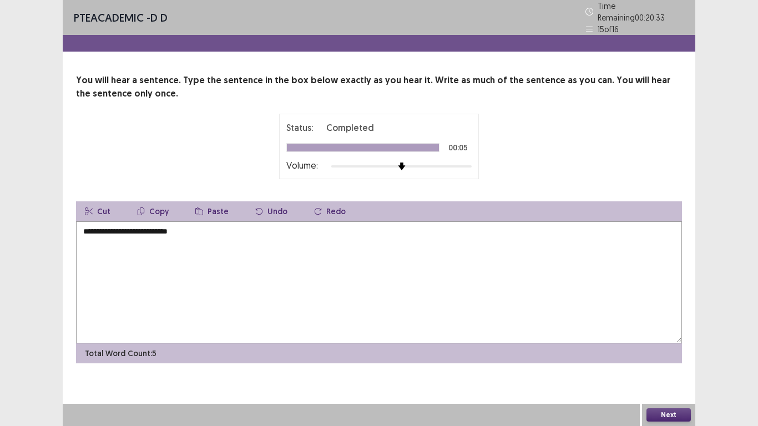
click at [148, 224] on textarea "**********" at bounding box center [379, 282] width 606 height 122
click at [152, 226] on textarea "**********" at bounding box center [379, 282] width 606 height 122
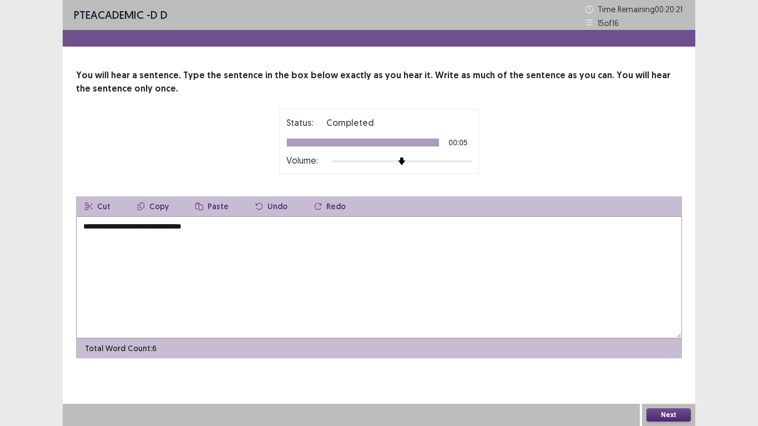
click at [169, 226] on textarea "**********" at bounding box center [379, 277] width 606 height 122
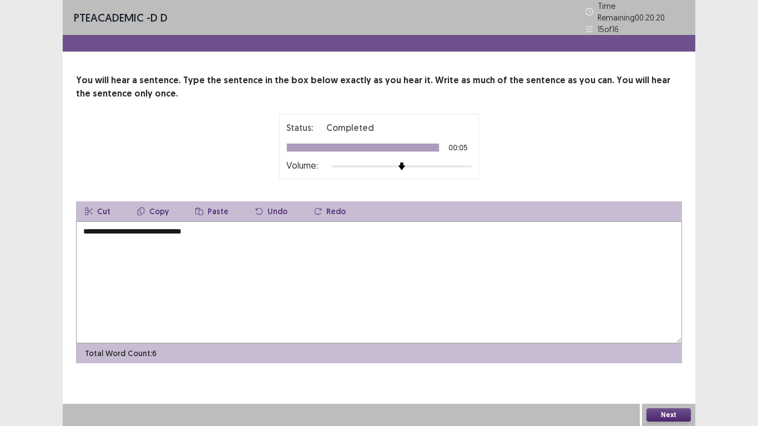
click at [207, 227] on textarea "**********" at bounding box center [379, 282] width 606 height 122
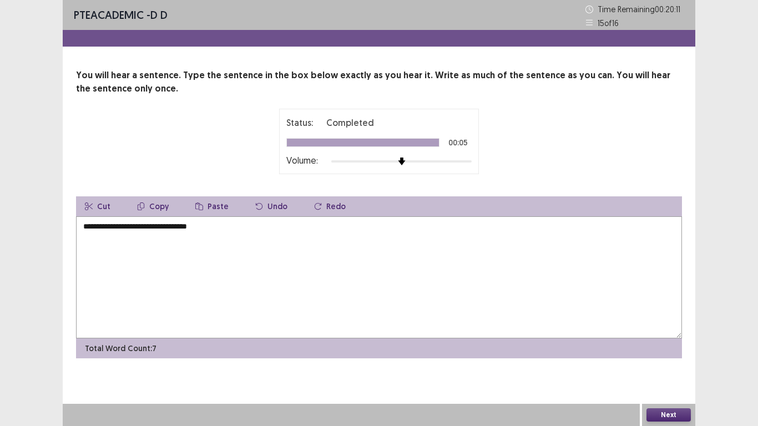
click at [210, 231] on textarea "**********" at bounding box center [379, 277] width 606 height 122
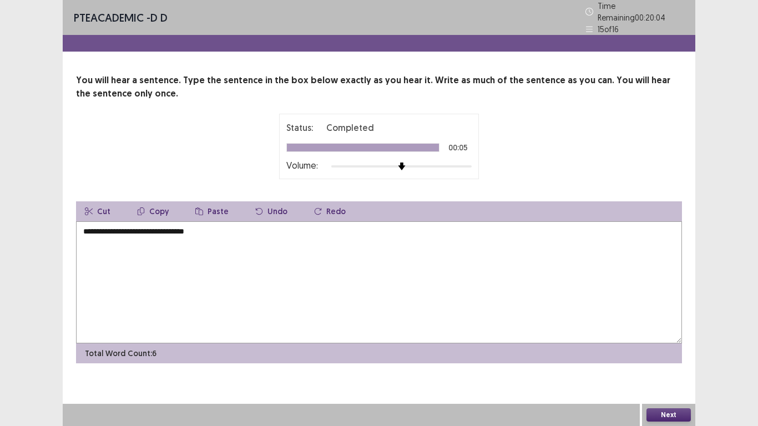
click at [149, 226] on textarea "**********" at bounding box center [379, 282] width 606 height 122
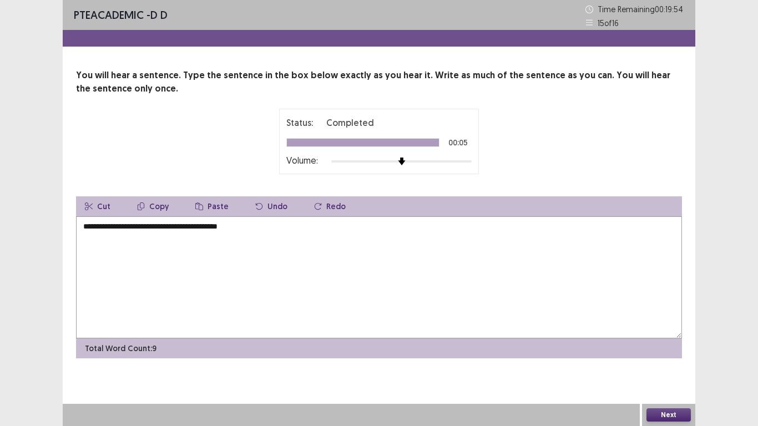
click at [176, 225] on textarea "**********" at bounding box center [379, 277] width 606 height 122
type textarea "**********"
click at [669, 417] on button "Next" at bounding box center [669, 415] width 44 height 13
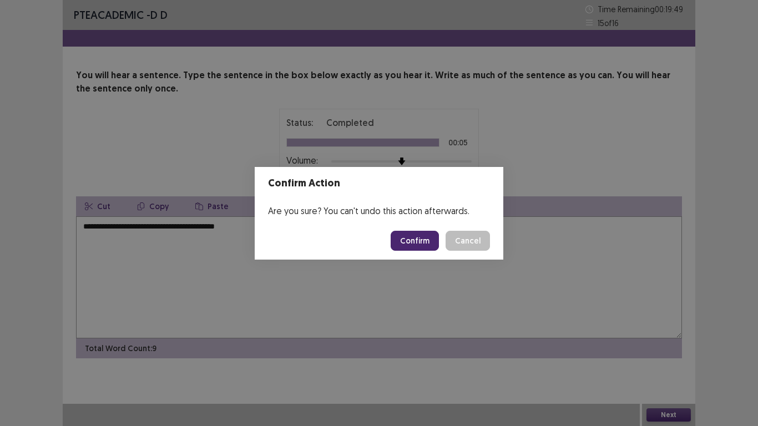
click at [415, 238] on button "Confirm" at bounding box center [415, 241] width 48 height 20
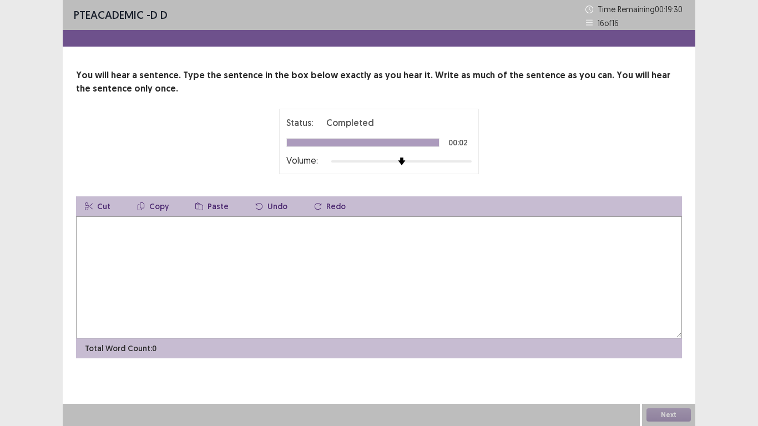
click at [255, 234] on textarea at bounding box center [379, 277] width 606 height 122
click at [198, 231] on textarea "**********" at bounding box center [379, 277] width 606 height 122
click at [152, 225] on textarea "**********" at bounding box center [379, 277] width 606 height 122
type textarea "**********"
click at [669, 415] on button "Next" at bounding box center [669, 415] width 44 height 13
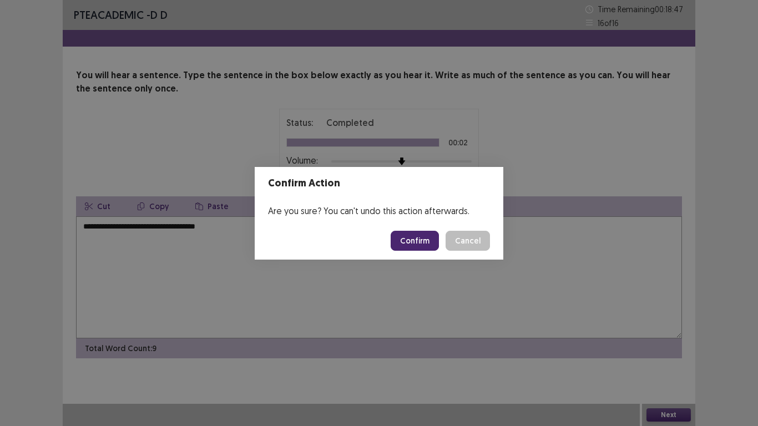
click at [412, 236] on button "Confirm" at bounding box center [415, 241] width 48 height 20
